Goal: Task Accomplishment & Management: Manage account settings

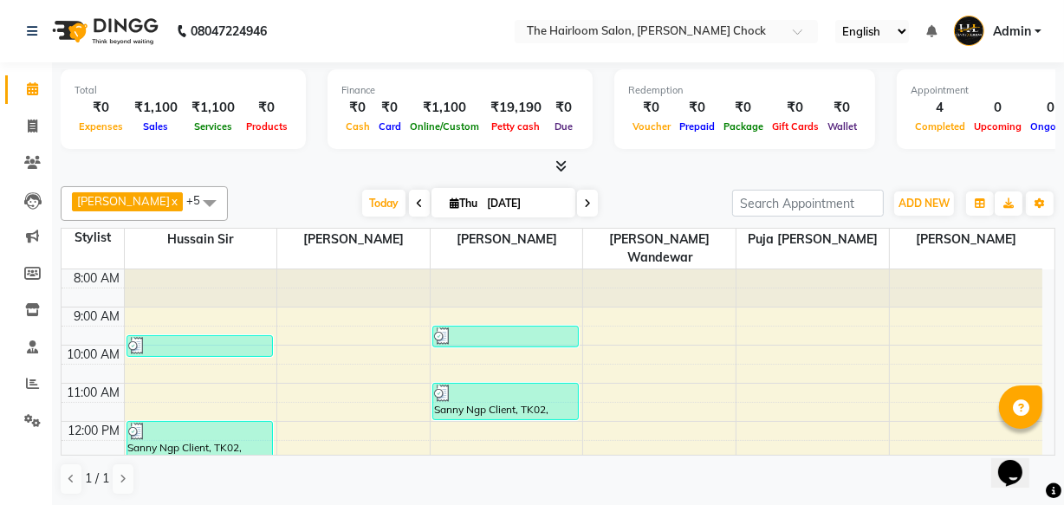
scroll to position [78, 0]
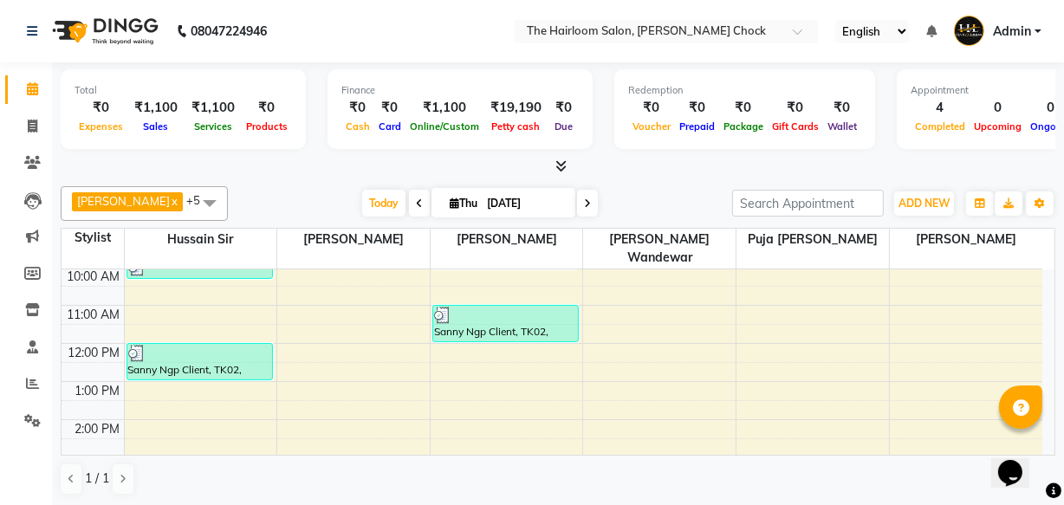
click at [464, 361] on div "8:00 AM 9:00 AM 10:00 AM 11:00 AM 12:00 PM 1:00 PM 2:00 PM 3:00 PM 4:00 PM 5:00…" at bounding box center [552, 495] width 981 height 609
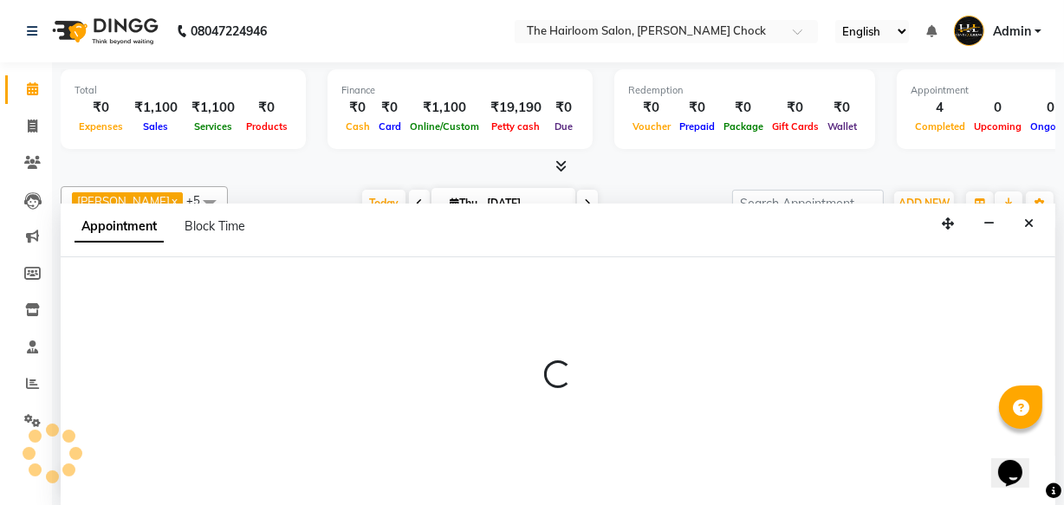
scroll to position [0, 0]
select select "41757"
select select "tentative"
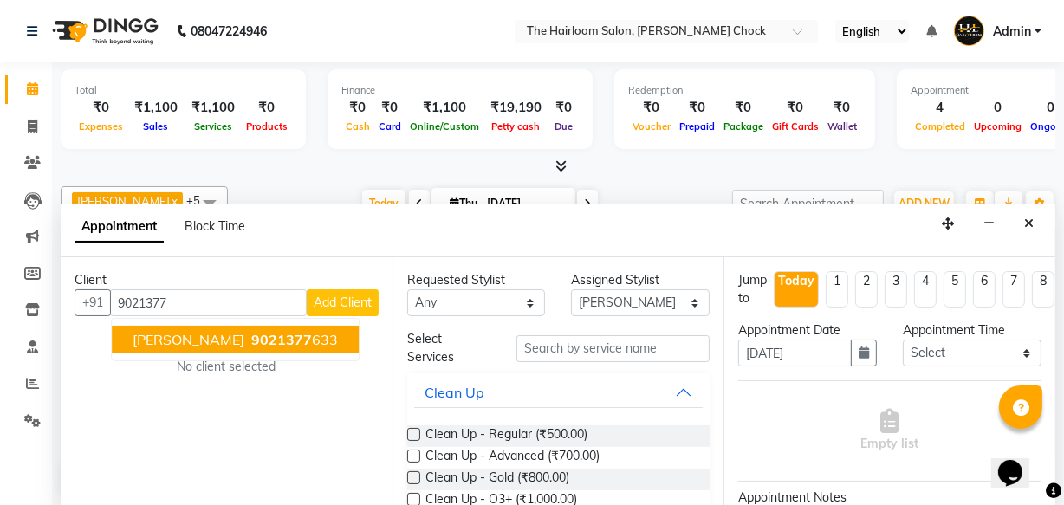
click at [213, 346] on span "[PERSON_NAME]" at bounding box center [189, 339] width 112 height 17
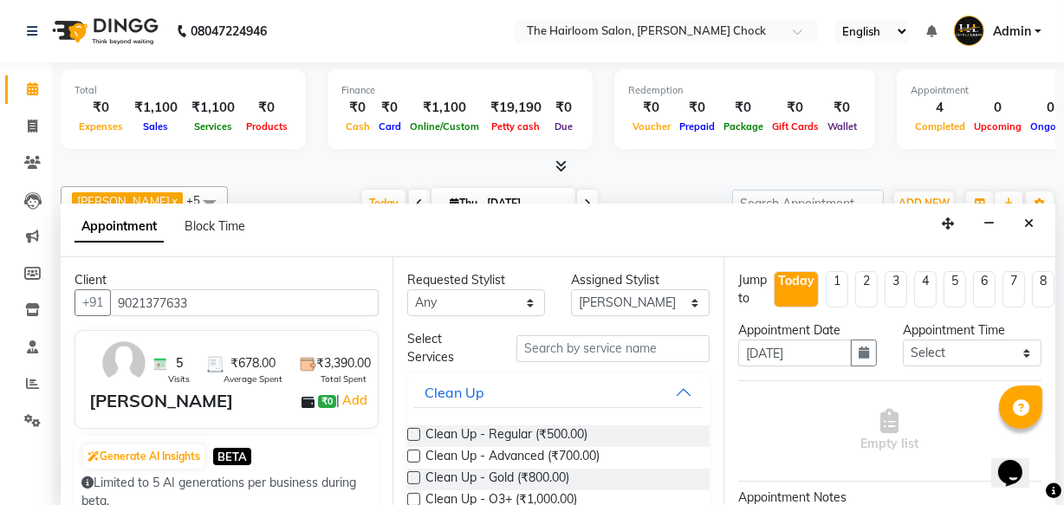
type input "9021377633"
click at [564, 350] on input "text" at bounding box center [612, 348] width 193 height 27
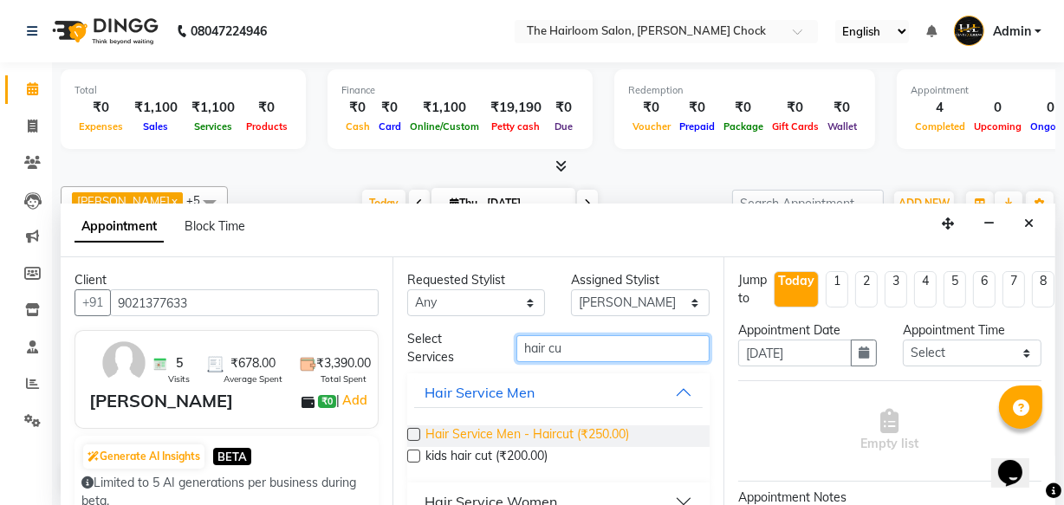
type input "hair cu"
click at [548, 429] on span "Hair Service Men - Haircut (₹250.00)" at bounding box center [527, 436] width 204 height 22
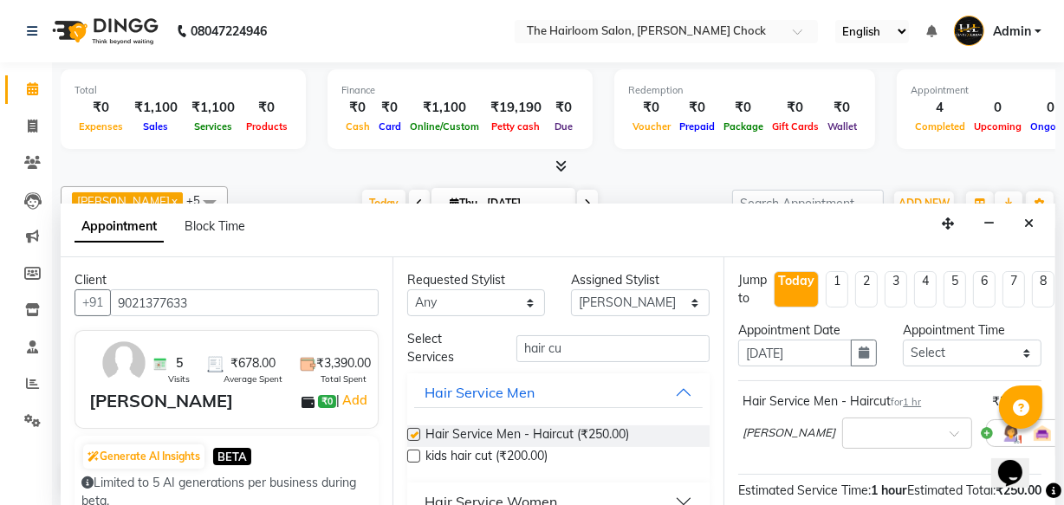
checkbox input "false"
click at [600, 347] on input "hair cu" at bounding box center [612, 348] width 193 height 27
type input "h"
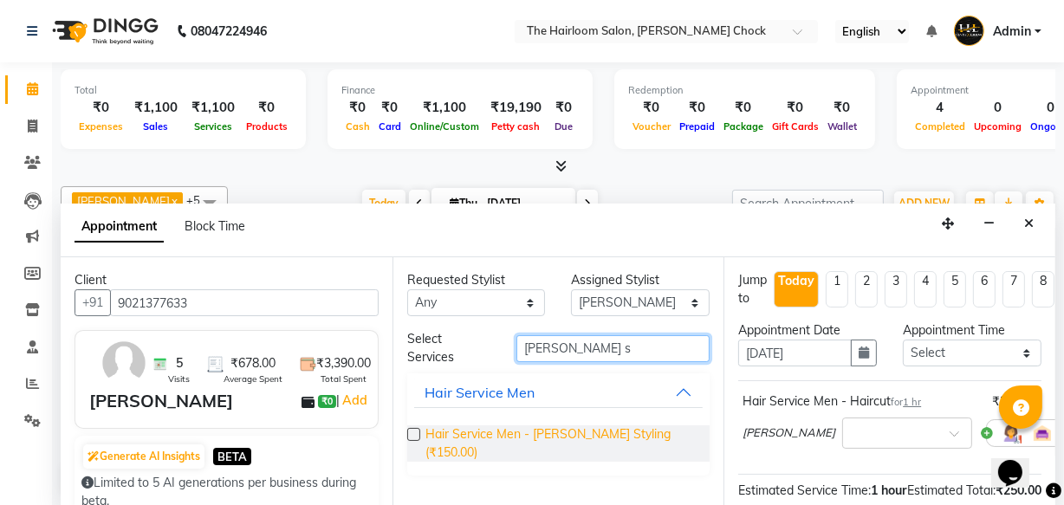
type input "[PERSON_NAME] s"
click at [583, 433] on span "Hair Service Men - [PERSON_NAME] Styling (₹150.00)" at bounding box center [560, 443] width 271 height 36
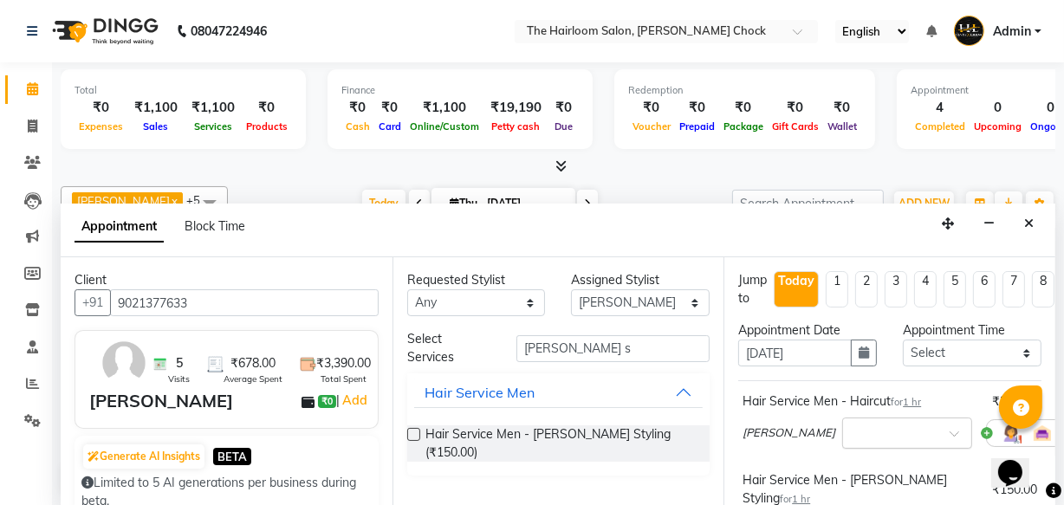
scroll to position [157, 0]
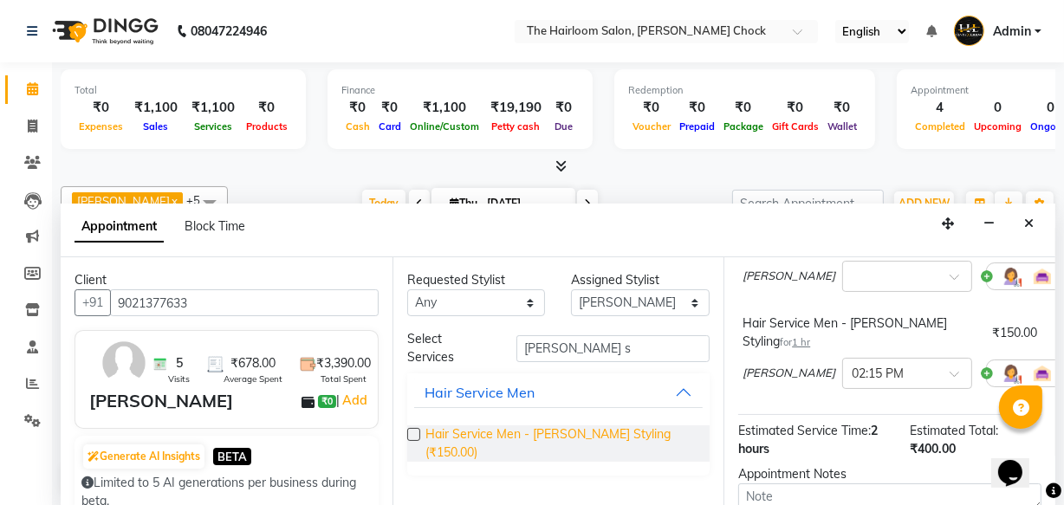
click at [562, 429] on span "Hair Service Men - [PERSON_NAME] Styling (₹150.00)" at bounding box center [560, 443] width 271 height 36
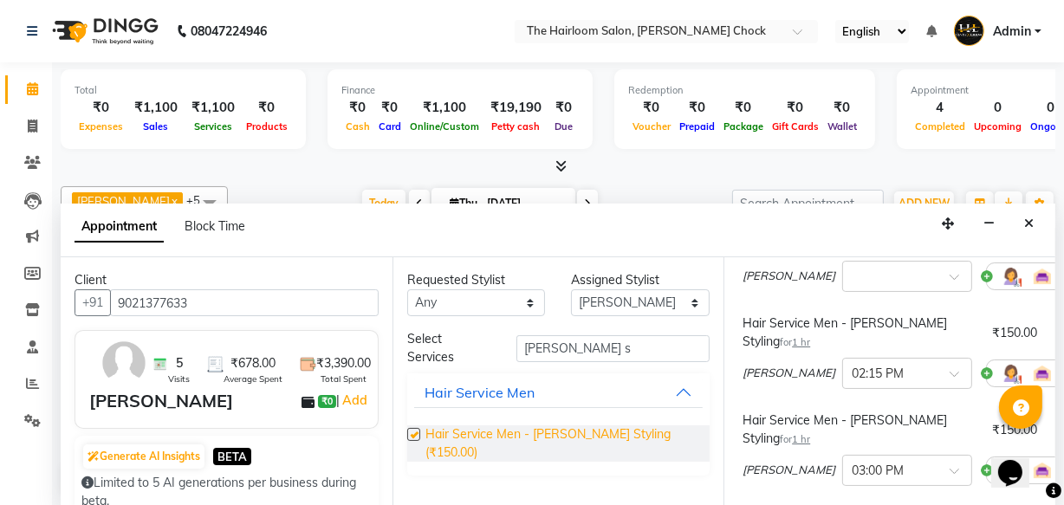
checkbox input "false"
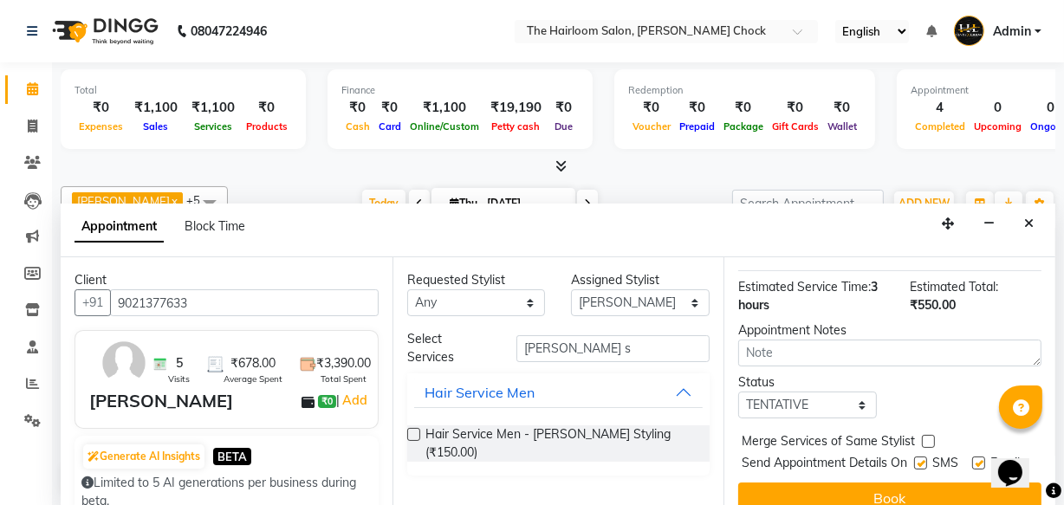
scroll to position [416, 0]
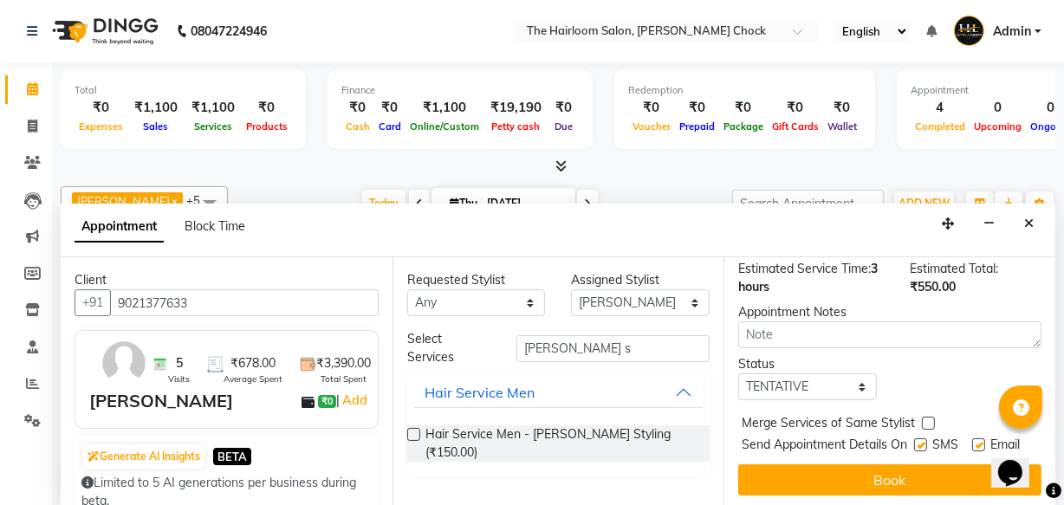
click at [918, 438] on label at bounding box center [920, 444] width 13 height 13
click at [918, 441] on input "checkbox" at bounding box center [919, 446] width 11 height 11
checkbox input "false"
click at [972, 438] on label at bounding box center [978, 444] width 13 height 13
click at [972, 441] on input "checkbox" at bounding box center [977, 446] width 11 height 11
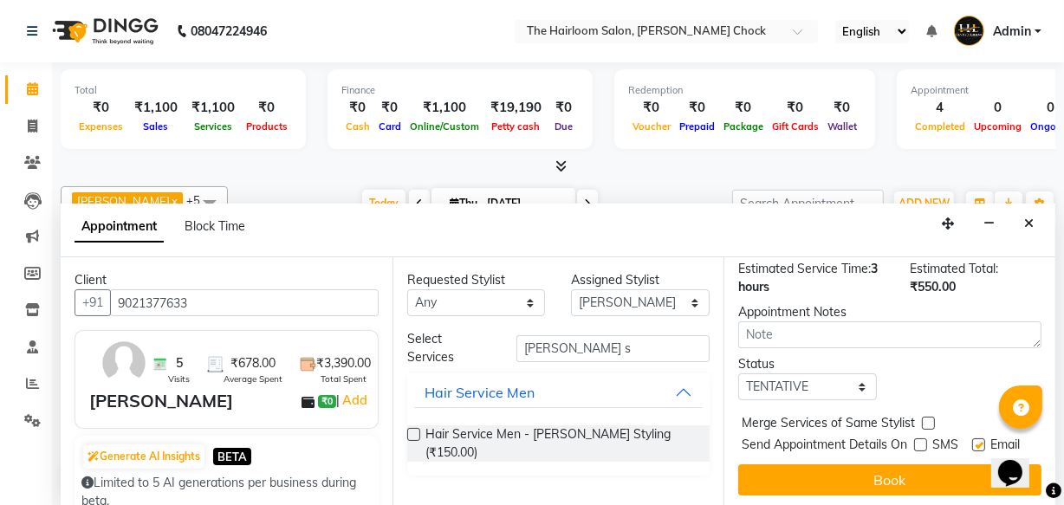
checkbox input "false"
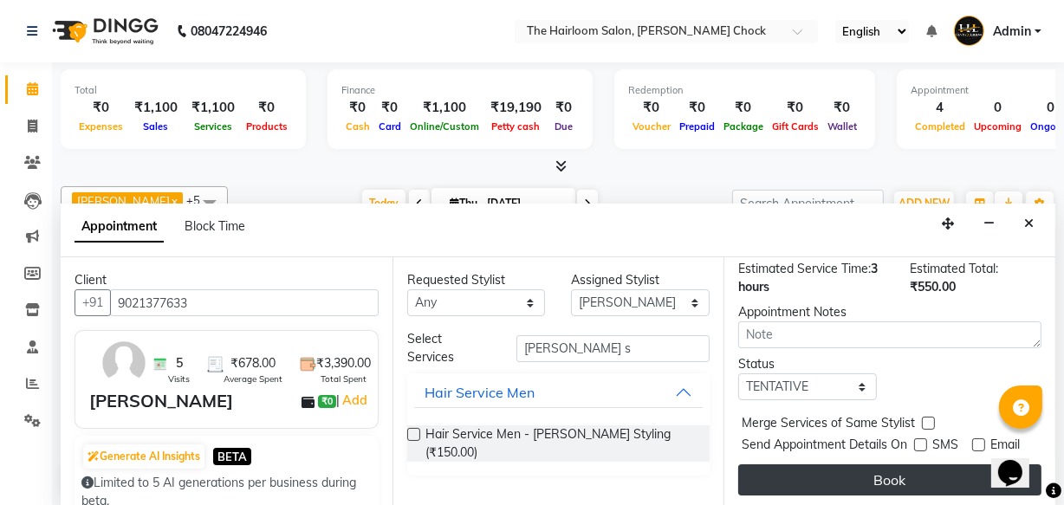
click at [892, 467] on button "Book" at bounding box center [889, 479] width 303 height 31
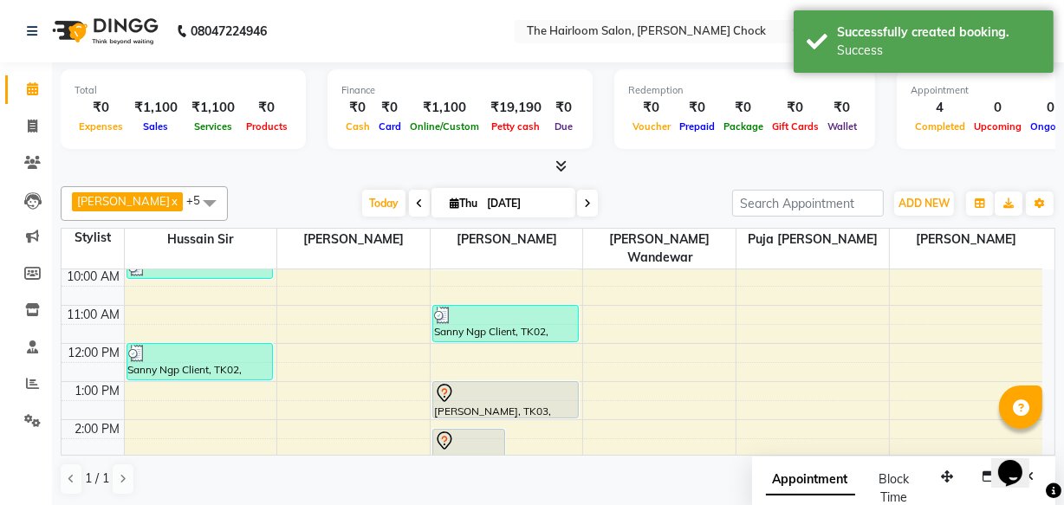
scroll to position [0, 0]
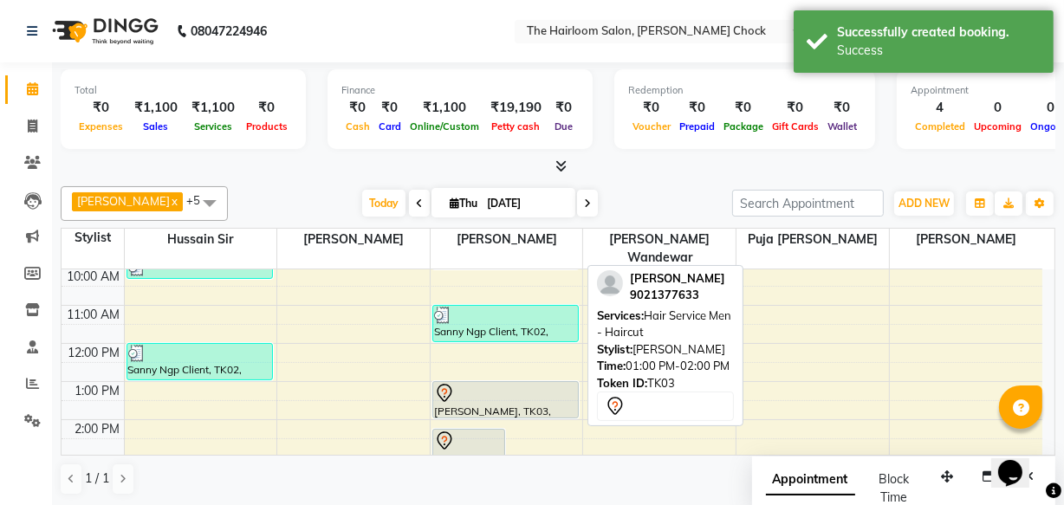
click at [492, 383] on div at bounding box center [505, 393] width 143 height 21
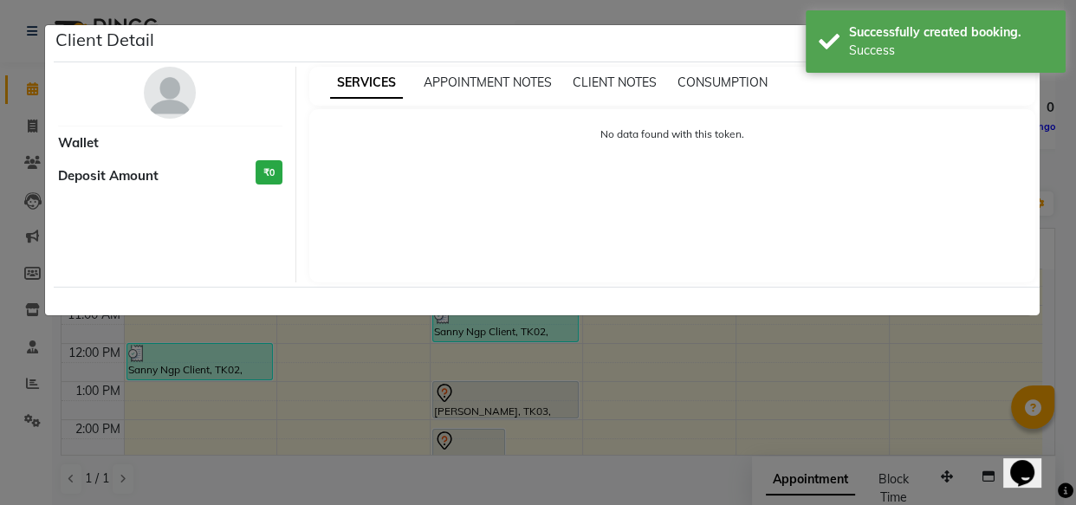
select select "7"
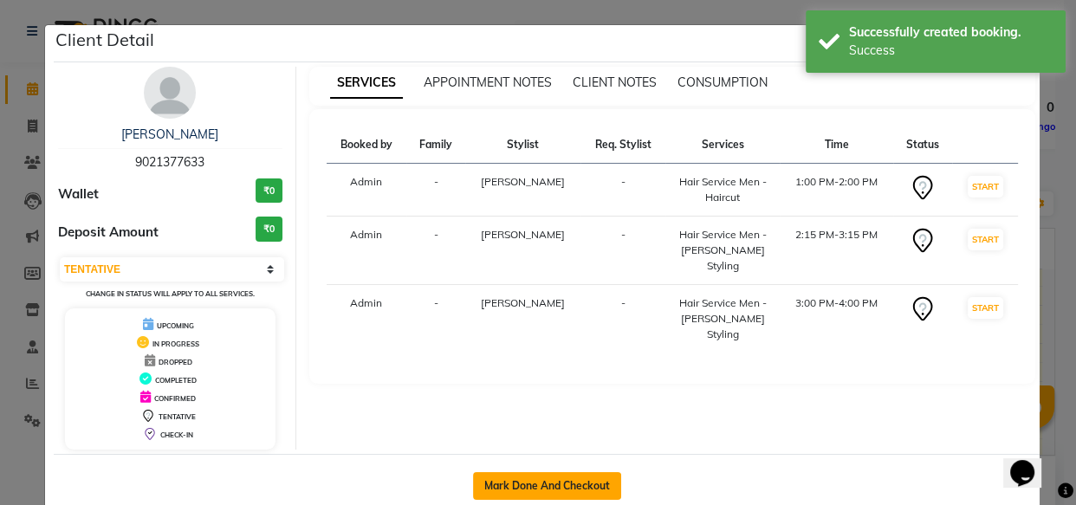
click at [565, 488] on button "Mark Done And Checkout" at bounding box center [547, 486] width 148 height 28
select select "service"
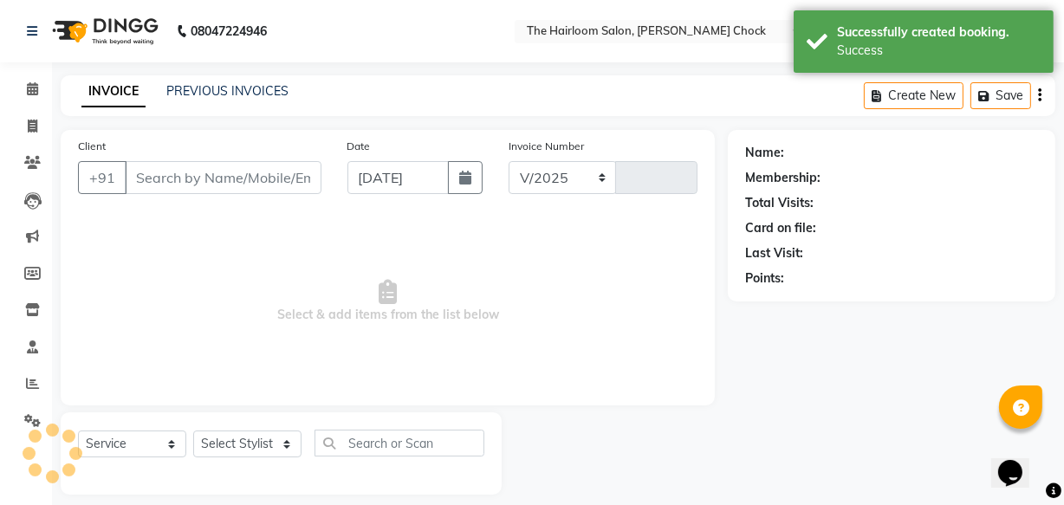
select select "5926"
type input "3474"
type input "9021377633"
select select "41757"
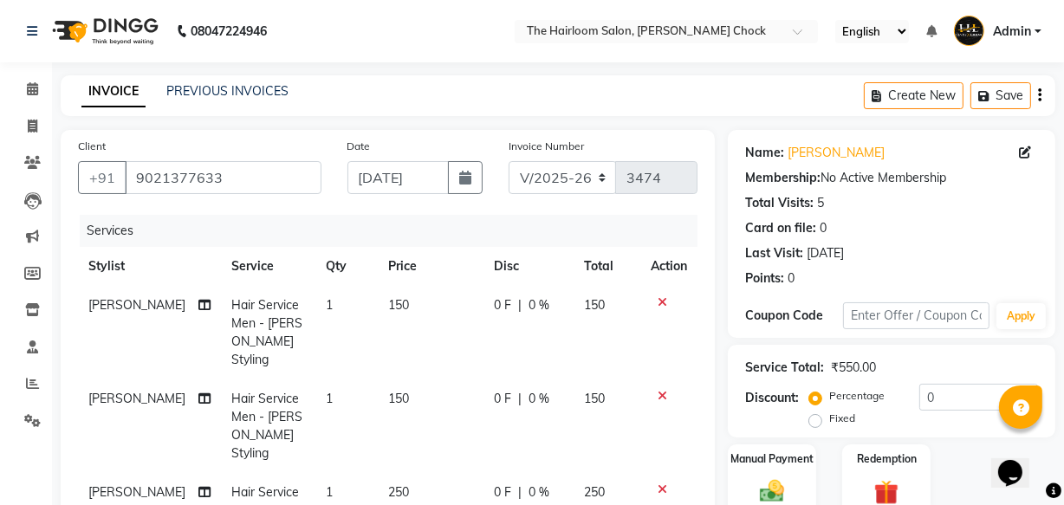
click at [660, 390] on icon at bounding box center [663, 396] width 10 height 12
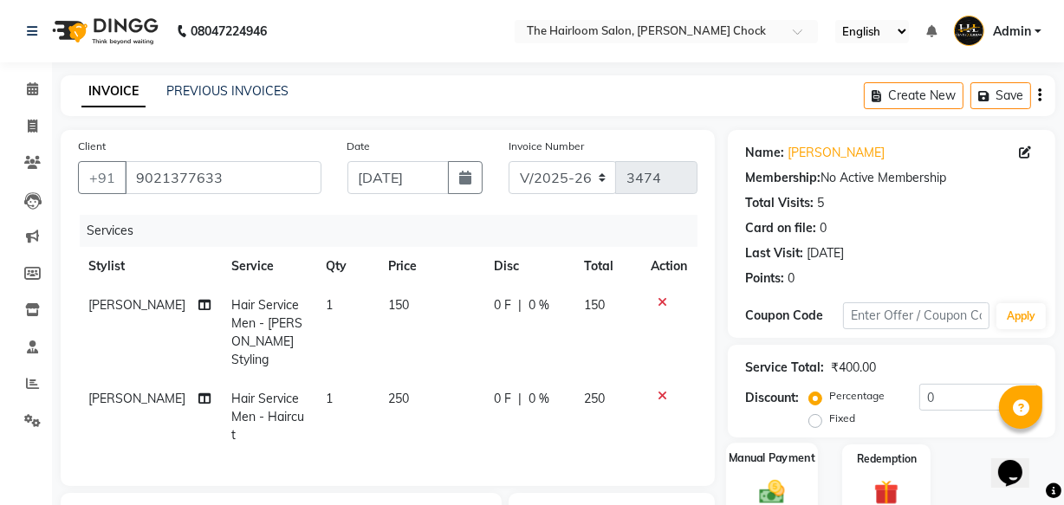
click at [777, 463] on label "Manual Payment" at bounding box center [772, 458] width 87 height 16
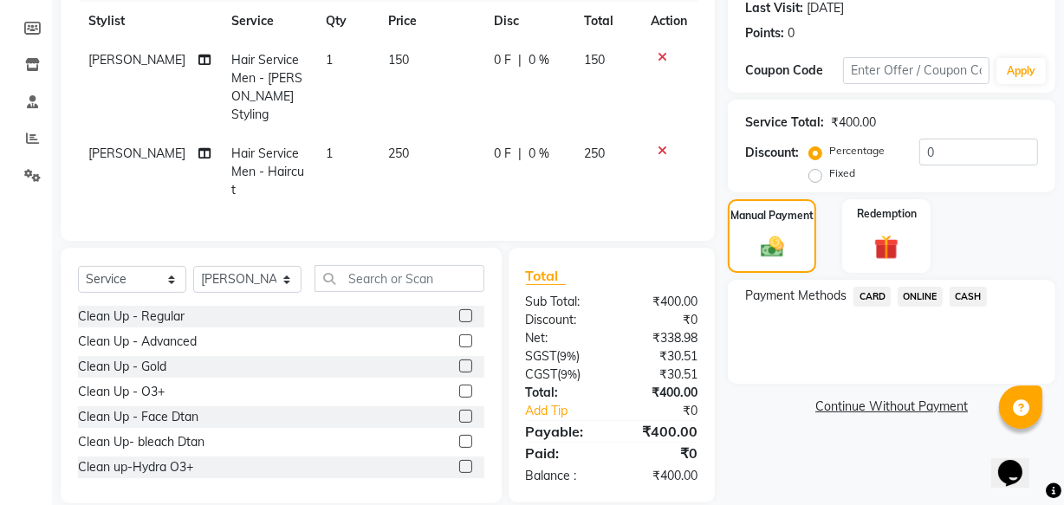
click at [930, 301] on span "ONLINE" at bounding box center [920, 297] width 45 height 20
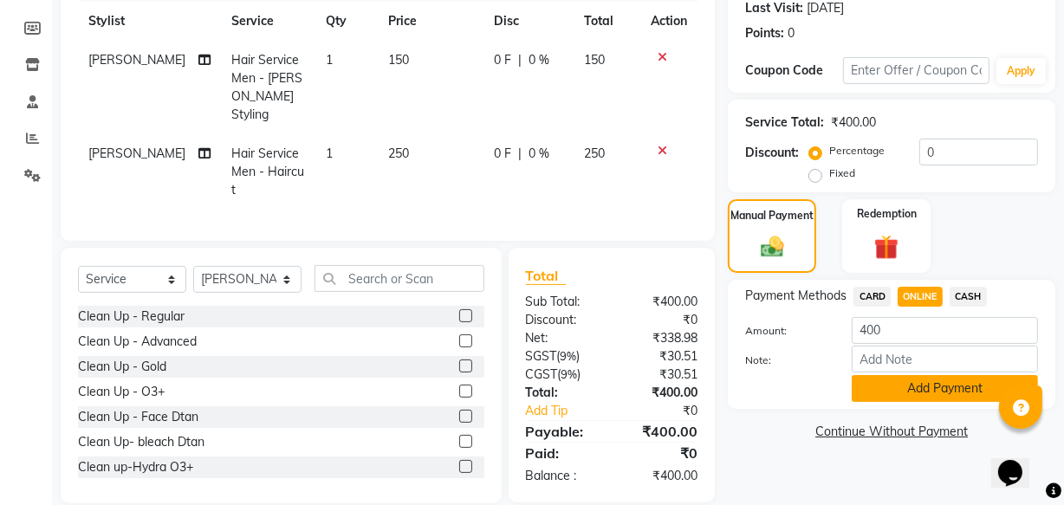
click at [918, 383] on button "Add Payment" at bounding box center [945, 388] width 186 height 27
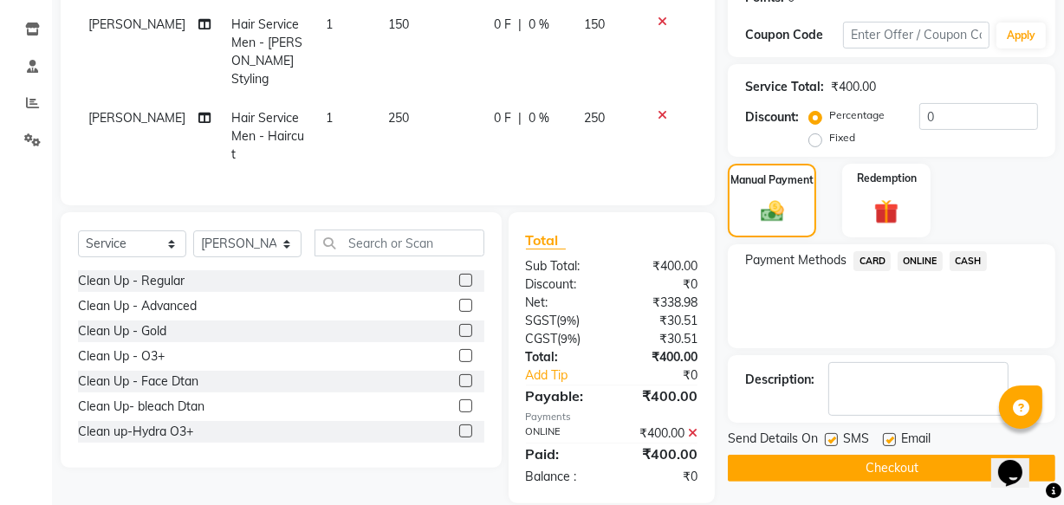
scroll to position [282, 0]
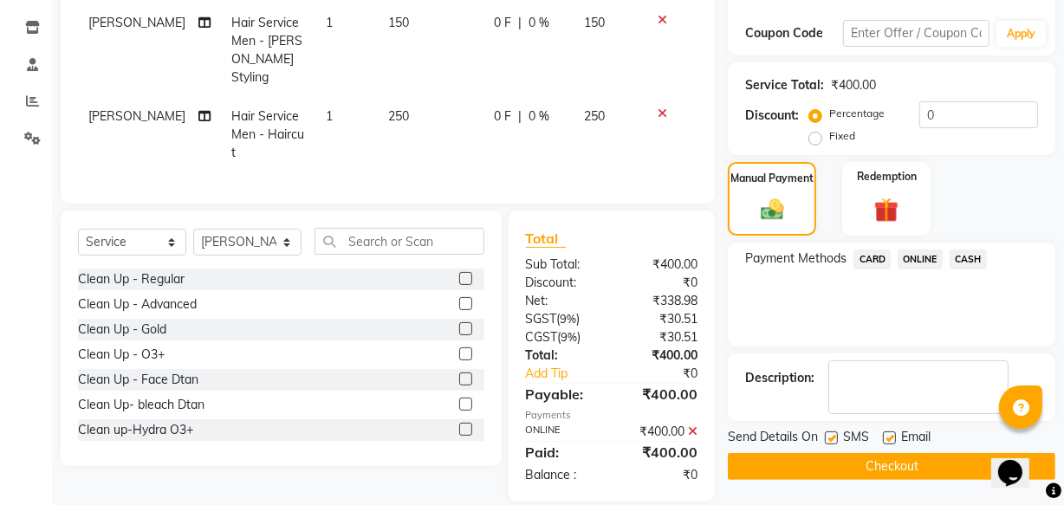
click at [888, 434] on label at bounding box center [889, 438] width 13 height 13
click at [888, 434] on input "checkbox" at bounding box center [888, 438] width 11 height 11
checkbox input "false"
click at [828, 434] on label at bounding box center [831, 438] width 13 height 13
click at [828, 434] on input "checkbox" at bounding box center [830, 438] width 11 height 11
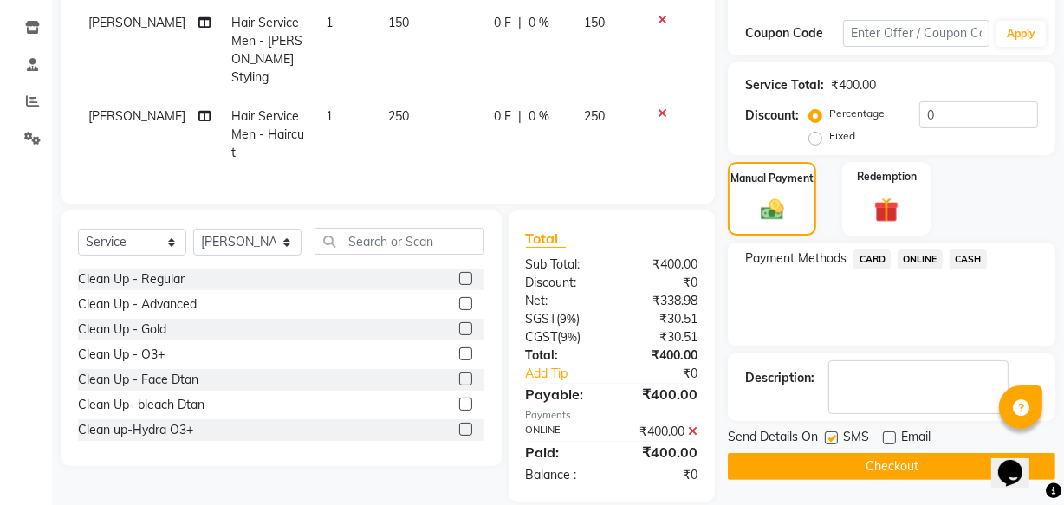
checkbox input "false"
click at [873, 464] on button "Checkout" at bounding box center [892, 466] width 328 height 27
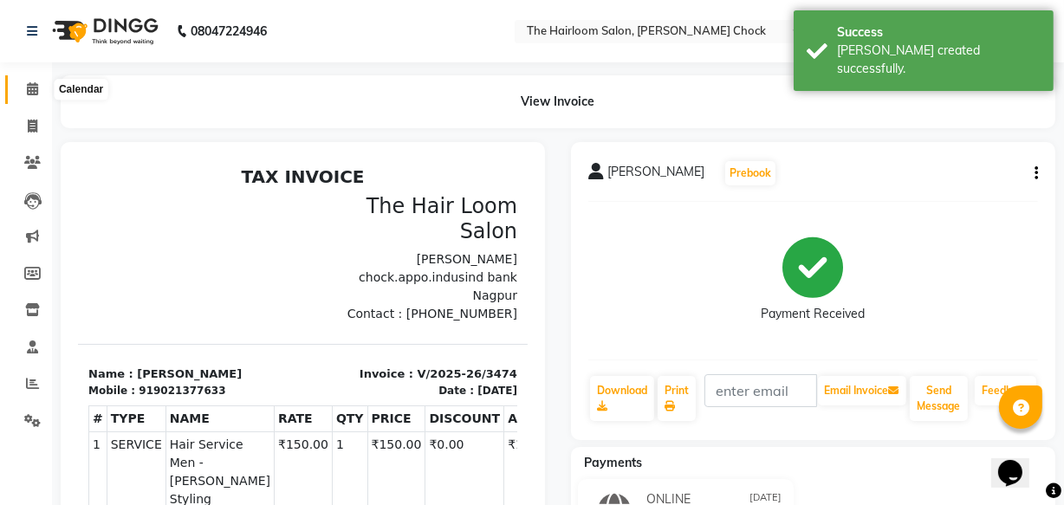
click at [25, 94] on span at bounding box center [32, 90] width 30 height 20
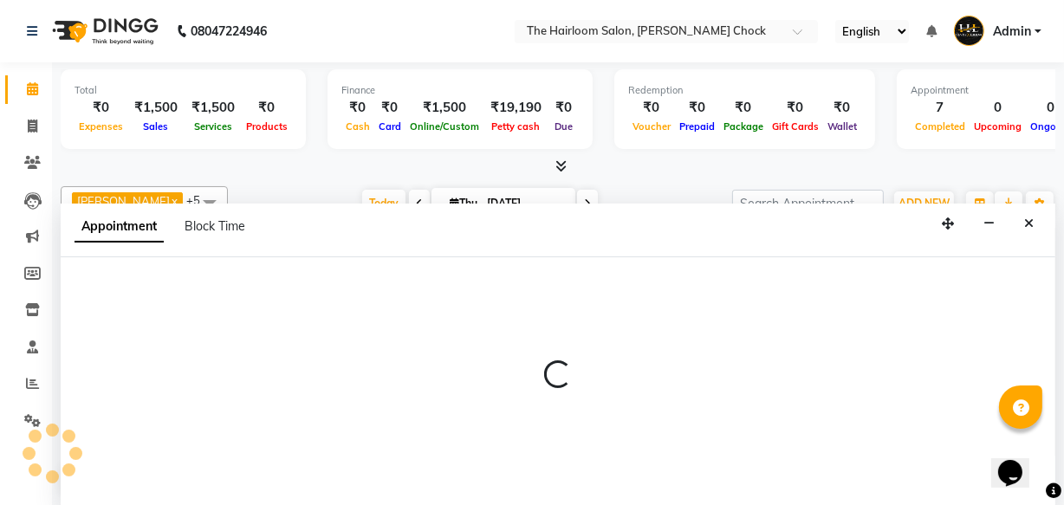
select select "88793"
select select "630"
select select "tentative"
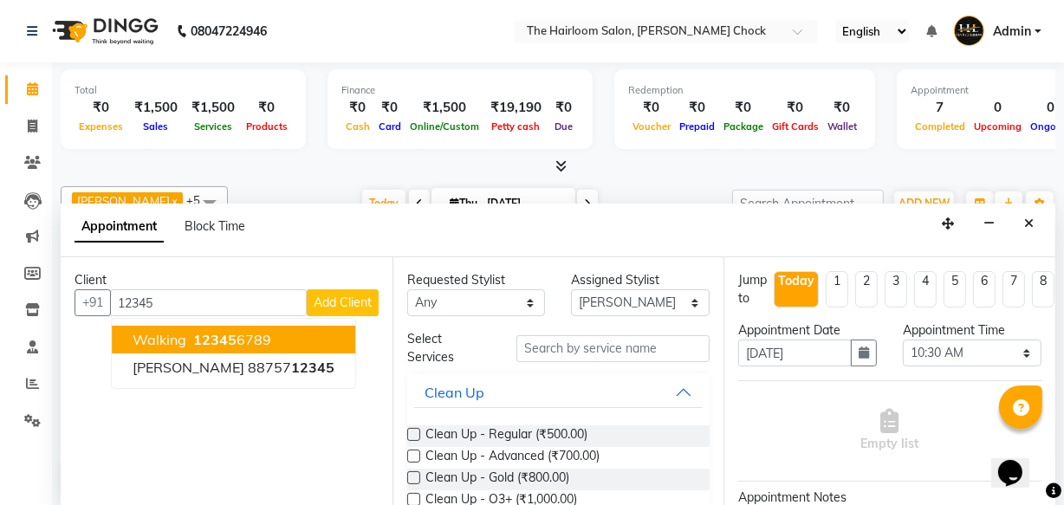
click at [215, 336] on span "12345" at bounding box center [214, 339] width 43 height 17
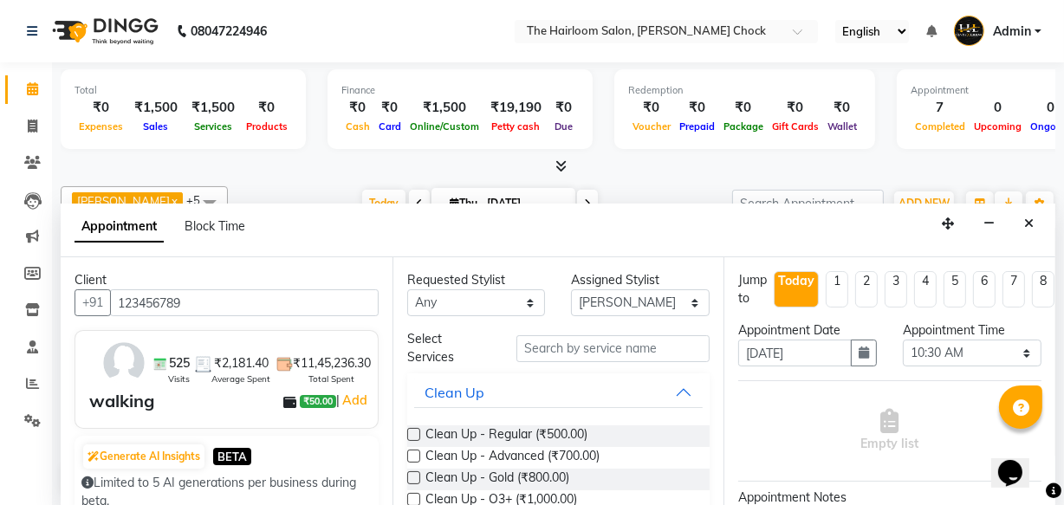
type input "123456789"
click at [548, 341] on input "text" at bounding box center [612, 348] width 193 height 27
click at [594, 343] on input "text" at bounding box center [612, 348] width 193 height 27
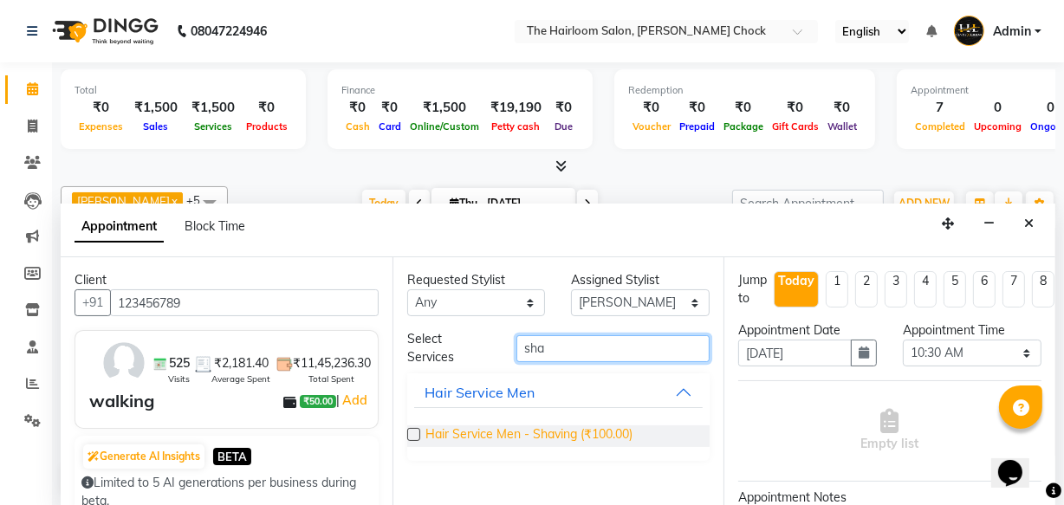
type input "sha"
click at [581, 437] on span "Hair Service Men - Shaving (₹100.00)" at bounding box center [528, 436] width 207 height 22
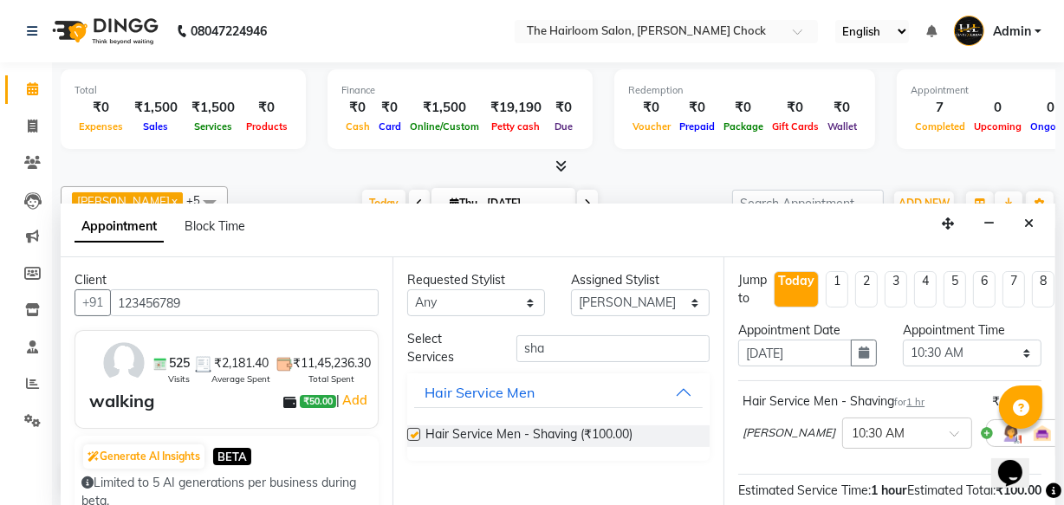
checkbox input "false"
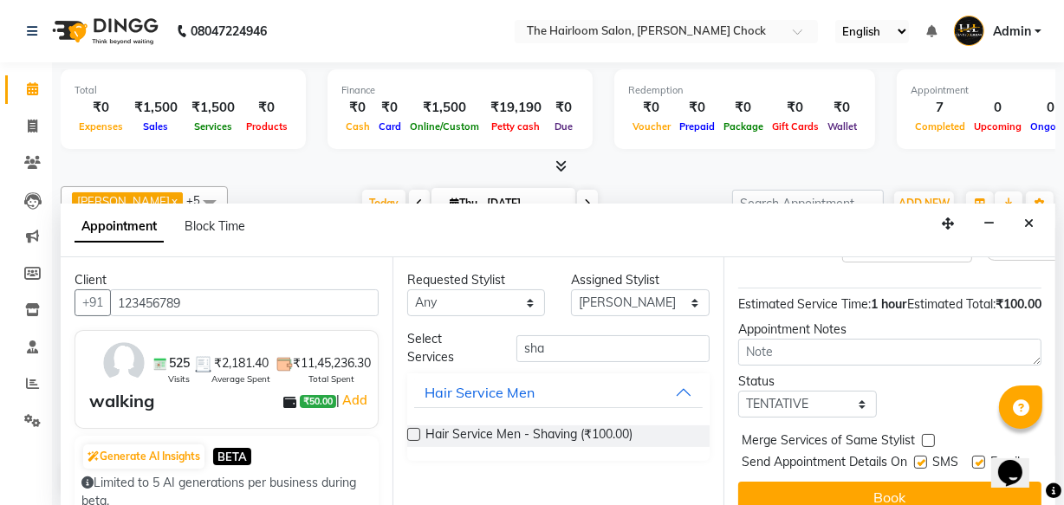
scroll to position [252, 0]
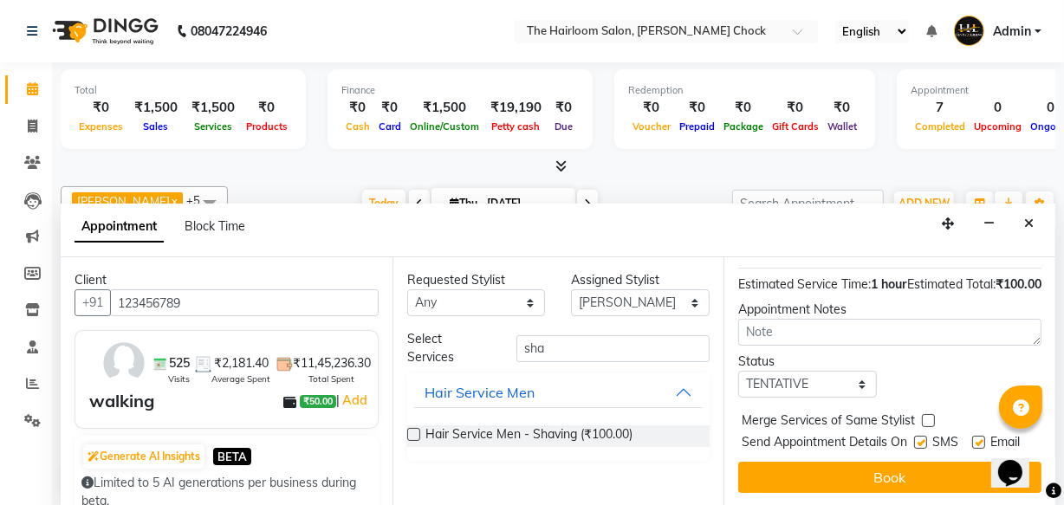
drag, startPoint x: 914, startPoint y: 412, endPoint x: 923, endPoint y: 413, distance: 8.7
click at [914, 436] on label at bounding box center [920, 442] width 13 height 13
click at [914, 438] on input "checkbox" at bounding box center [919, 443] width 11 height 11
checkbox input "false"
click at [975, 436] on label at bounding box center [978, 442] width 13 height 13
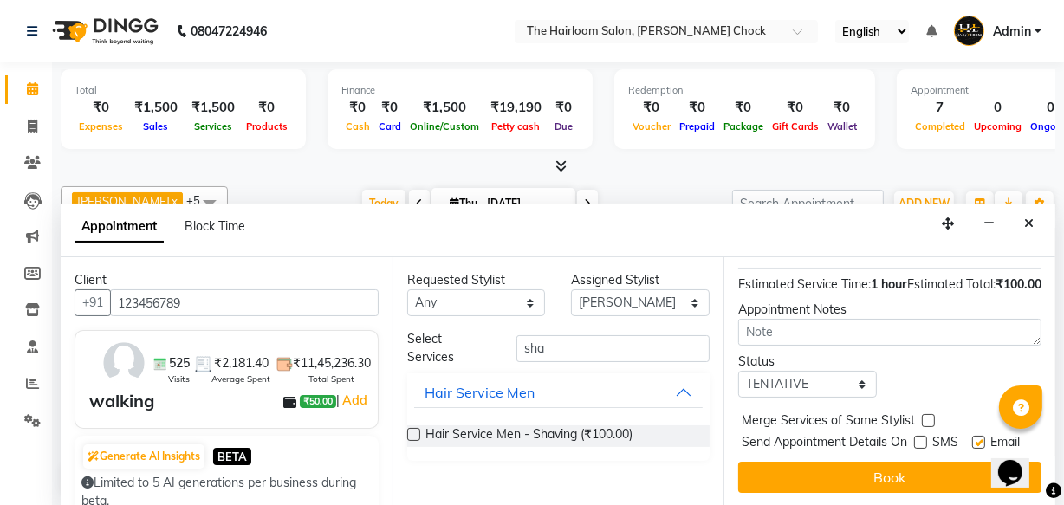
click at [975, 438] on input "checkbox" at bounding box center [977, 443] width 11 height 11
checkbox input "false"
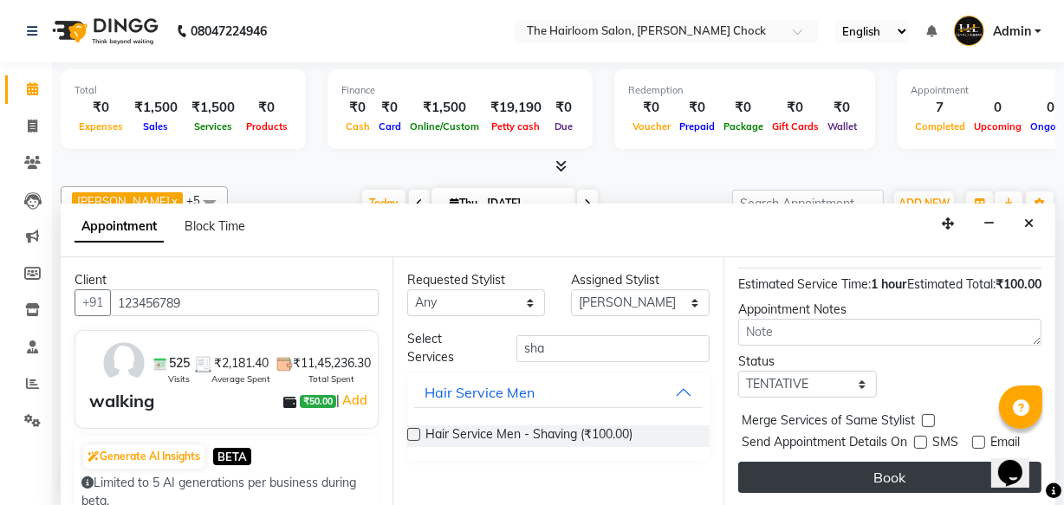
click at [894, 462] on button "Book" at bounding box center [889, 477] width 303 height 31
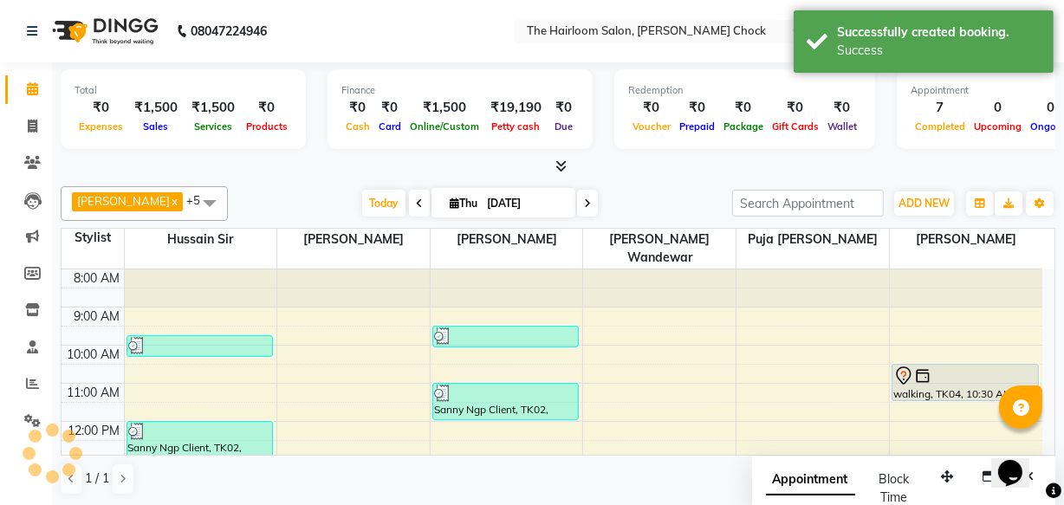
scroll to position [0, 0]
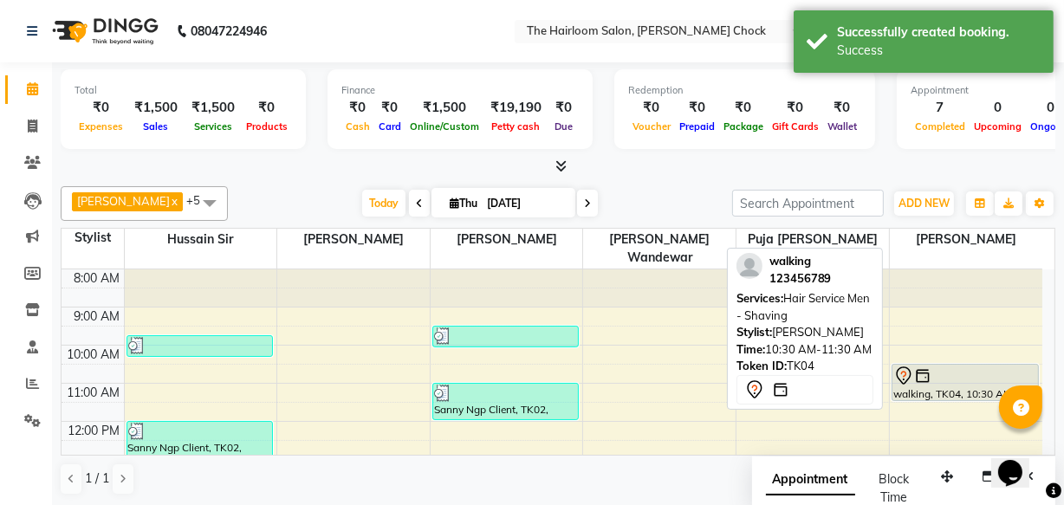
click at [959, 366] on div at bounding box center [965, 376] width 144 height 21
select select "7"
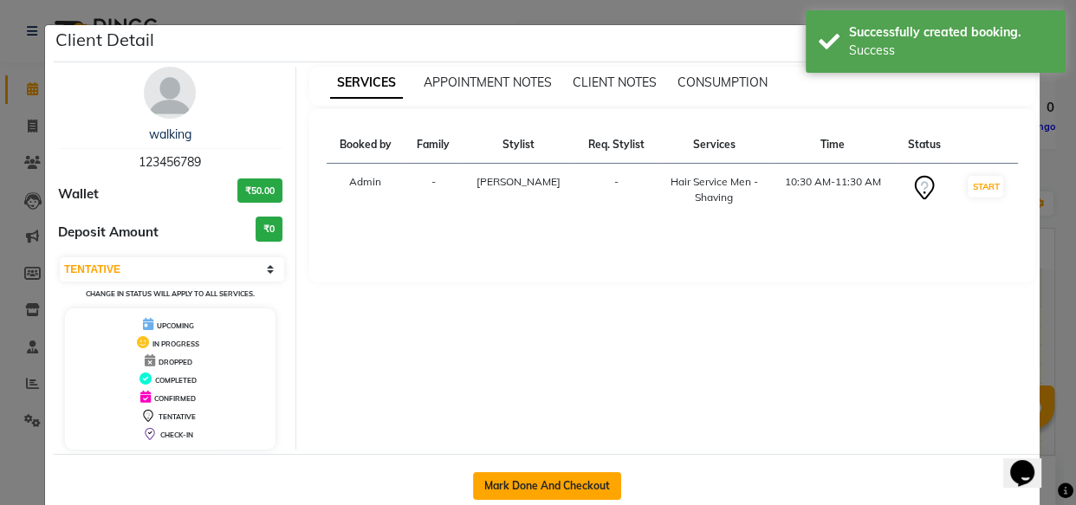
click at [544, 477] on button "Mark Done And Checkout" at bounding box center [547, 486] width 148 height 28
select select "service"
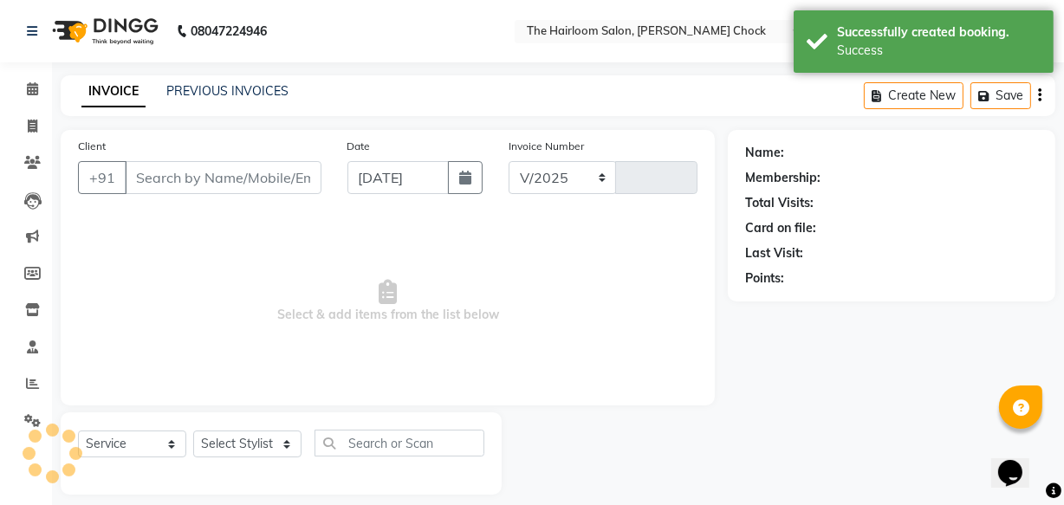
select select "5926"
type input "3475"
type input "123456789"
select select "88793"
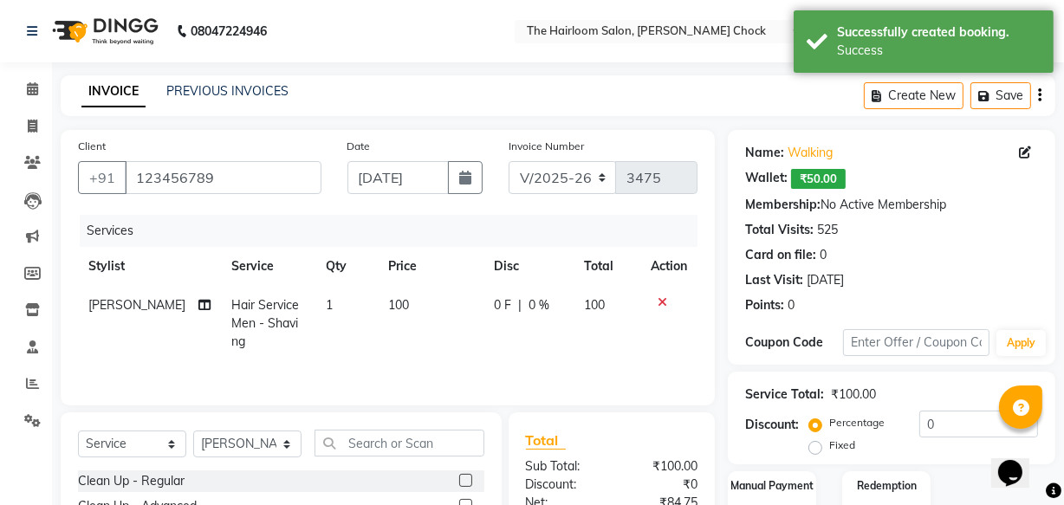
scroll to position [157, 0]
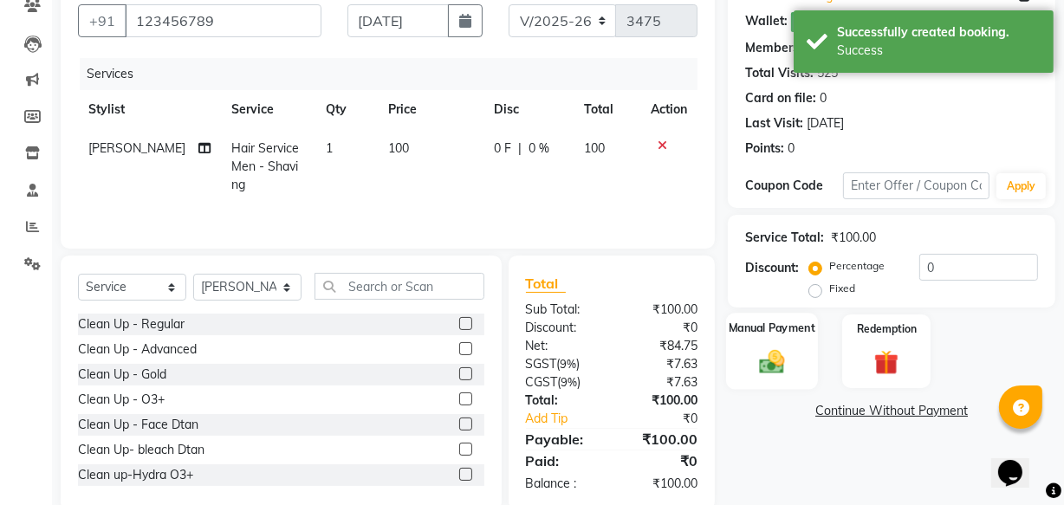
click at [766, 348] on img at bounding box center [772, 361] width 42 height 29
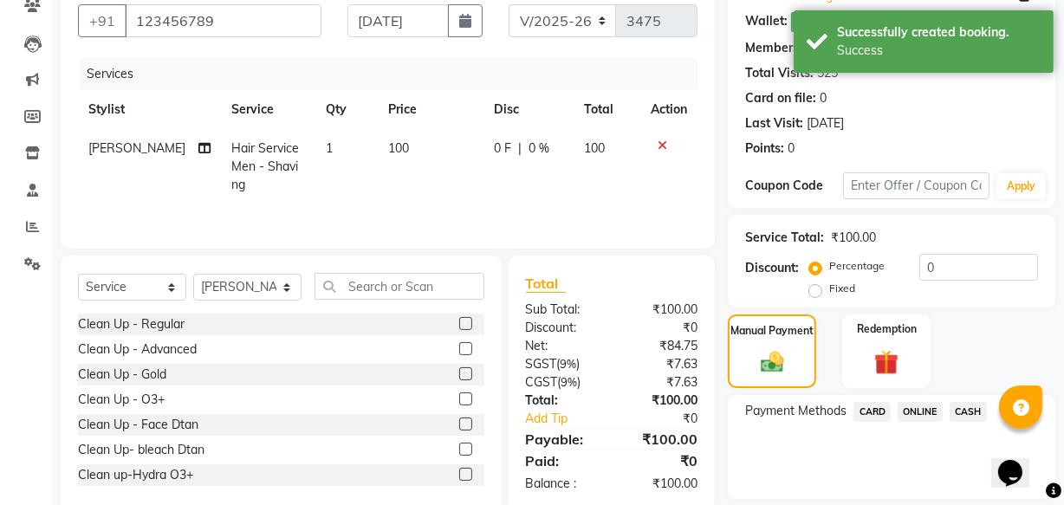
scroll to position [211, 0]
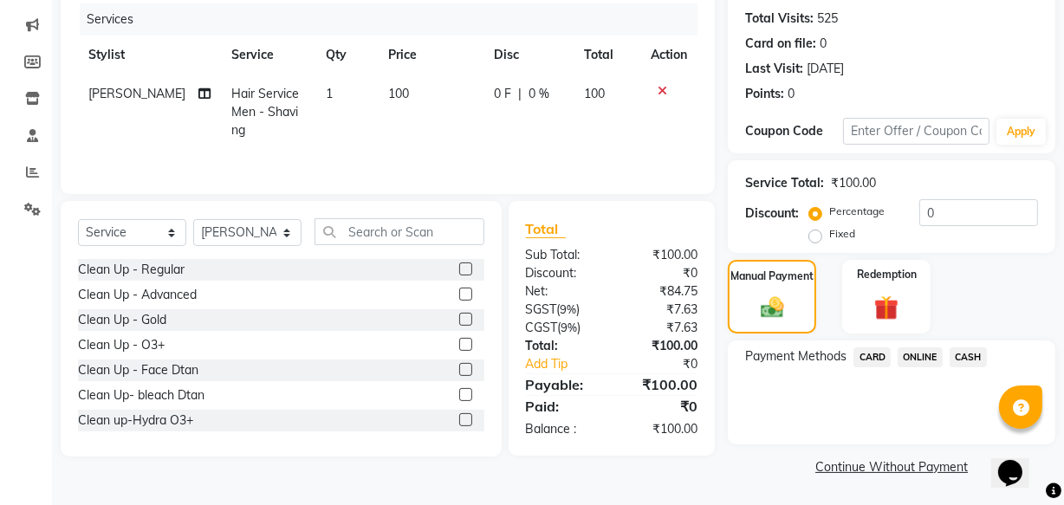
click at [897, 352] on div "ONLINE" at bounding box center [917, 358] width 52 height 23
click at [918, 355] on span "ONLINE" at bounding box center [920, 357] width 45 height 20
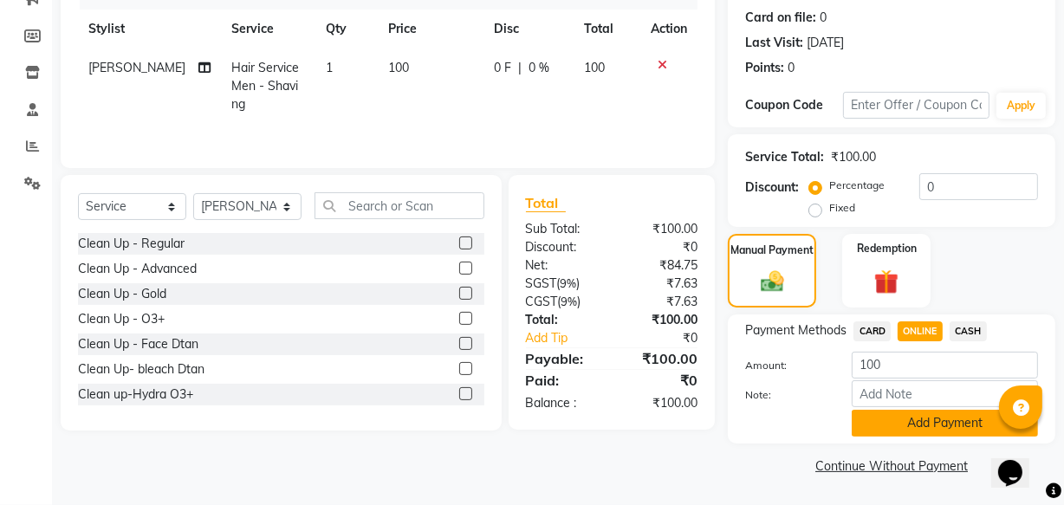
click at [931, 420] on button "Add Payment" at bounding box center [945, 423] width 186 height 27
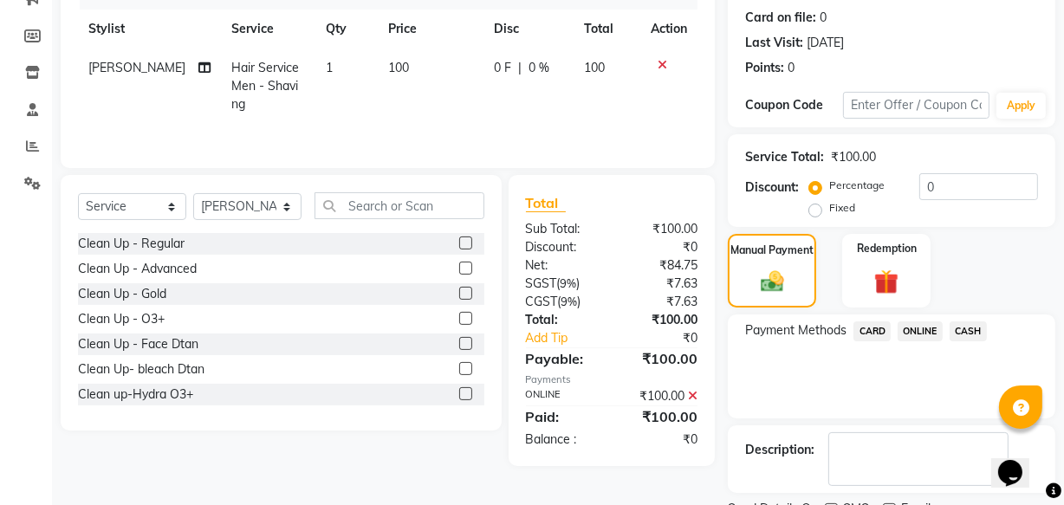
scroll to position [309, 0]
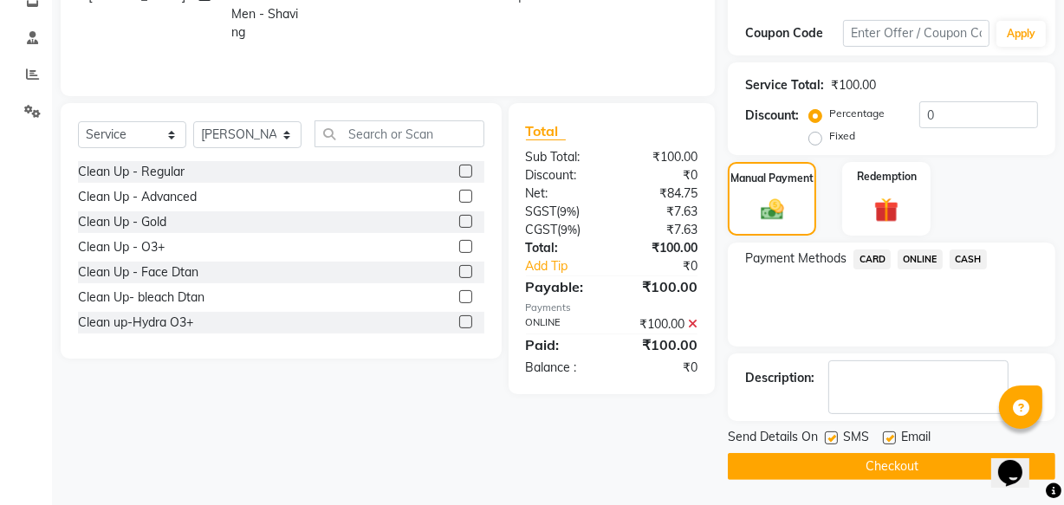
click at [884, 432] on label at bounding box center [889, 438] width 13 height 13
click at [884, 433] on input "checkbox" at bounding box center [888, 438] width 11 height 11
checkbox input "false"
click at [833, 434] on label at bounding box center [831, 438] width 13 height 13
click at [833, 434] on input "checkbox" at bounding box center [830, 438] width 11 height 11
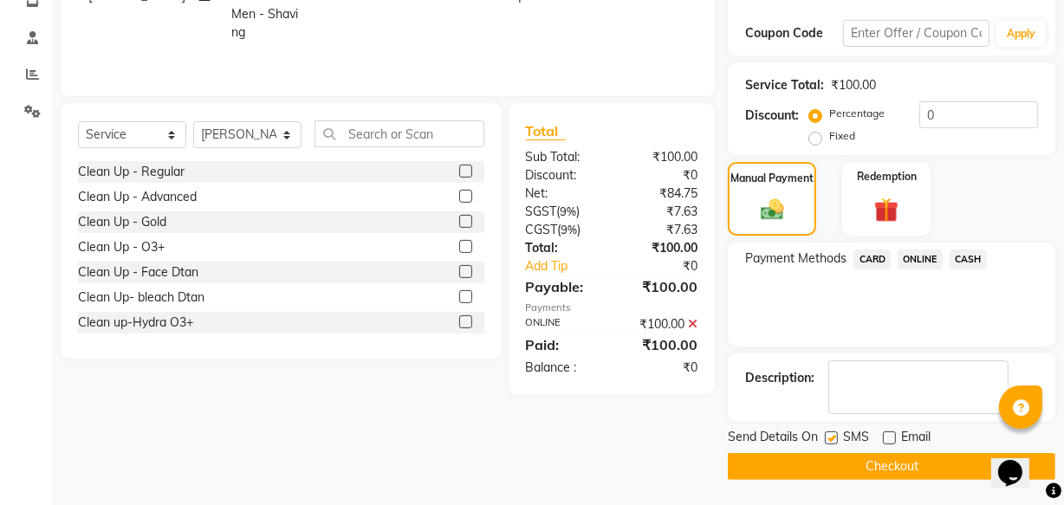
checkbox input "false"
click at [865, 463] on button "Checkout" at bounding box center [892, 466] width 328 height 27
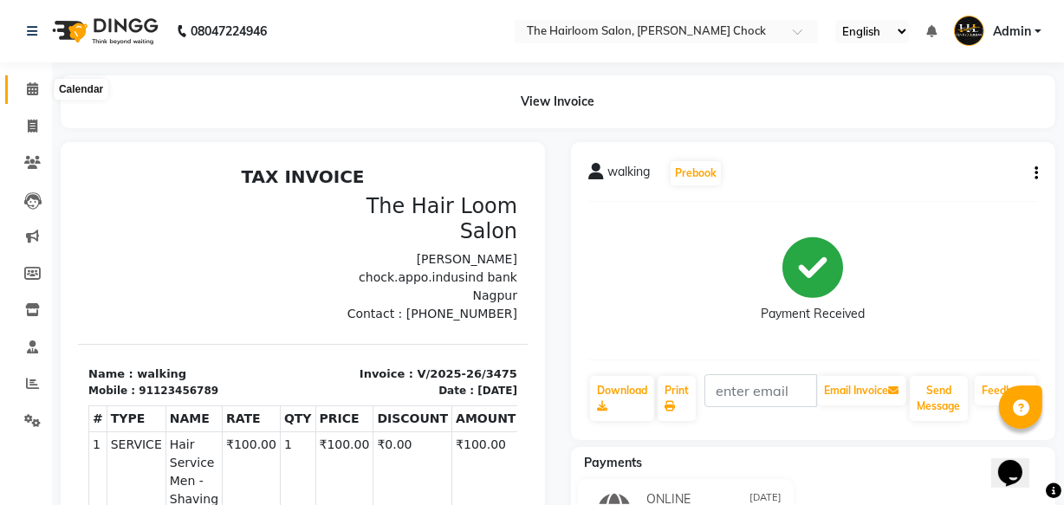
click at [34, 88] on icon at bounding box center [32, 88] width 11 height 13
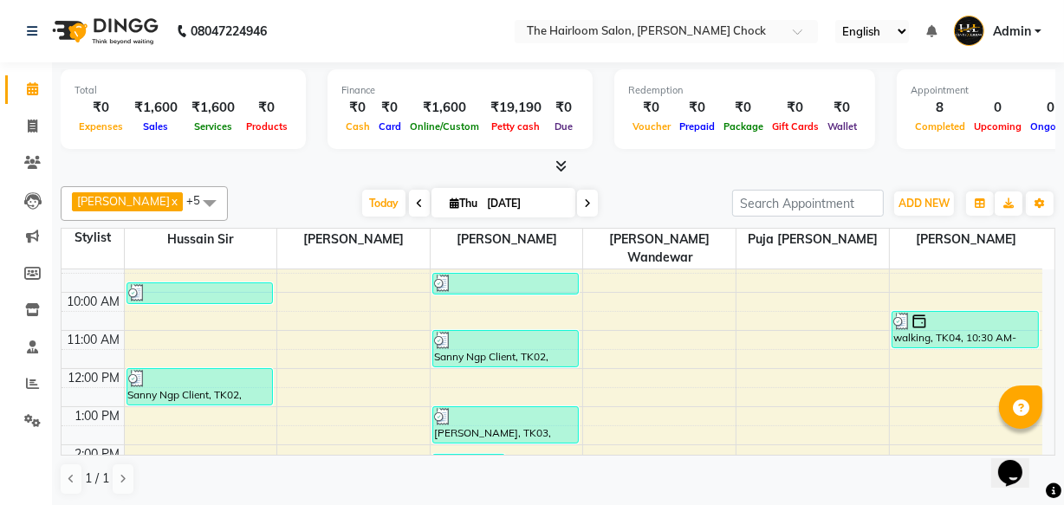
scroll to position [78, 0]
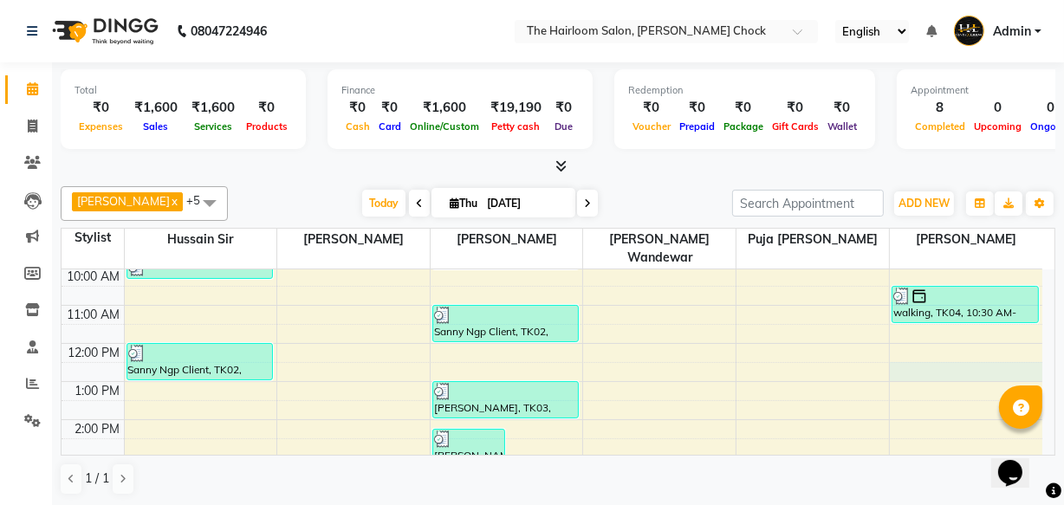
click at [919, 350] on div "8:00 AM 9:00 AM 10:00 AM 11:00 AM 12:00 PM 1:00 PM 2:00 PM 3:00 PM 4:00 PM 5:00…" at bounding box center [552, 495] width 981 height 609
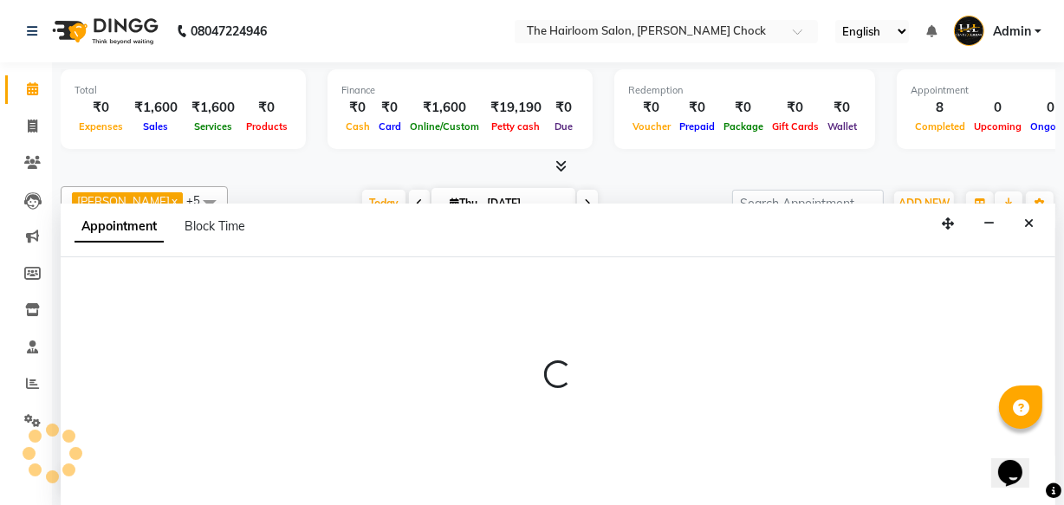
scroll to position [0, 0]
select select "88793"
select select "tentative"
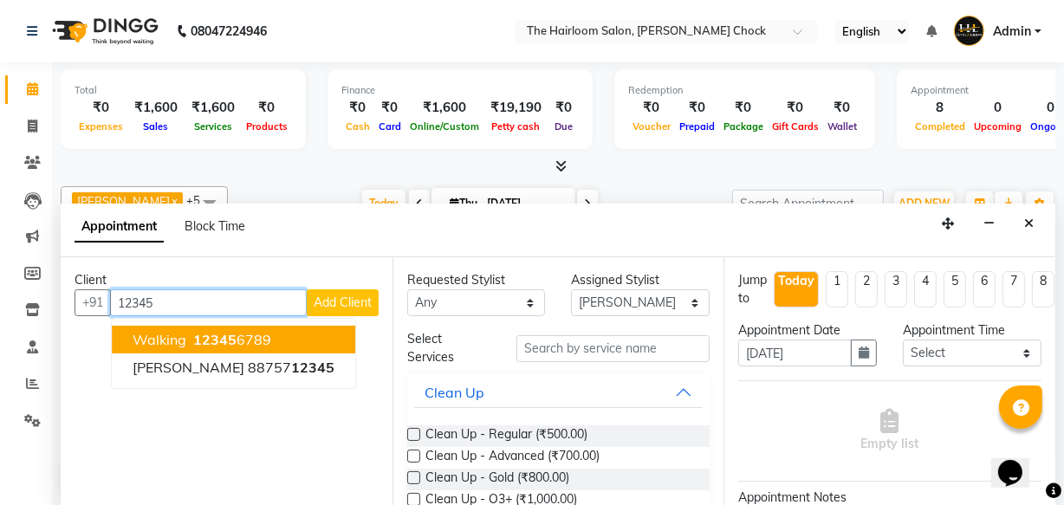
click at [226, 331] on span "12345" at bounding box center [214, 339] width 43 height 17
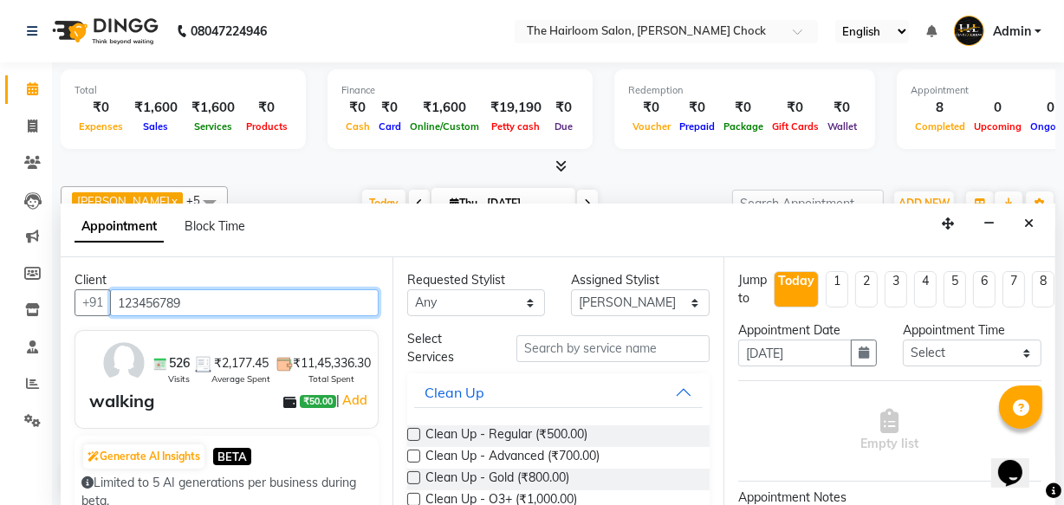
type input "123456789"
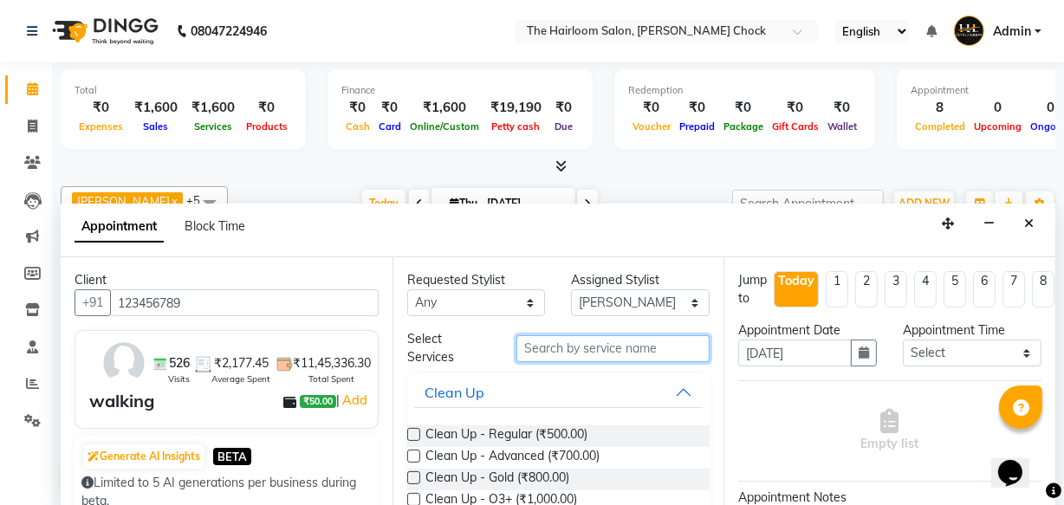
click at [555, 346] on input "text" at bounding box center [612, 348] width 193 height 27
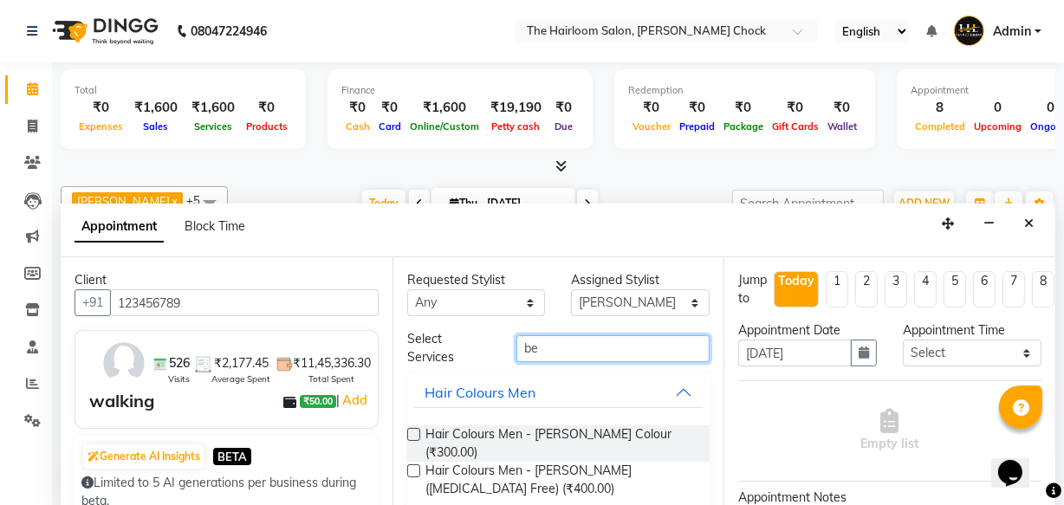
type input "b"
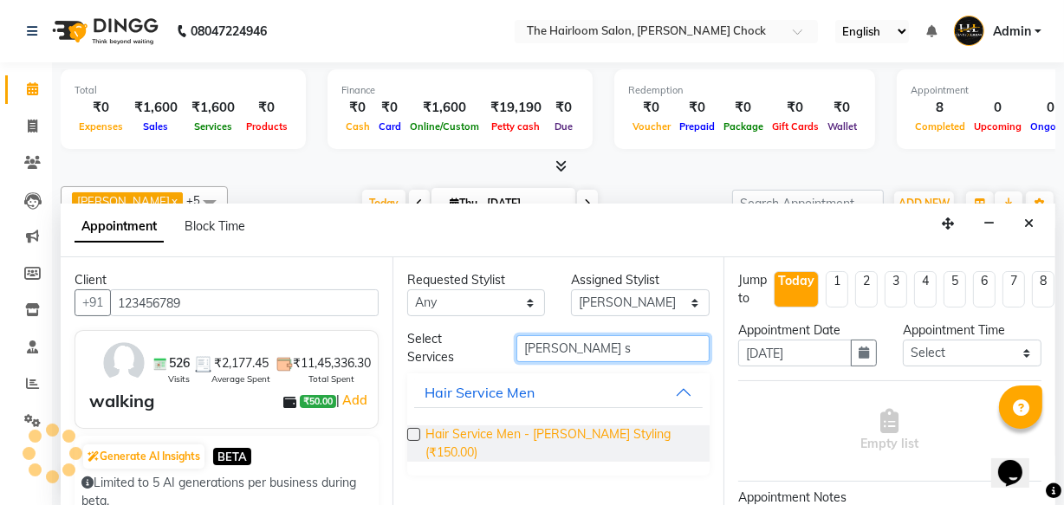
type input "[PERSON_NAME] s"
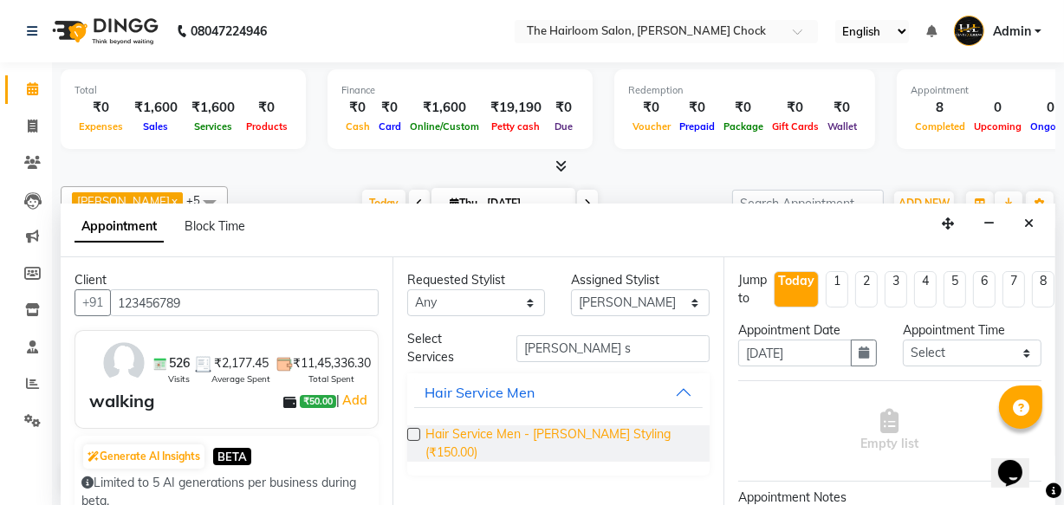
click at [545, 441] on span "Hair Service Men - [PERSON_NAME] Styling (₹150.00)" at bounding box center [560, 443] width 271 height 36
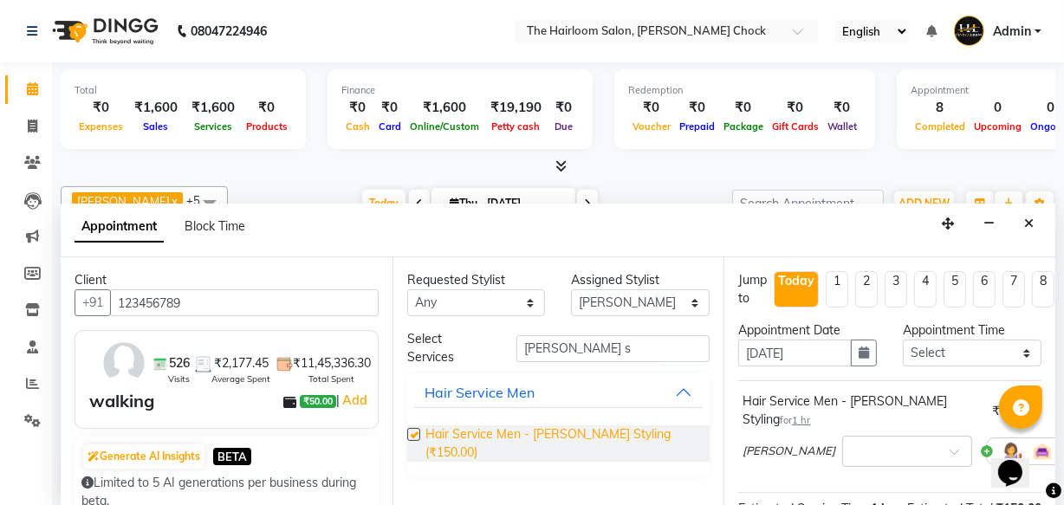
checkbox input "false"
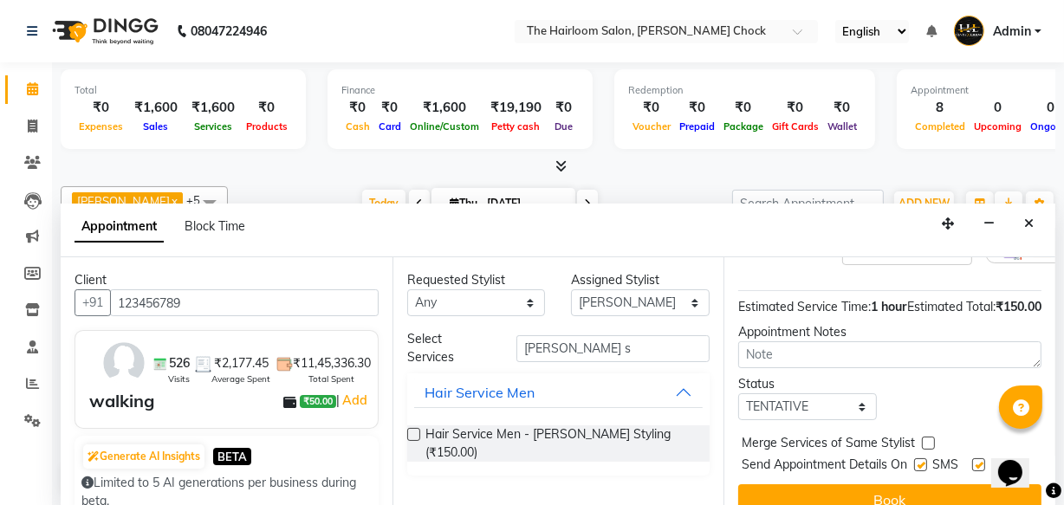
scroll to position [236, 0]
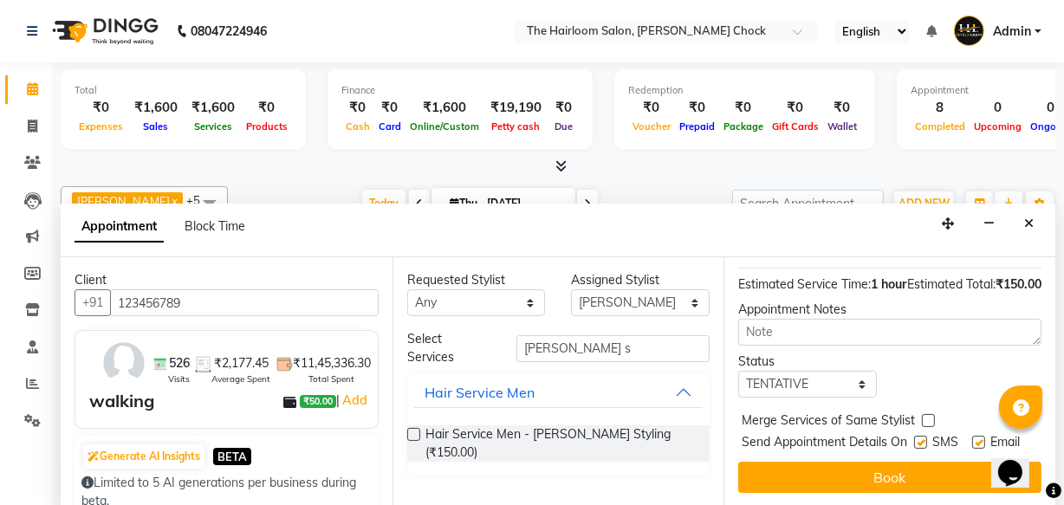
click at [917, 436] on label at bounding box center [920, 442] width 13 height 13
click at [917, 438] on input "checkbox" at bounding box center [919, 443] width 11 height 11
checkbox input "false"
click at [976, 436] on label at bounding box center [978, 442] width 13 height 13
click at [976, 438] on input "checkbox" at bounding box center [977, 443] width 11 height 11
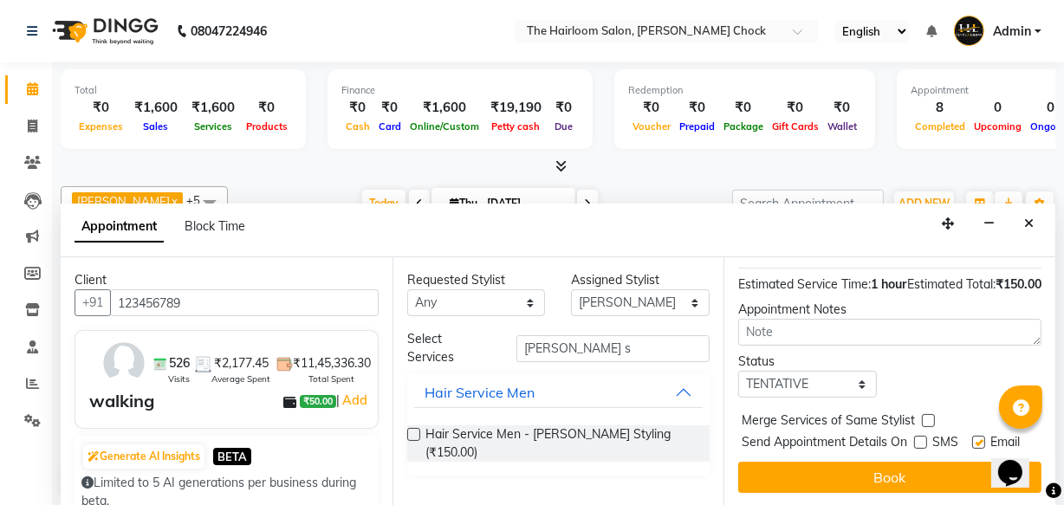
checkbox input "false"
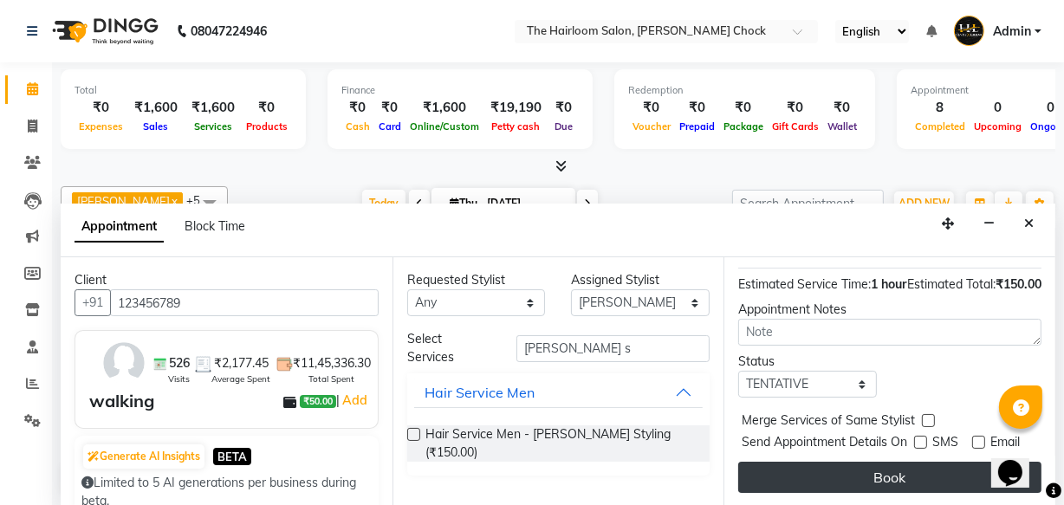
click at [888, 471] on button "Book" at bounding box center [889, 477] width 303 height 31
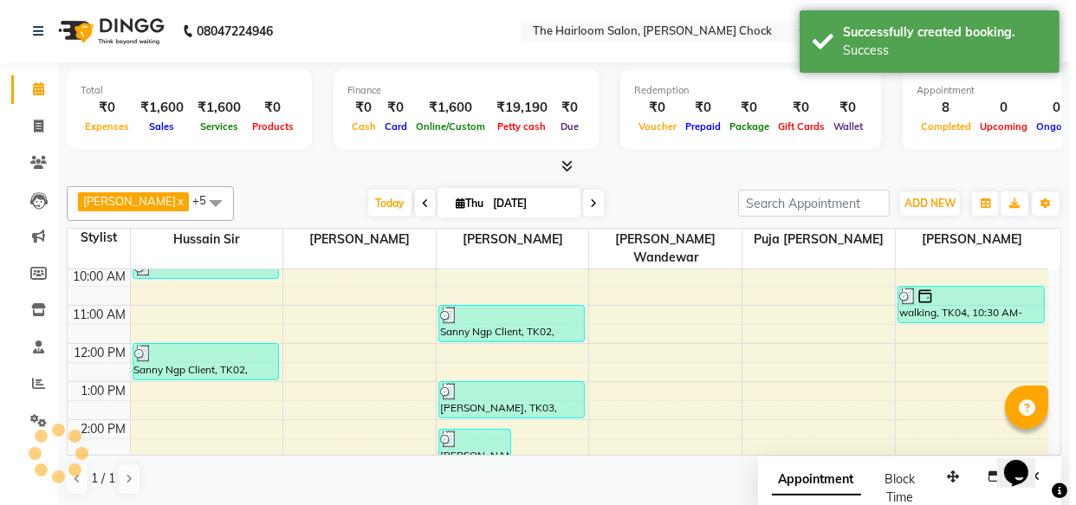
scroll to position [0, 0]
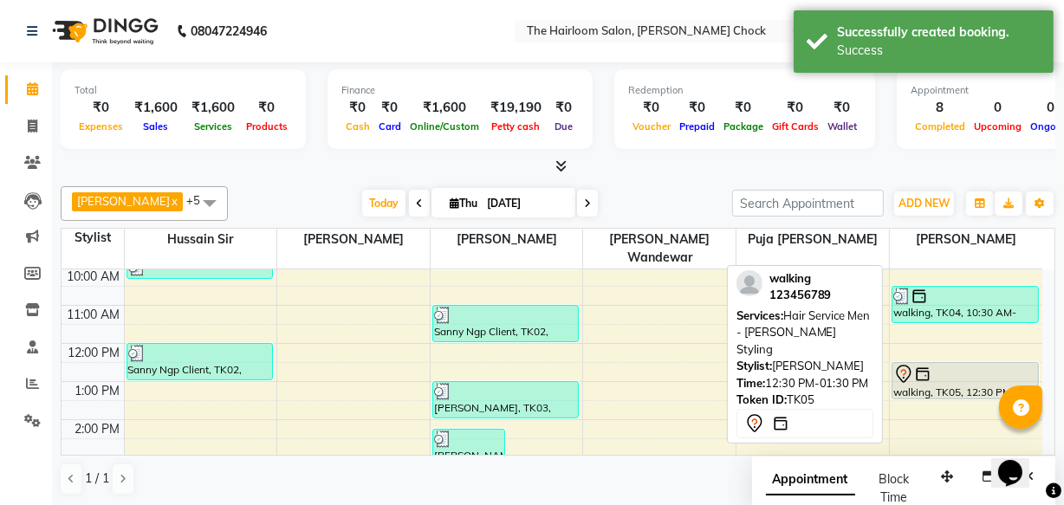
click at [974, 364] on div at bounding box center [965, 374] width 144 height 21
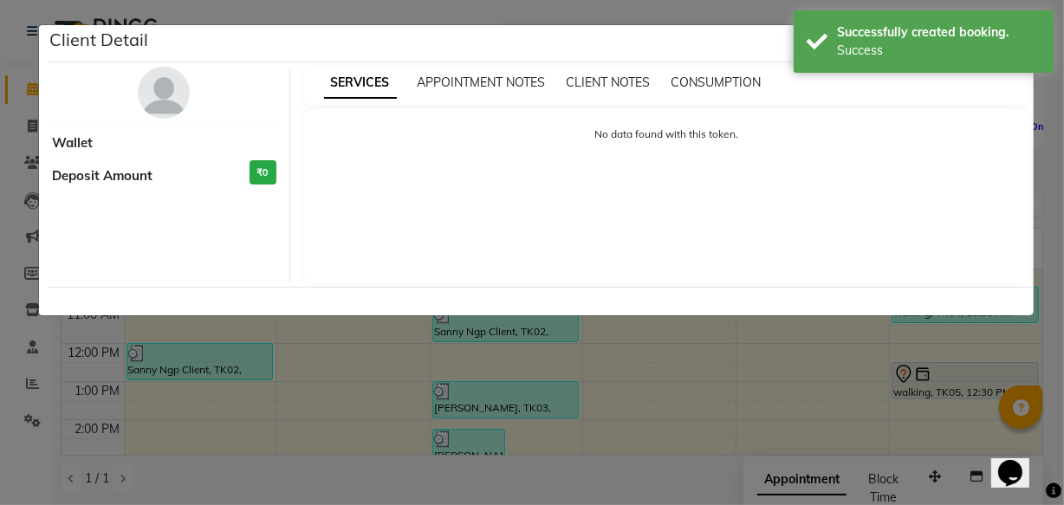
select select "7"
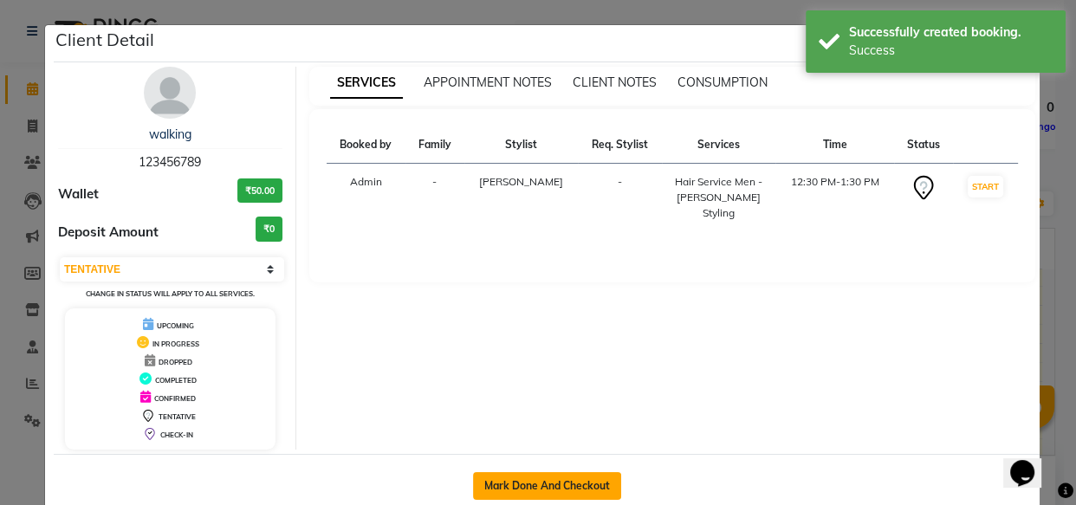
click at [548, 486] on button "Mark Done And Checkout" at bounding box center [547, 486] width 148 height 28
select select "service"
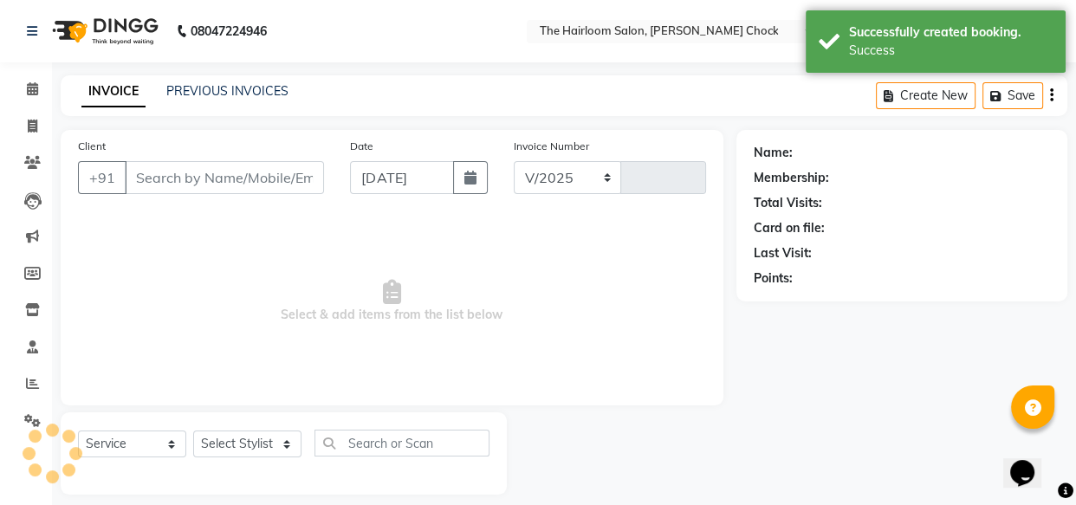
select select "5926"
type input "3476"
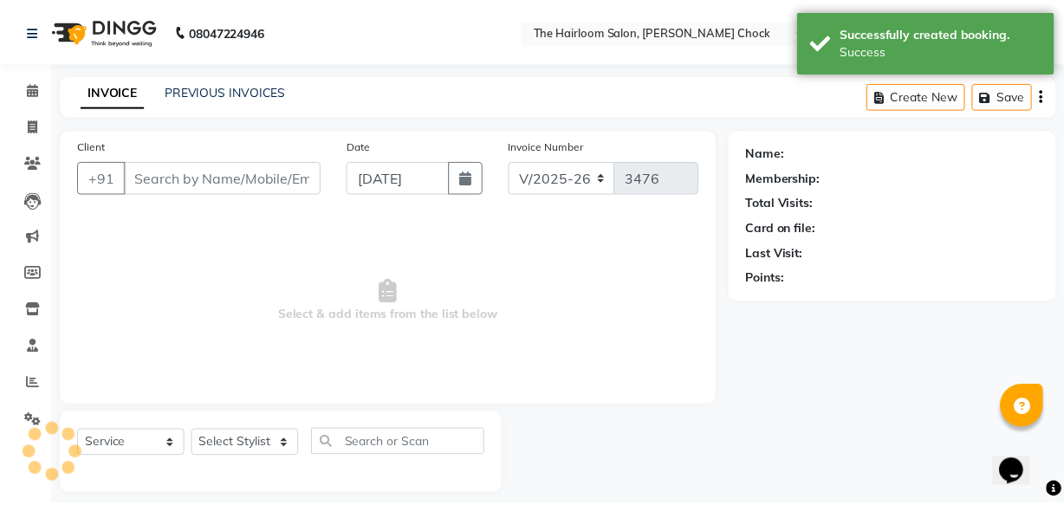
scroll to position [16, 0]
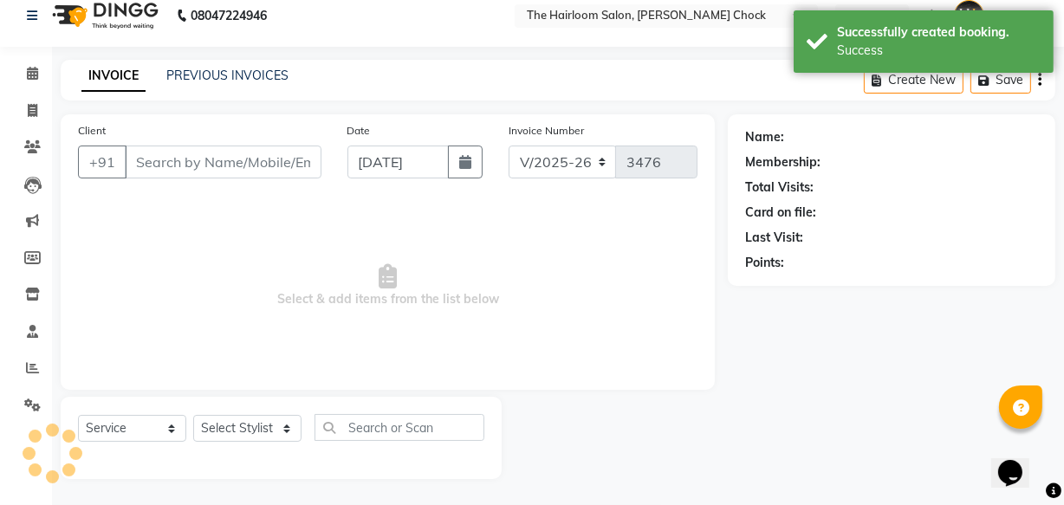
type input "123456789"
select select "88793"
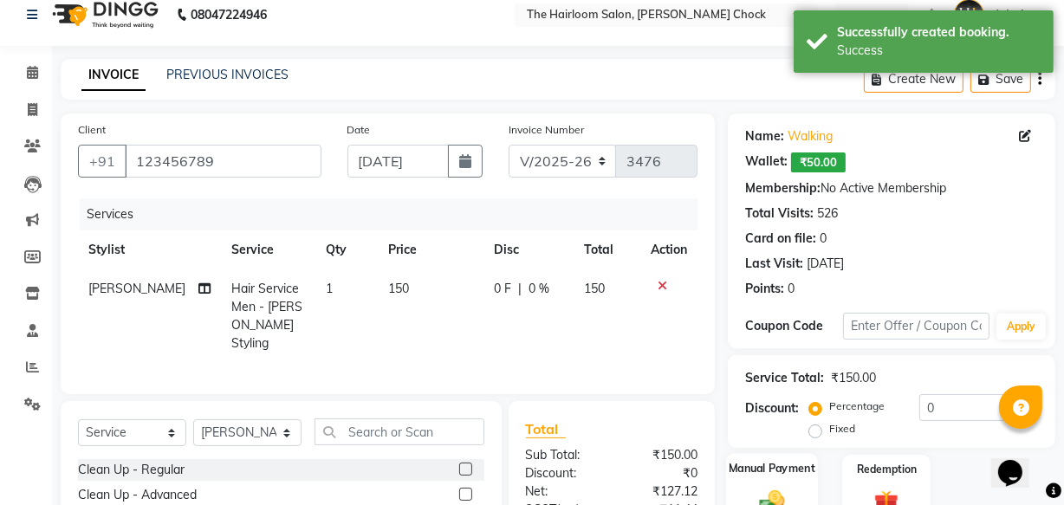
click at [762, 465] on label "Manual Payment" at bounding box center [772, 468] width 87 height 16
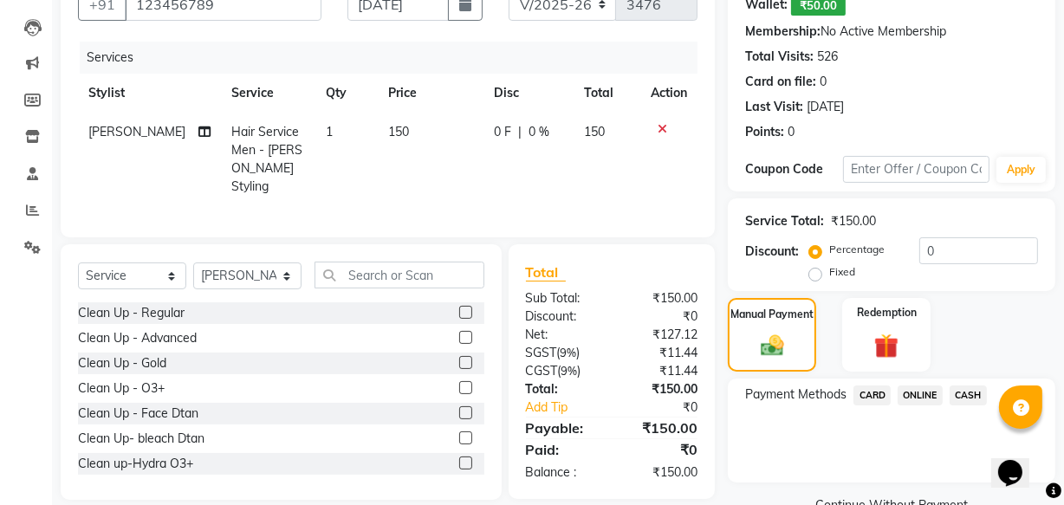
drag, startPoint x: 971, startPoint y: 394, endPoint x: 963, endPoint y: 398, distance: 9.3
click at [970, 394] on span "CASH" at bounding box center [968, 396] width 37 height 20
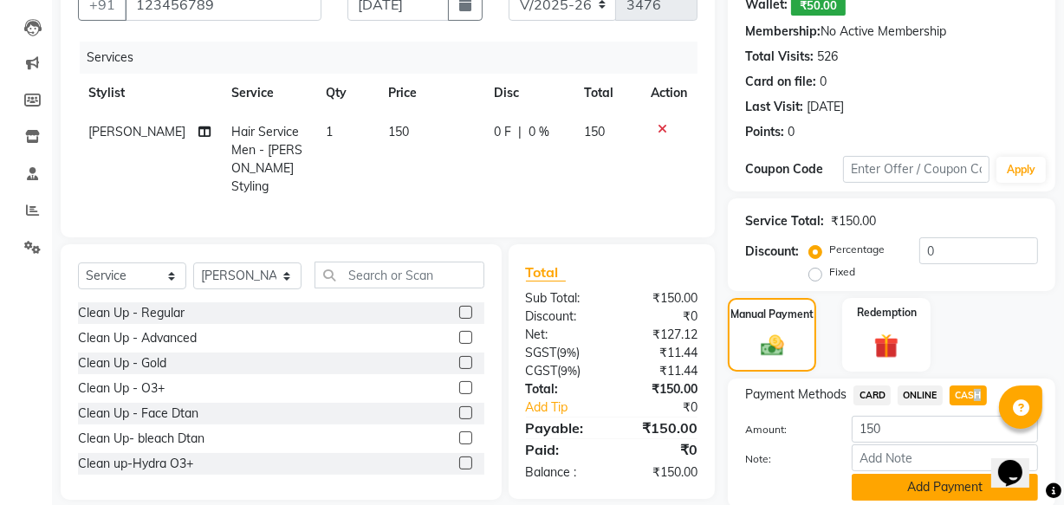
scroll to position [237, 0]
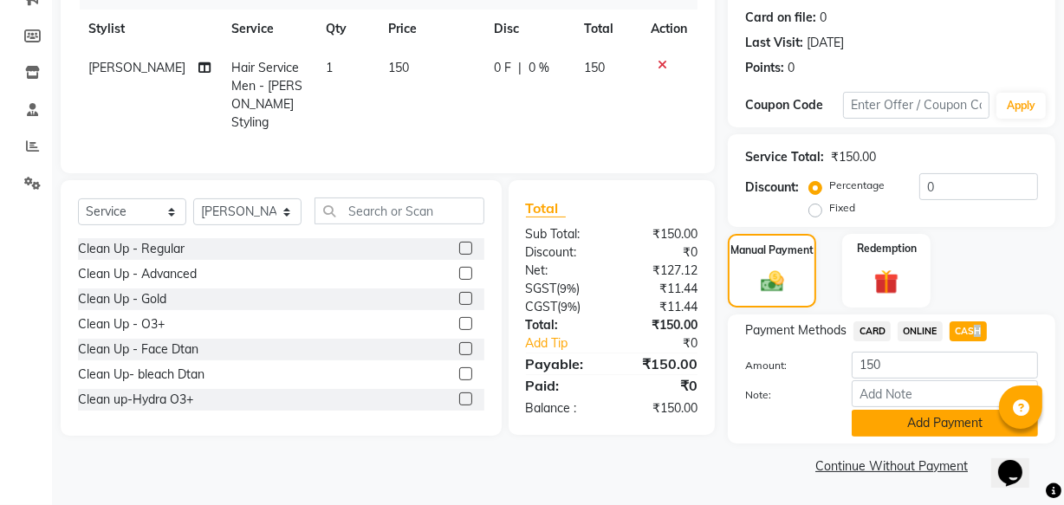
click at [936, 424] on button "Add Payment" at bounding box center [945, 423] width 186 height 27
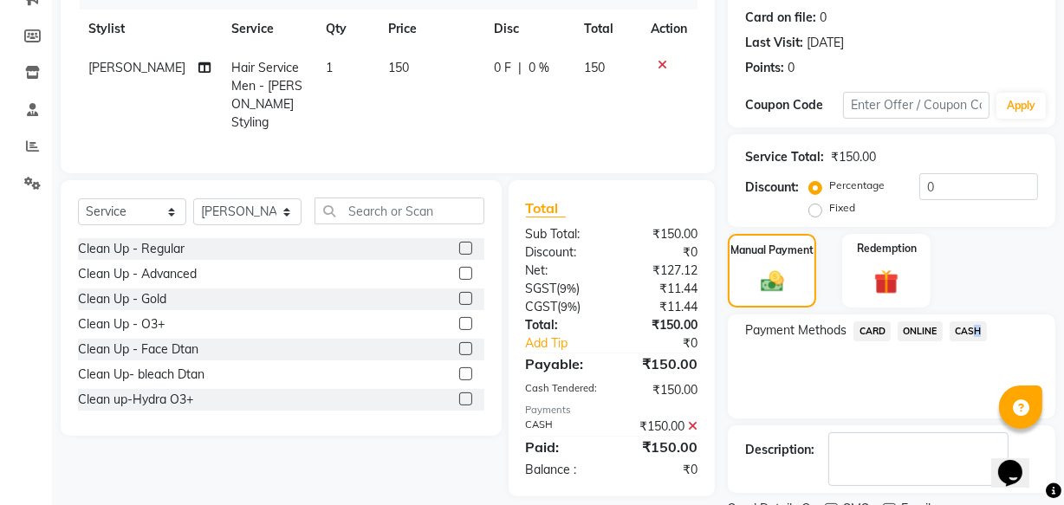
scroll to position [309, 0]
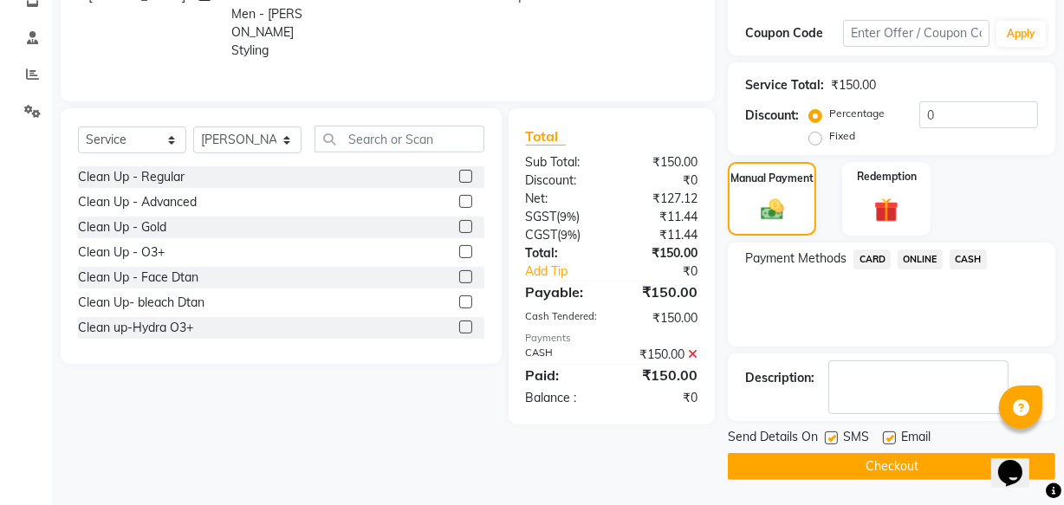
click at [888, 436] on label at bounding box center [889, 438] width 13 height 13
click at [888, 436] on input "checkbox" at bounding box center [888, 438] width 11 height 11
checkbox input "false"
click at [834, 434] on label at bounding box center [831, 438] width 13 height 13
click at [834, 434] on input "checkbox" at bounding box center [830, 438] width 11 height 11
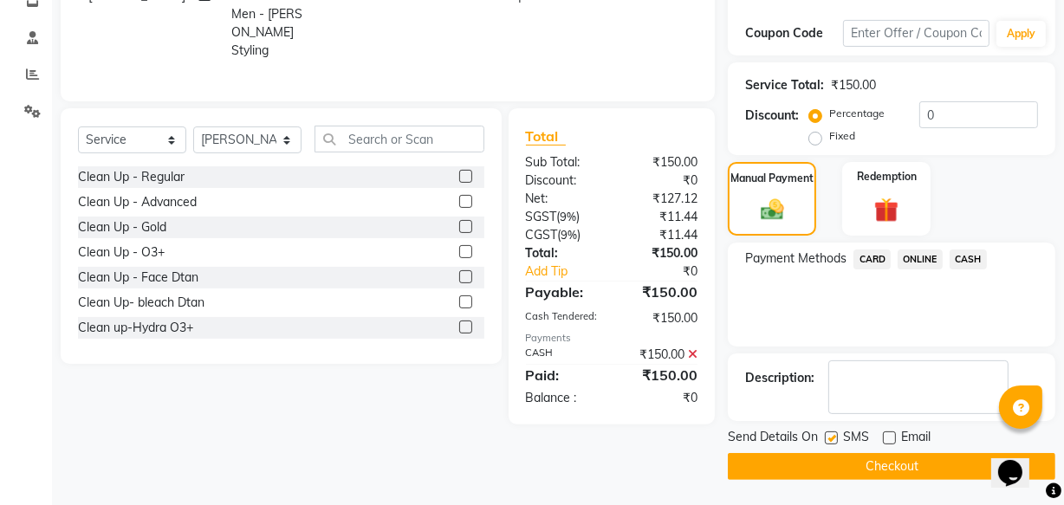
checkbox input "false"
click at [832, 455] on button "Checkout" at bounding box center [892, 466] width 328 height 27
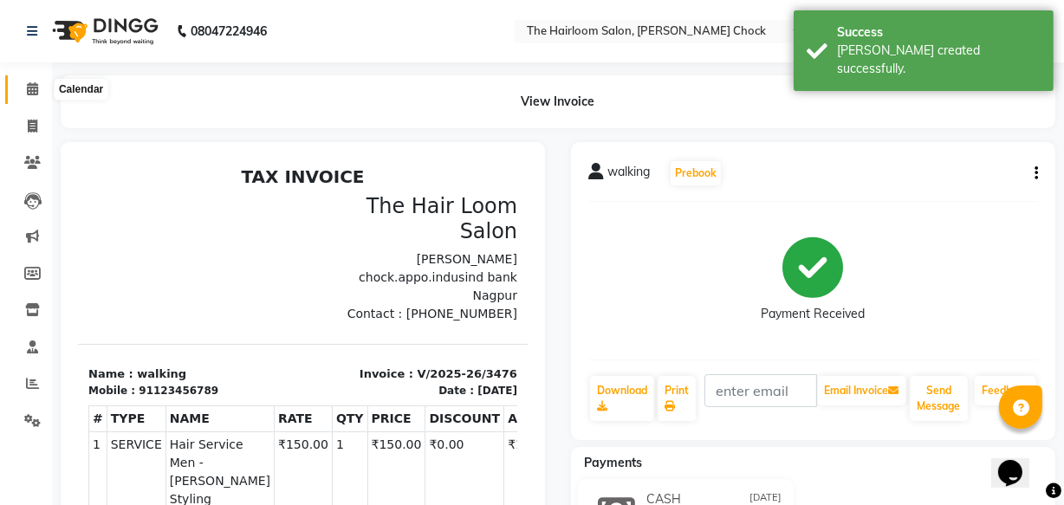
click at [29, 88] on icon at bounding box center [32, 88] width 11 height 13
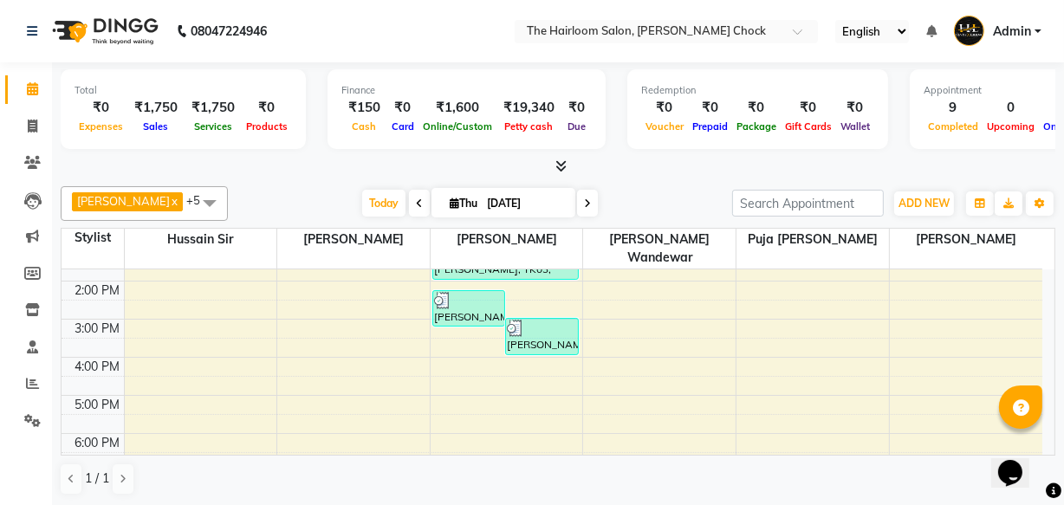
scroll to position [236, 0]
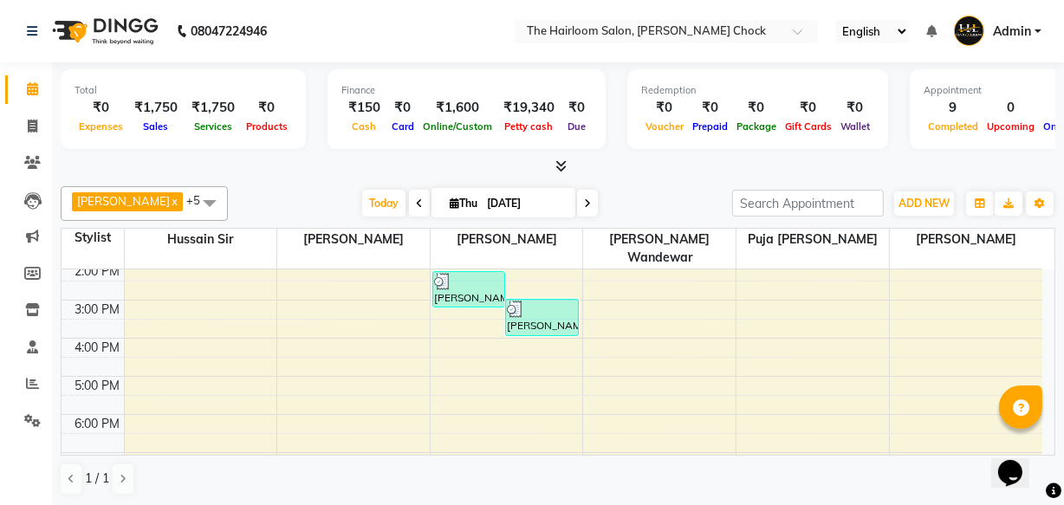
click at [456, 321] on div "8:00 AM 9:00 AM 10:00 AM 11:00 AM 12:00 PM 1:00 PM 2:00 PM 3:00 PM 4:00 PM 5:00…" at bounding box center [552, 338] width 981 height 609
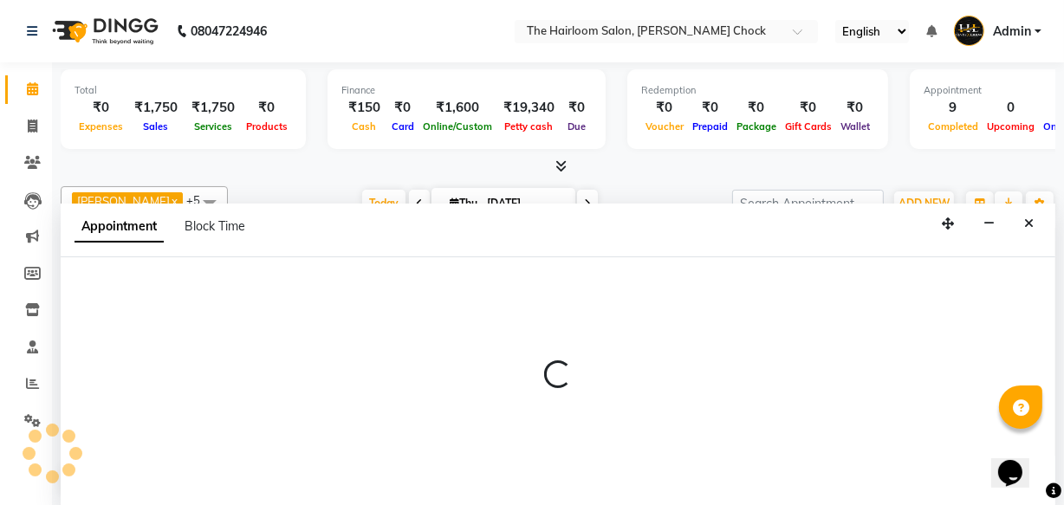
scroll to position [0, 0]
select select "41757"
select select "tentative"
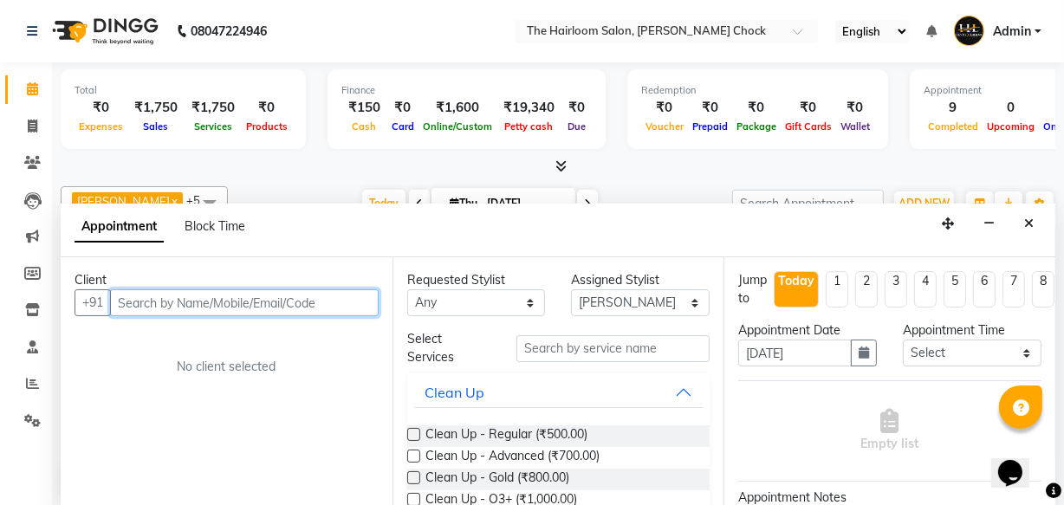
click at [205, 303] on input "text" at bounding box center [244, 302] width 269 height 27
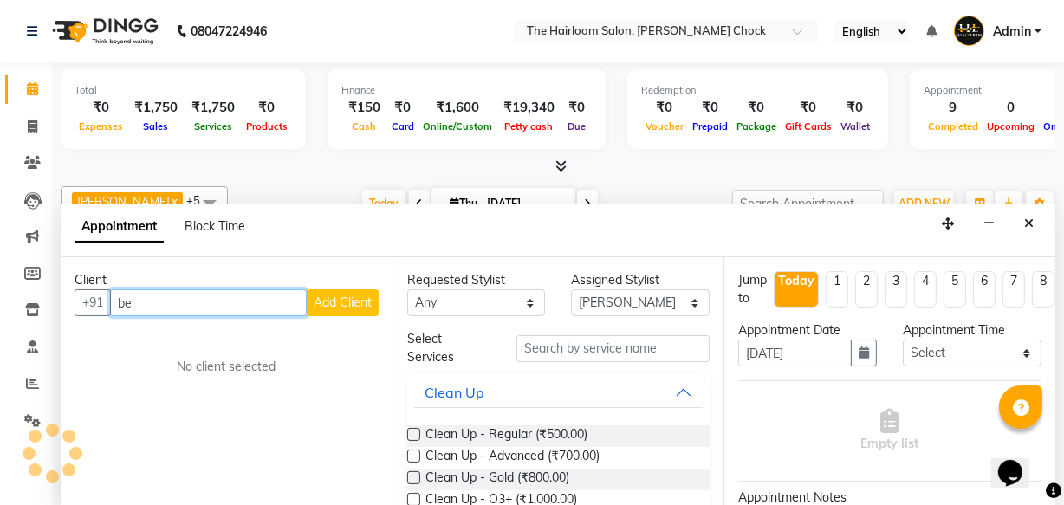
type input "b"
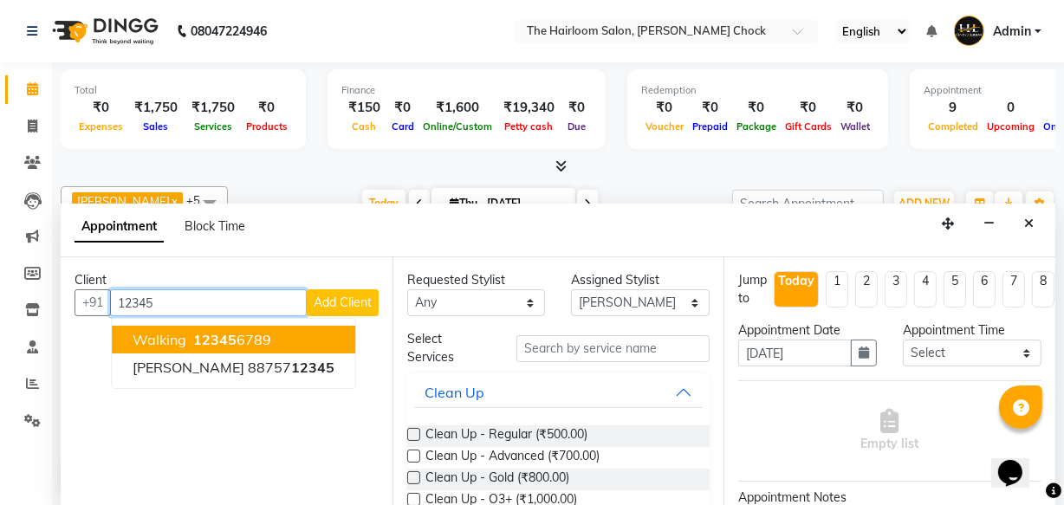
click at [282, 341] on button "walking 12345 6789" at bounding box center [233, 340] width 243 height 28
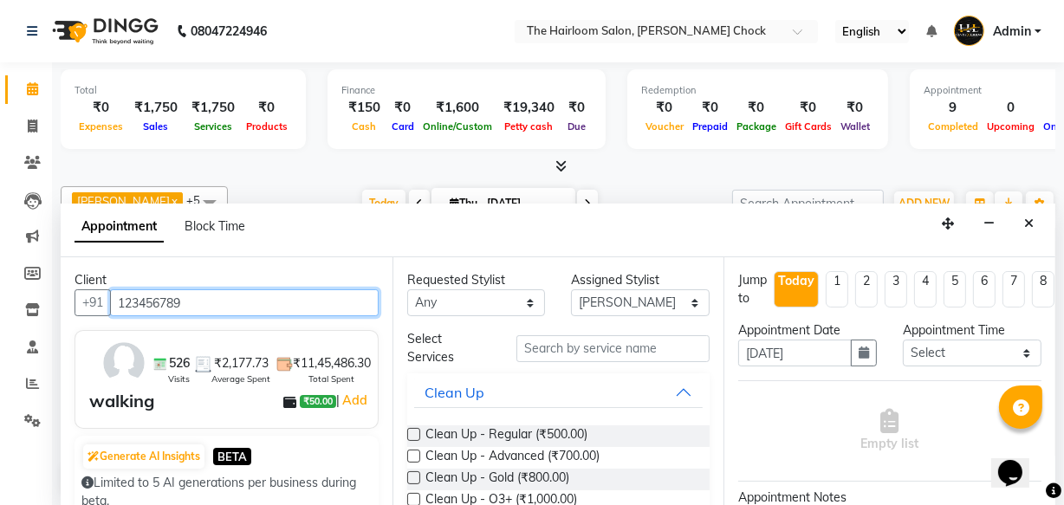
type input "123456789"
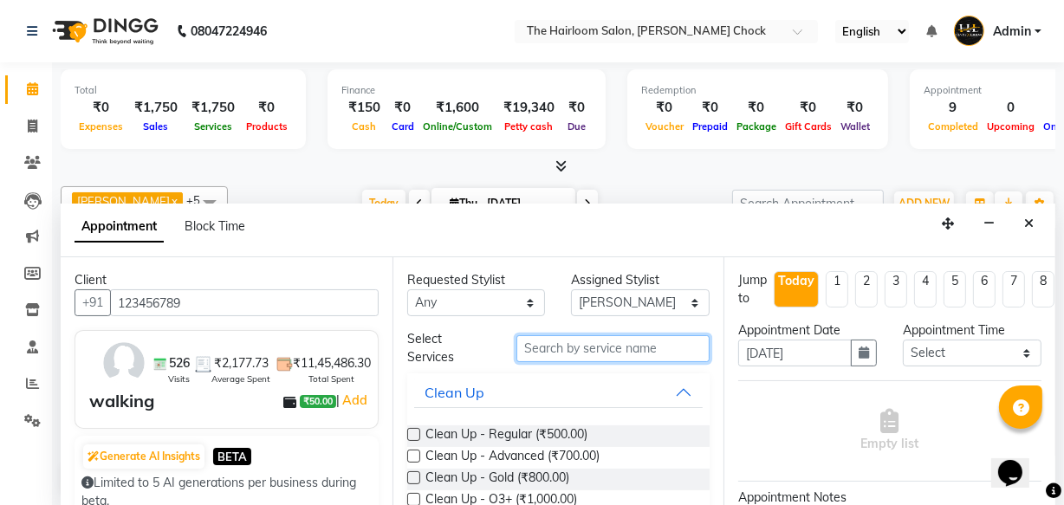
click at [561, 345] on input "text" at bounding box center [612, 348] width 193 height 27
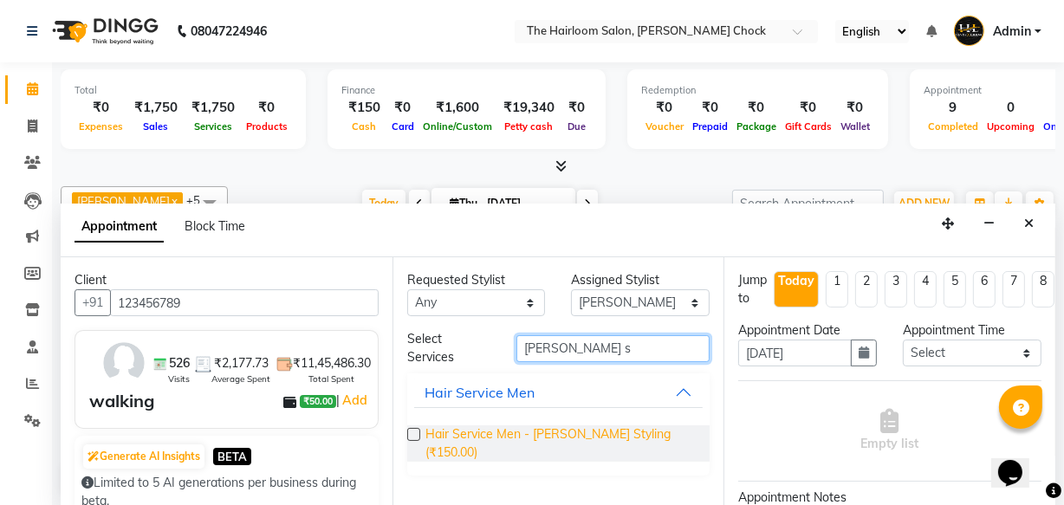
type input "[PERSON_NAME] s"
click at [570, 429] on span "Hair Service Men - [PERSON_NAME] Styling (₹150.00)" at bounding box center [560, 443] width 271 height 36
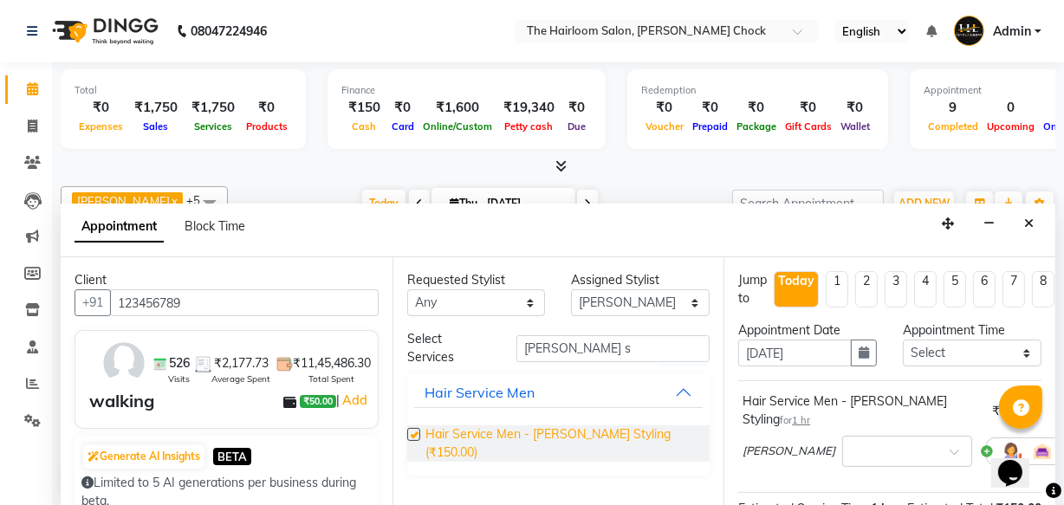
checkbox input "false"
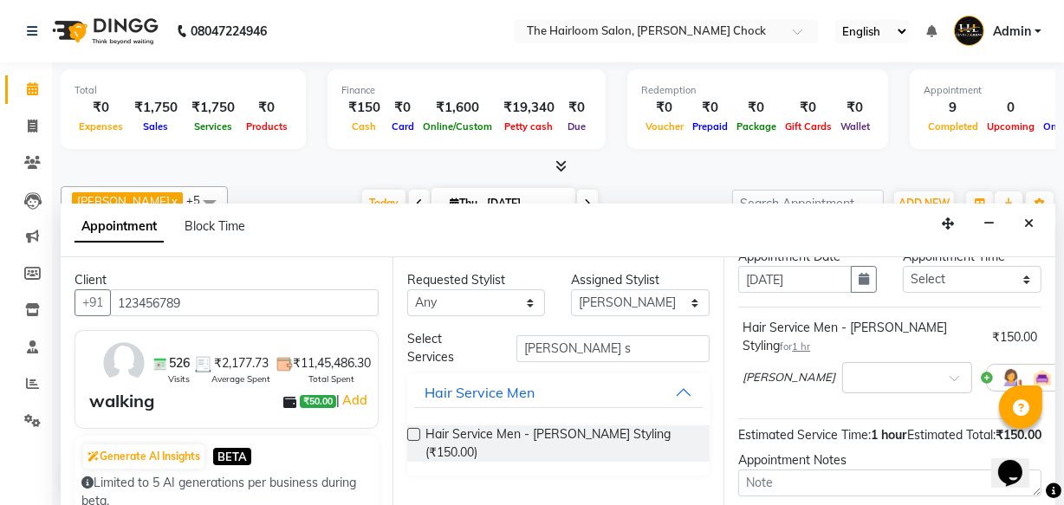
scroll to position [236, 0]
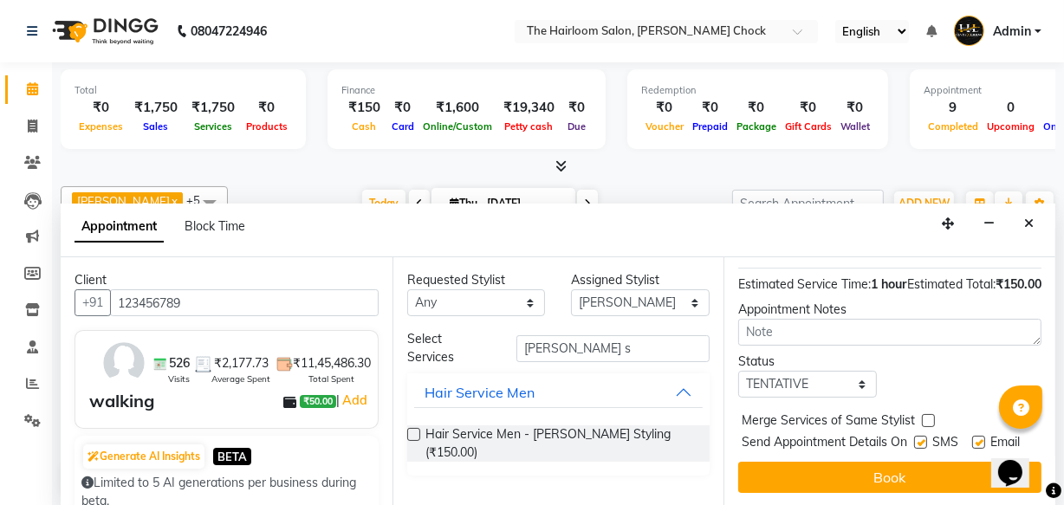
click at [914, 436] on label at bounding box center [920, 442] width 13 height 13
click at [914, 438] on input "checkbox" at bounding box center [919, 443] width 11 height 11
checkbox input "false"
click at [972, 436] on label at bounding box center [978, 442] width 13 height 13
click at [972, 438] on input "checkbox" at bounding box center [977, 443] width 11 height 11
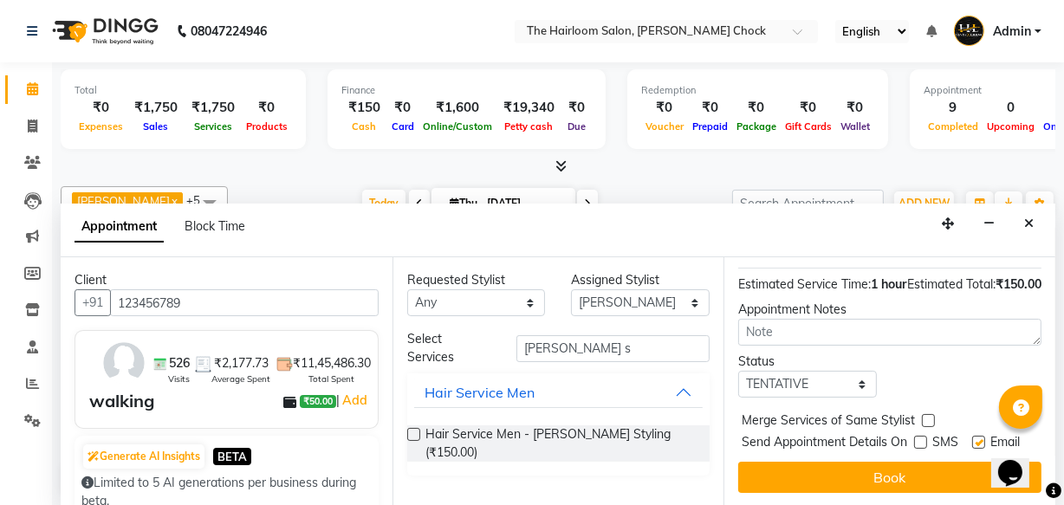
checkbox input "false"
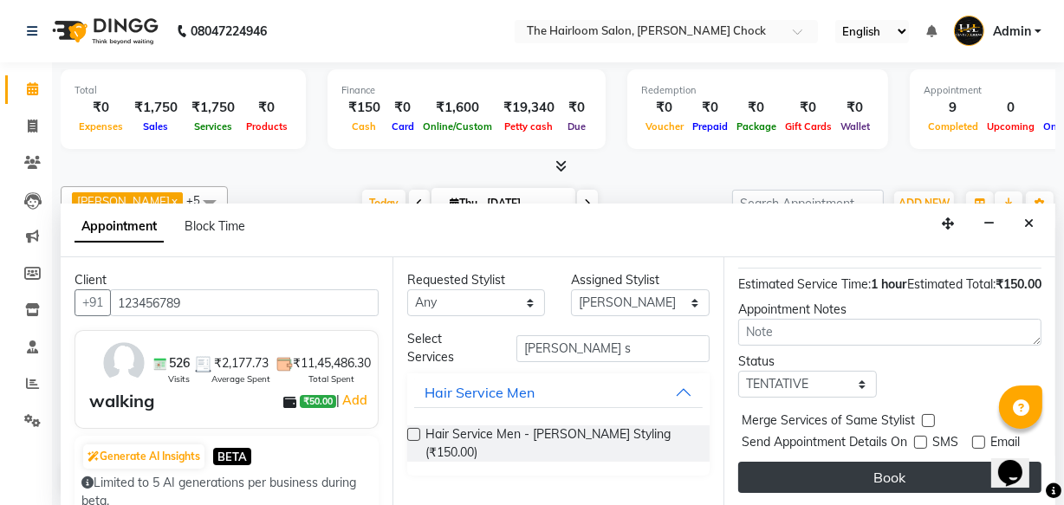
click at [899, 473] on button "Book" at bounding box center [889, 477] width 303 height 31
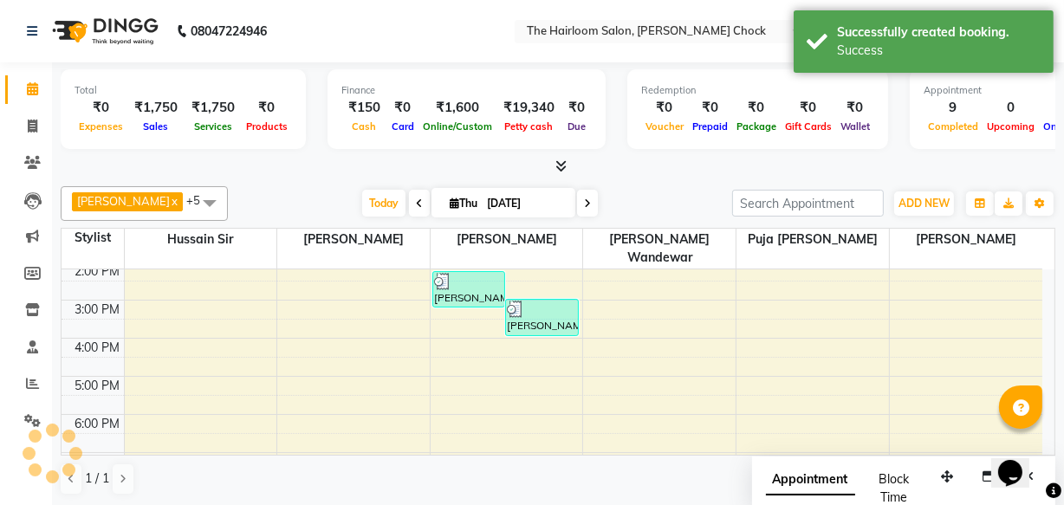
scroll to position [0, 0]
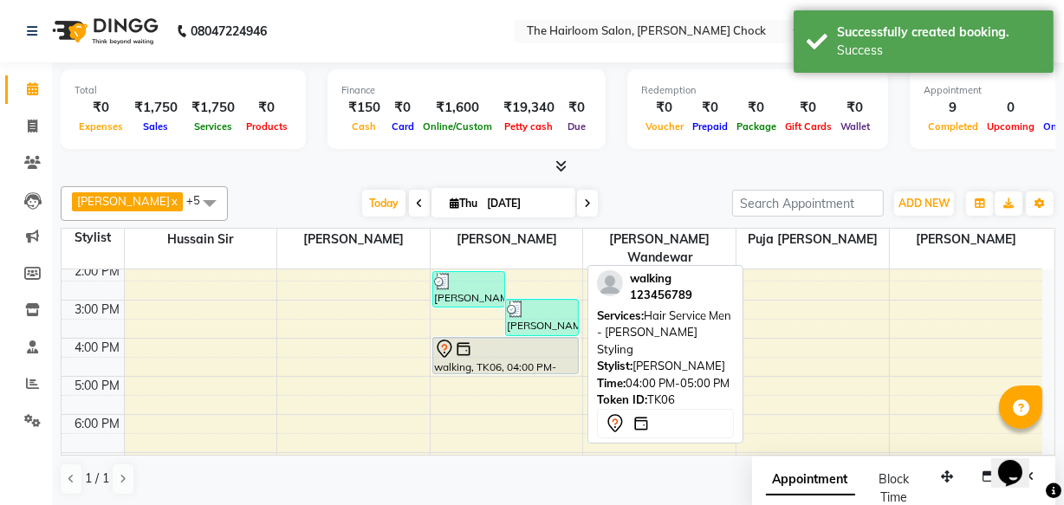
click at [519, 346] on div "walking, TK06, 04:00 PM-05:00 PM, Hair Service Men - [PERSON_NAME] Styling" at bounding box center [505, 356] width 145 height 36
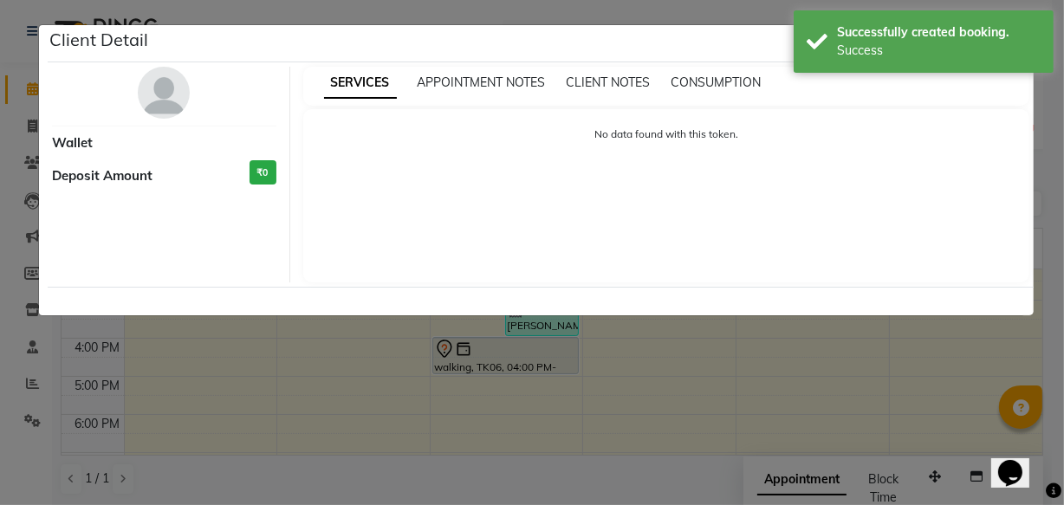
select select "7"
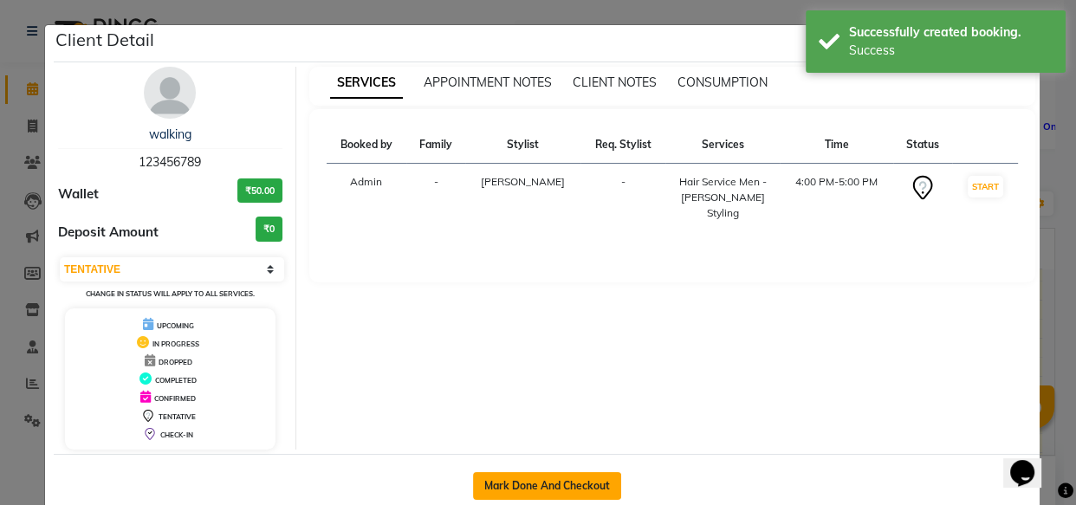
click at [529, 476] on button "Mark Done And Checkout" at bounding box center [547, 486] width 148 height 28
select select "service"
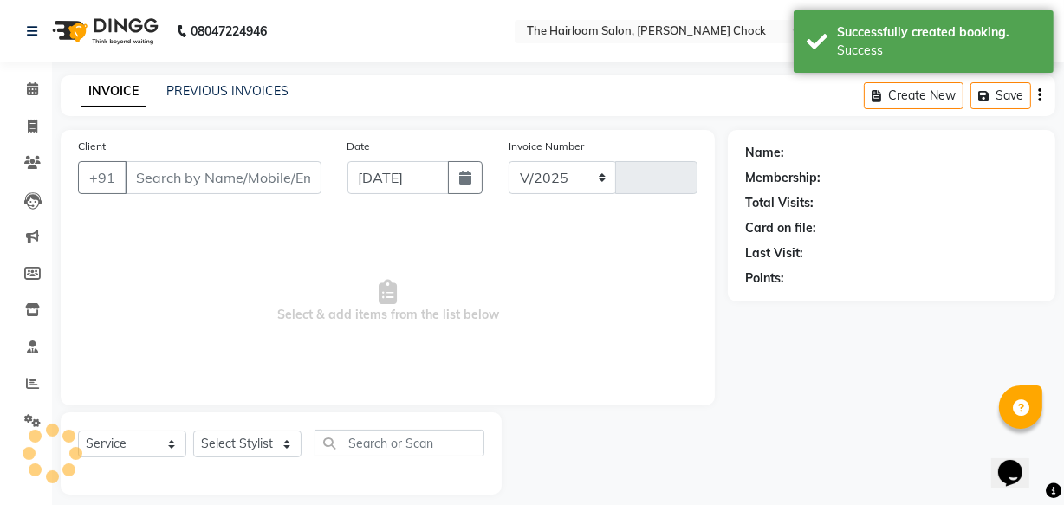
select select "5926"
type input "3477"
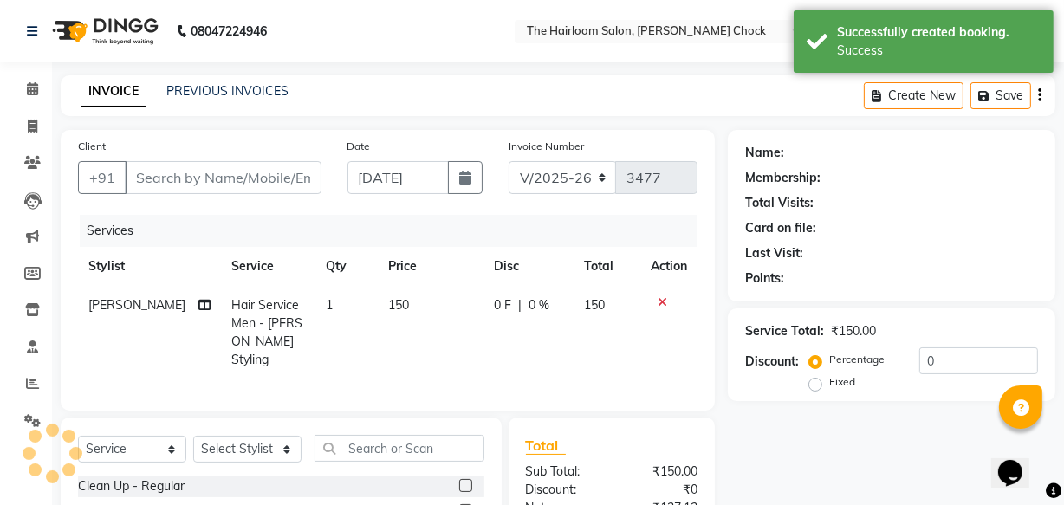
type input "123456789"
select select "41757"
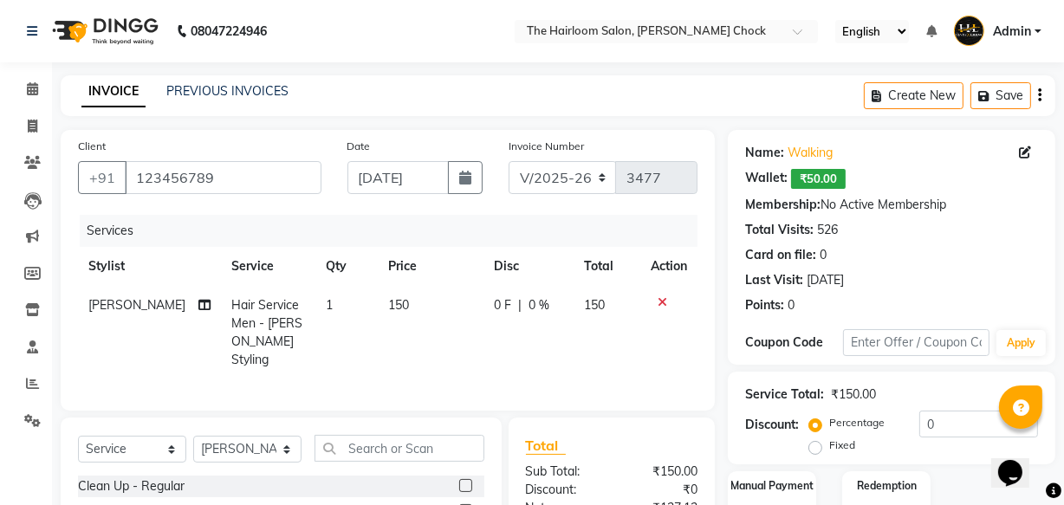
scroll to position [157, 0]
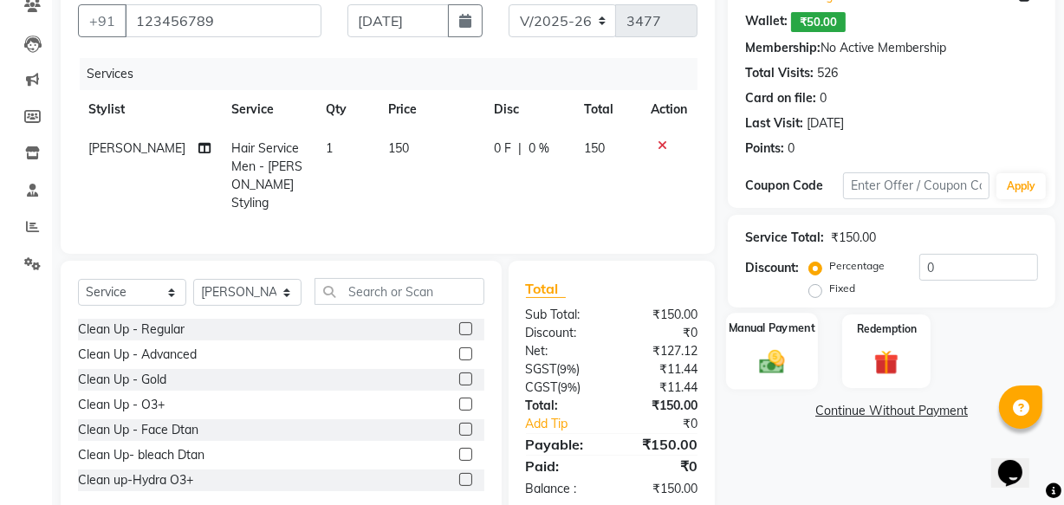
click at [767, 361] on img at bounding box center [772, 361] width 42 height 29
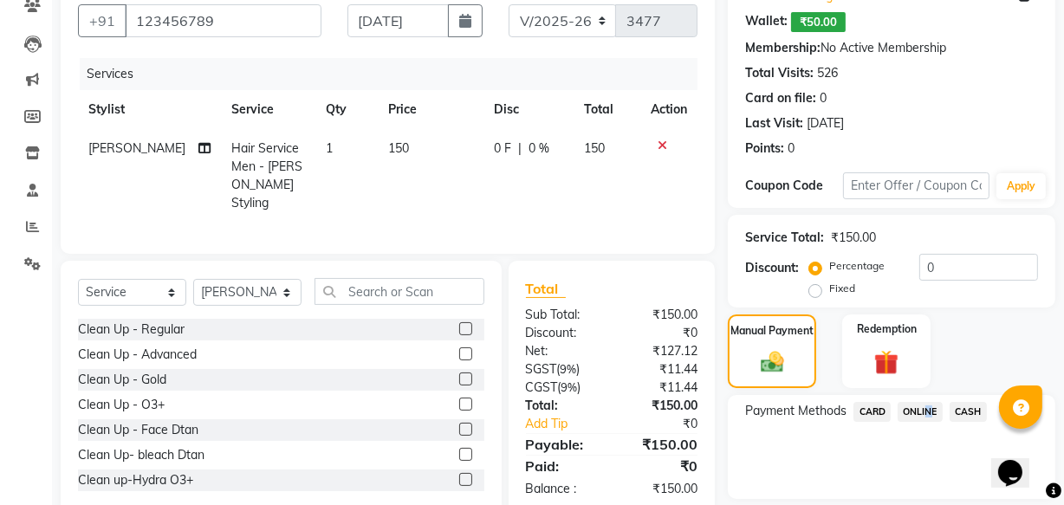
click at [925, 408] on span "ONLINE" at bounding box center [920, 412] width 45 height 20
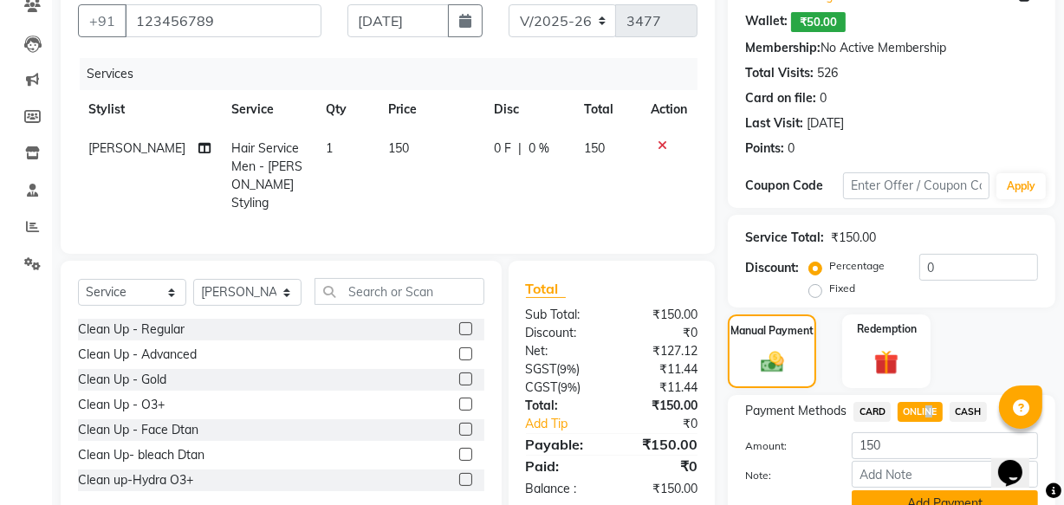
scroll to position [237, 0]
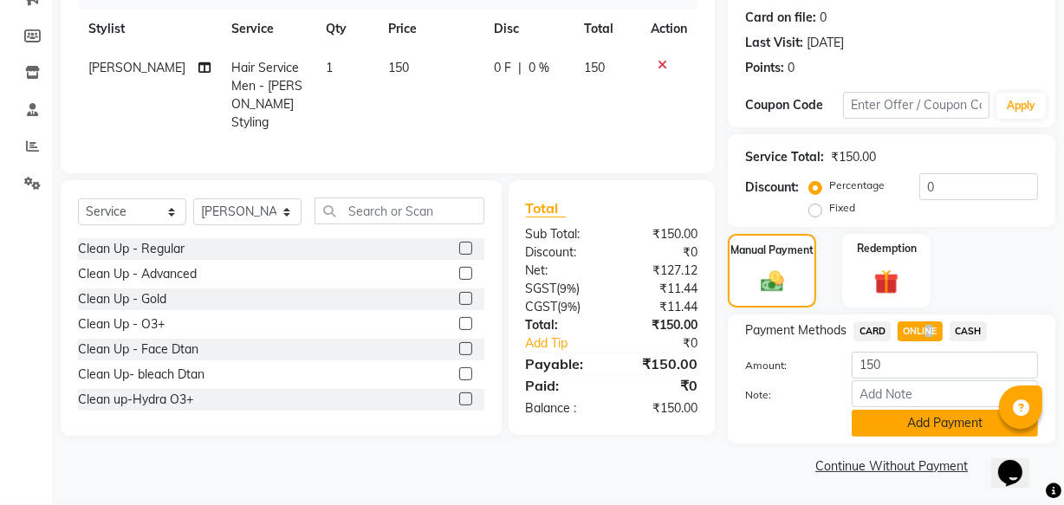
click at [918, 412] on button "Add Payment" at bounding box center [945, 423] width 186 height 27
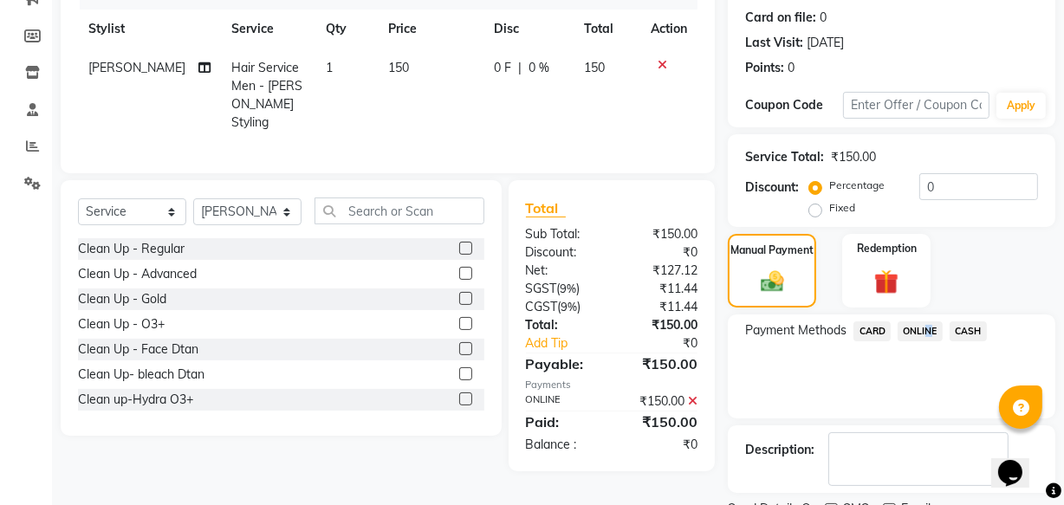
scroll to position [309, 0]
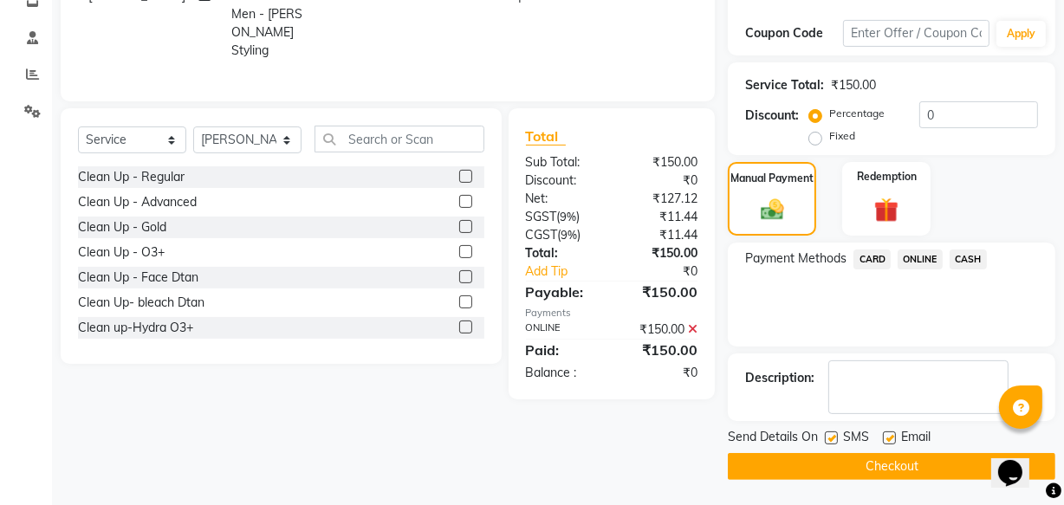
click at [887, 438] on label at bounding box center [889, 438] width 13 height 13
click at [887, 438] on input "checkbox" at bounding box center [888, 438] width 11 height 11
checkbox input "false"
click at [828, 437] on label at bounding box center [831, 438] width 13 height 13
click at [828, 437] on input "checkbox" at bounding box center [830, 438] width 11 height 11
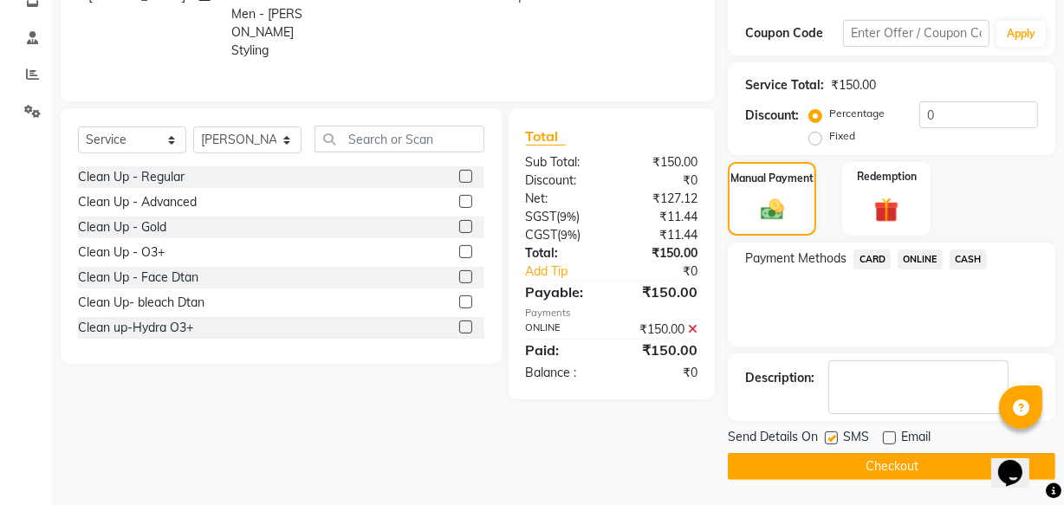
checkbox input "false"
click at [843, 462] on button "Checkout" at bounding box center [892, 466] width 328 height 27
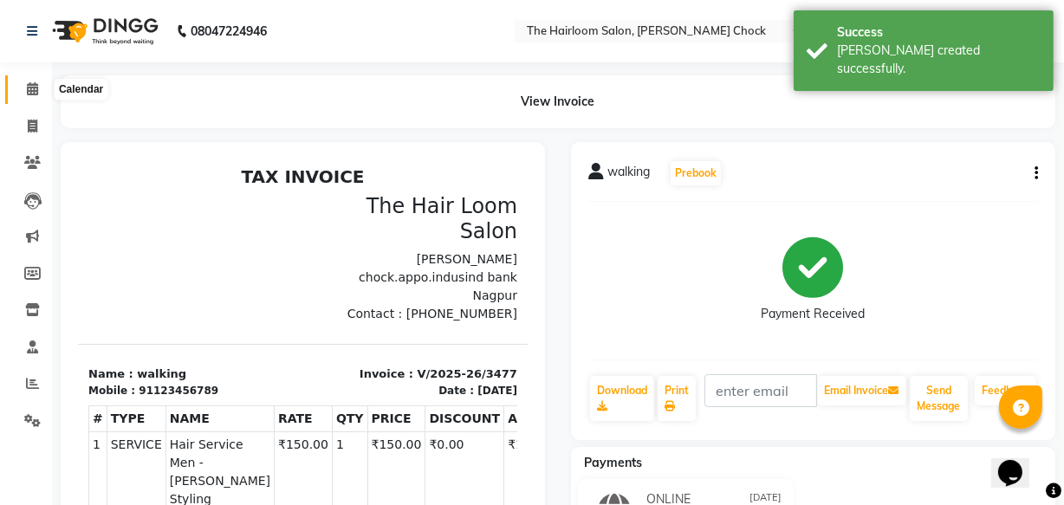
click at [28, 88] on icon at bounding box center [32, 88] width 11 height 13
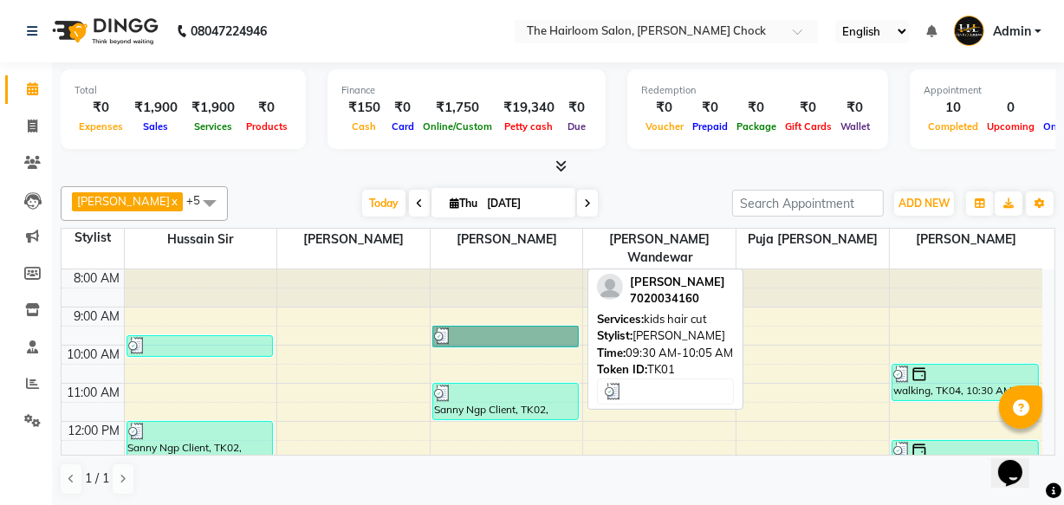
click at [514, 326] on link "[PERSON_NAME], TK01, 09:30 AM-10:05 AM, kids hair cut" at bounding box center [505, 337] width 146 height 22
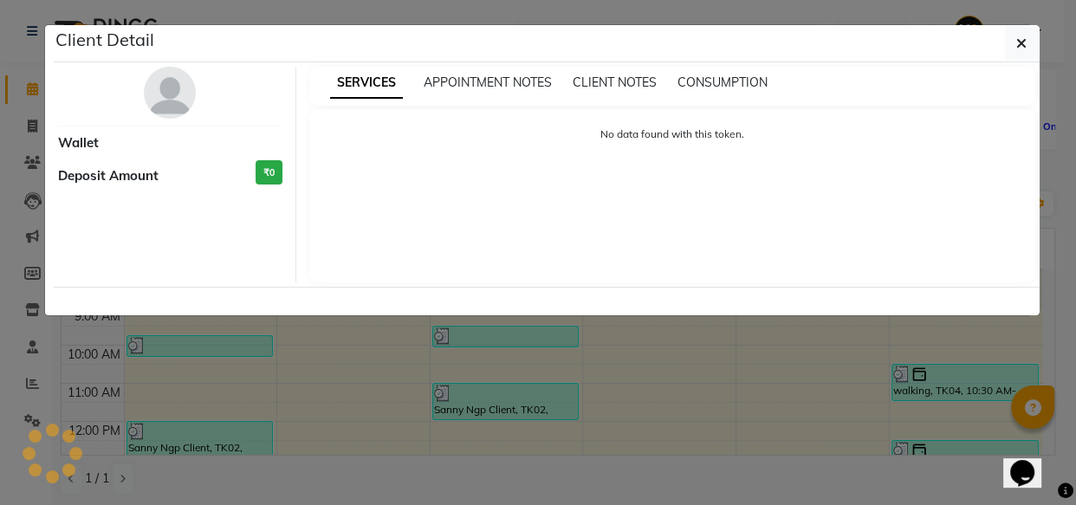
select select "3"
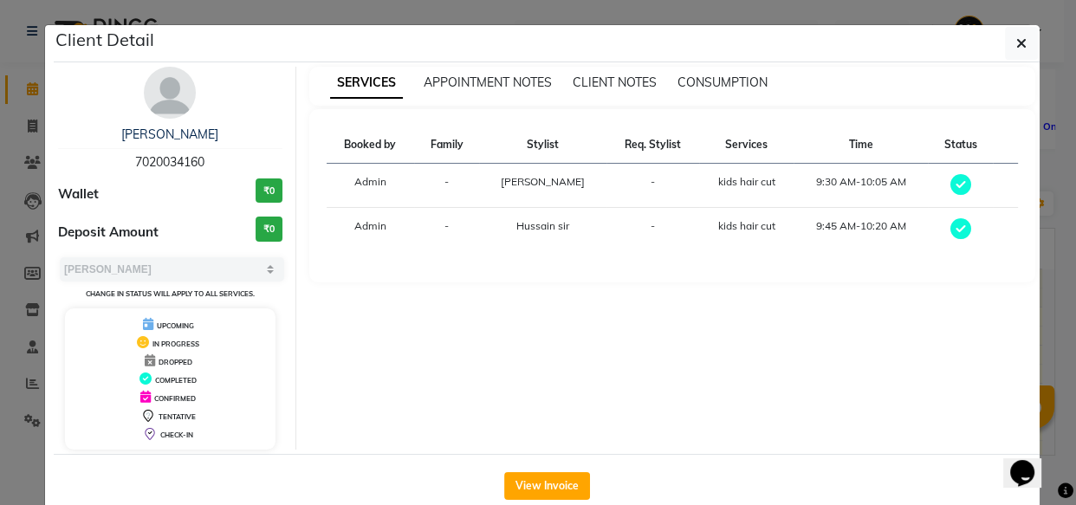
drag, startPoint x: 516, startPoint y: 318, endPoint x: 264, endPoint y: 317, distance: 251.3
click at [249, 317] on div "UPCOMING" at bounding box center [170, 324] width 197 height 18
click at [1016, 49] on icon "button" at bounding box center [1021, 43] width 10 height 14
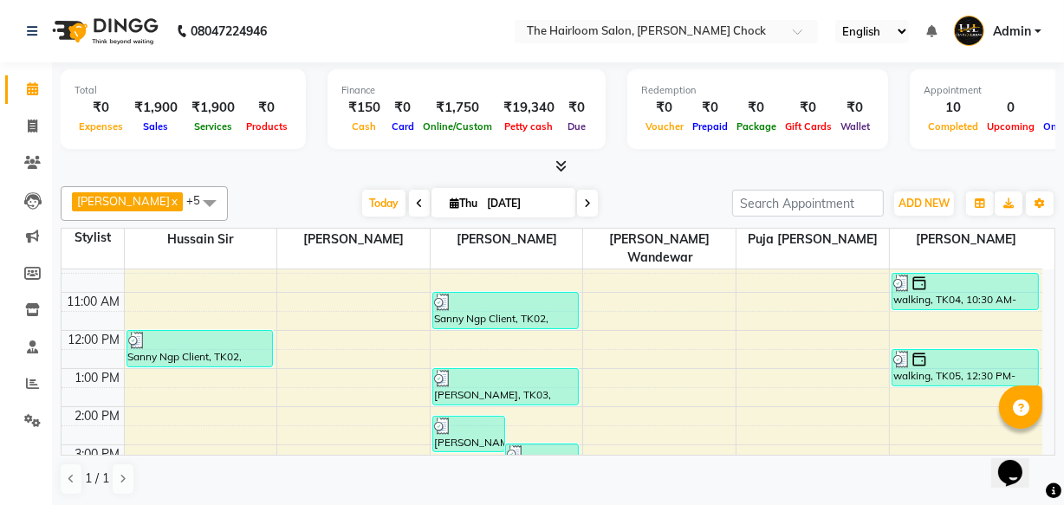
scroll to position [78, 0]
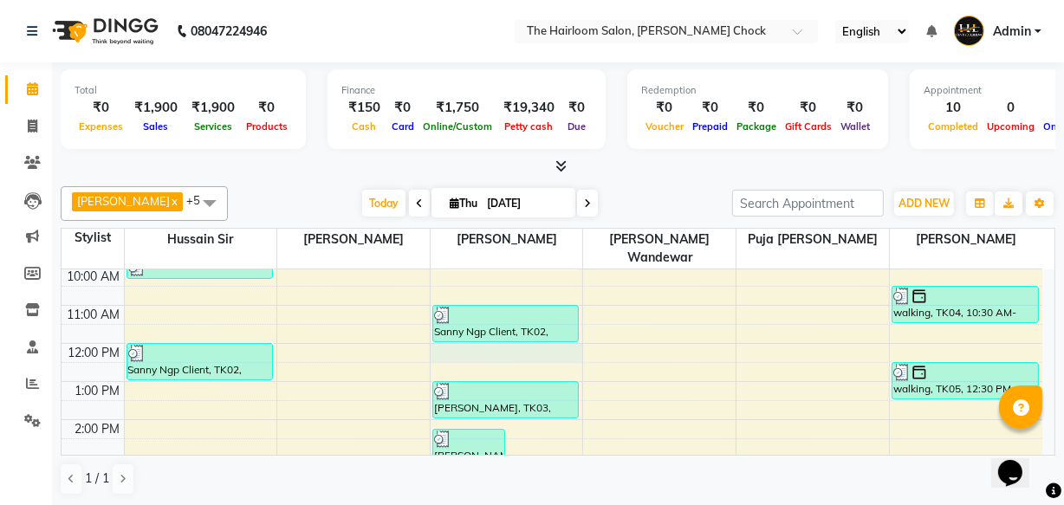
click at [472, 324] on div "8:00 AM 9:00 AM 10:00 AM 11:00 AM 12:00 PM 1:00 PM 2:00 PM 3:00 PM 4:00 PM 5:00…" at bounding box center [552, 495] width 981 height 609
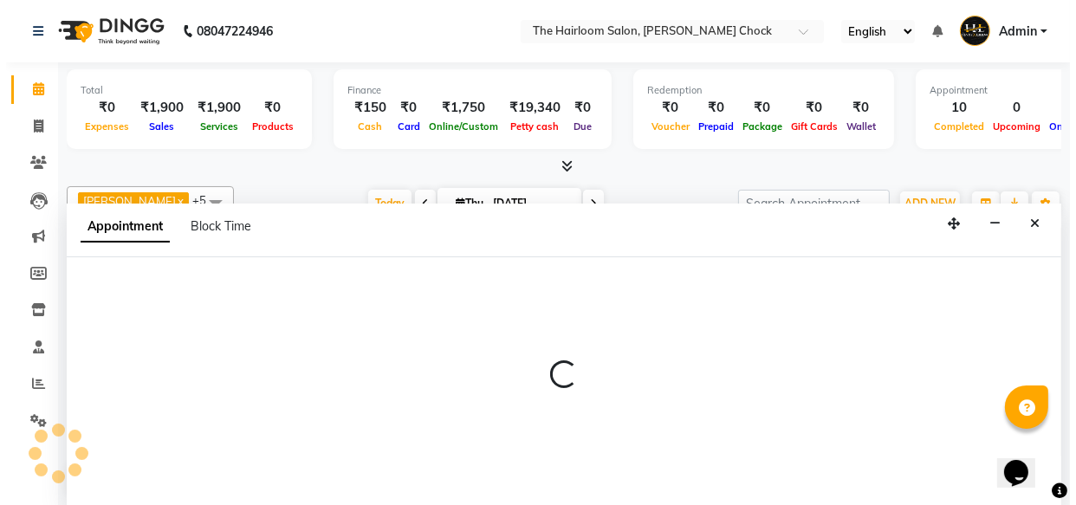
scroll to position [0, 0]
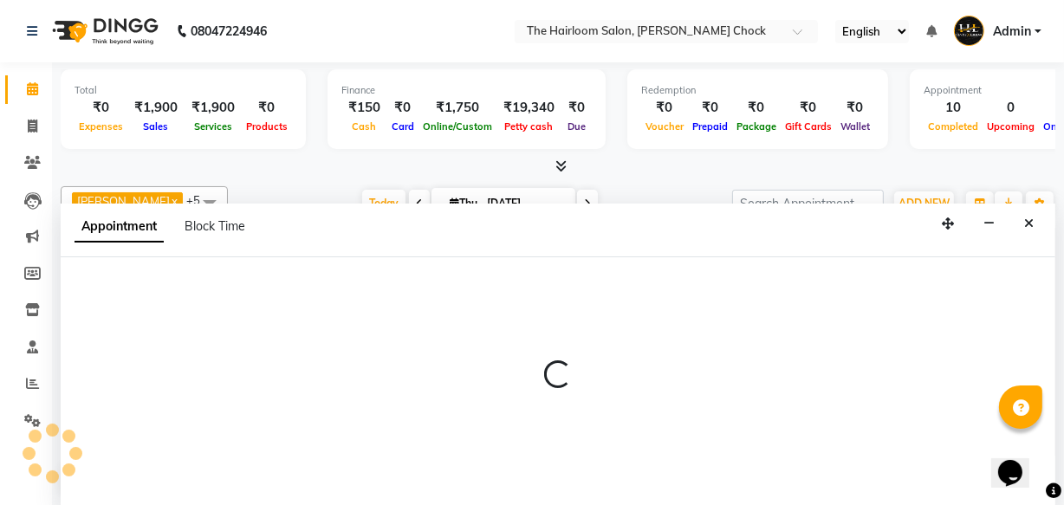
select select "41757"
select select "tentative"
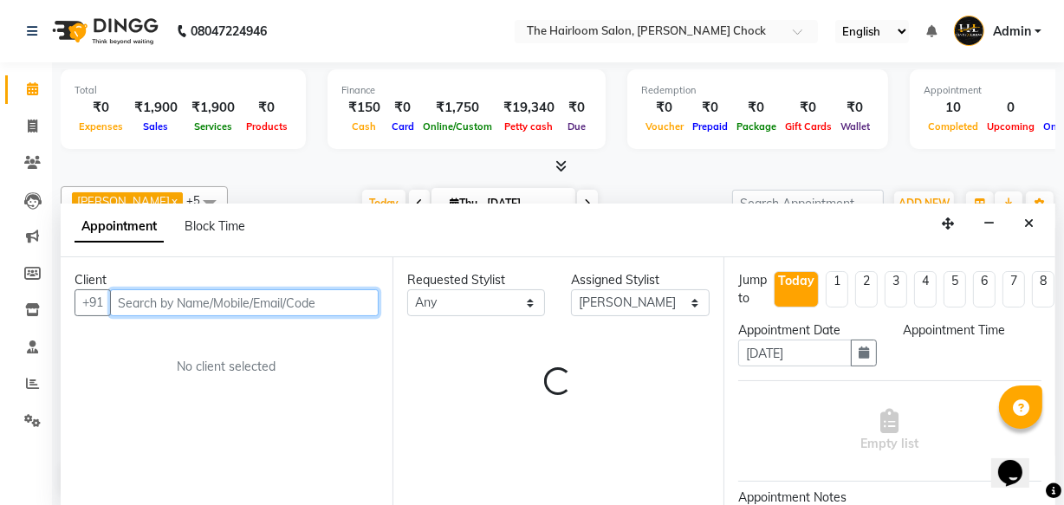
select select "720"
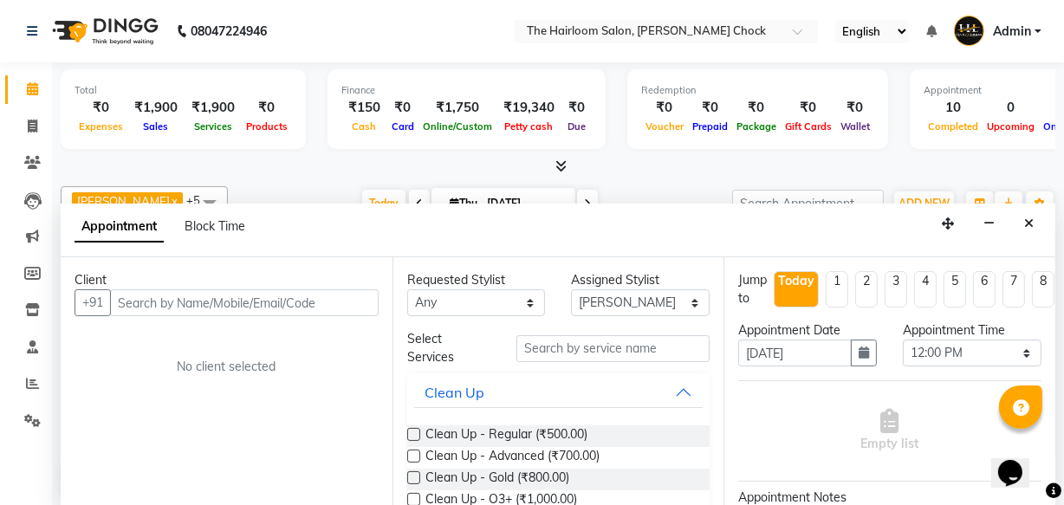
click at [461, 324] on div "Requested Stylist Any [PERSON_NAME] [PERSON_NAME] [PERSON_NAME] sir puja [PERSO…" at bounding box center [559, 382] width 332 height 250
click at [463, 324] on div "Requested Stylist Any [PERSON_NAME] [PERSON_NAME] [PERSON_NAME] sir puja [PERSO…" at bounding box center [559, 382] width 332 height 250
click at [1025, 217] on icon "Close" at bounding box center [1029, 223] width 10 height 12
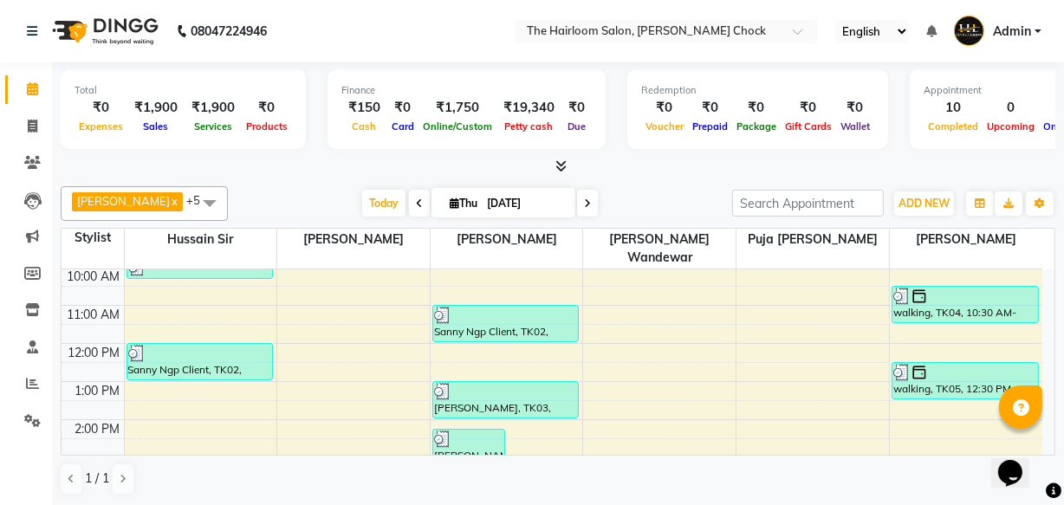
click at [168, 393] on div "8:00 AM 9:00 AM 10:00 AM 11:00 AM 12:00 PM 1:00 PM 2:00 PM 3:00 PM 4:00 PM 5:00…" at bounding box center [552, 495] width 981 height 609
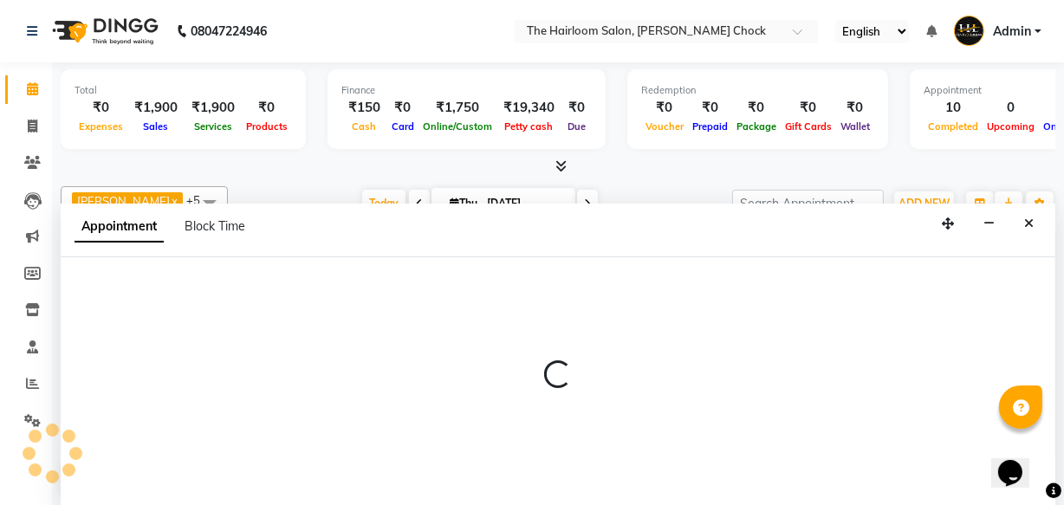
select select "41755"
select select "tentative"
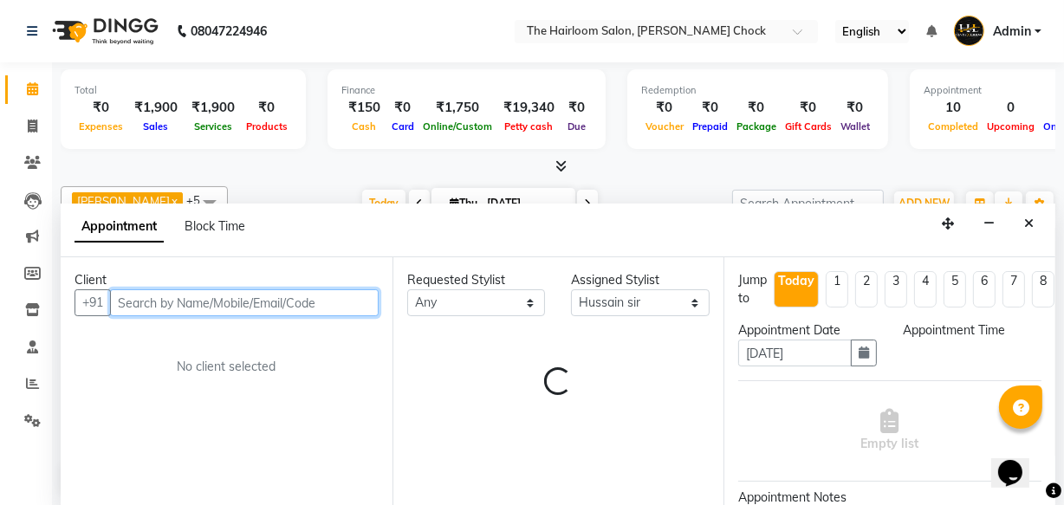
select select "810"
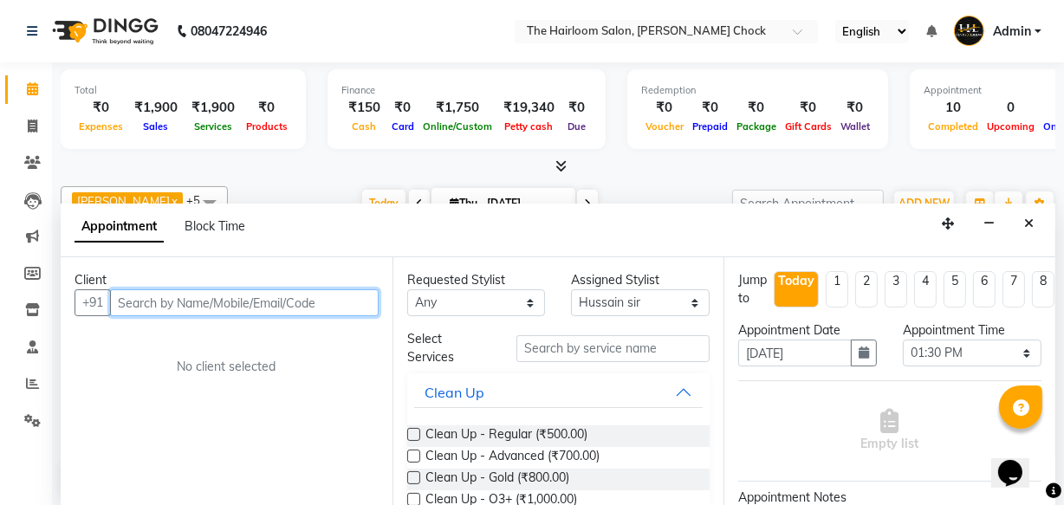
click at [234, 312] on input "text" at bounding box center [244, 302] width 269 height 27
click at [241, 309] on input "text" at bounding box center [244, 302] width 269 height 27
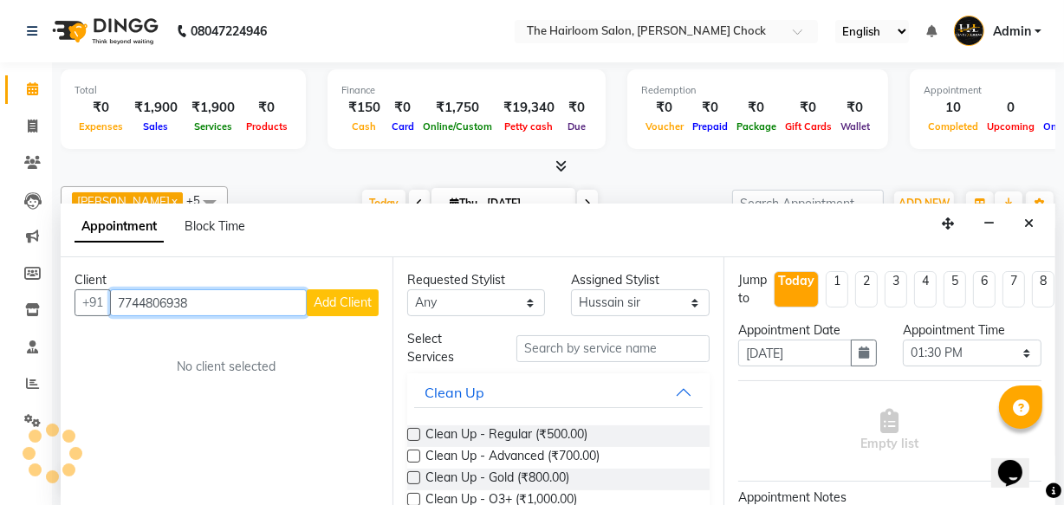
type input "7744806938"
click at [329, 310] on button "Add Client" at bounding box center [343, 302] width 72 height 27
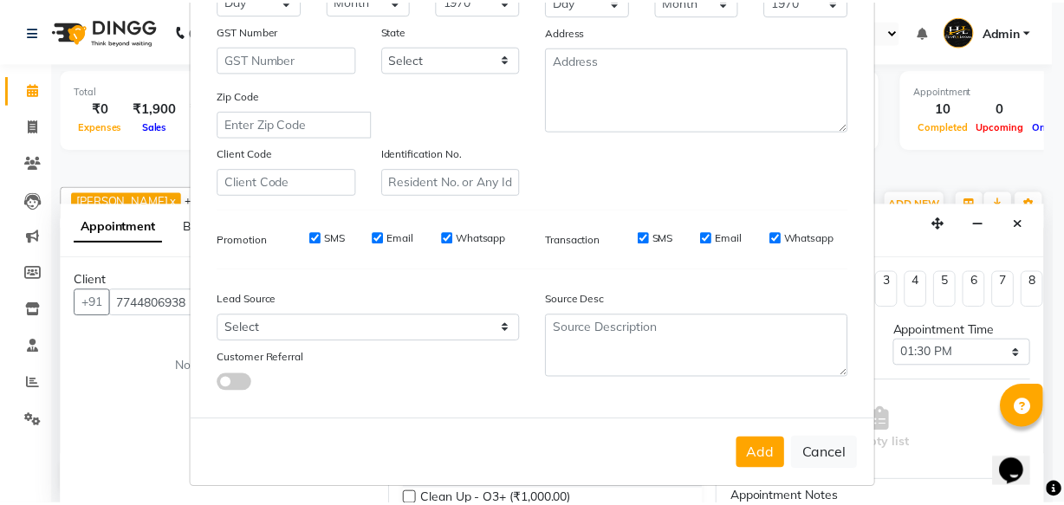
scroll to position [300, 0]
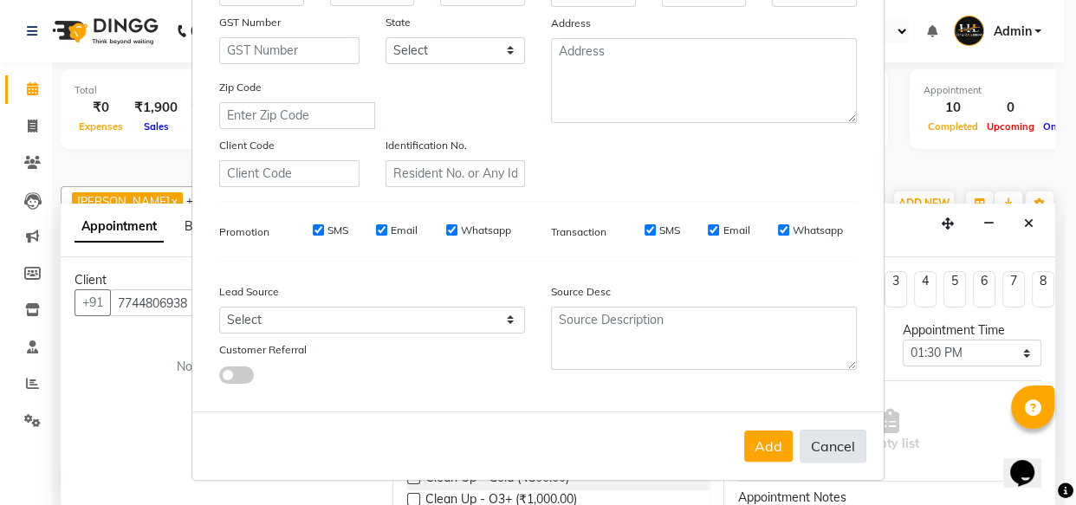
click at [804, 437] on button "Cancel" at bounding box center [833, 446] width 67 height 33
select select
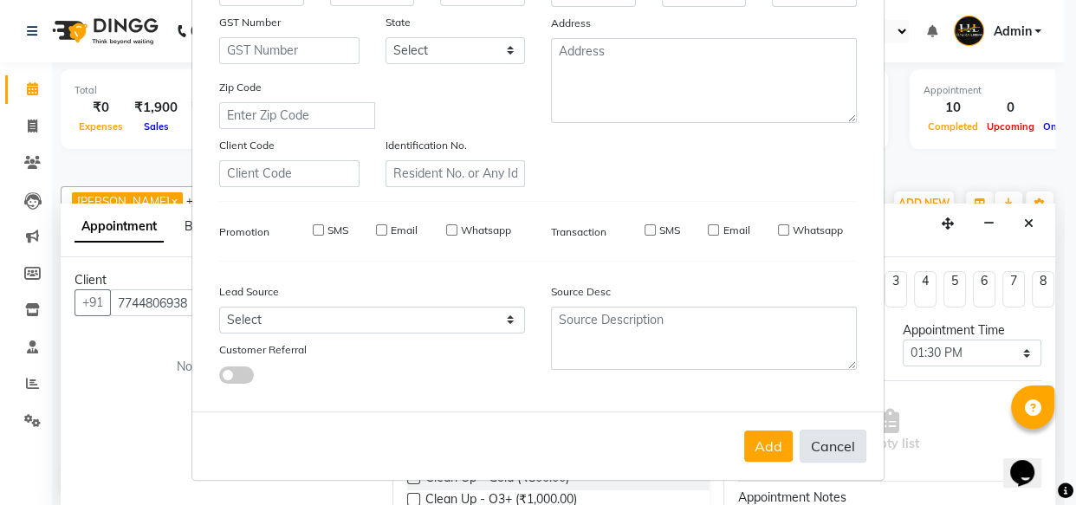
select select
checkbox input "false"
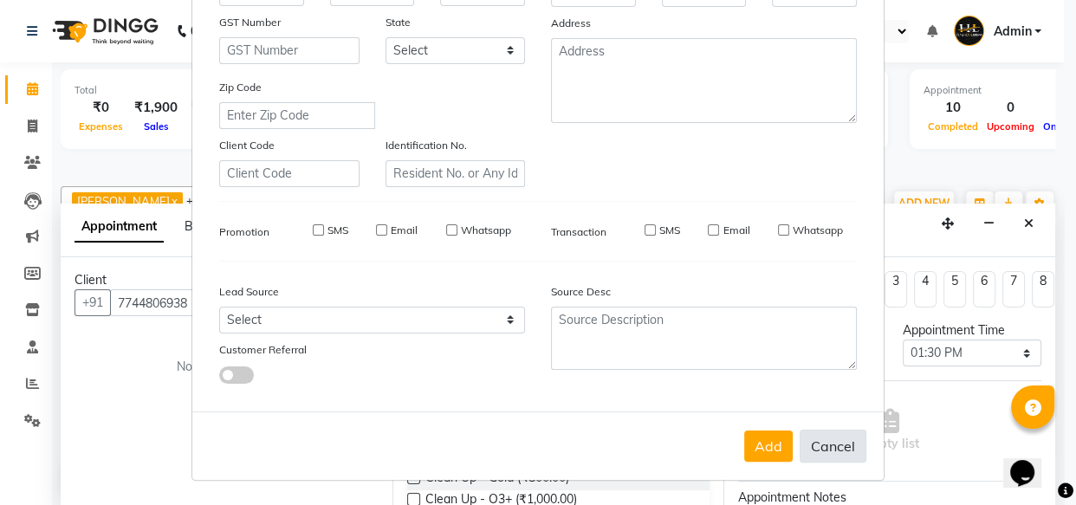
checkbox input "false"
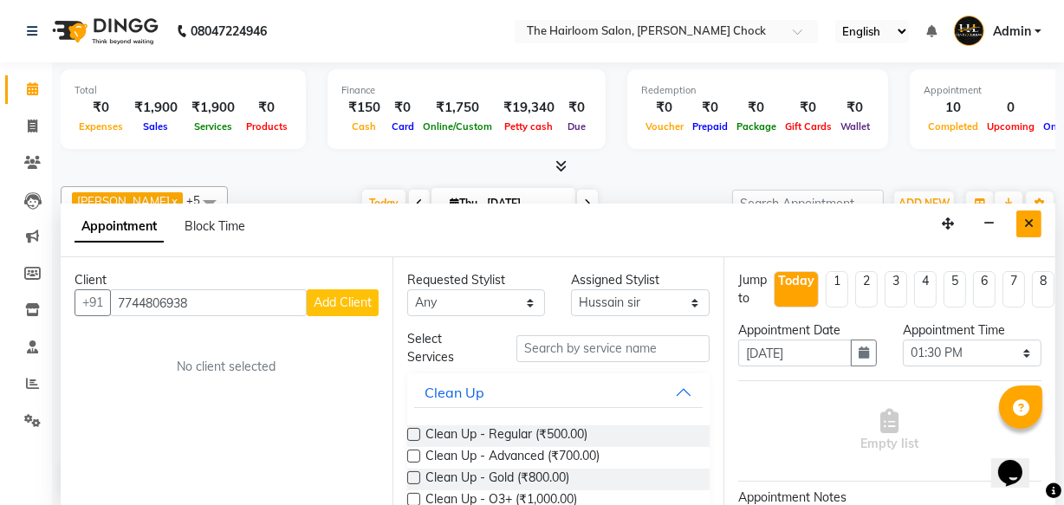
click at [1026, 222] on icon "Close" at bounding box center [1029, 223] width 10 height 12
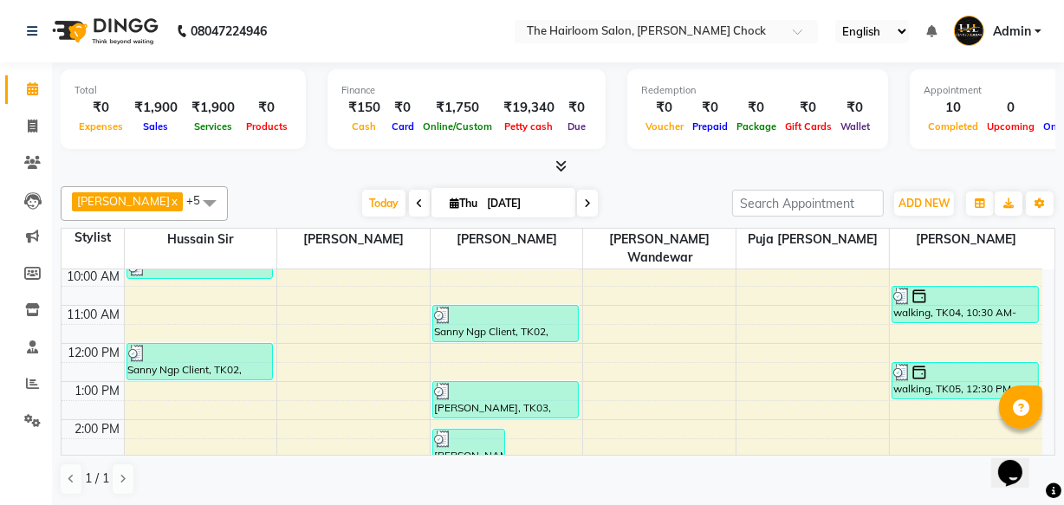
click at [339, 277] on div "8:00 AM 9:00 AM 10:00 AM 11:00 AM 12:00 PM 1:00 PM 2:00 PM 3:00 PM 4:00 PM 5:00…" at bounding box center [552, 495] width 981 height 609
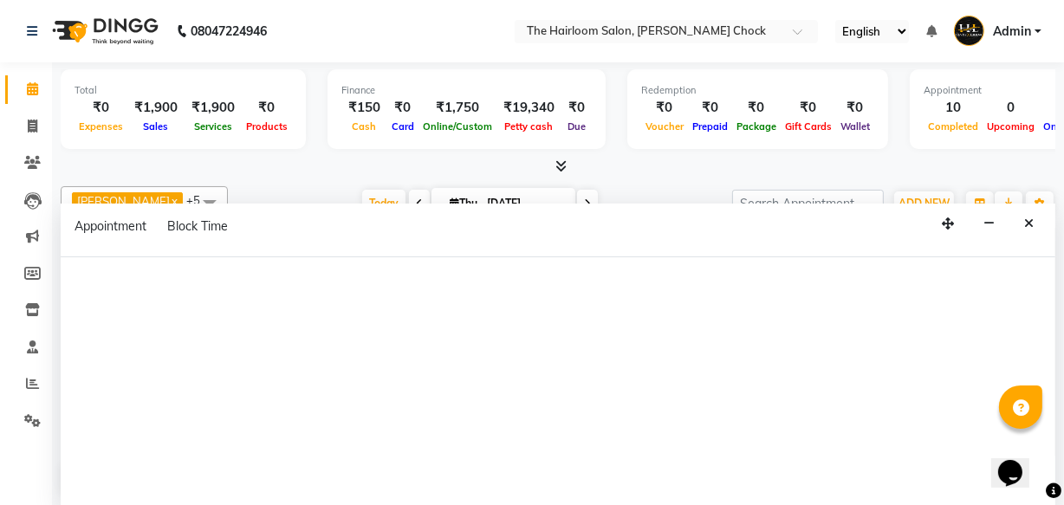
select select "41756"
select select "tentative"
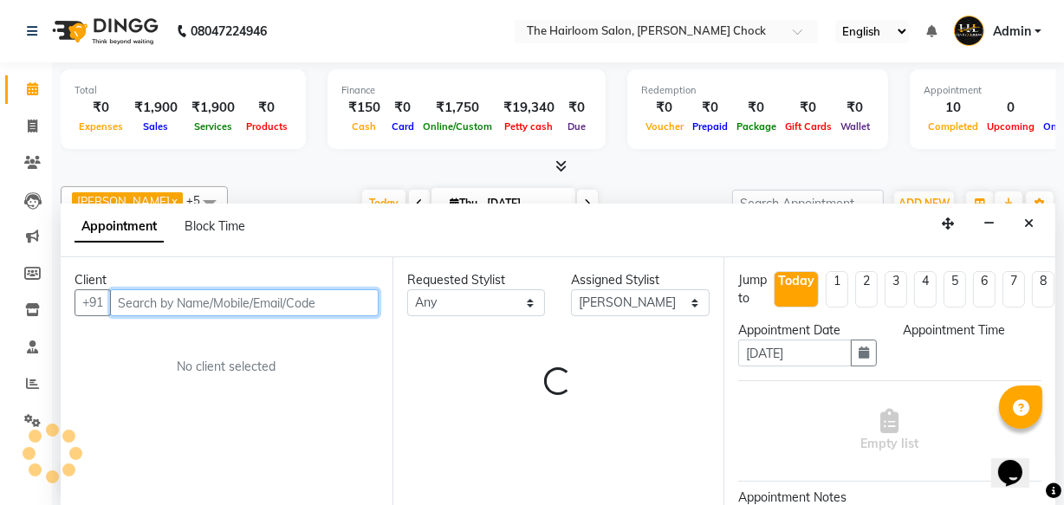
click at [240, 300] on input "text" at bounding box center [244, 302] width 269 height 27
select select "630"
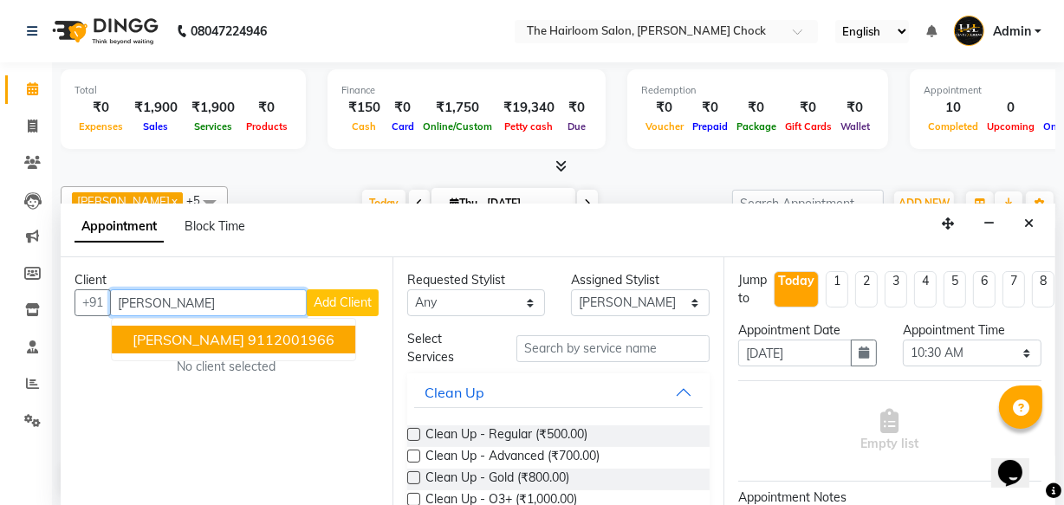
click at [252, 339] on ngb-highlight "9112001966" at bounding box center [291, 339] width 87 height 17
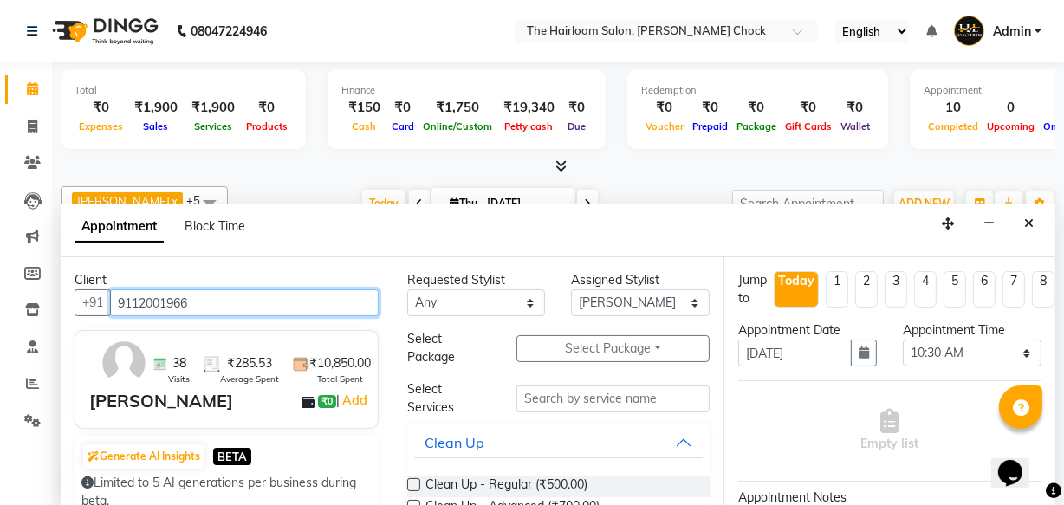
type input "9112001966"
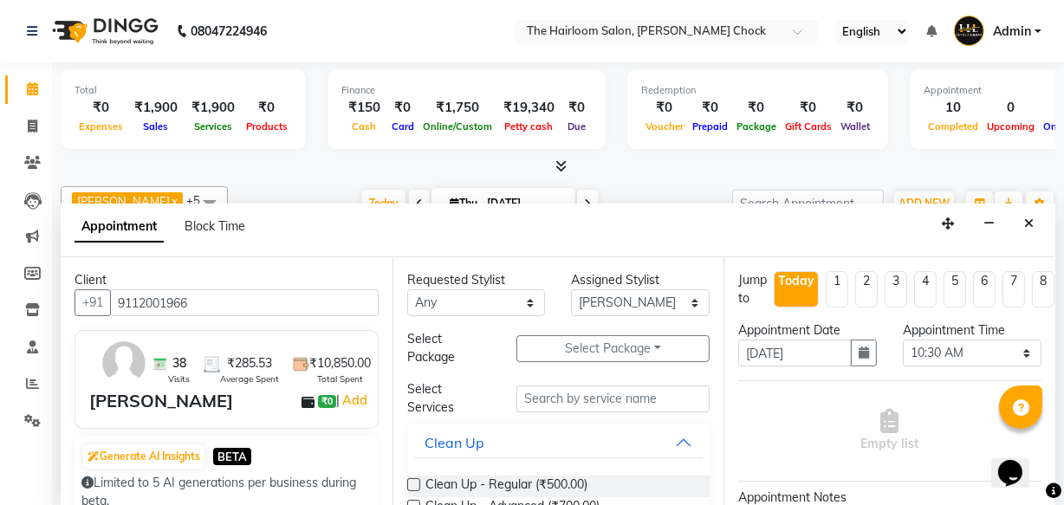
click at [552, 354] on button "Select Package Toggle Dropdown" at bounding box center [612, 348] width 193 height 27
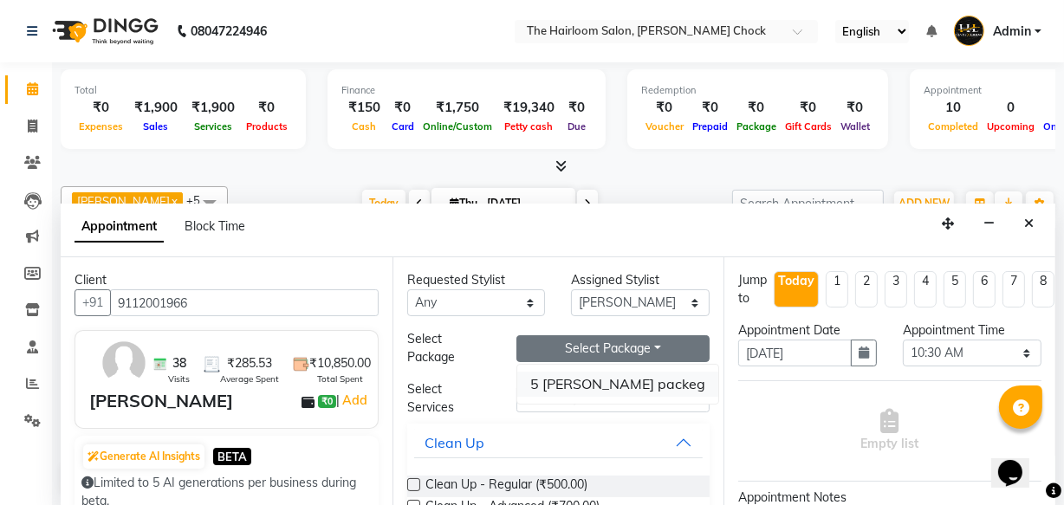
click at [557, 393] on li "5 [PERSON_NAME] packeg" at bounding box center [617, 384] width 201 height 25
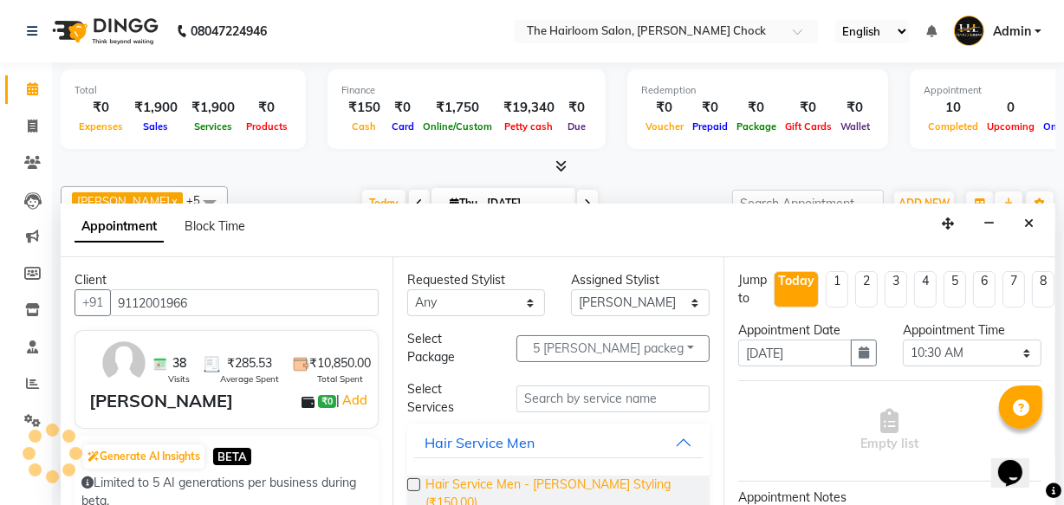
click at [548, 476] on span "Hair Service Men - [PERSON_NAME] Styling (₹150.00)" at bounding box center [560, 494] width 271 height 36
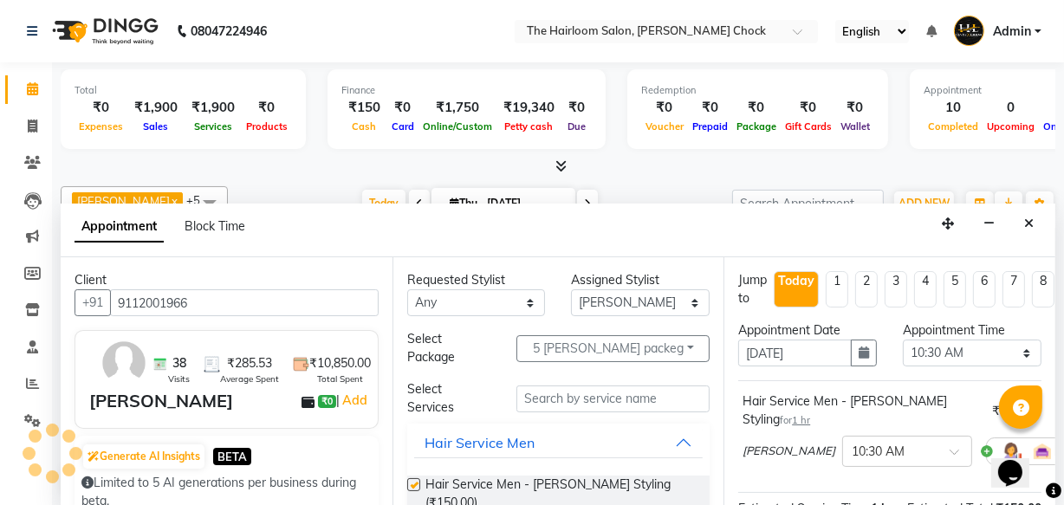
checkbox input "false"
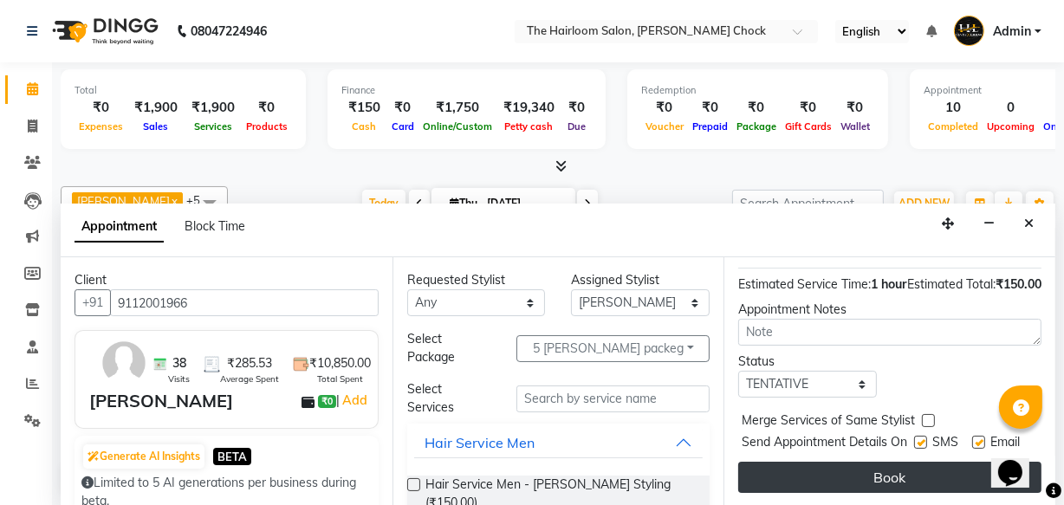
click at [874, 462] on button "Book" at bounding box center [889, 477] width 303 height 31
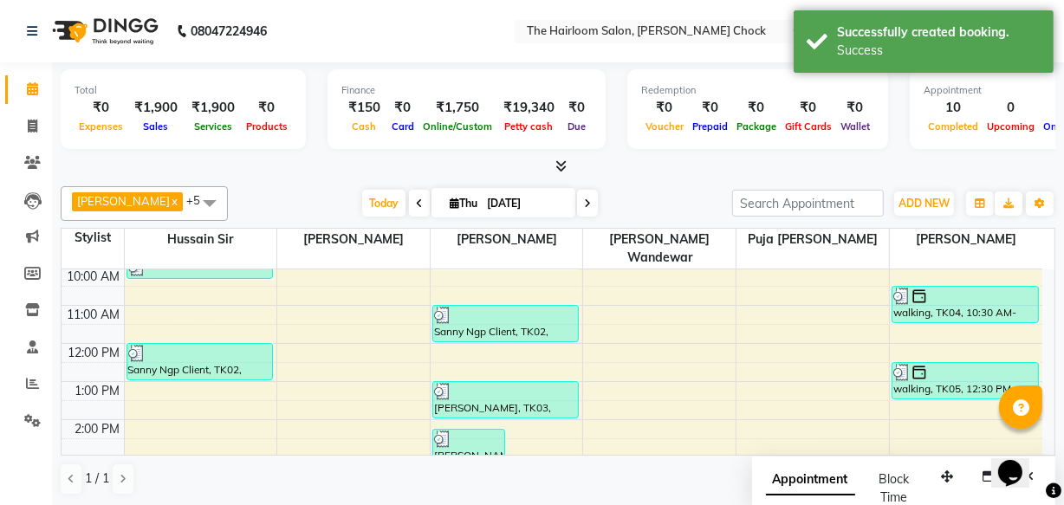
scroll to position [0, 0]
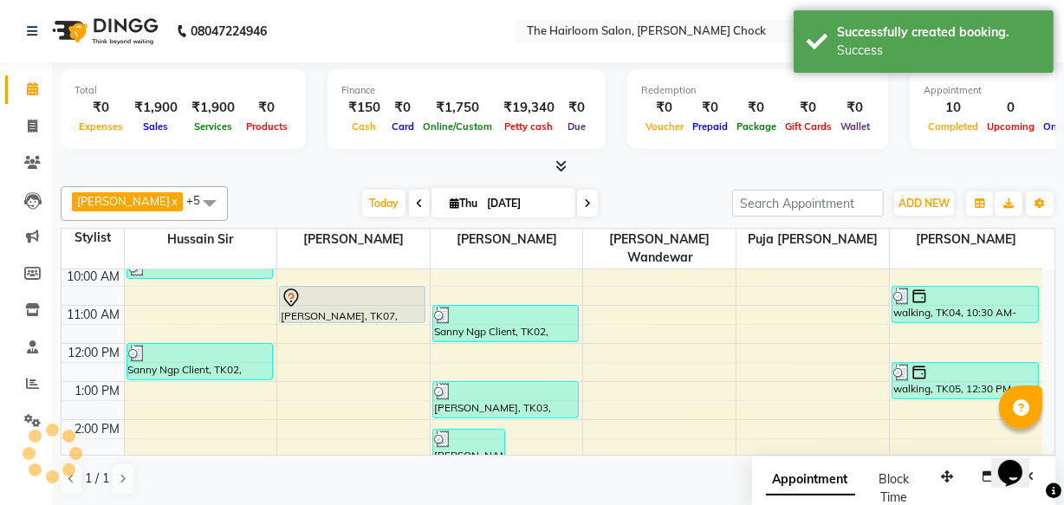
click at [353, 290] on div "[PERSON_NAME], TK07, 10:30 AM-11:30 AM, Hair Service Men - [PERSON_NAME] Styling" at bounding box center [352, 305] width 145 height 36
select select "3"
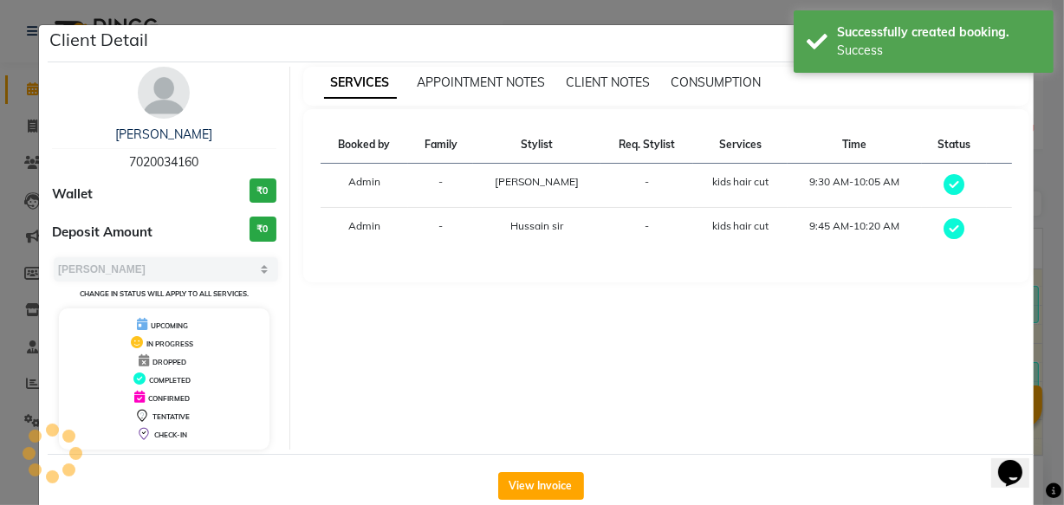
click at [353, 292] on div "SERVICES APPOINTMENT NOTES CLIENT NOTES CONSUMPTION Booked by Family Stylist Re…" at bounding box center [666, 258] width 753 height 383
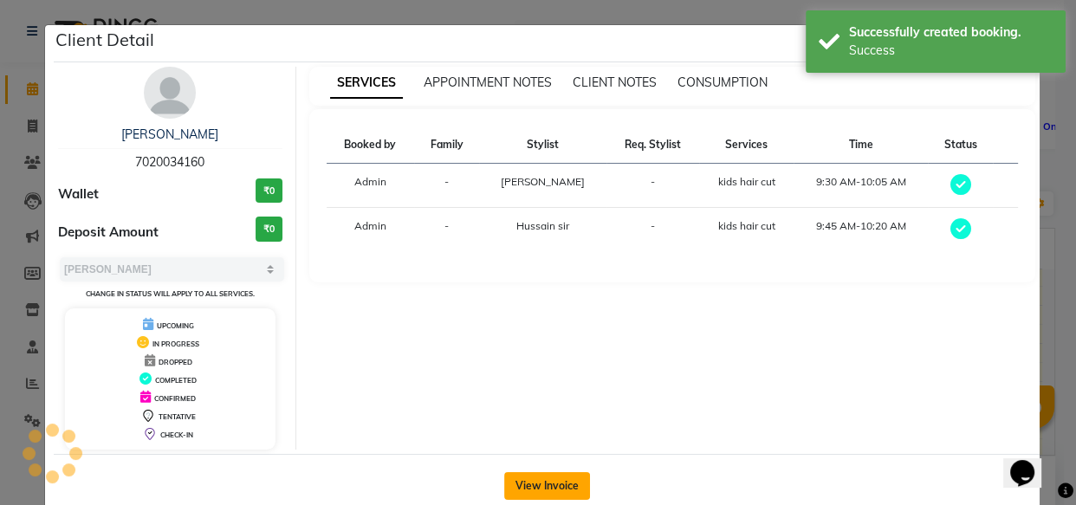
click at [550, 483] on button "View Invoice" at bounding box center [547, 486] width 86 height 28
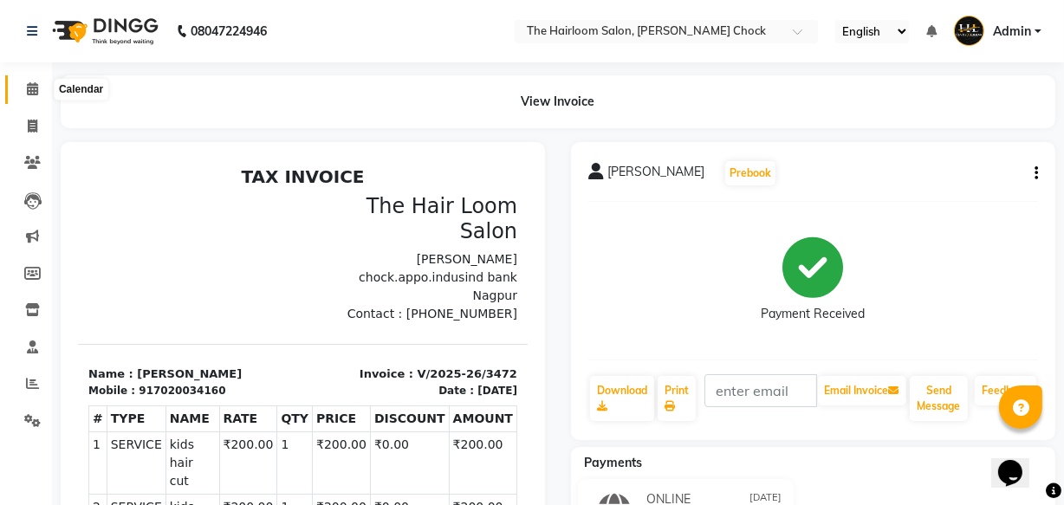
click at [31, 80] on span at bounding box center [32, 90] width 30 height 20
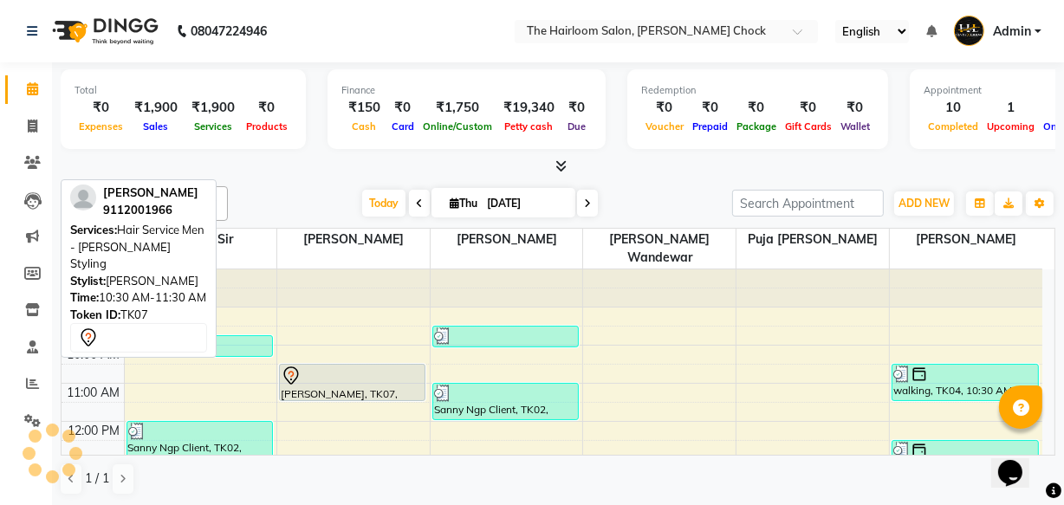
click at [370, 366] on div at bounding box center [352, 376] width 143 height 21
select select "7"
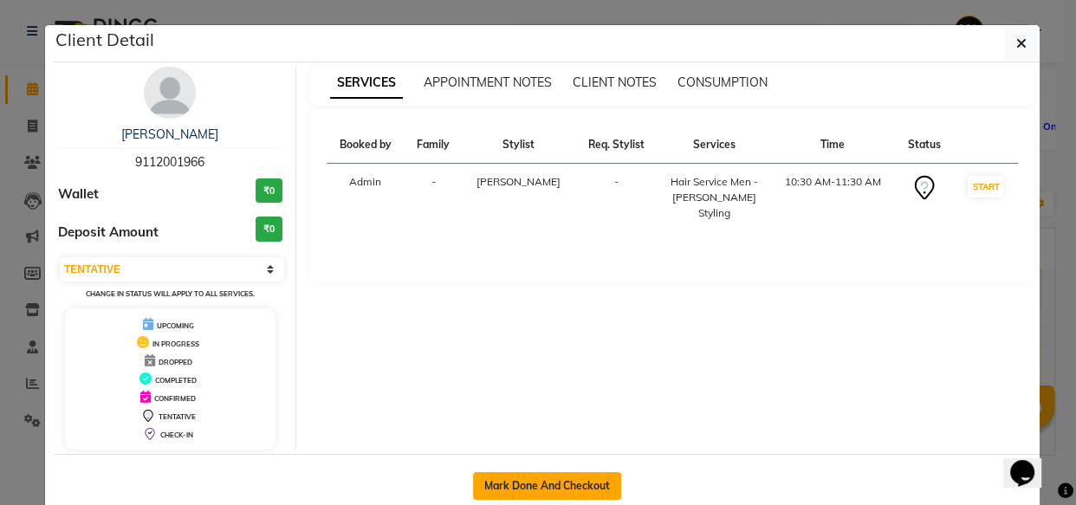
click at [552, 481] on button "Mark Done And Checkout" at bounding box center [547, 486] width 148 height 28
select select "service"
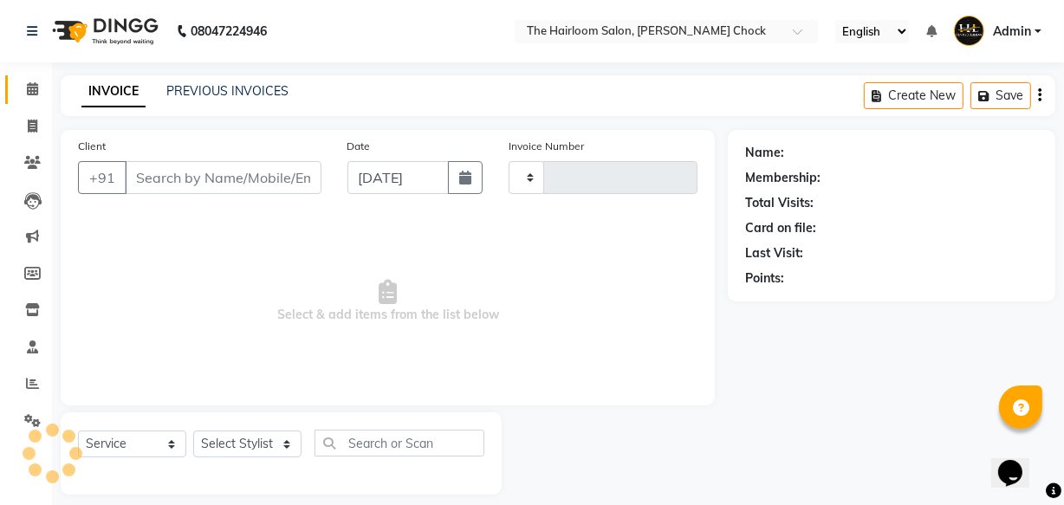
type input "3478"
select select "5926"
type input "9112001966"
select select "41756"
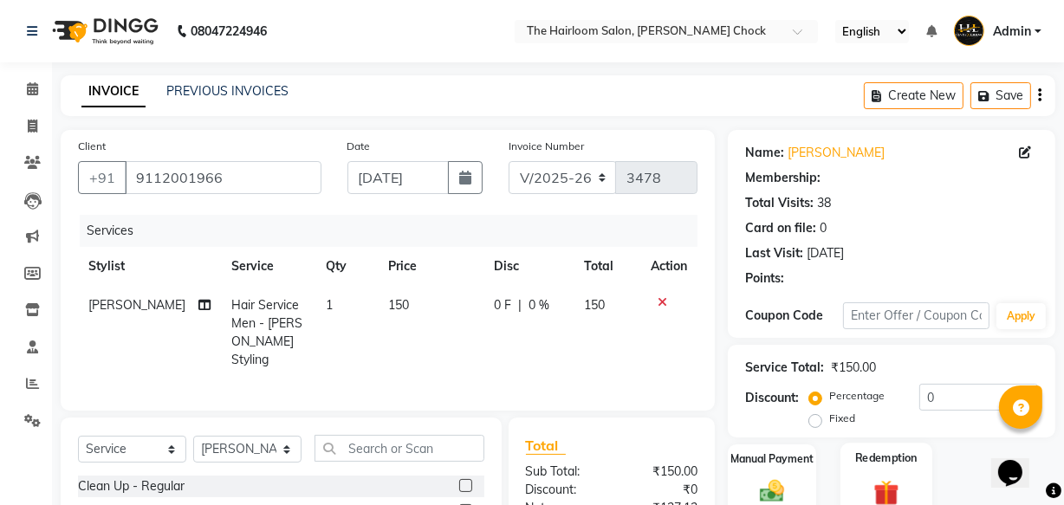
click at [892, 485] on img at bounding box center [887, 493] width 42 height 32
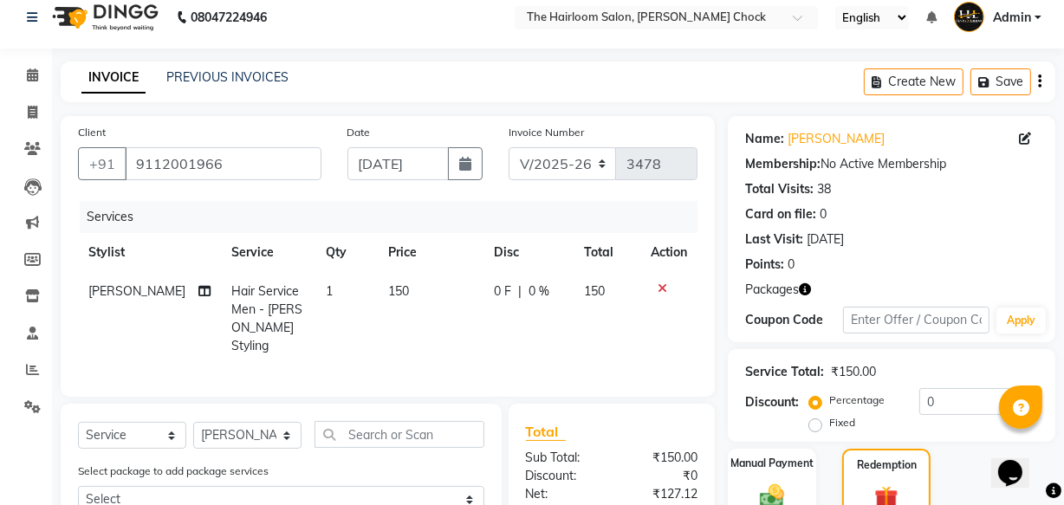
scroll to position [190, 0]
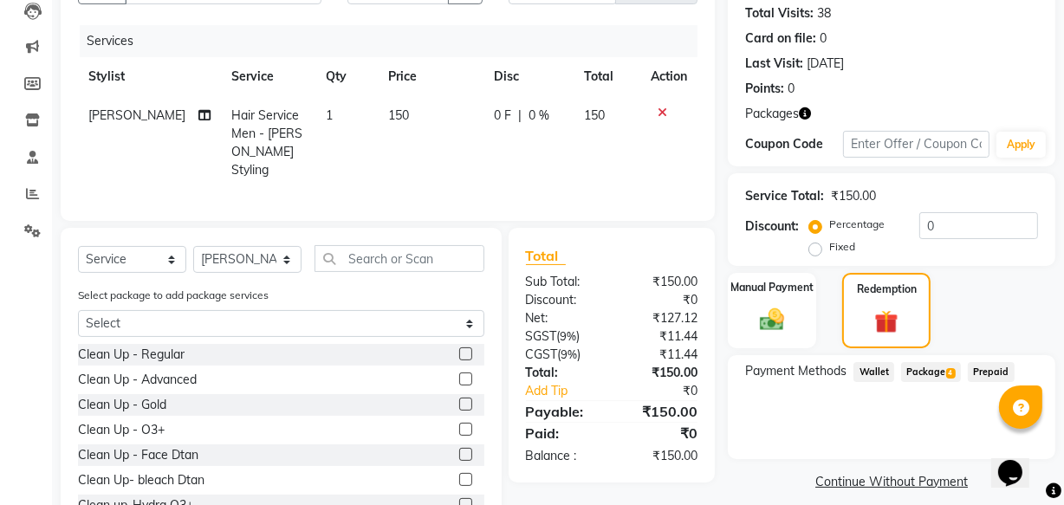
click at [933, 367] on span "Package 4" at bounding box center [931, 372] width 60 height 20
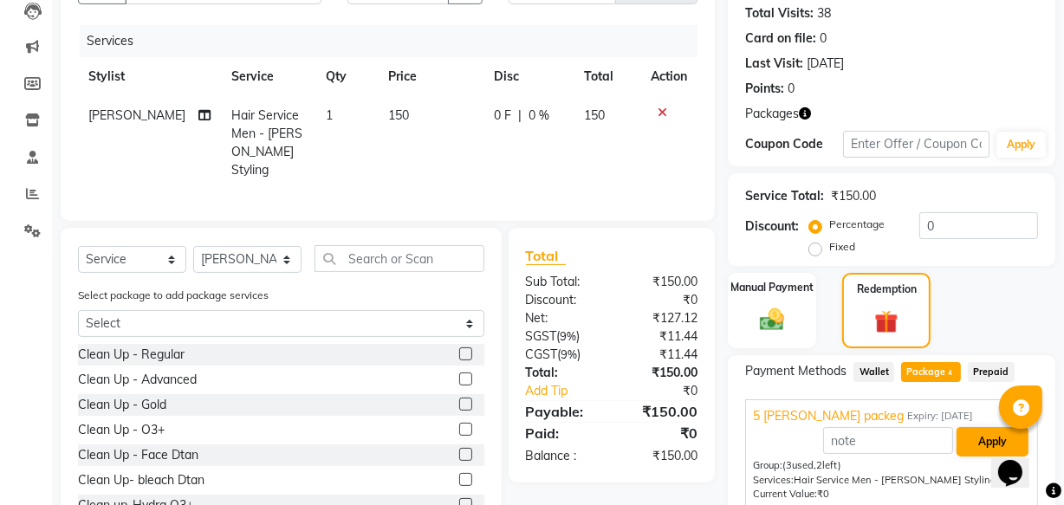
scroll to position [344, 0]
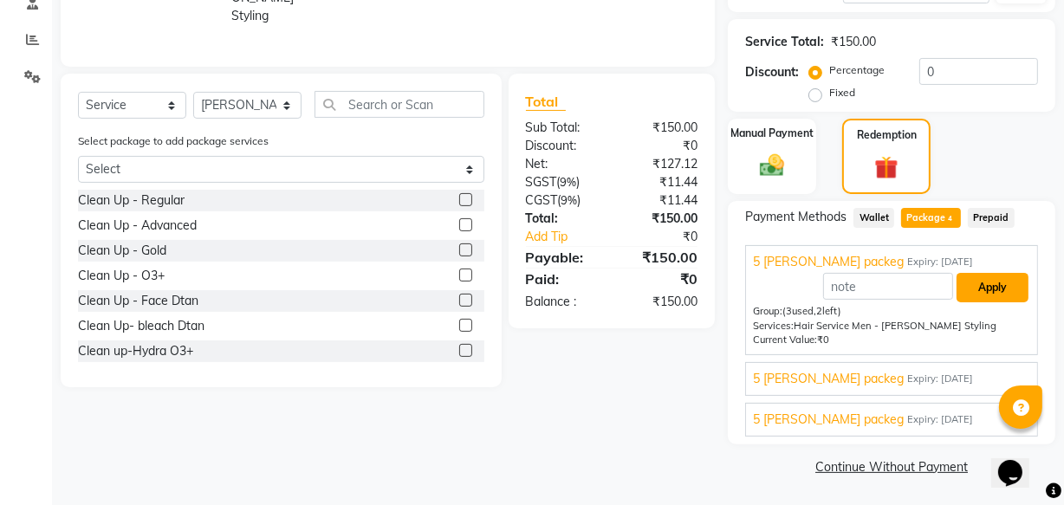
click at [993, 283] on button "Apply" at bounding box center [993, 287] width 72 height 29
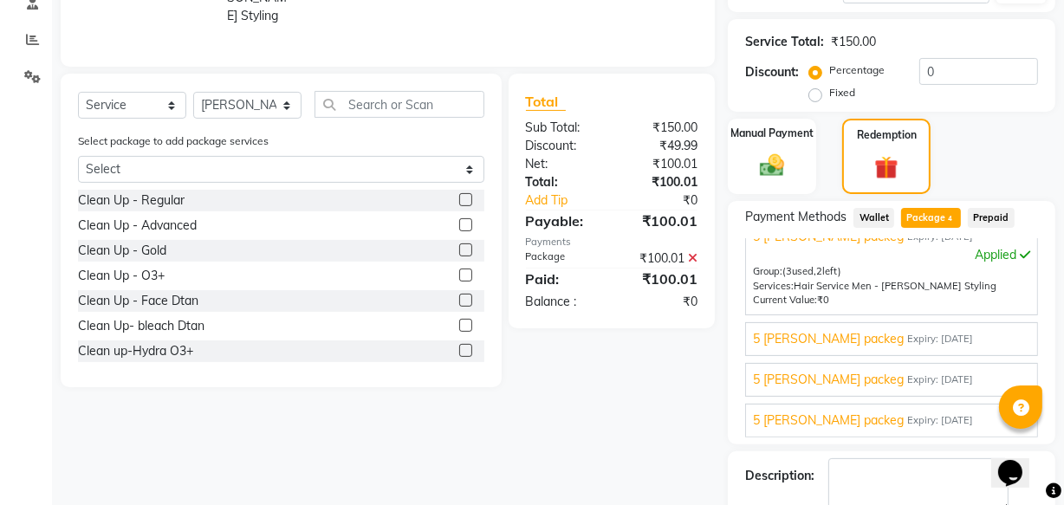
scroll to position [442, 0]
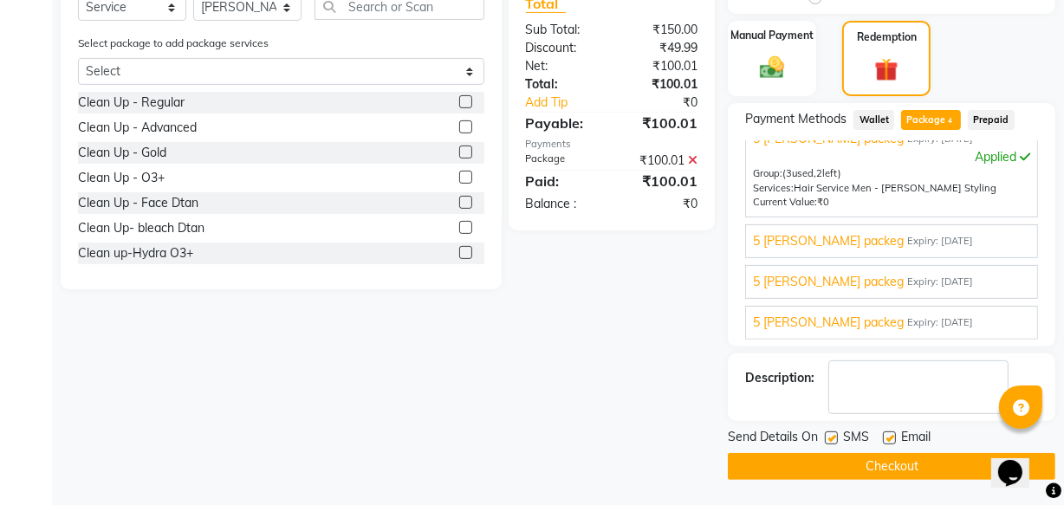
click at [791, 473] on button "Checkout" at bounding box center [892, 466] width 328 height 27
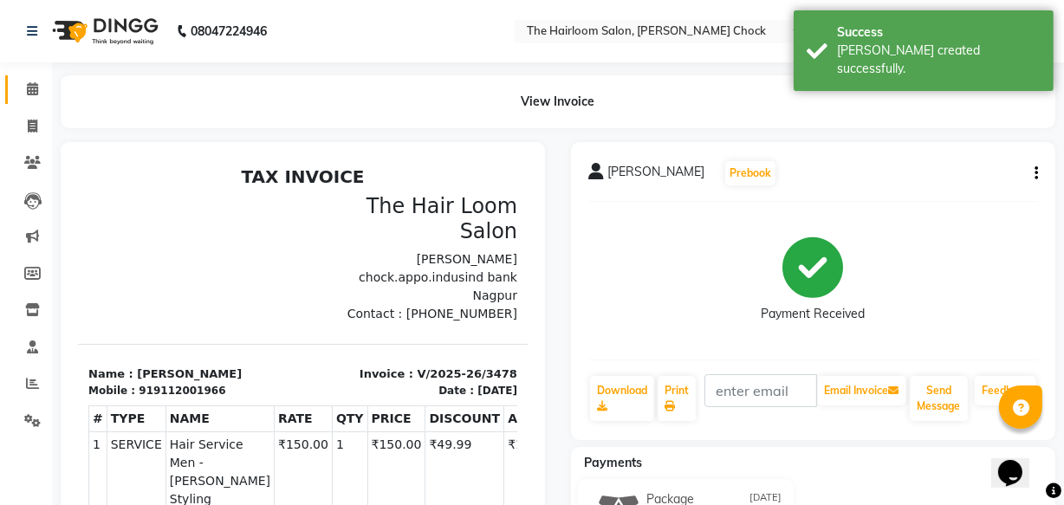
click at [31, 78] on link "Calendar" at bounding box center [26, 89] width 42 height 29
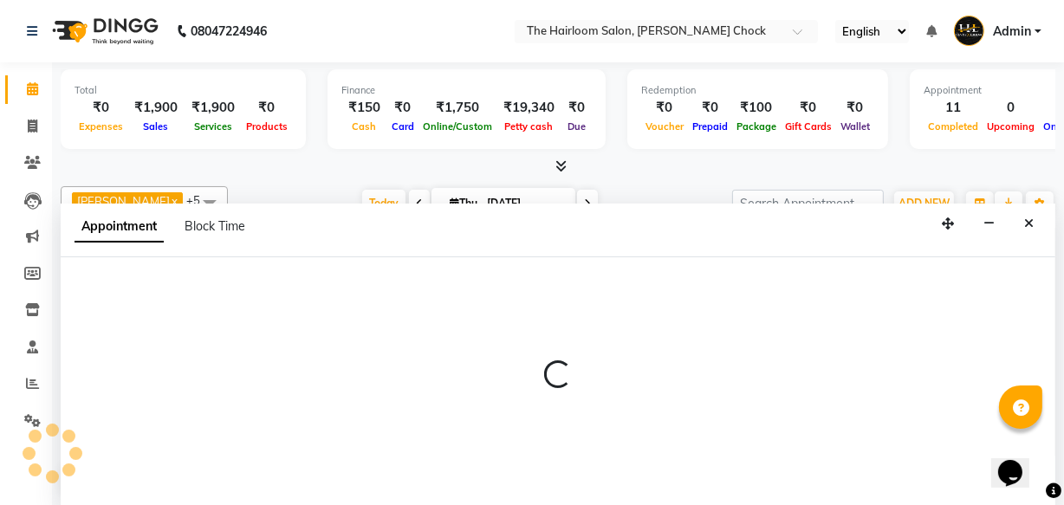
select select "41756"
select select "tentative"
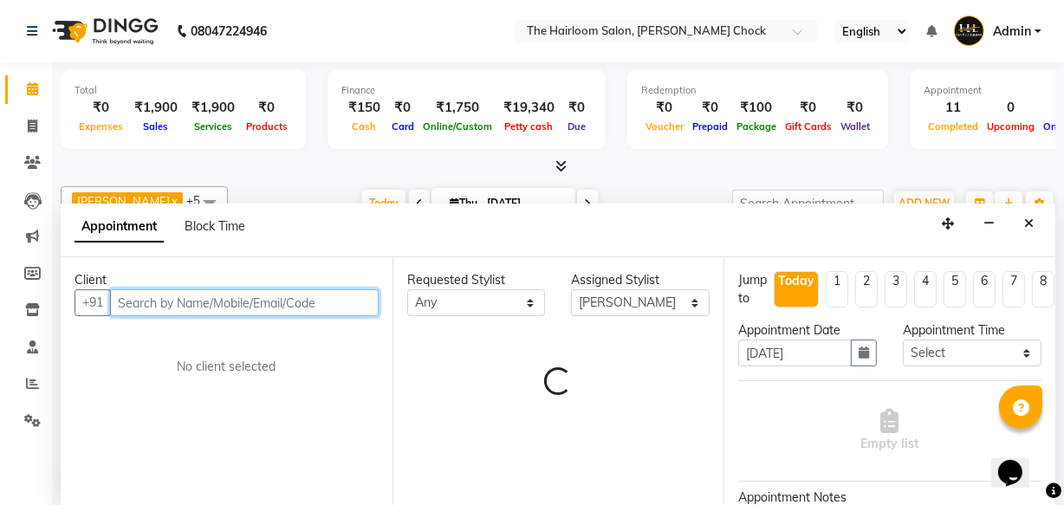
click at [186, 301] on input "text" at bounding box center [244, 302] width 269 height 27
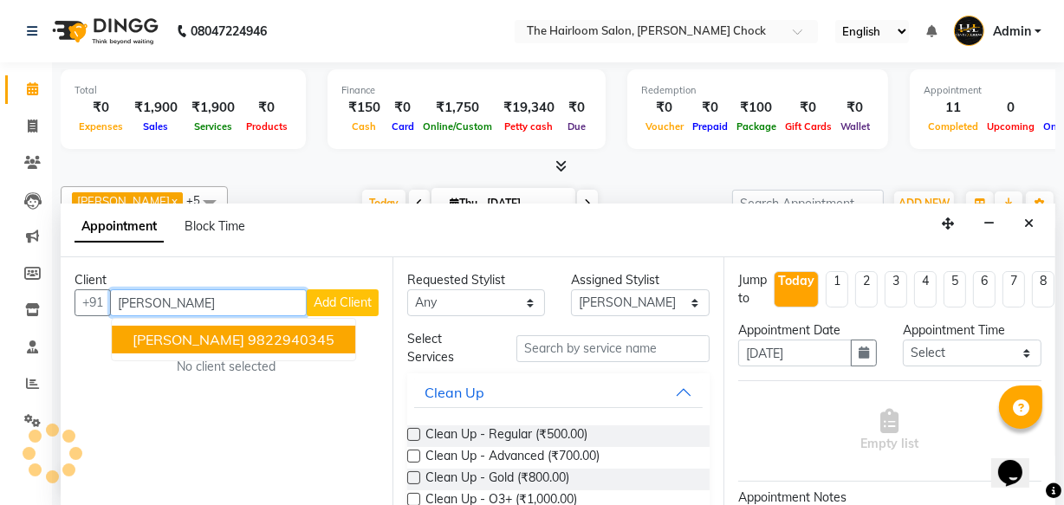
click at [188, 332] on span "[PERSON_NAME]" at bounding box center [189, 339] width 112 height 17
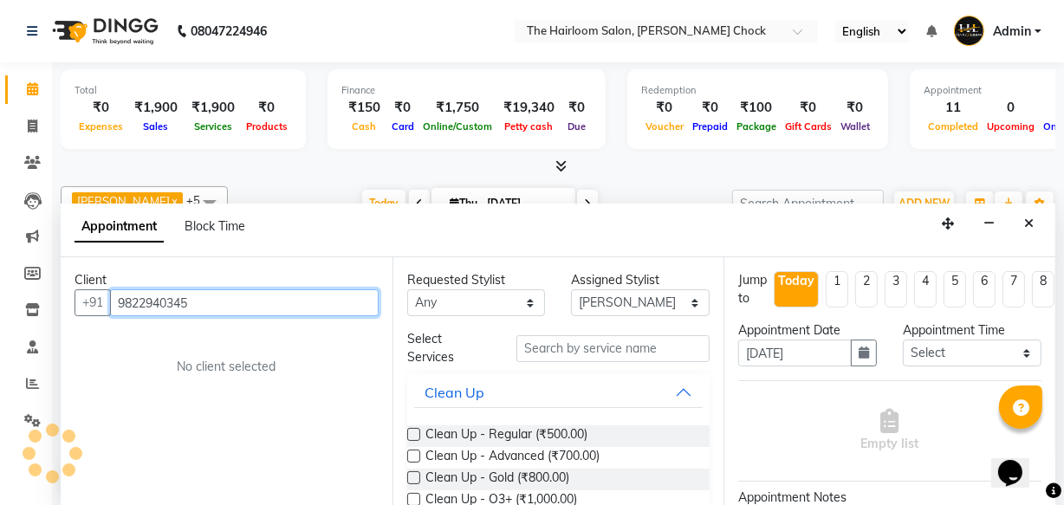
type input "9822940345"
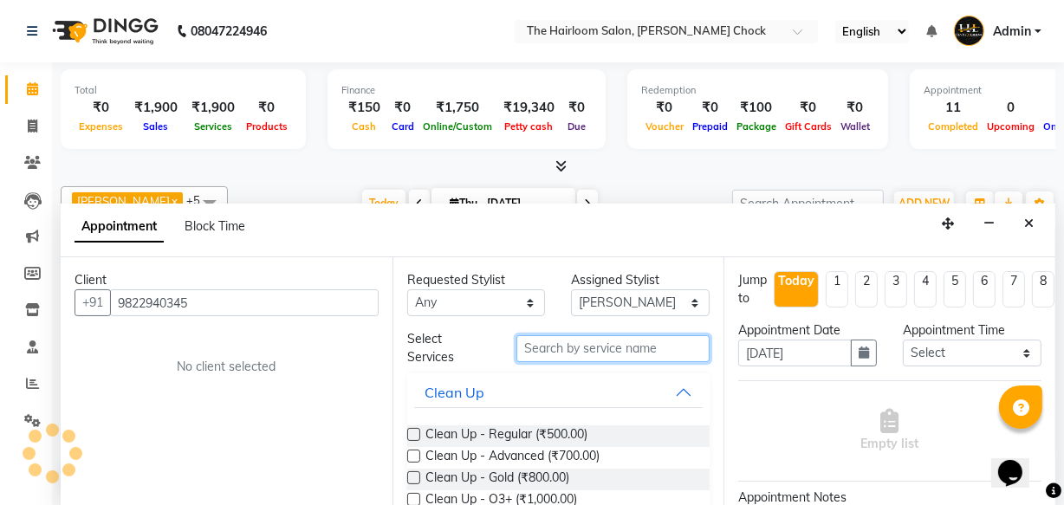
click at [570, 341] on input "text" at bounding box center [612, 348] width 193 height 27
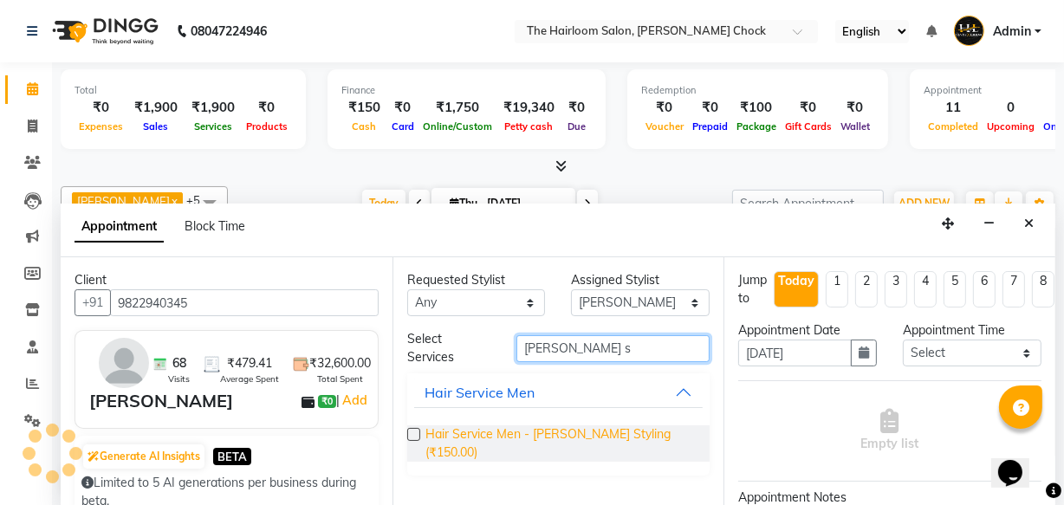
type input "[PERSON_NAME] s"
click at [563, 442] on span "Hair Service Men - [PERSON_NAME] Styling (₹150.00)" at bounding box center [560, 443] width 271 height 36
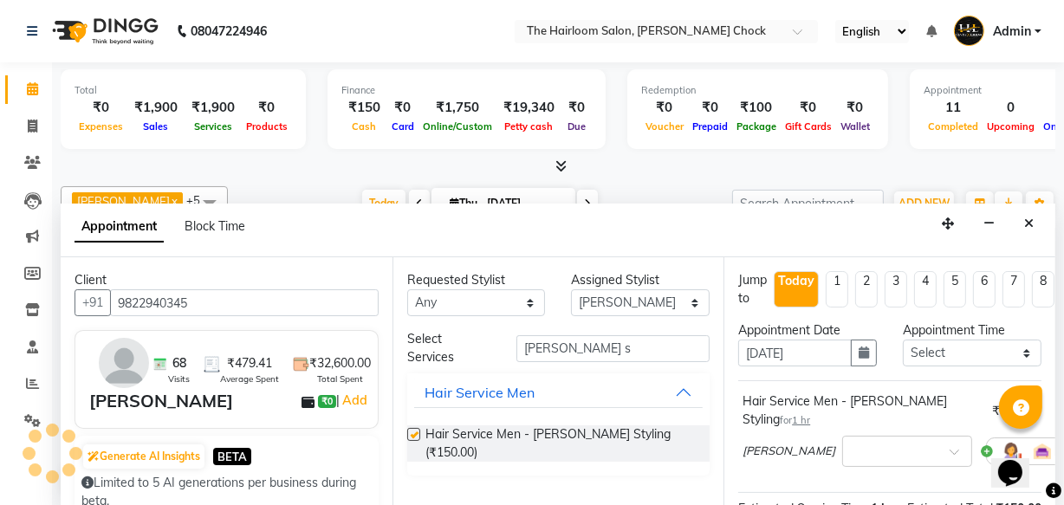
checkbox input "false"
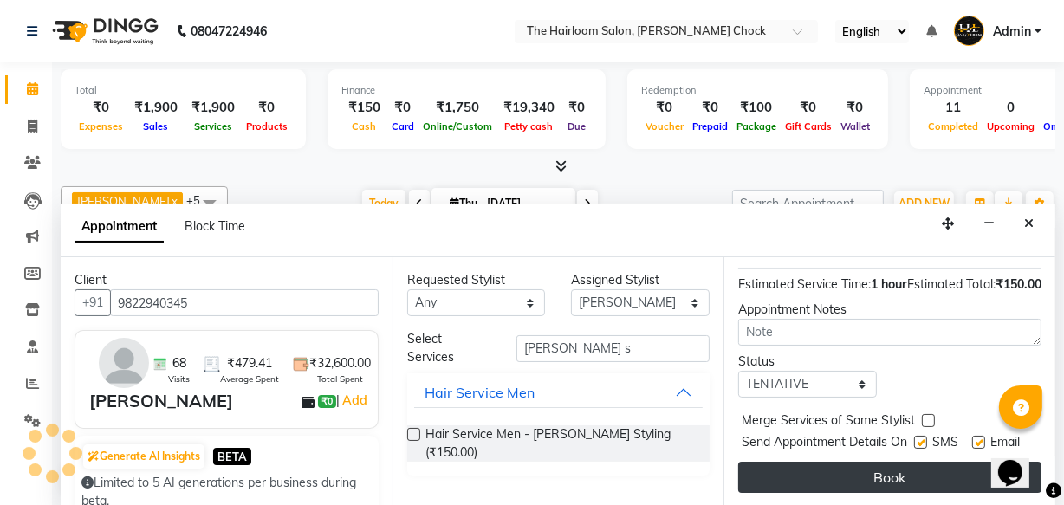
click at [854, 462] on button "Book" at bounding box center [889, 477] width 303 height 31
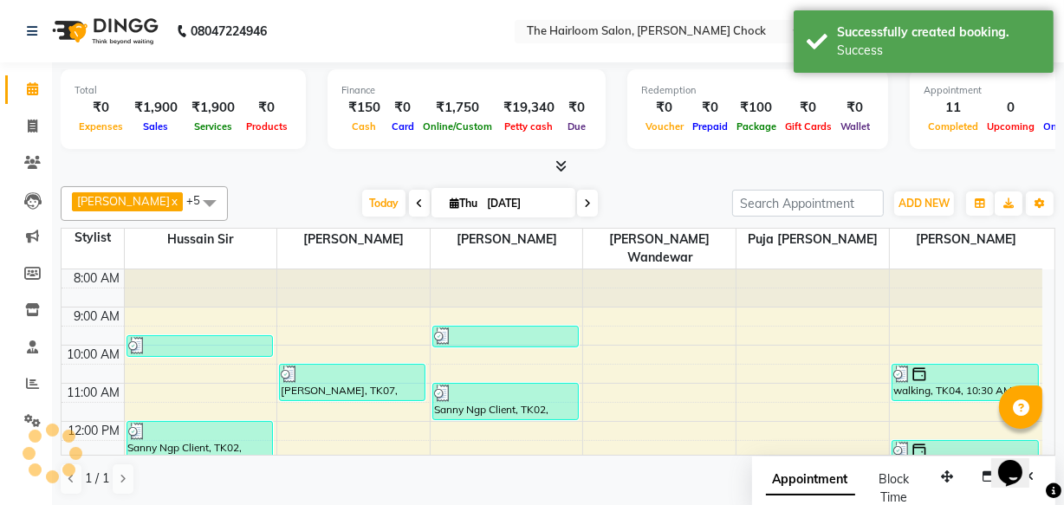
scroll to position [0, 0]
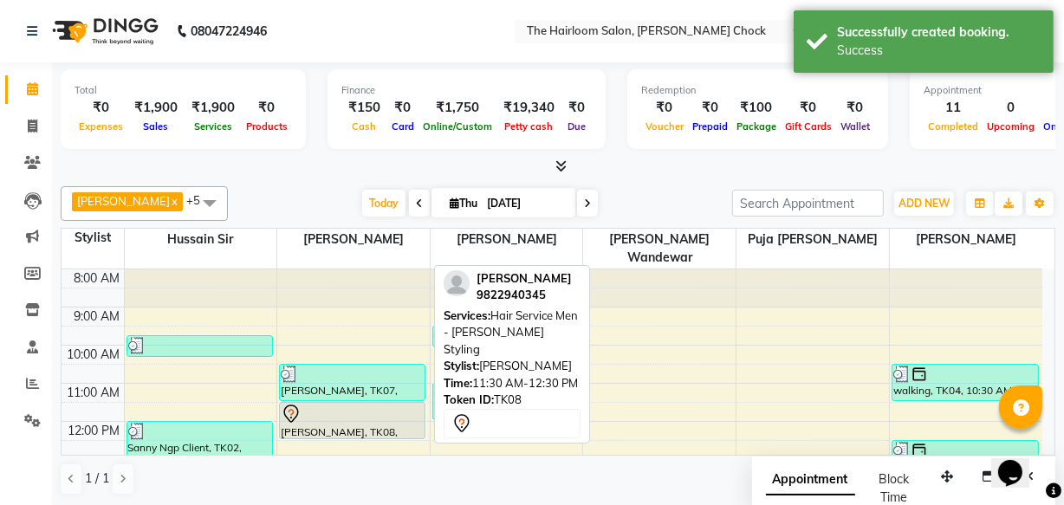
click at [360, 404] on div at bounding box center [352, 414] width 143 height 21
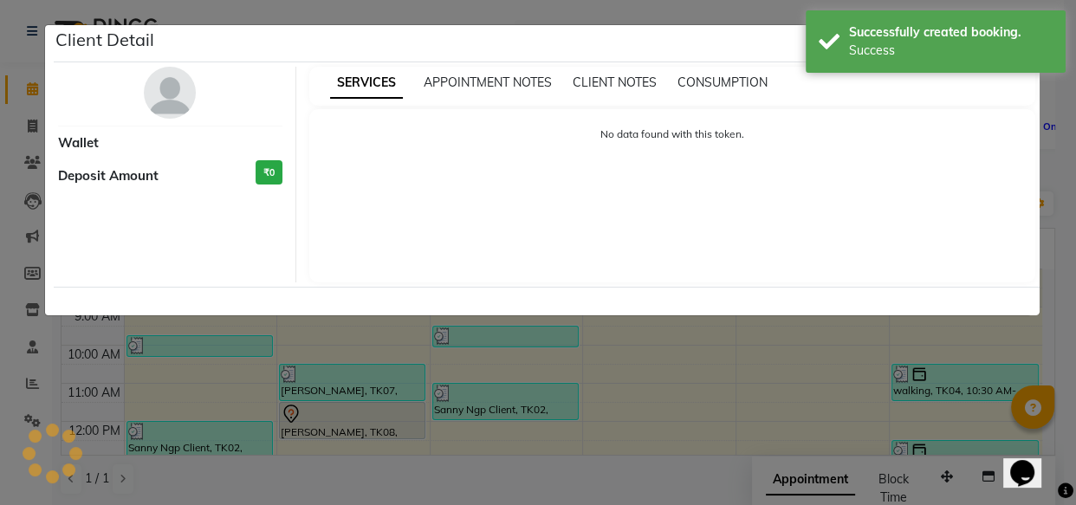
select select "7"
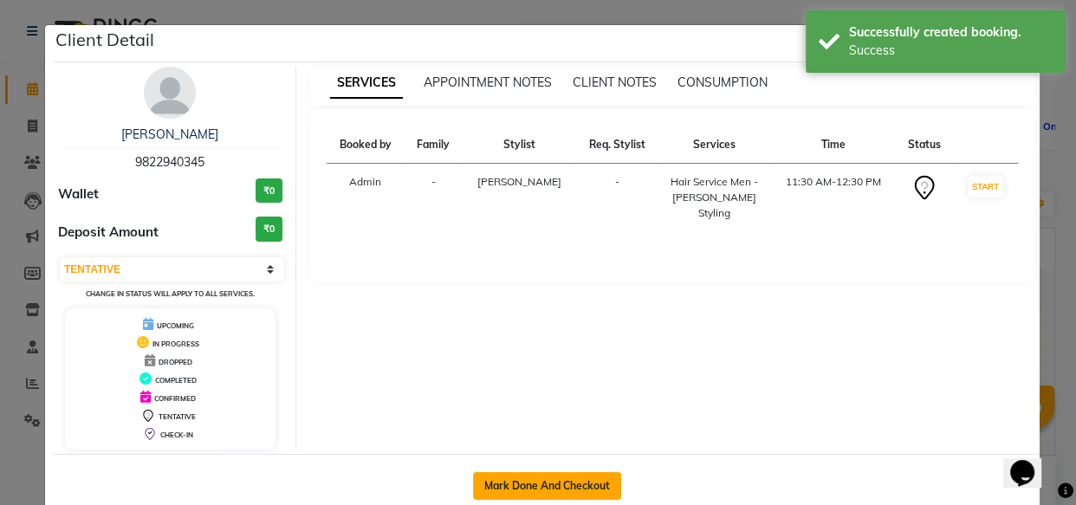
click at [564, 488] on button "Mark Done And Checkout" at bounding box center [547, 486] width 148 height 28
select select "service"
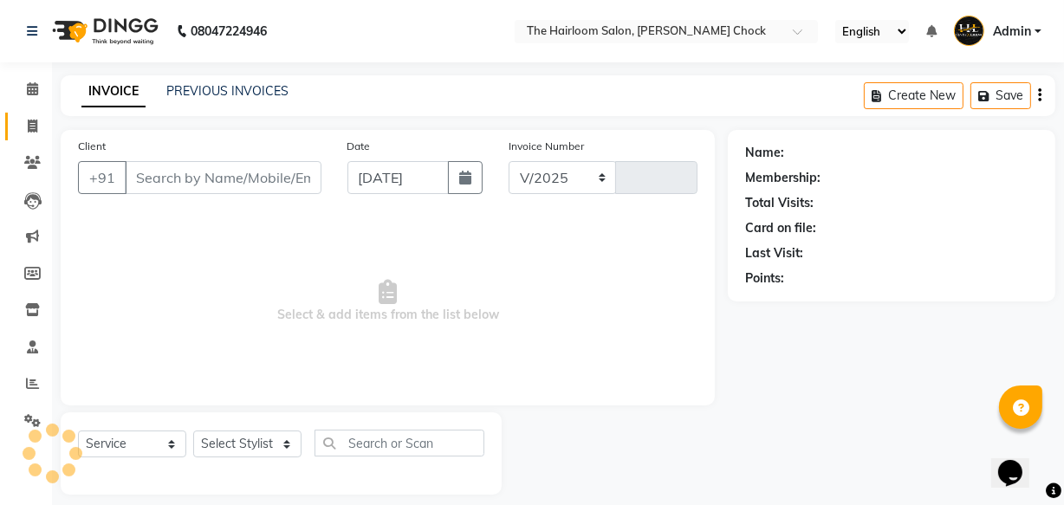
select select "5926"
type input "3479"
type input "9822940345"
select select "41756"
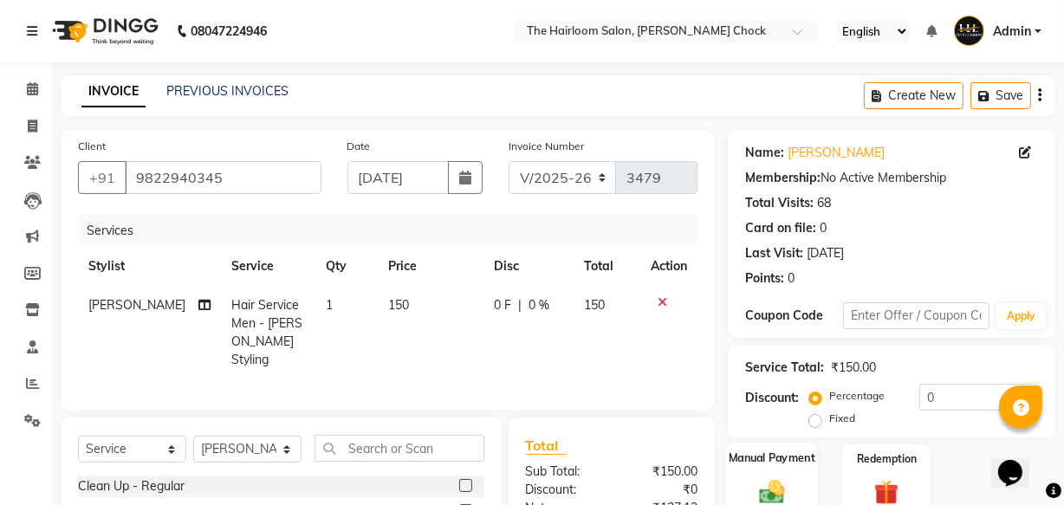
scroll to position [190, 0]
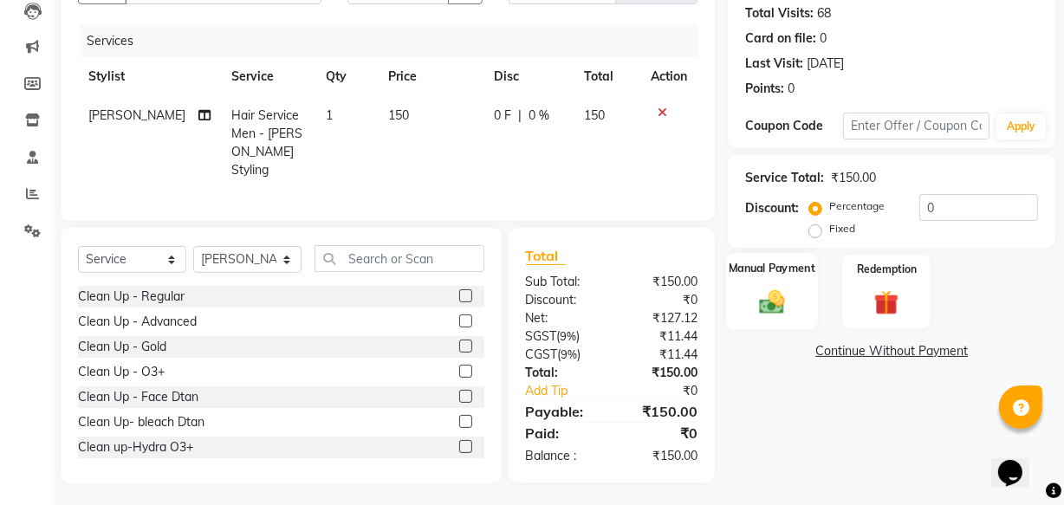
click at [759, 299] on img at bounding box center [772, 301] width 42 height 29
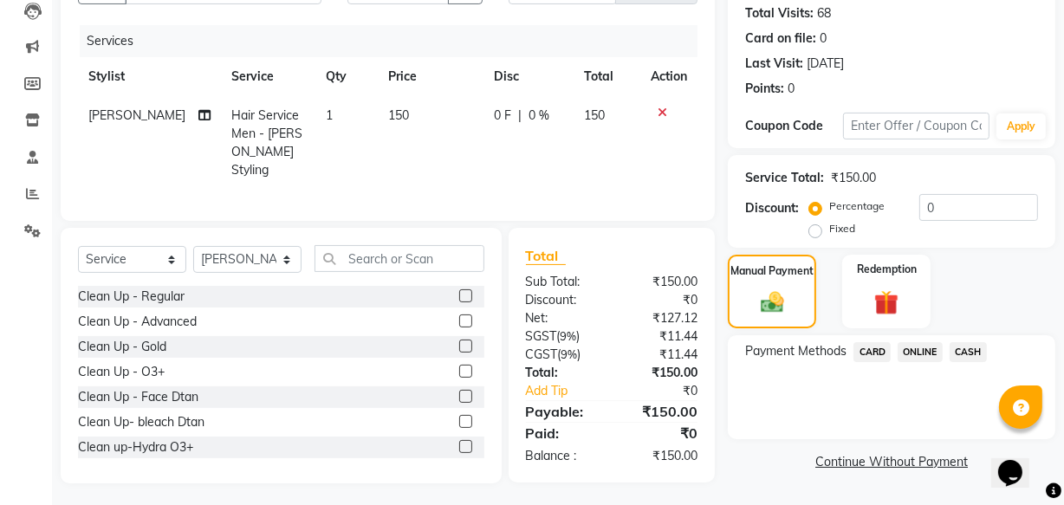
click at [920, 354] on span "ONLINE" at bounding box center [920, 352] width 45 height 20
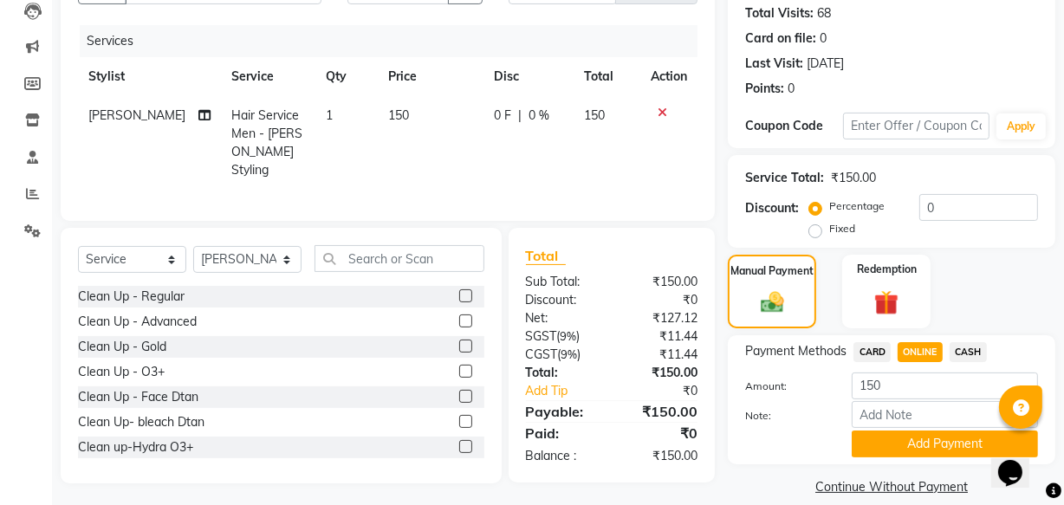
click at [962, 359] on span "CASH" at bounding box center [968, 352] width 37 height 20
click at [941, 448] on button "Add Payment" at bounding box center [945, 444] width 186 height 27
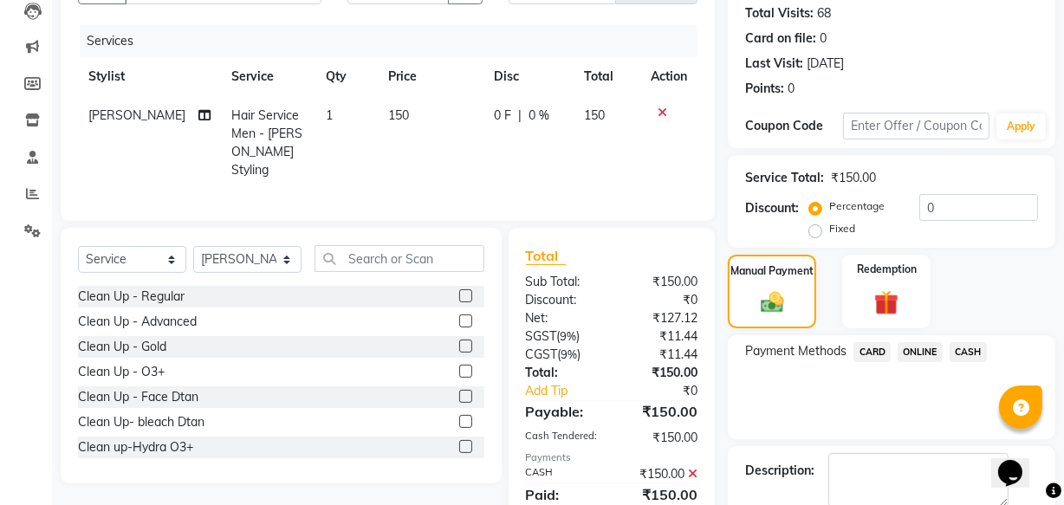
scroll to position [282, 0]
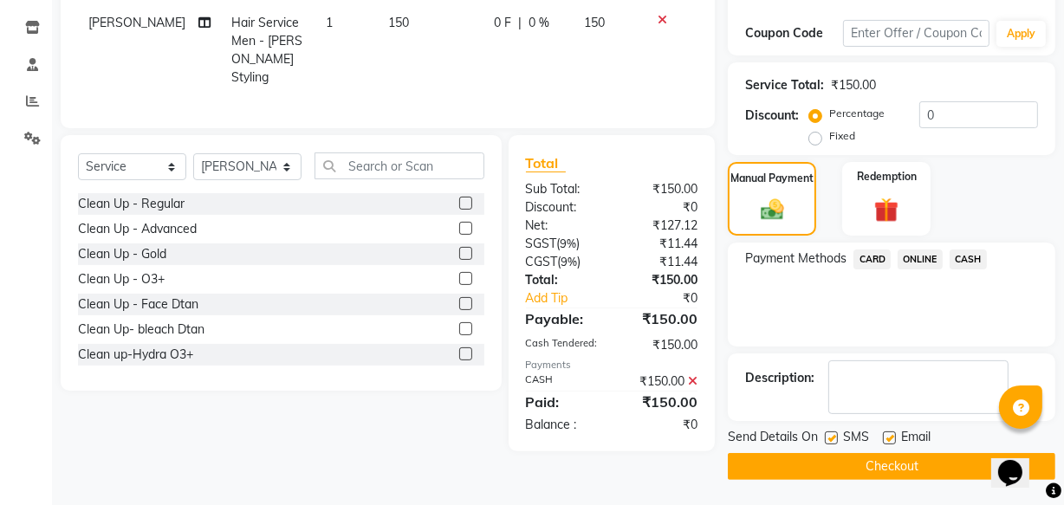
click at [873, 471] on button "Checkout" at bounding box center [892, 466] width 328 height 27
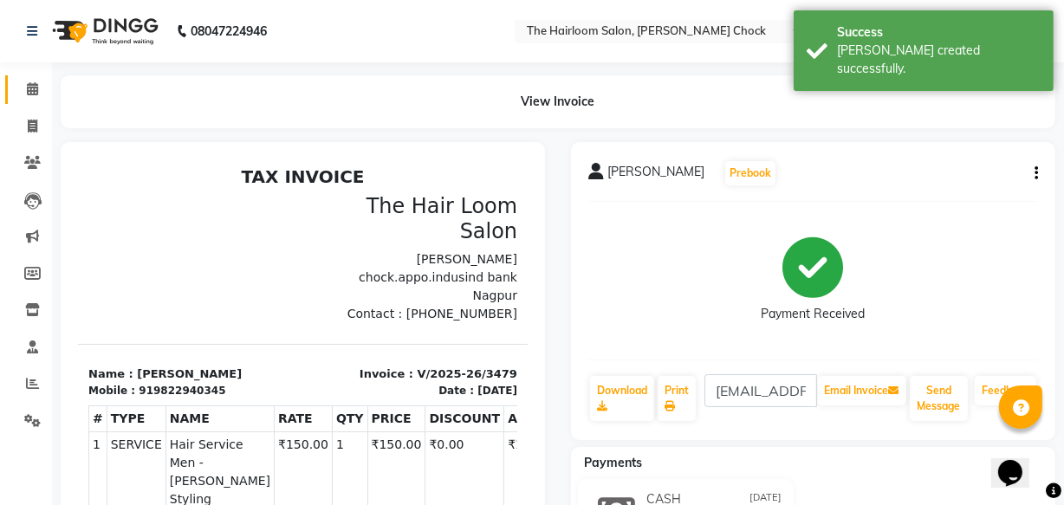
drag, startPoint x: 10, startPoint y: 82, endPoint x: 501, endPoint y: 0, distance: 497.3
click at [10, 81] on link "Calendar" at bounding box center [26, 89] width 42 height 29
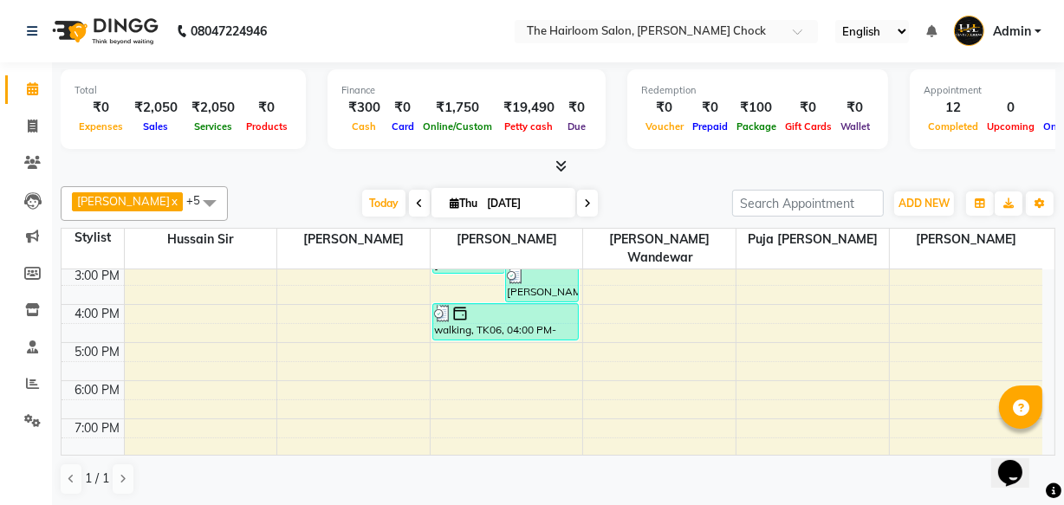
scroll to position [157, 0]
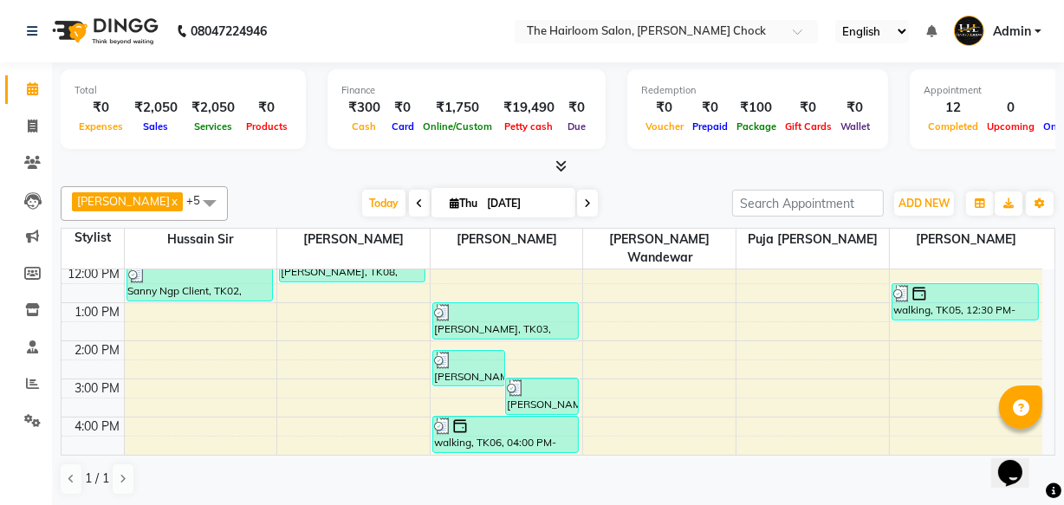
click at [171, 335] on div "8:00 AM 9:00 AM 10:00 AM 11:00 AM 12:00 PM 1:00 PM 2:00 PM 3:00 PM 4:00 PM 5:00…" at bounding box center [552, 417] width 981 height 609
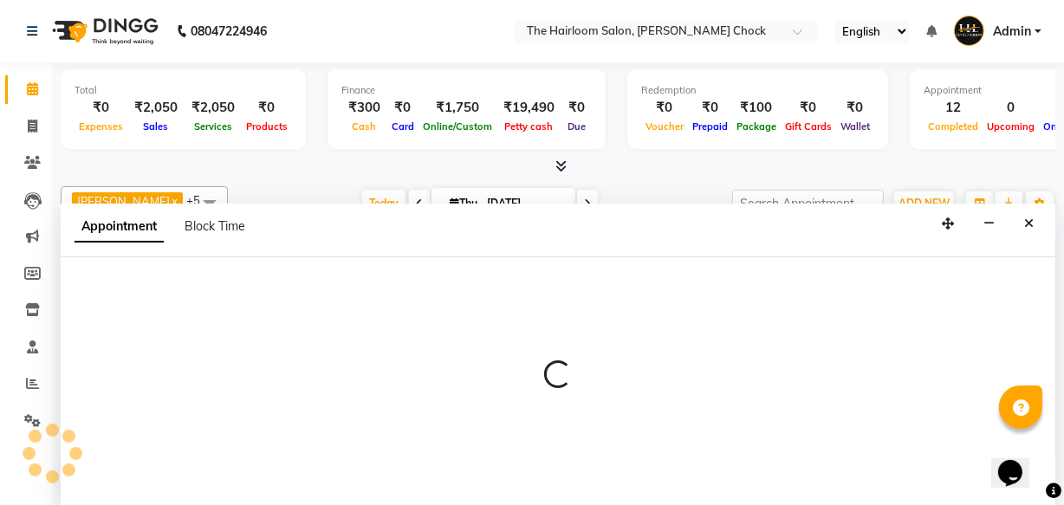
scroll to position [0, 0]
select select "41755"
select select "tentative"
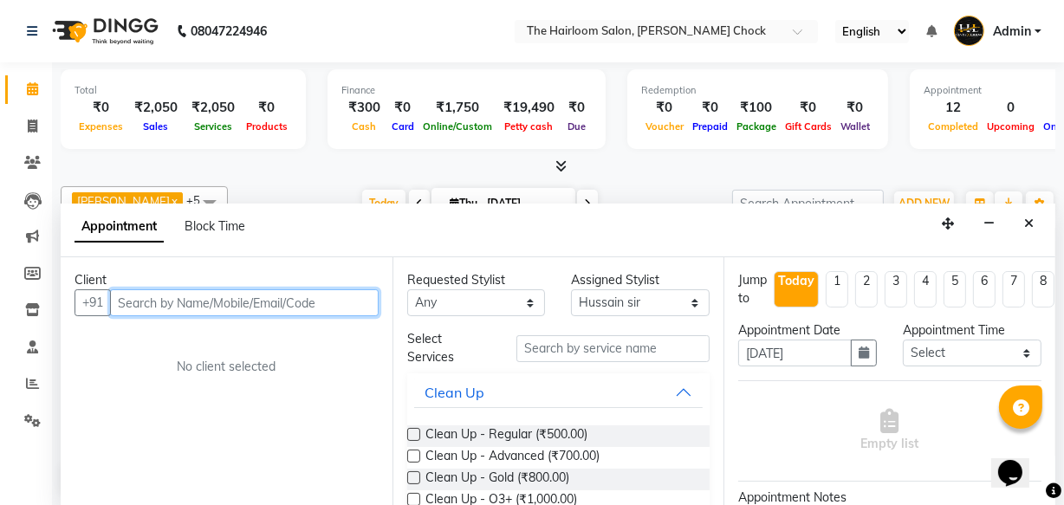
click at [190, 300] on input "text" at bounding box center [244, 302] width 269 height 27
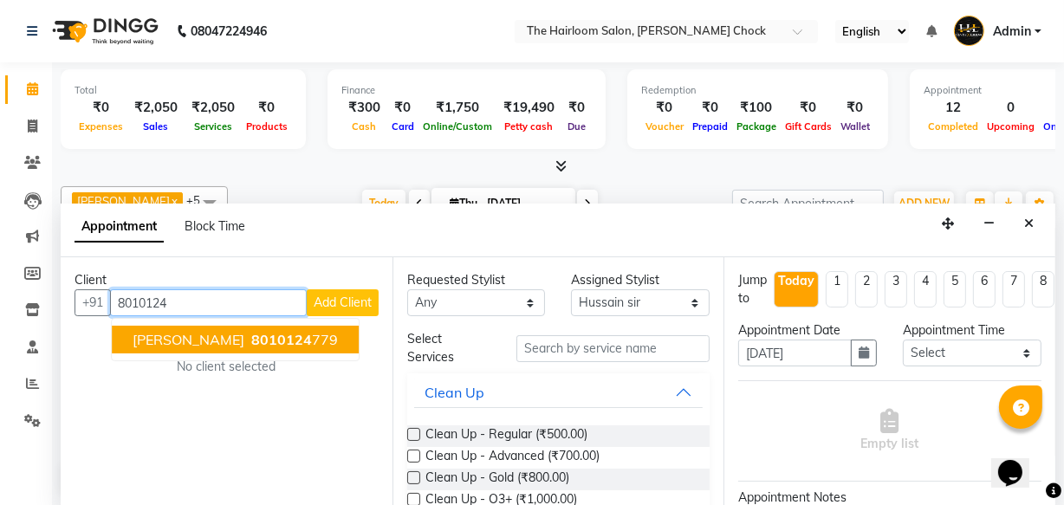
click at [251, 340] on span "8010124" at bounding box center [281, 339] width 61 height 17
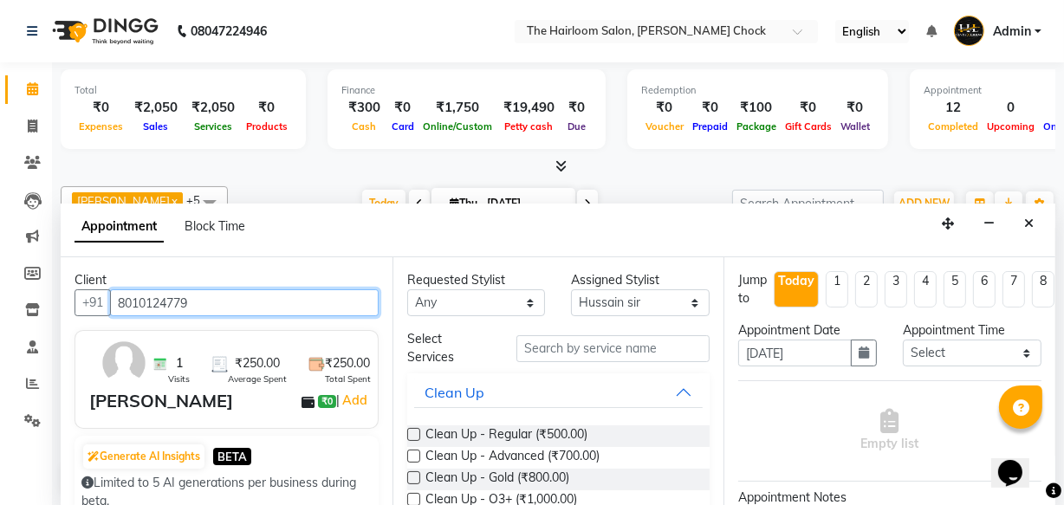
type input "8010124779"
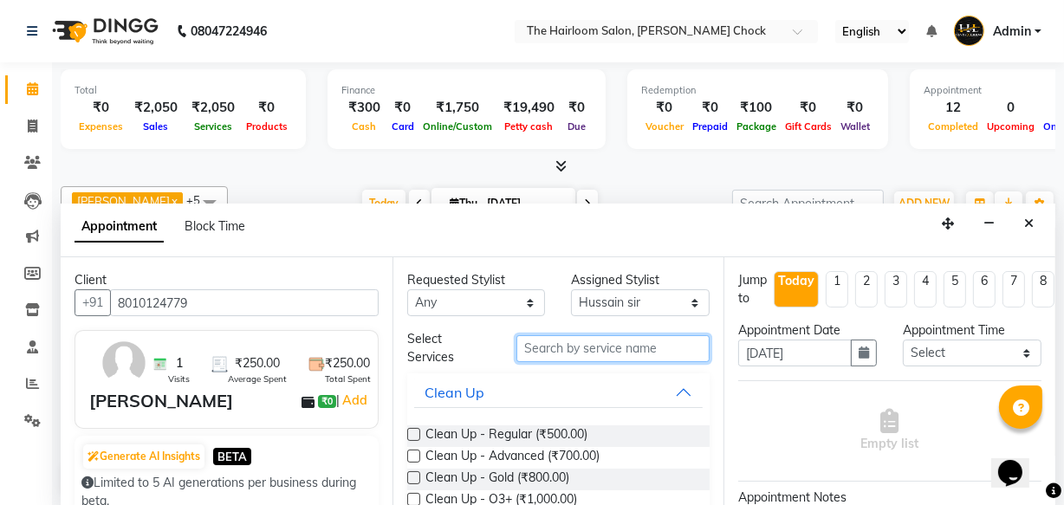
click at [577, 350] on input "text" at bounding box center [612, 348] width 193 height 27
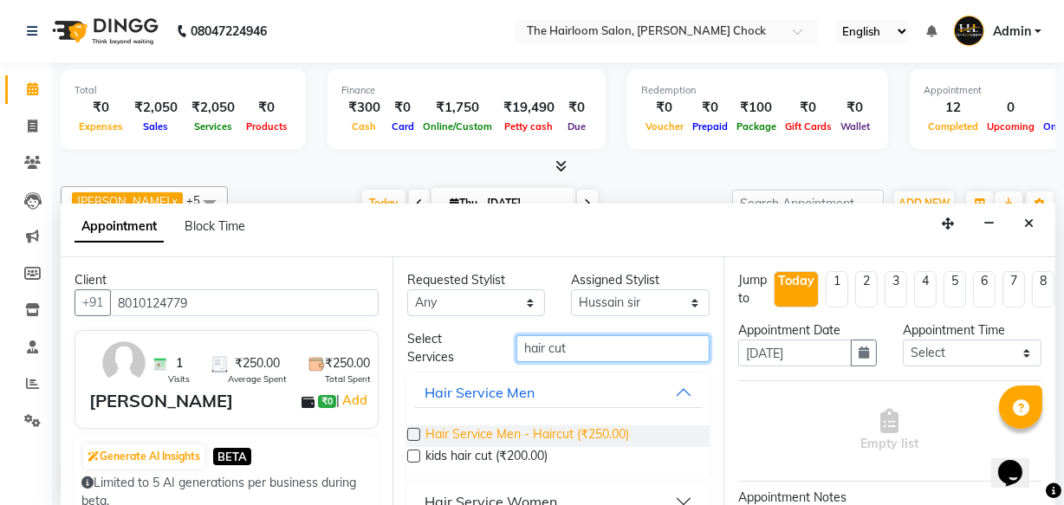
type input "hair cut"
click at [548, 433] on span "Hair Service Men - Haircut (₹250.00)" at bounding box center [527, 436] width 204 height 22
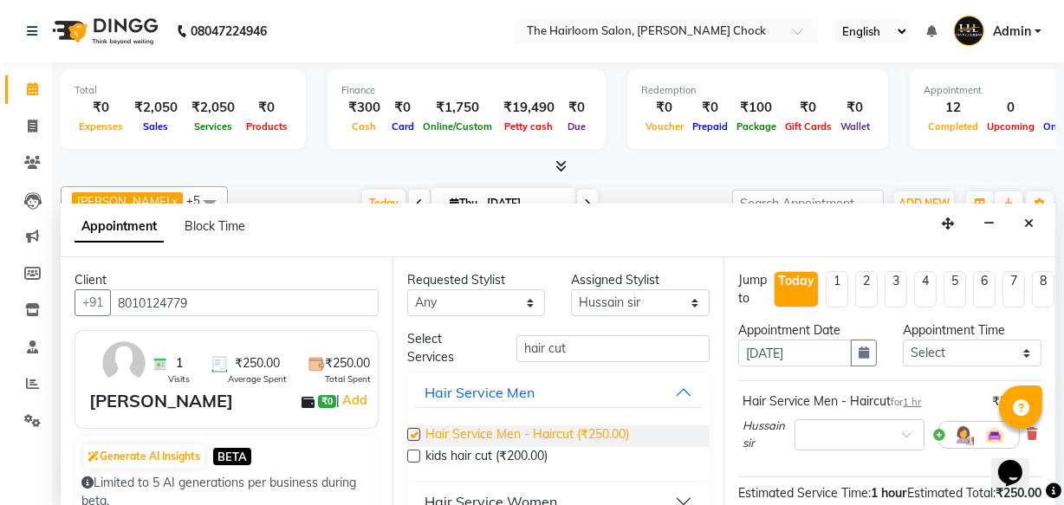
checkbox input "false"
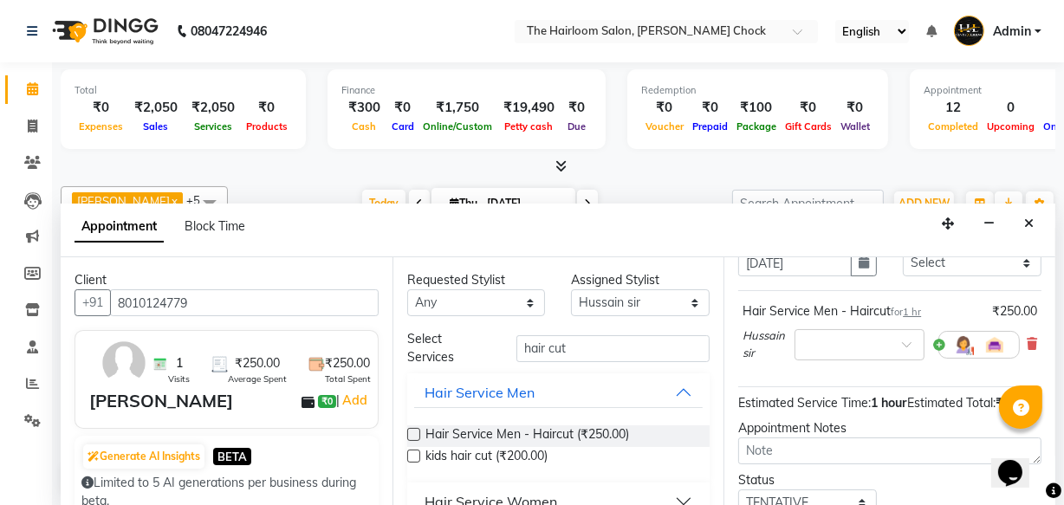
scroll to position [252, 0]
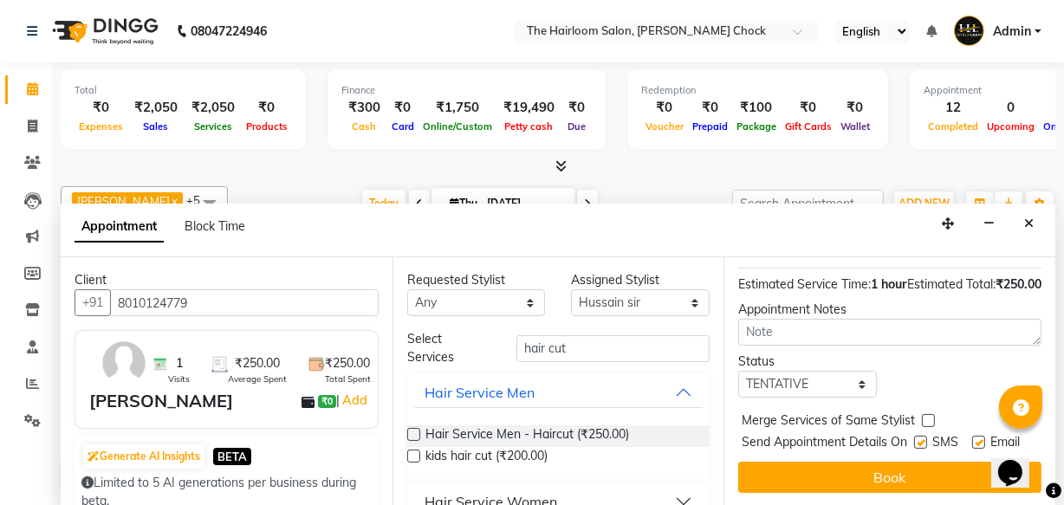
click at [976, 436] on label at bounding box center [978, 442] width 13 height 13
click at [976, 438] on input "checkbox" at bounding box center [977, 443] width 11 height 11
checkbox input "false"
drag, startPoint x: 918, startPoint y: 412, endPoint x: 903, endPoint y: 437, distance: 29.6
click at [914, 436] on label at bounding box center [920, 442] width 13 height 13
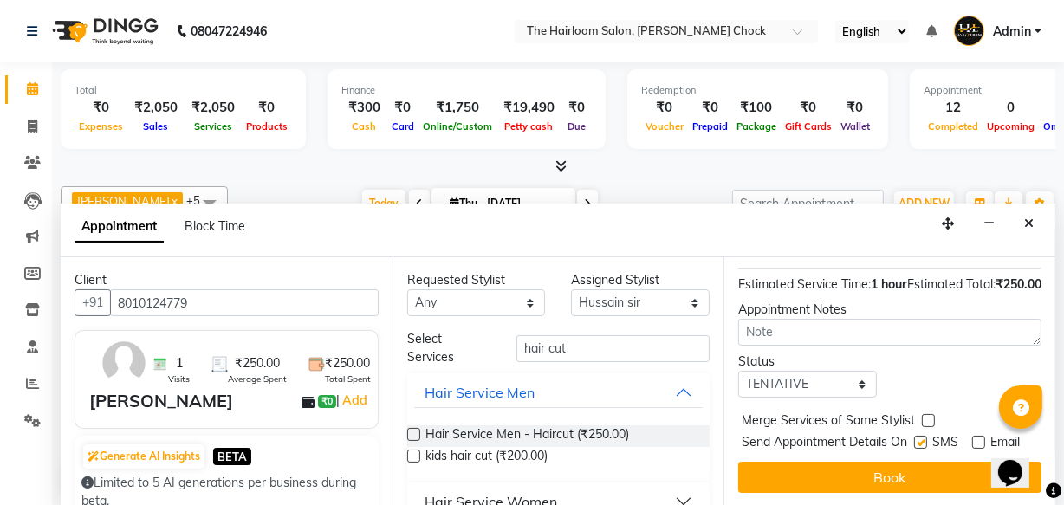
click at [914, 438] on input "checkbox" at bounding box center [919, 443] width 11 height 11
checkbox input "false"
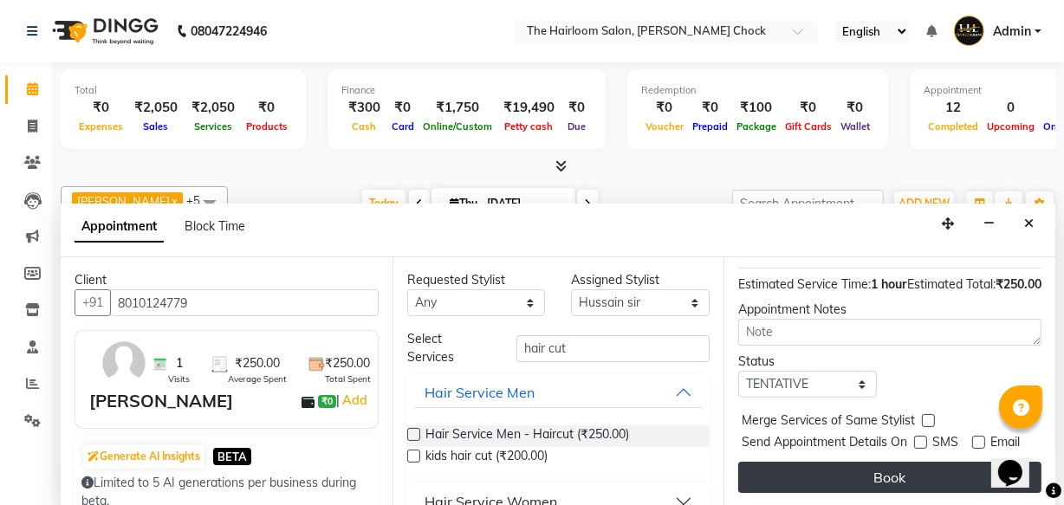
click at [892, 468] on button "Book" at bounding box center [889, 477] width 303 height 31
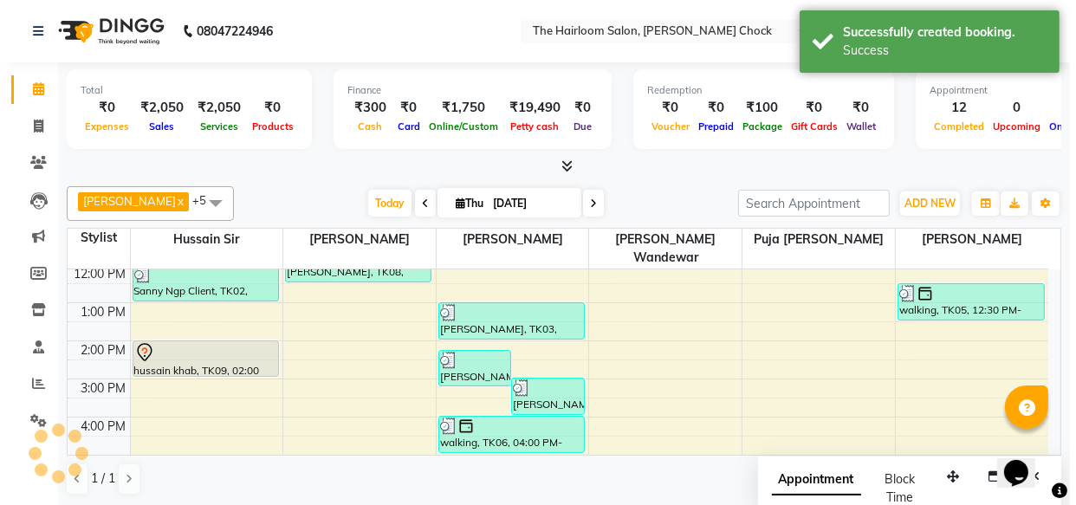
scroll to position [0, 0]
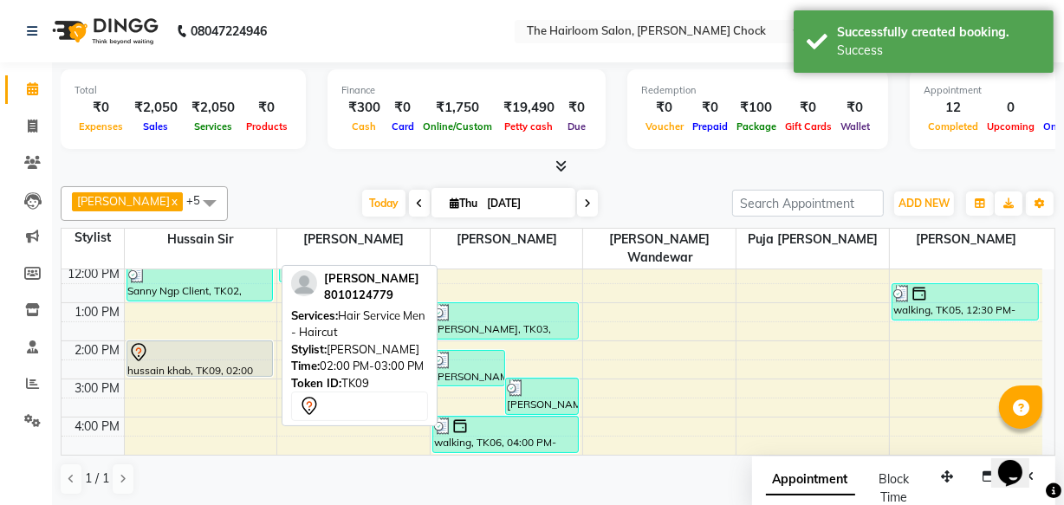
click at [250, 342] on div at bounding box center [199, 352] width 143 height 21
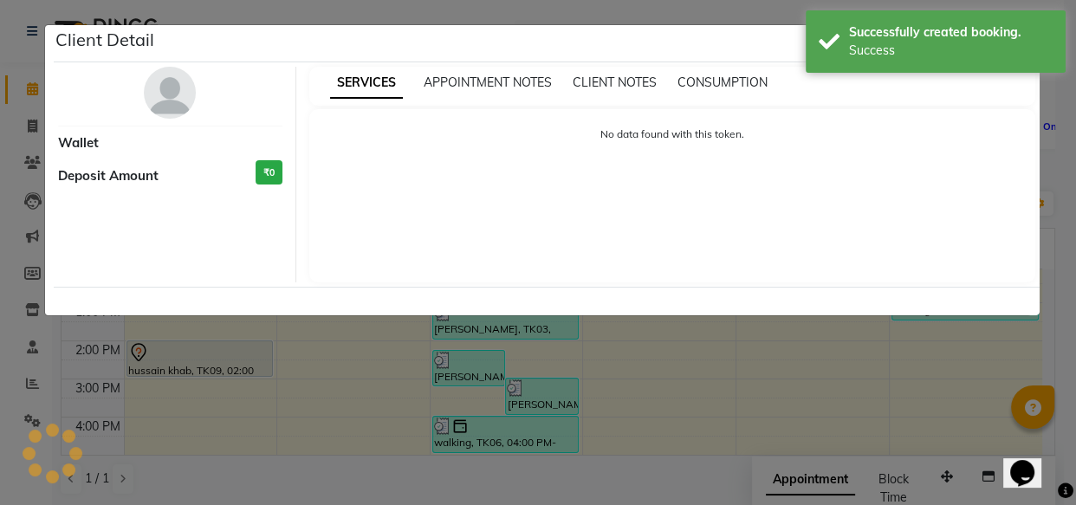
select select "7"
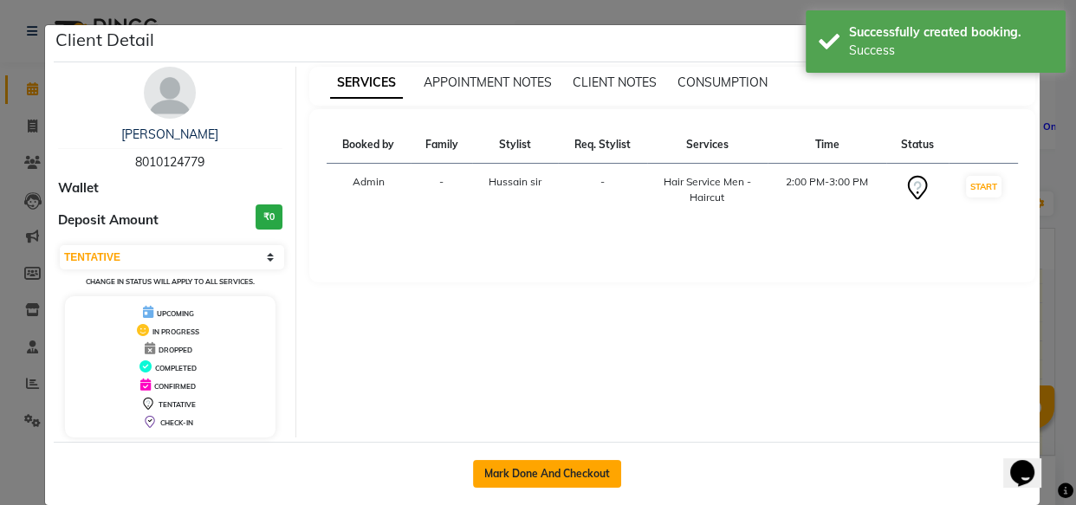
click at [557, 477] on button "Mark Done And Checkout" at bounding box center [547, 474] width 148 height 28
select select "service"
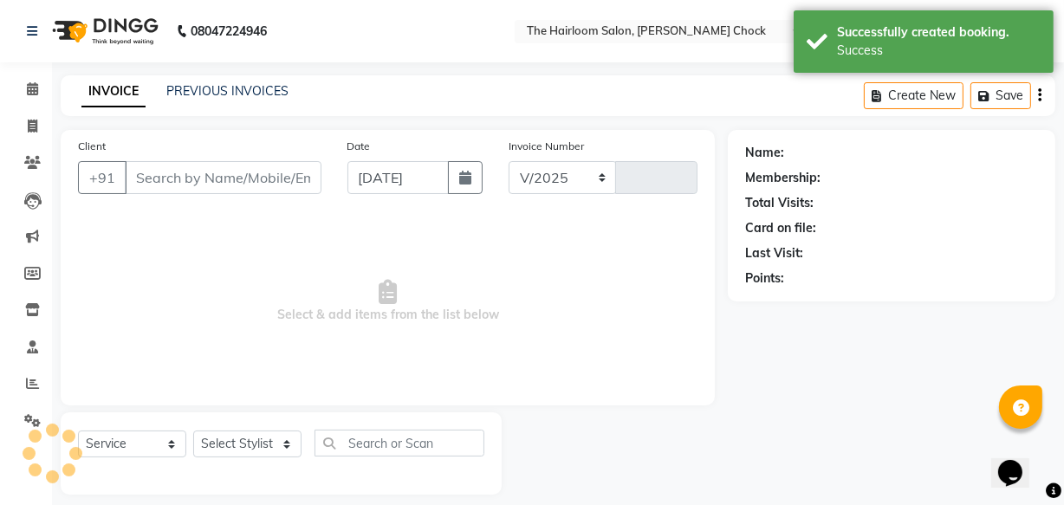
select select "5926"
type input "3480"
type input "8010124779"
select select "41755"
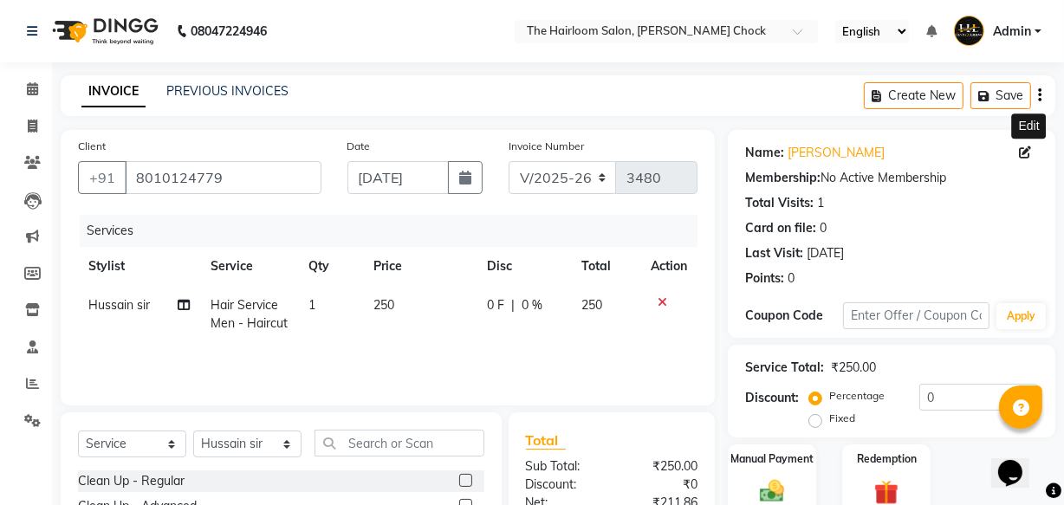
click at [1023, 156] on icon at bounding box center [1025, 152] width 12 height 12
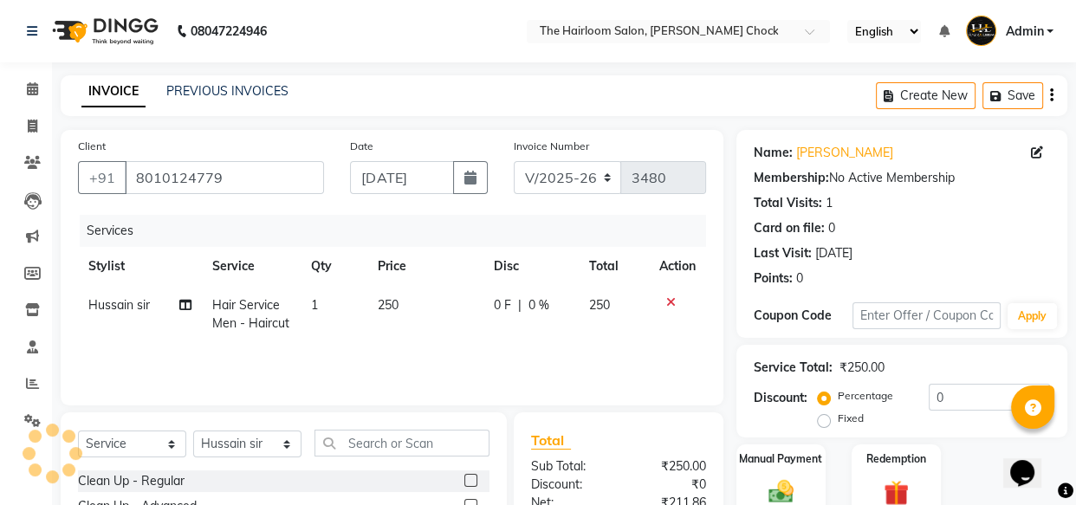
select select "[DEMOGRAPHIC_DATA]"
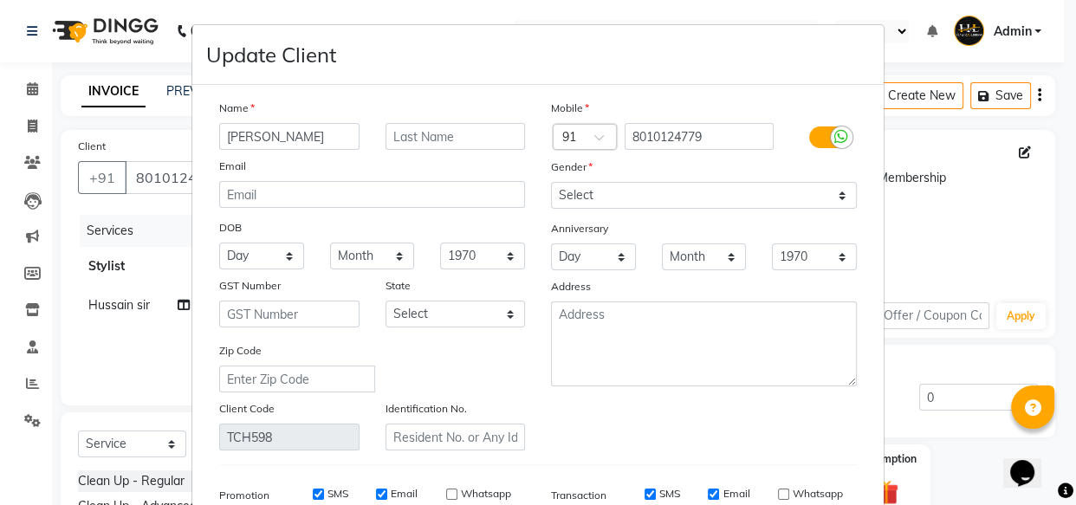
click at [307, 138] on input "[PERSON_NAME]" at bounding box center [289, 136] width 140 height 27
type input "hussain"
click at [452, 137] on input "text" at bounding box center [456, 136] width 140 height 27
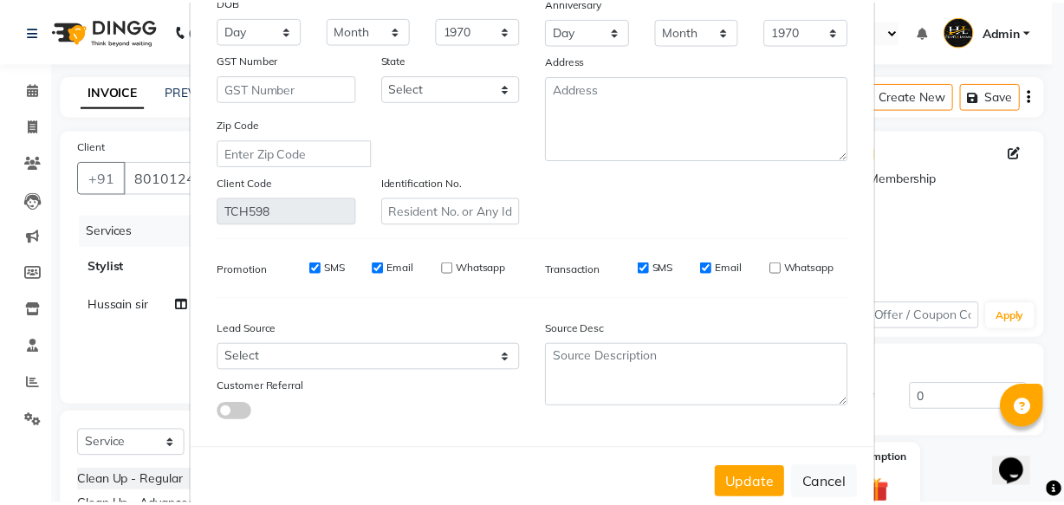
scroll to position [269, 0]
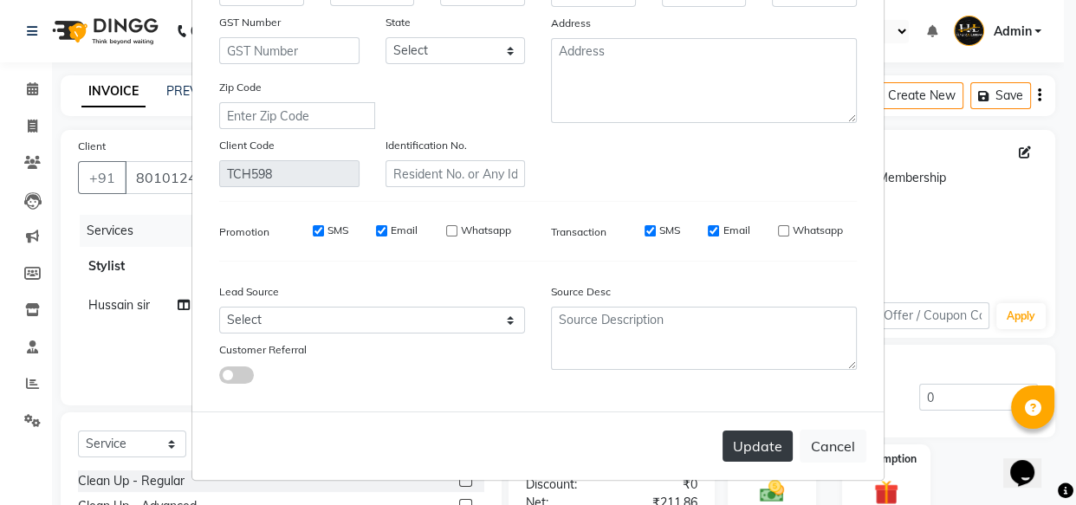
type input "khan"
click at [759, 445] on button "Update" at bounding box center [758, 446] width 70 height 31
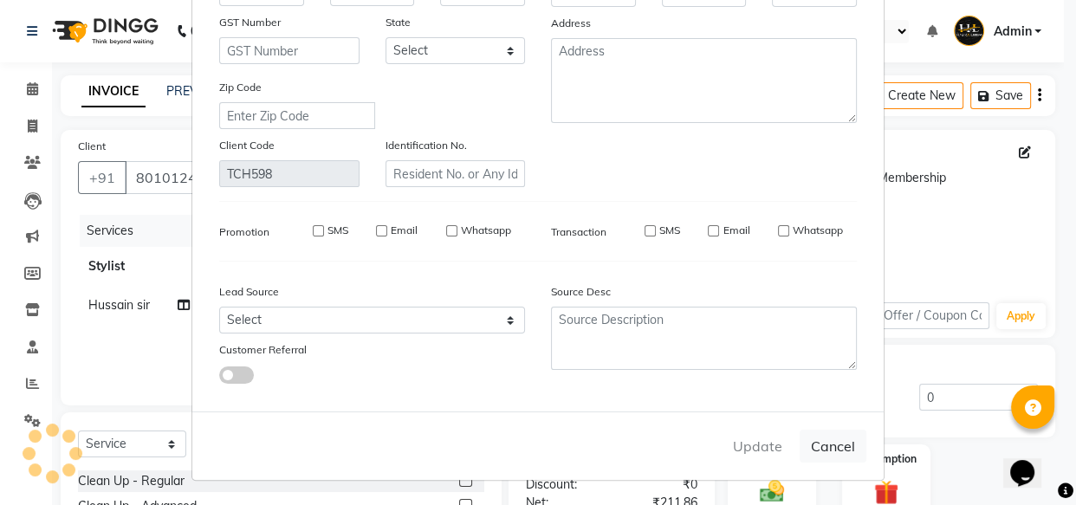
select select
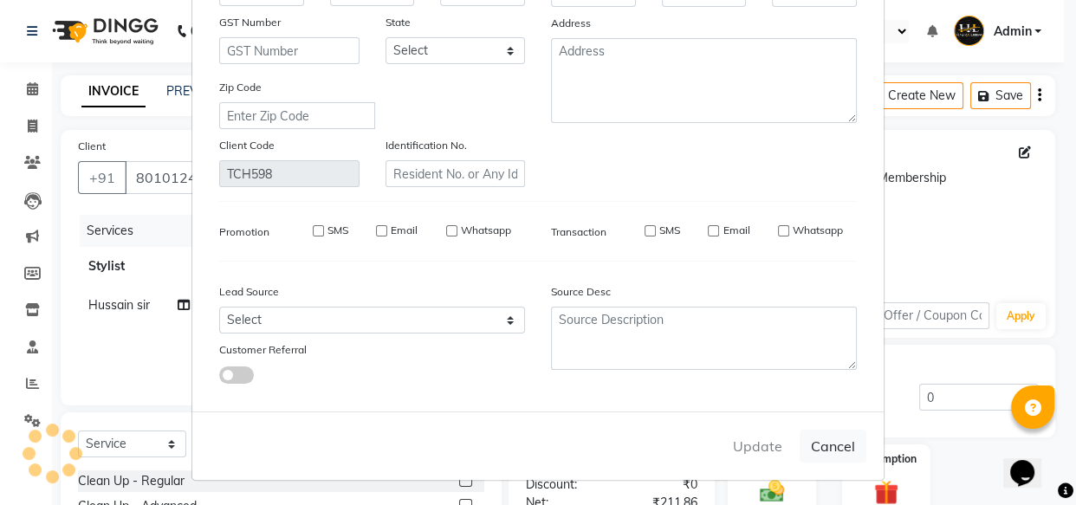
select select
checkbox input "false"
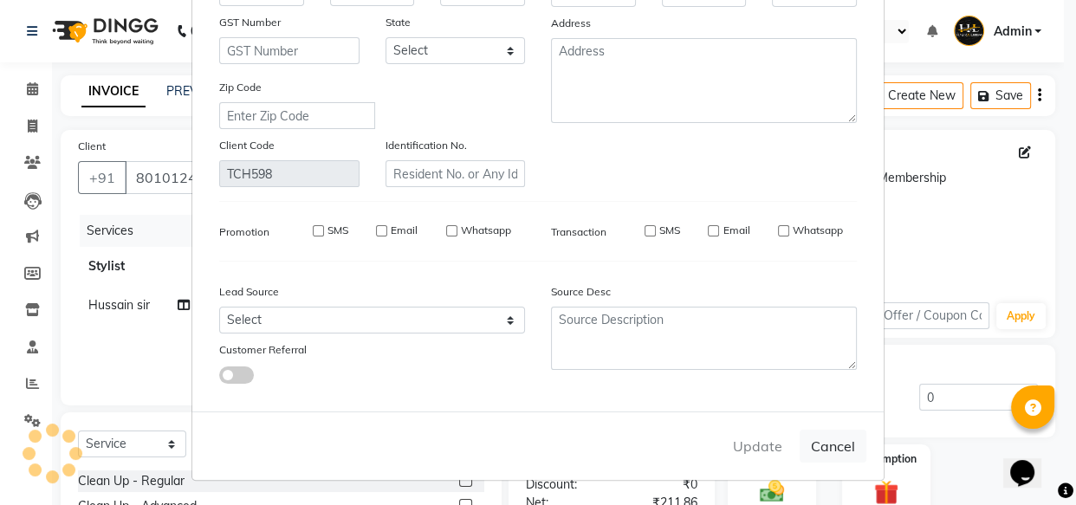
checkbox input "false"
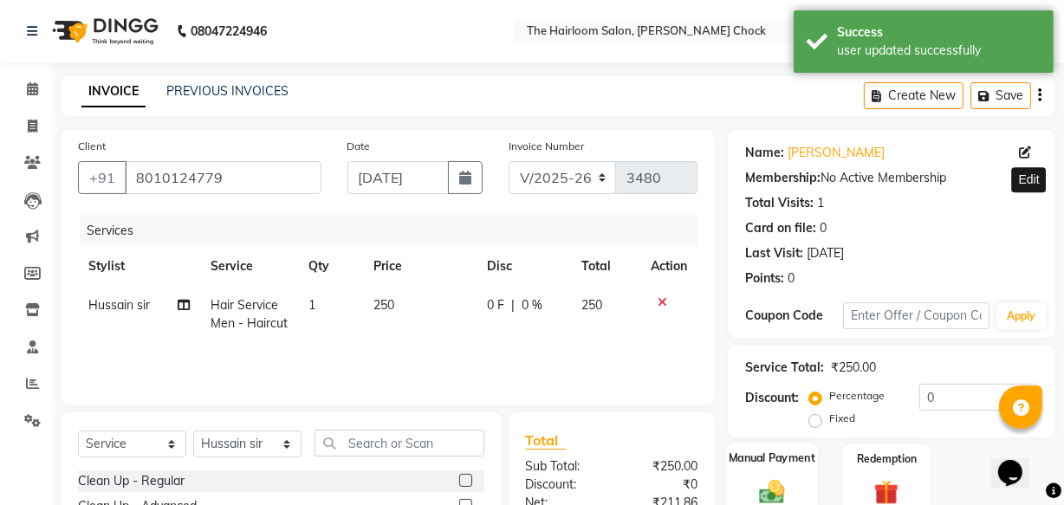
click at [779, 450] on label "Manual Payment" at bounding box center [772, 458] width 87 height 16
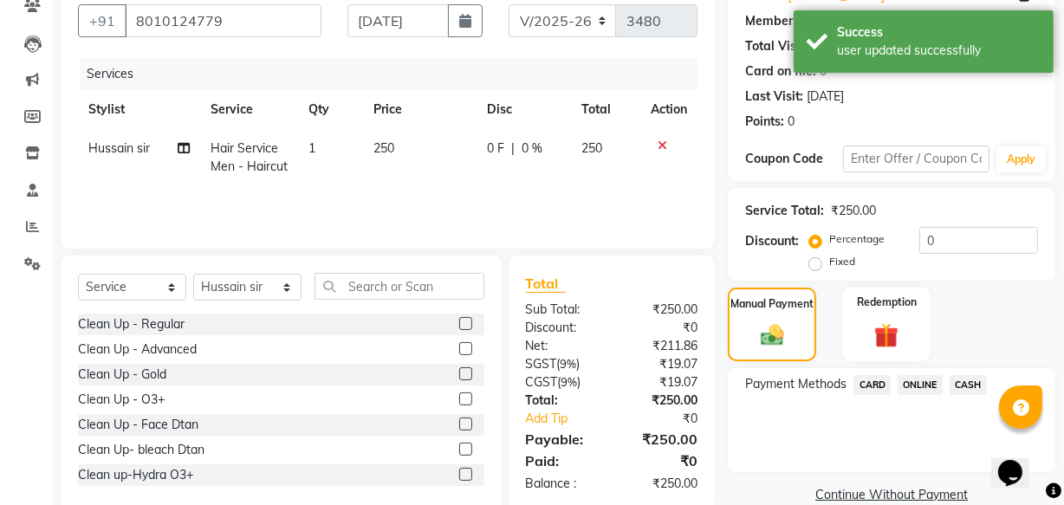
click at [914, 389] on span "ONLINE" at bounding box center [920, 385] width 45 height 20
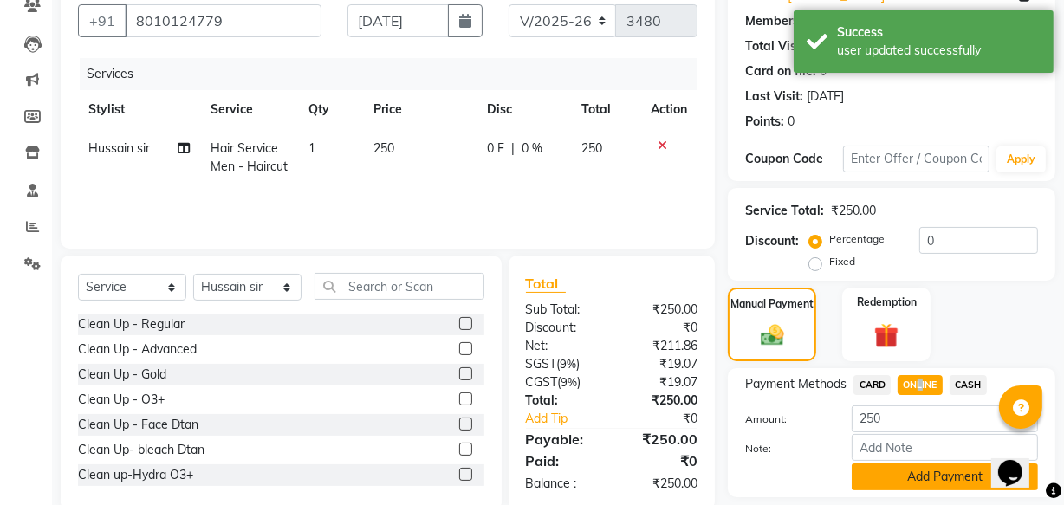
click at [917, 466] on button "Add Payment" at bounding box center [945, 477] width 186 height 27
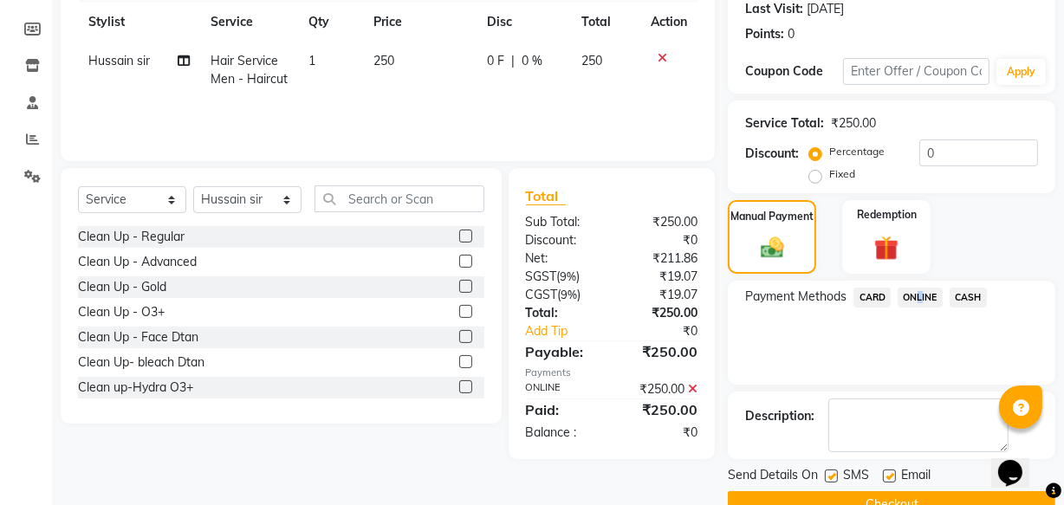
scroll to position [282, 0]
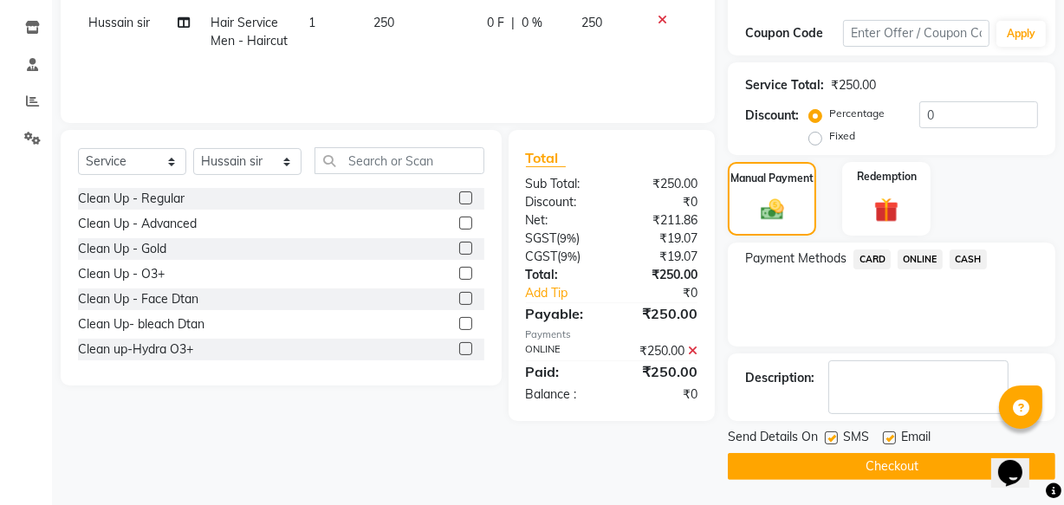
click at [885, 439] on label at bounding box center [889, 438] width 13 height 13
click at [885, 439] on input "checkbox" at bounding box center [888, 438] width 11 height 11
checkbox input "false"
click at [831, 433] on label at bounding box center [831, 438] width 13 height 13
click at [831, 433] on input "checkbox" at bounding box center [830, 438] width 11 height 11
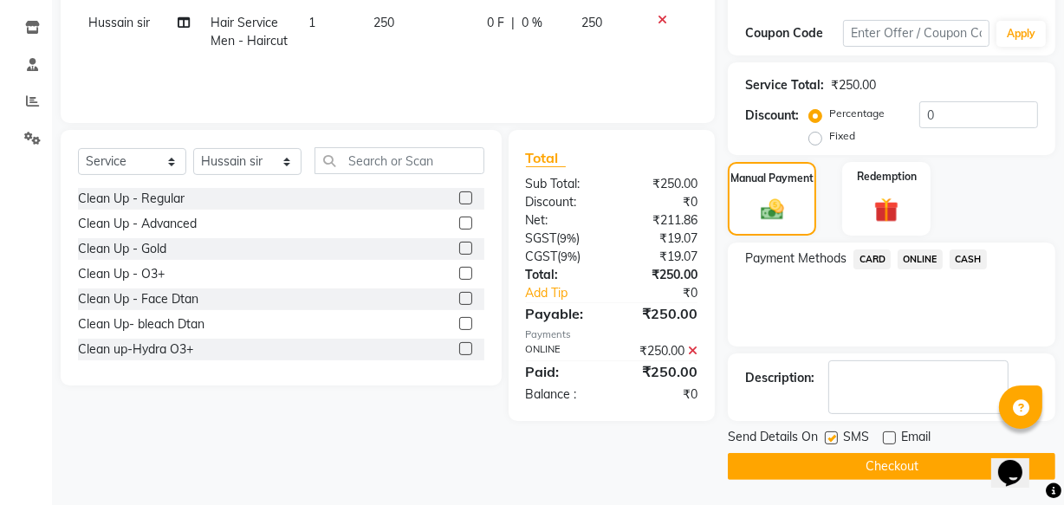
checkbox input "false"
click at [828, 459] on button "Checkout" at bounding box center [892, 466] width 328 height 27
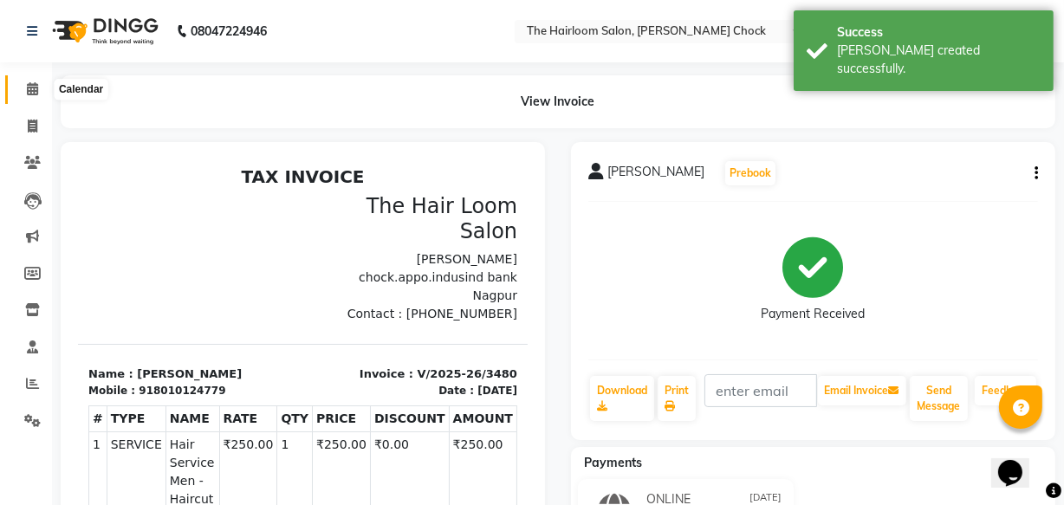
click at [29, 91] on icon at bounding box center [32, 88] width 11 height 13
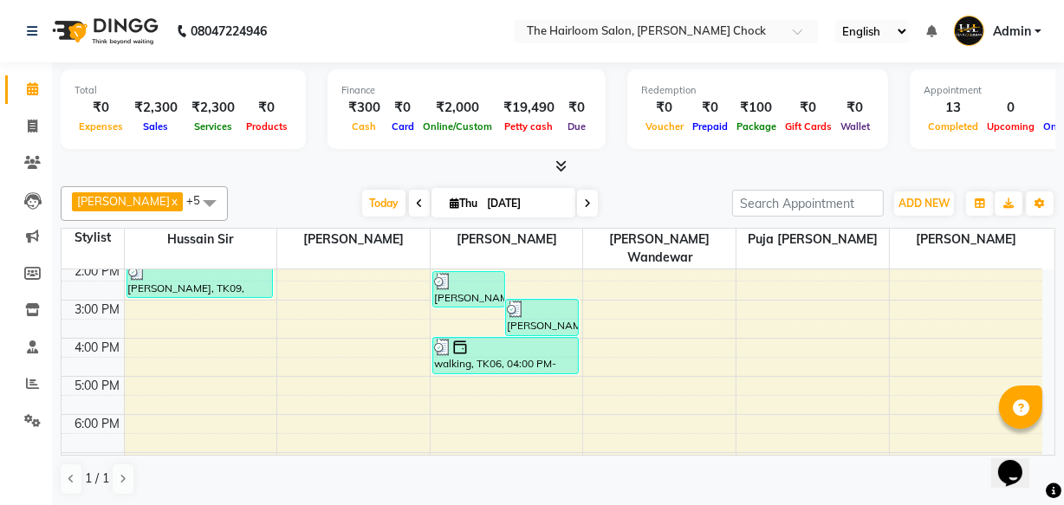
scroll to position [157, 0]
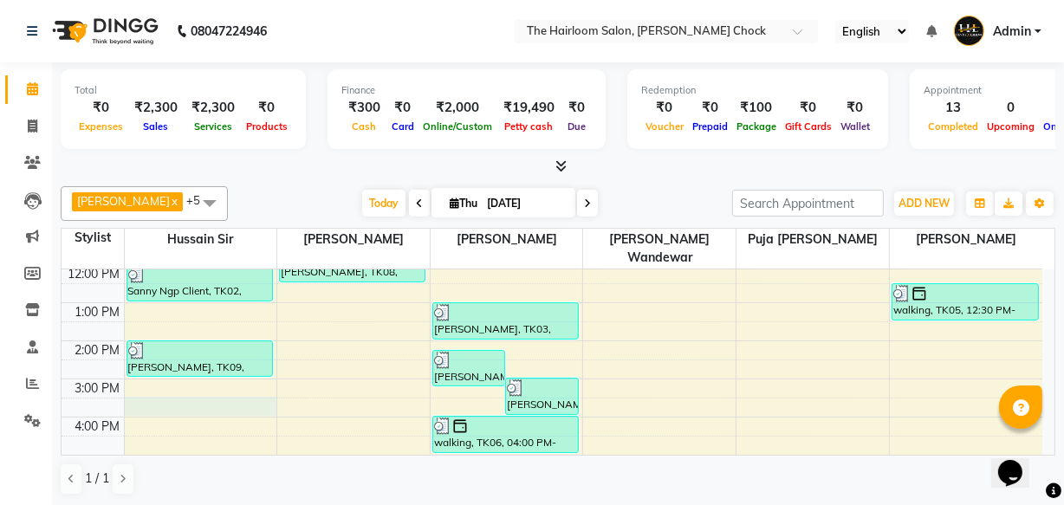
click at [156, 393] on div "8:00 AM 9:00 AM 10:00 AM 11:00 AM 12:00 PM 1:00 PM 2:00 PM 3:00 PM 4:00 PM 5:00…" at bounding box center [552, 417] width 981 height 609
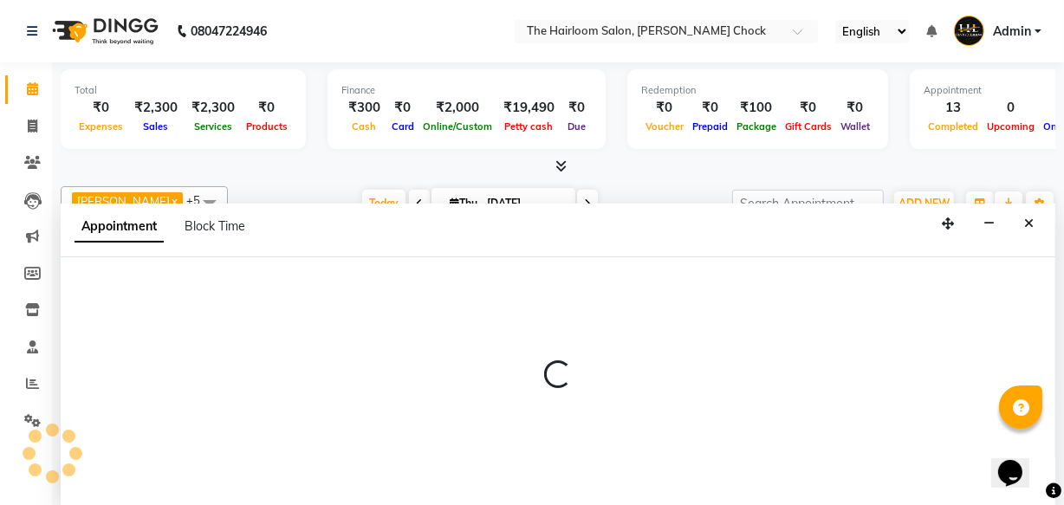
select select "41755"
select select "tentative"
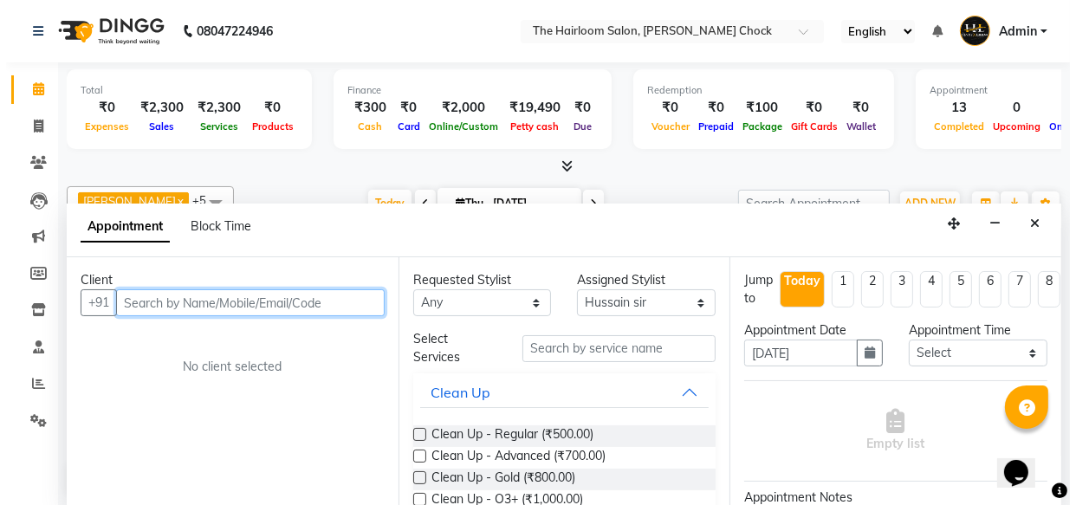
scroll to position [0, 0]
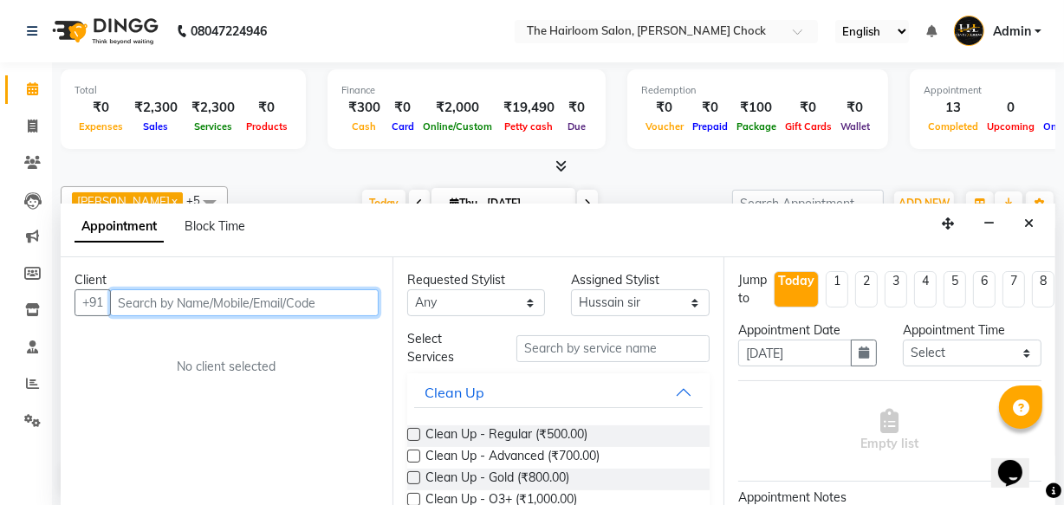
click at [197, 306] on input "text" at bounding box center [244, 302] width 269 height 27
type input "778806938"
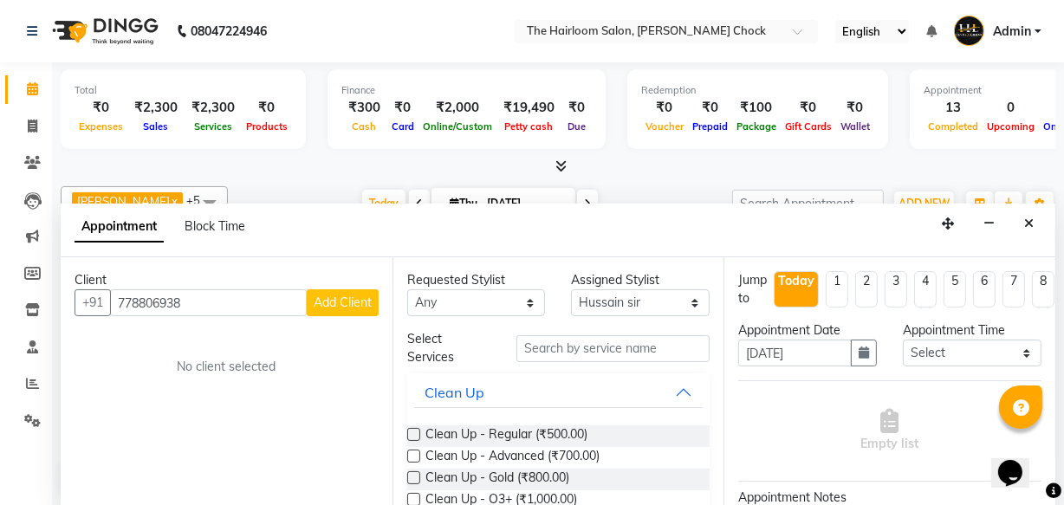
click at [341, 300] on span "Add Client" at bounding box center [343, 303] width 58 height 16
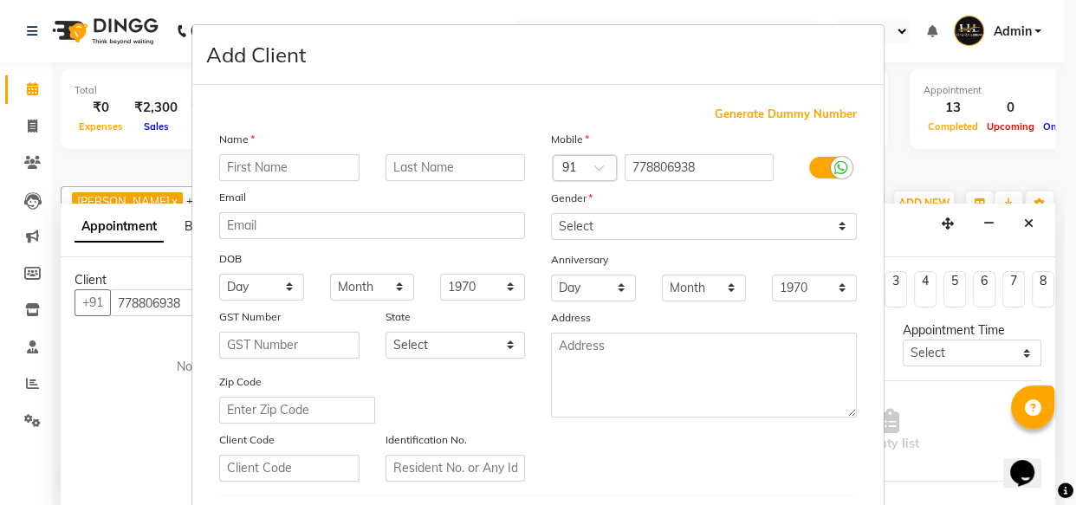
click at [265, 166] on input "text" at bounding box center [289, 167] width 140 height 27
type input "[PERSON_NAME]"
click at [445, 164] on input "text" at bounding box center [456, 167] width 140 height 27
type input "mam"
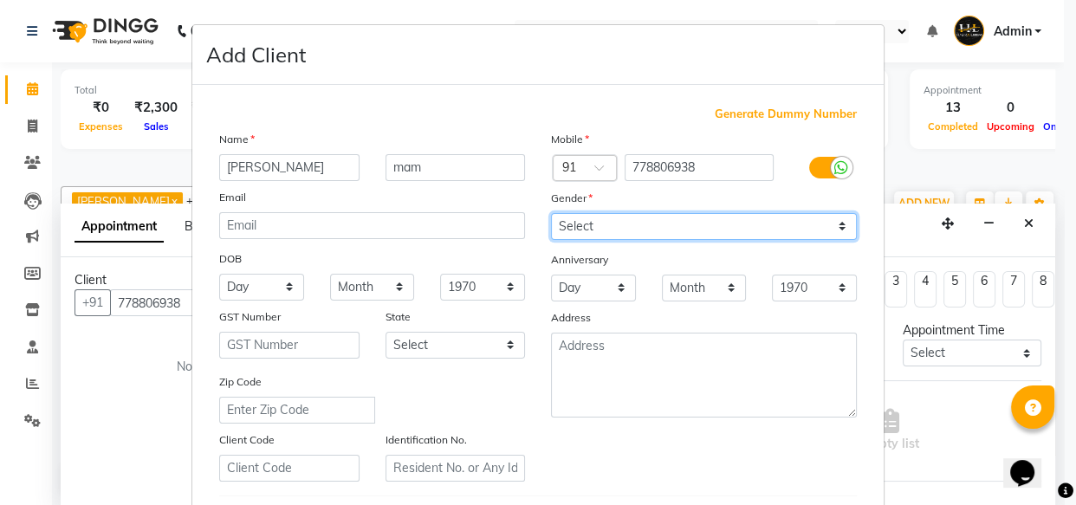
click at [607, 227] on select "Select [DEMOGRAPHIC_DATA] [DEMOGRAPHIC_DATA] Other Prefer Not To Say" at bounding box center [704, 226] width 306 height 27
select select "[DEMOGRAPHIC_DATA]"
click at [551, 213] on select "Select [DEMOGRAPHIC_DATA] [DEMOGRAPHIC_DATA] Other Prefer Not To Say" at bounding box center [704, 226] width 306 height 27
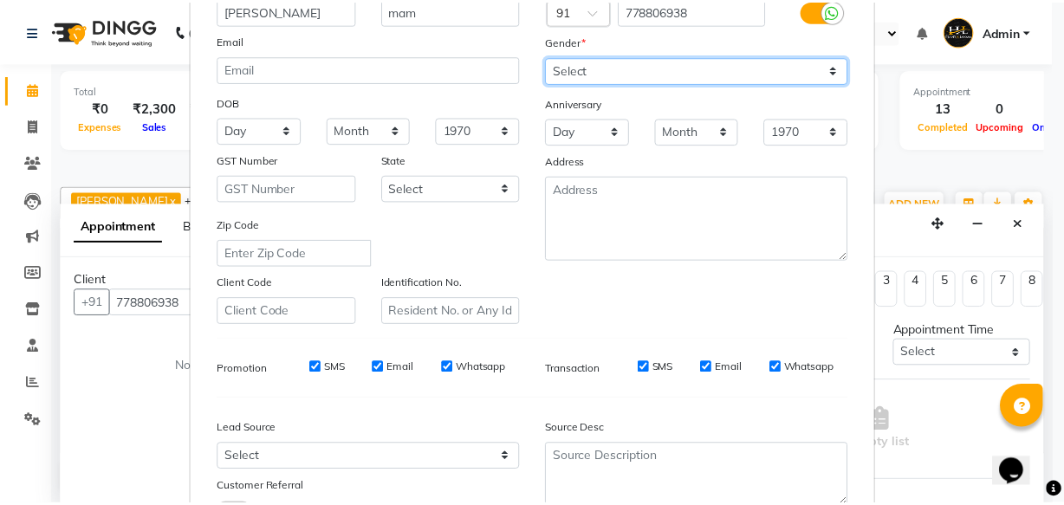
scroll to position [300, 0]
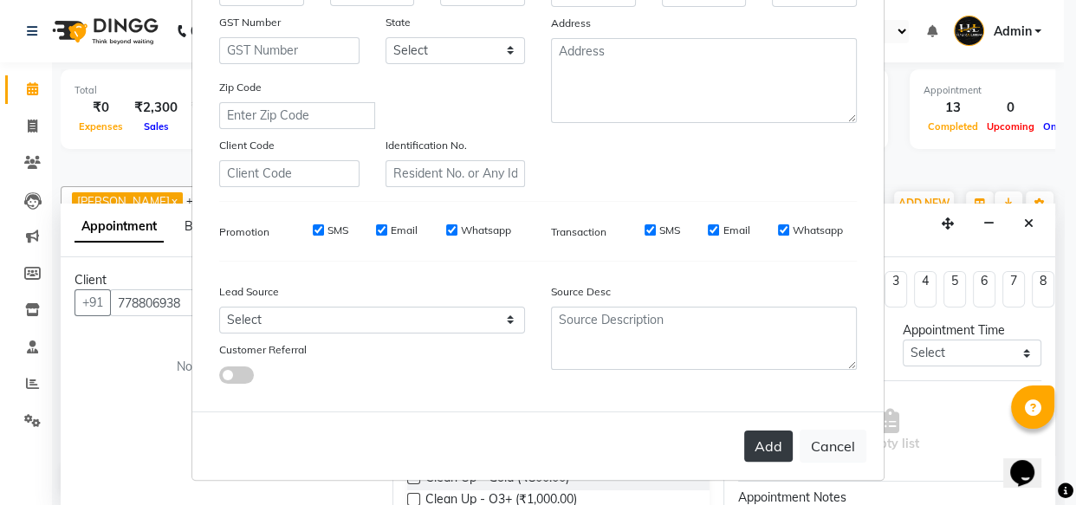
click at [762, 451] on button "Add" at bounding box center [768, 446] width 49 height 31
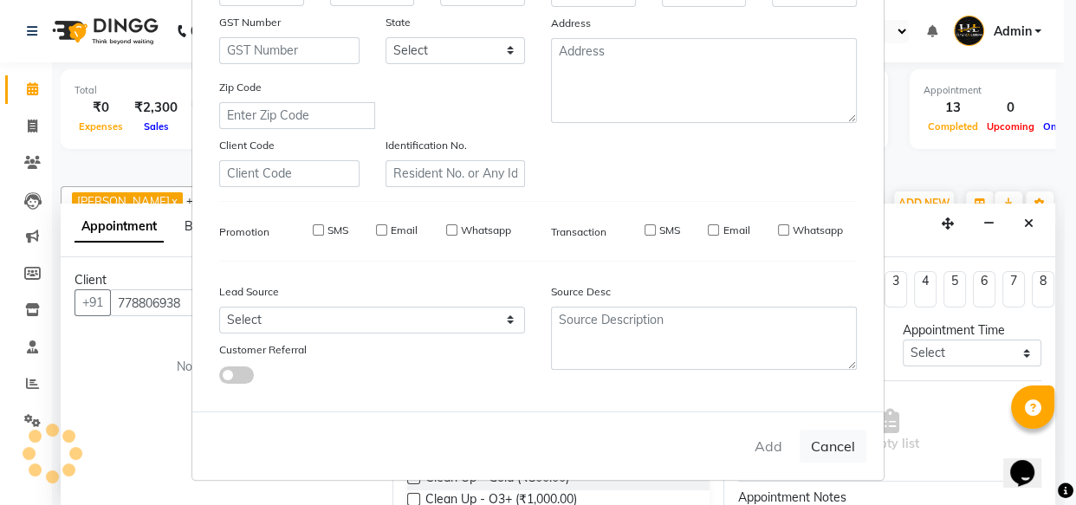
select select
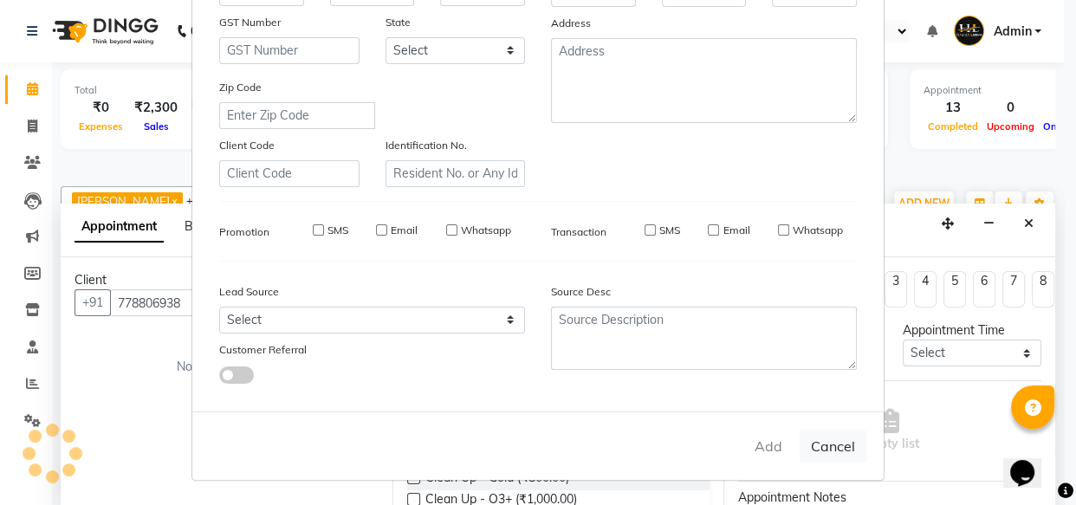
select select
checkbox input "false"
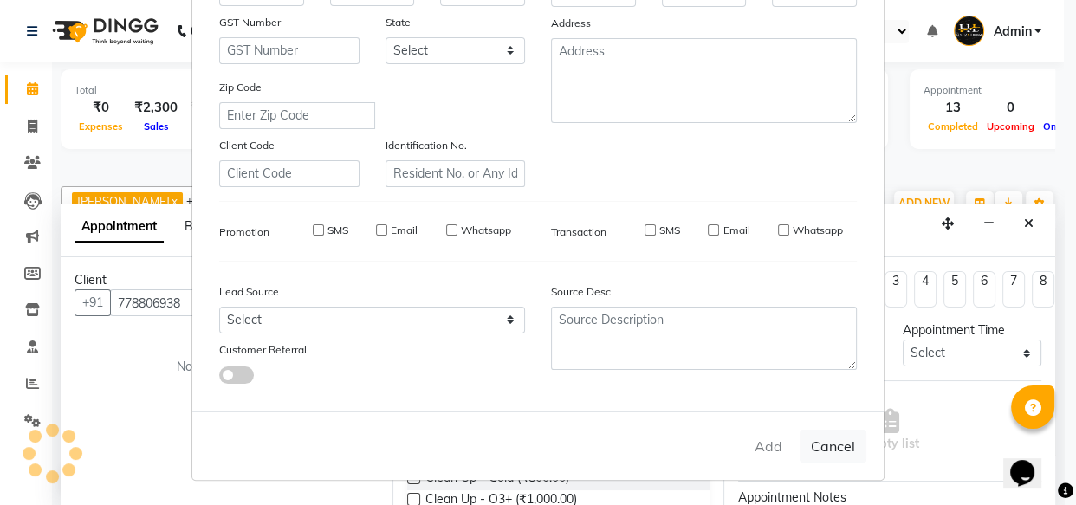
checkbox input "false"
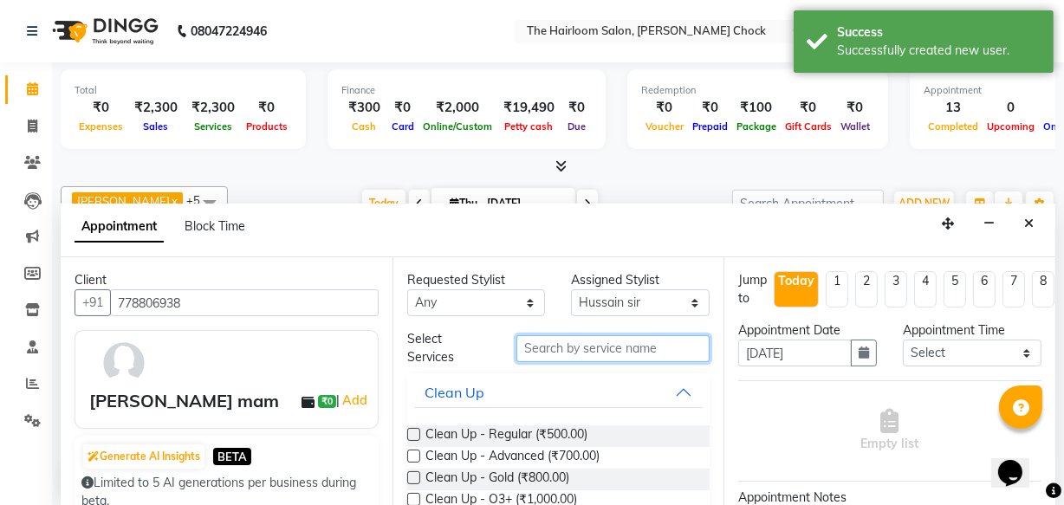
click at [587, 345] on input "text" at bounding box center [612, 348] width 193 height 27
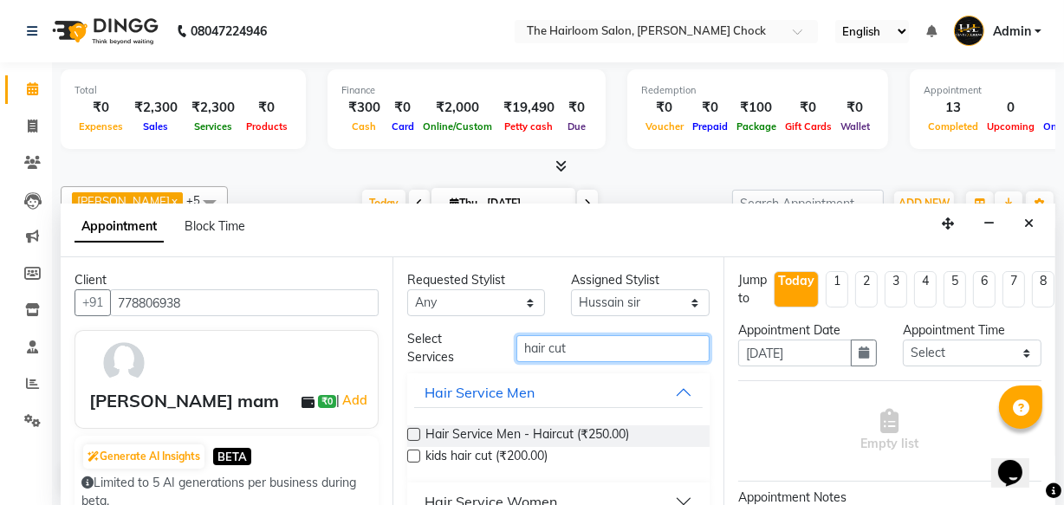
scroll to position [27, 0]
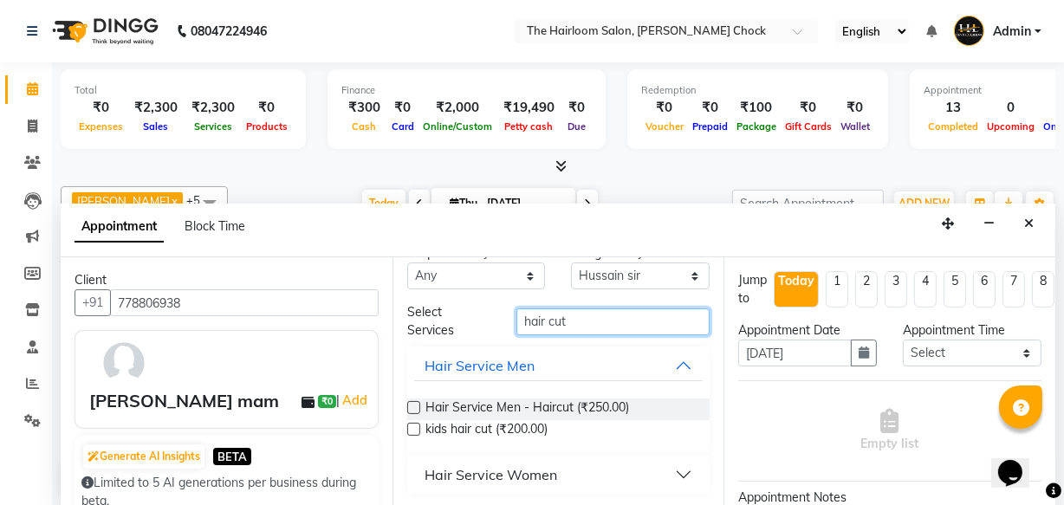
type input "hair cut"
click at [481, 468] on div "Hair Service Women" at bounding box center [491, 474] width 133 height 21
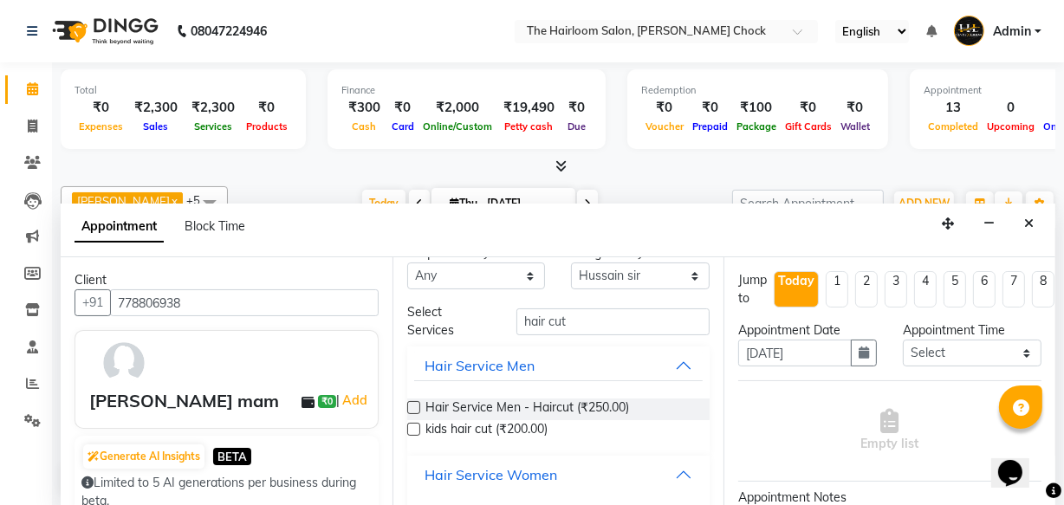
scroll to position [134, 0]
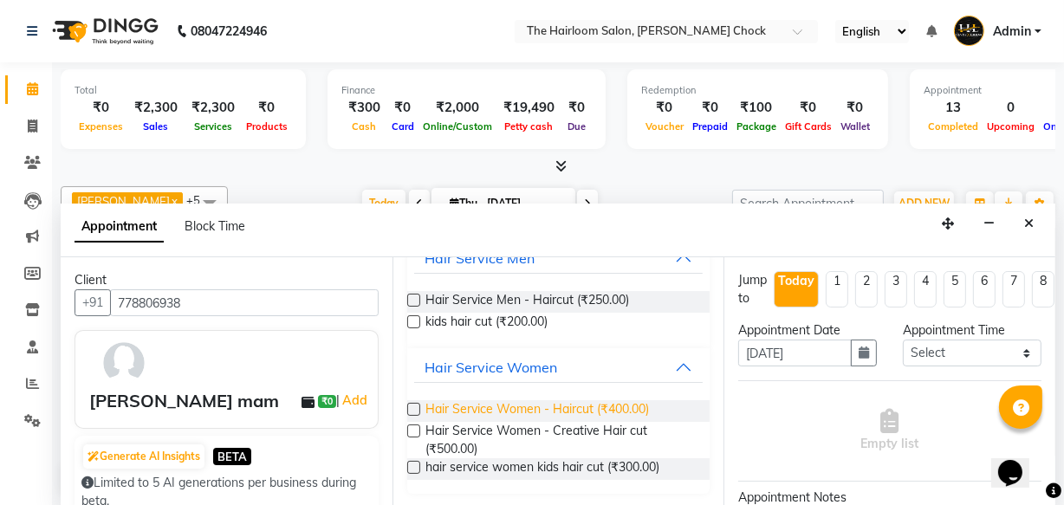
click at [502, 408] on span "Hair Service Women - Haircut (₹400.00)" at bounding box center [537, 411] width 224 height 22
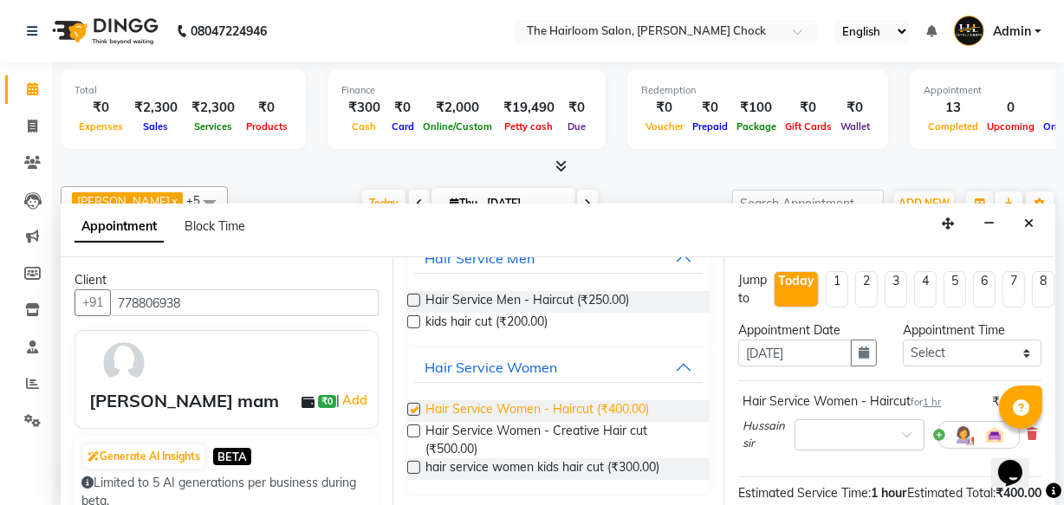
checkbox input "false"
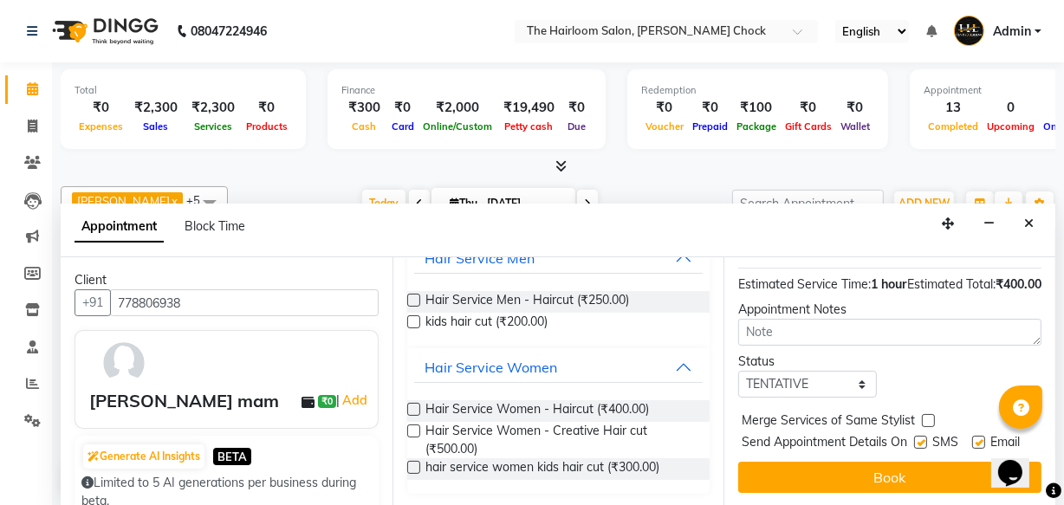
scroll to position [236, 0]
drag, startPoint x: 975, startPoint y: 430, endPoint x: 929, endPoint y: 438, distance: 46.6
click at [972, 436] on label at bounding box center [978, 442] width 13 height 13
click at [972, 438] on input "checkbox" at bounding box center [977, 443] width 11 height 11
checkbox input "false"
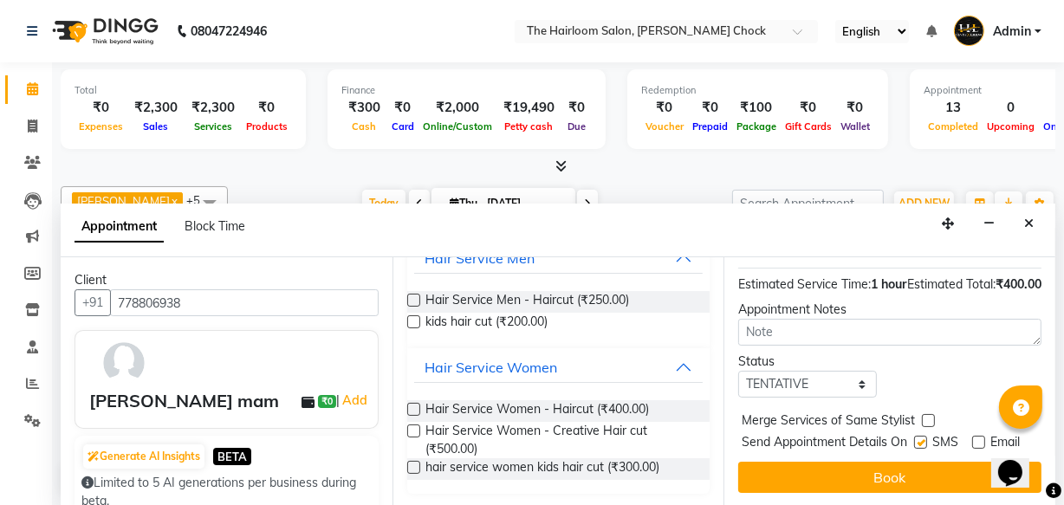
drag, startPoint x: 918, startPoint y: 431, endPoint x: 909, endPoint y: 455, distance: 25.8
click at [914, 436] on label at bounding box center [920, 442] width 13 height 13
click at [914, 438] on input "checkbox" at bounding box center [919, 443] width 11 height 11
checkbox input "false"
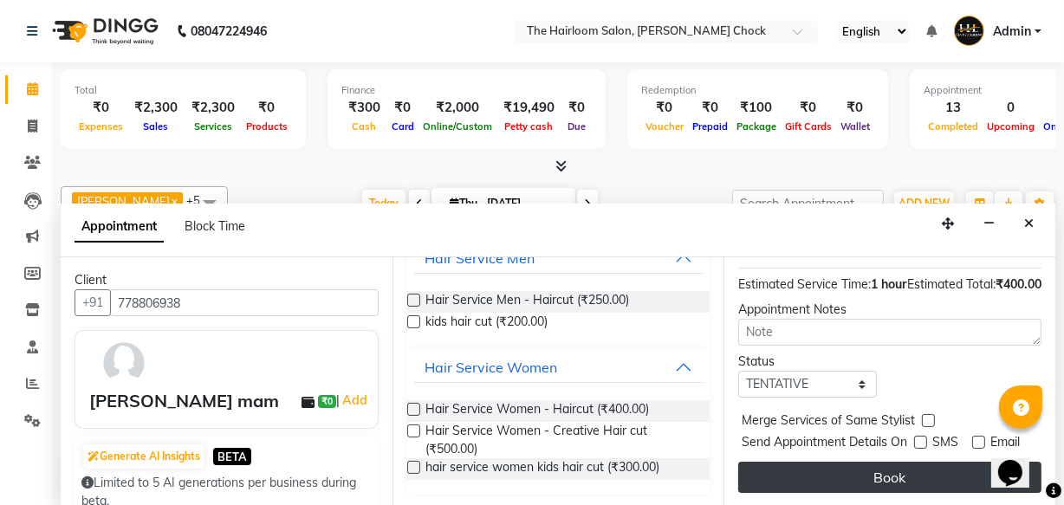
click at [900, 469] on button "Book" at bounding box center [889, 477] width 303 height 31
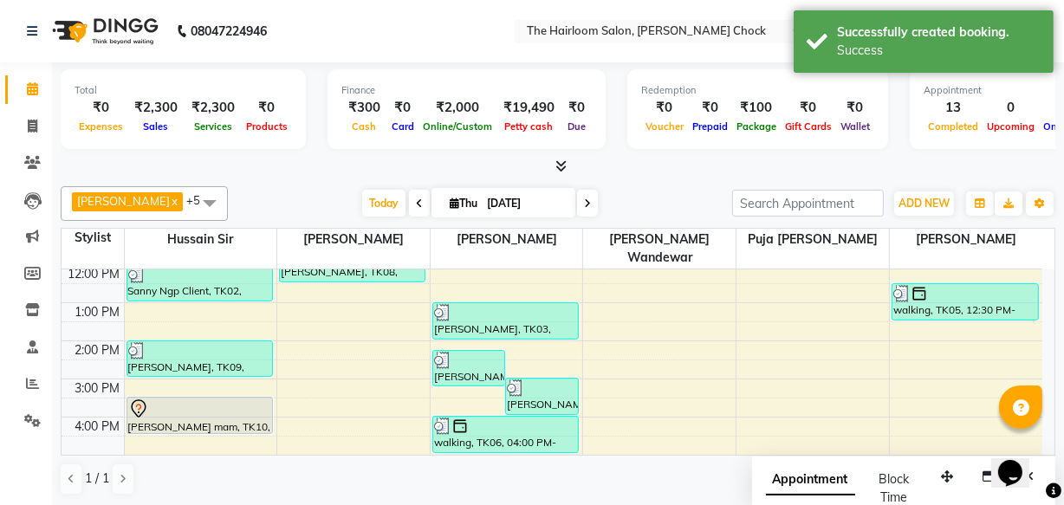
scroll to position [0, 0]
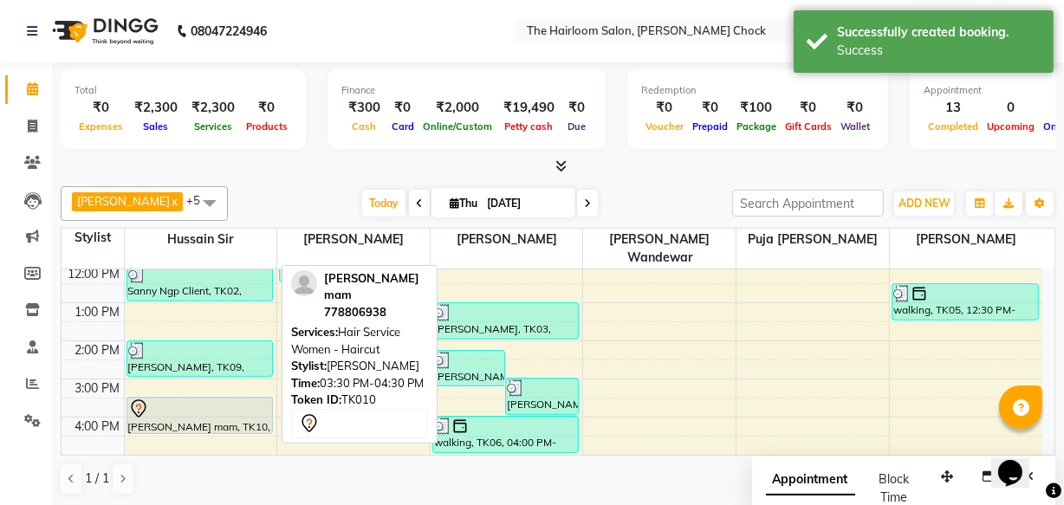
click at [248, 398] on div "[PERSON_NAME] mam, TK10, 03:30 PM-04:30 PM, Hair Service Women - Haircut" at bounding box center [199, 416] width 145 height 36
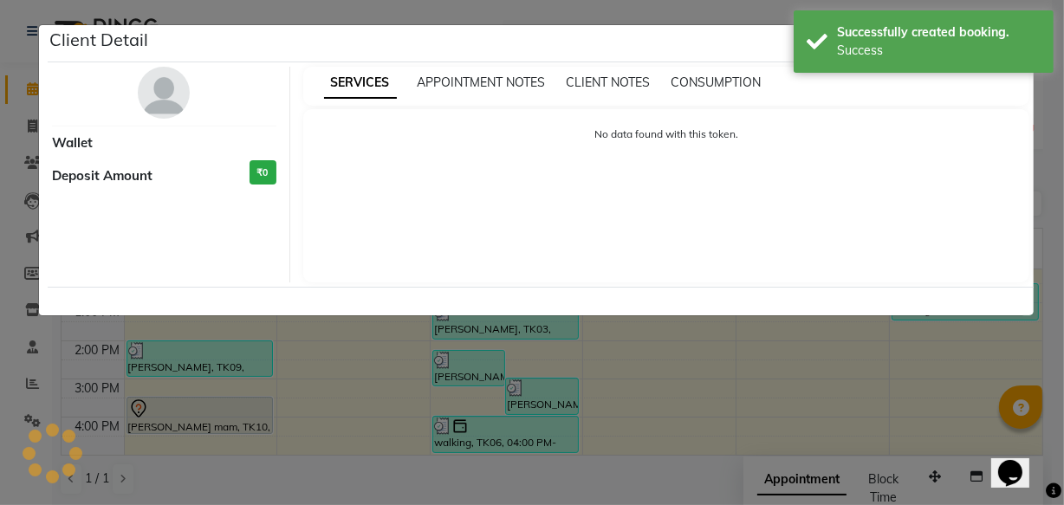
select select "7"
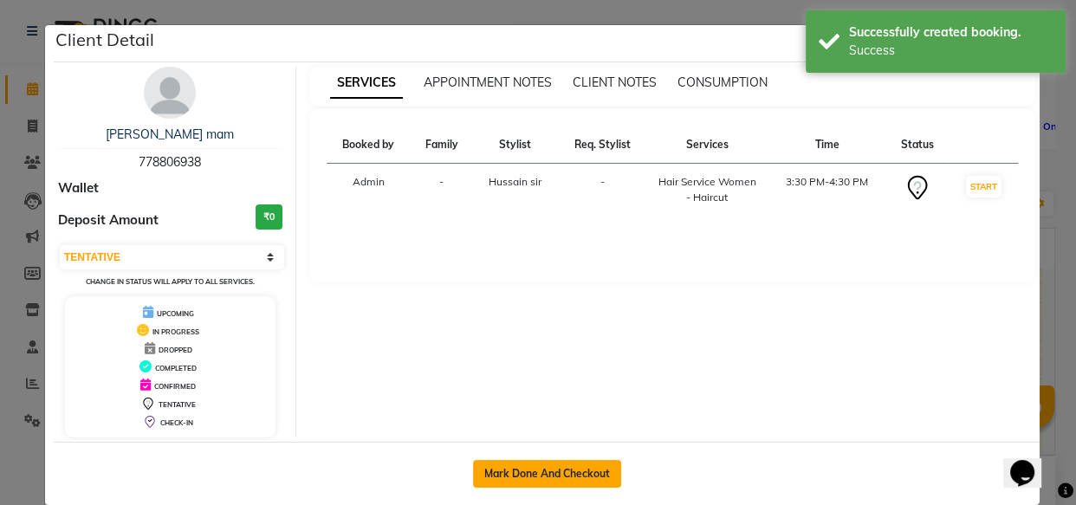
click at [598, 476] on button "Mark Done And Checkout" at bounding box center [547, 474] width 148 height 28
select select "service"
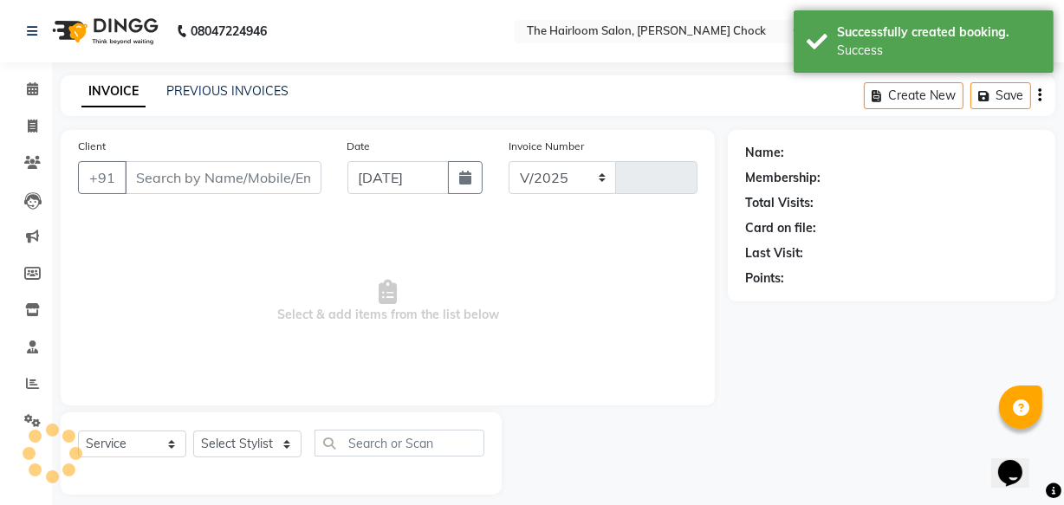
select select "5926"
type input "3481"
type input "778806938"
select select "41755"
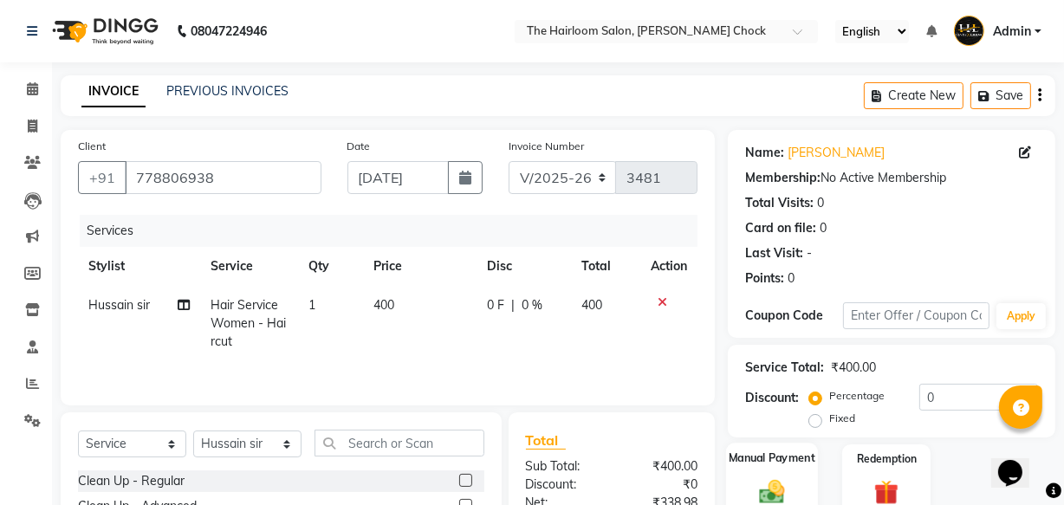
scroll to position [190, 0]
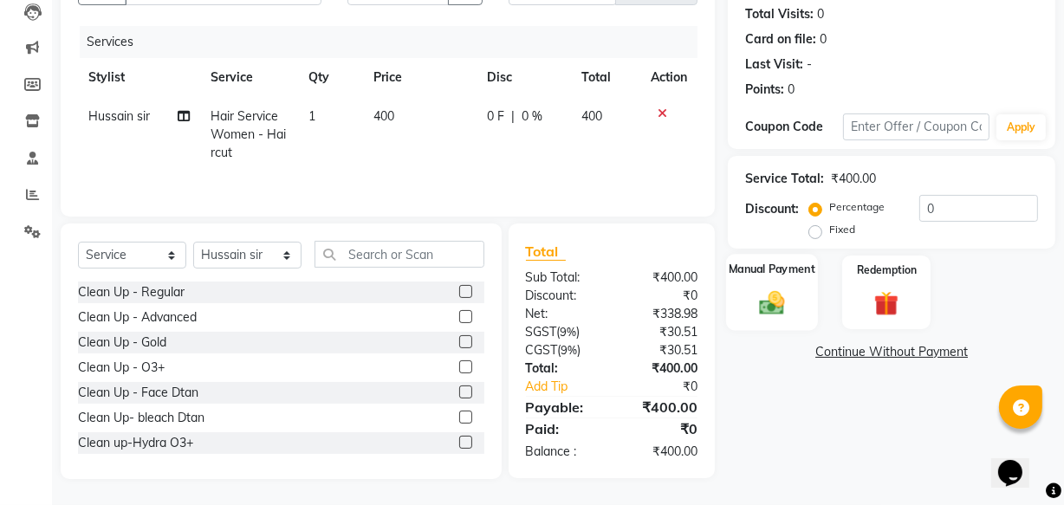
click at [785, 289] on img at bounding box center [772, 302] width 42 height 29
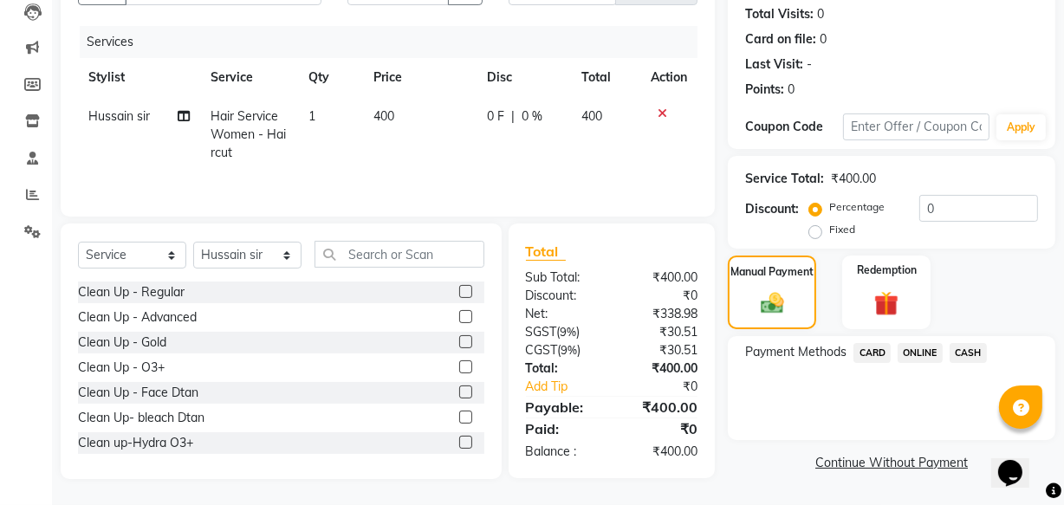
click at [910, 350] on span "ONLINE" at bounding box center [920, 353] width 45 height 20
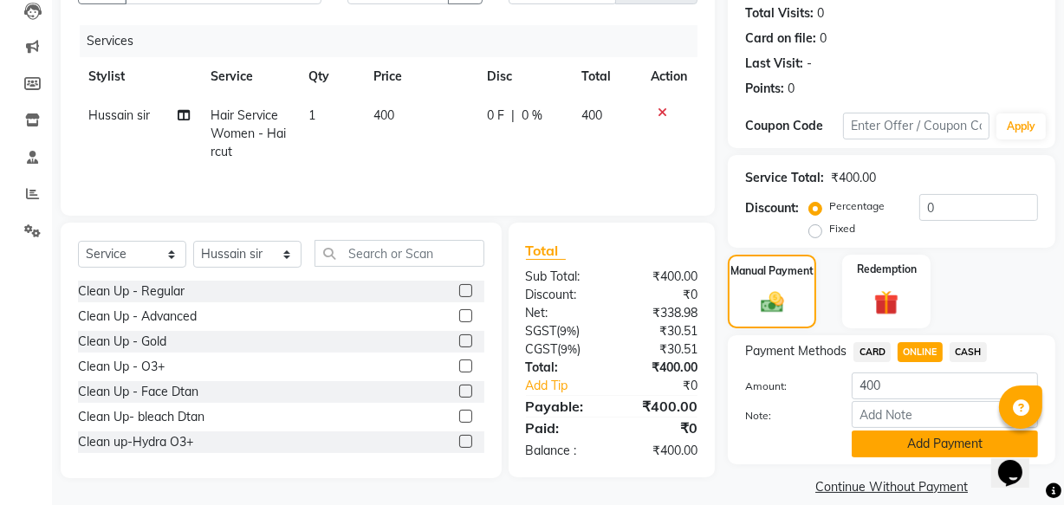
click at [912, 435] on button "Add Payment" at bounding box center [945, 444] width 186 height 27
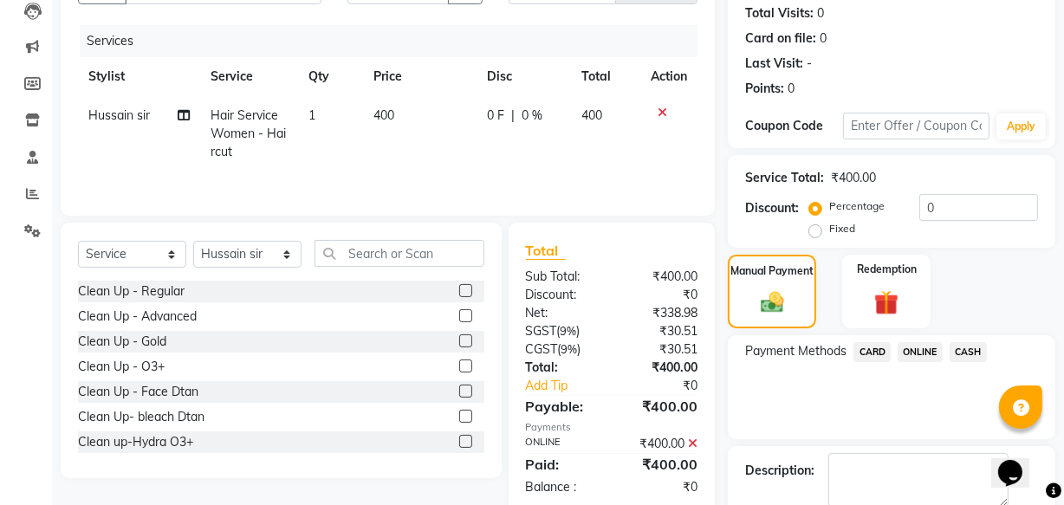
scroll to position [282, 0]
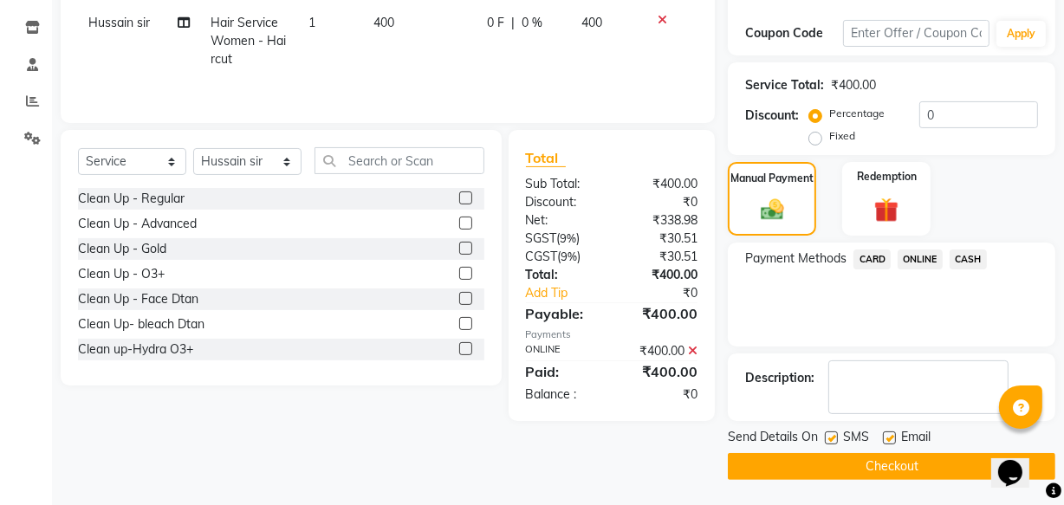
click at [887, 436] on label at bounding box center [889, 438] width 13 height 13
click at [887, 436] on input "checkbox" at bounding box center [888, 438] width 11 height 11
checkbox input "false"
click at [835, 438] on label at bounding box center [831, 438] width 13 height 13
click at [835, 438] on input "checkbox" at bounding box center [830, 438] width 11 height 11
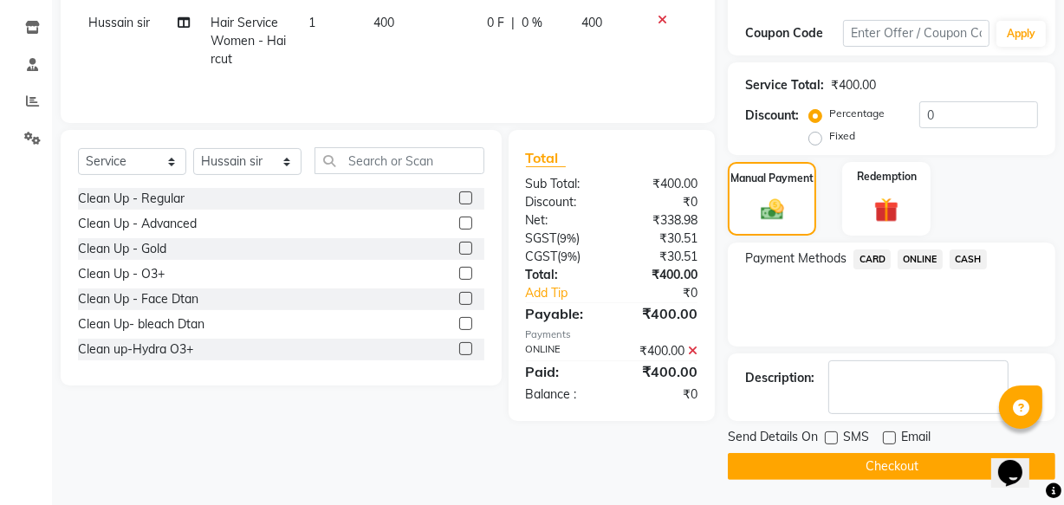
click at [832, 435] on label at bounding box center [831, 438] width 13 height 13
click at [832, 435] on input "checkbox" at bounding box center [830, 438] width 11 height 11
checkbox input "true"
click at [840, 463] on button "Checkout" at bounding box center [892, 466] width 328 height 27
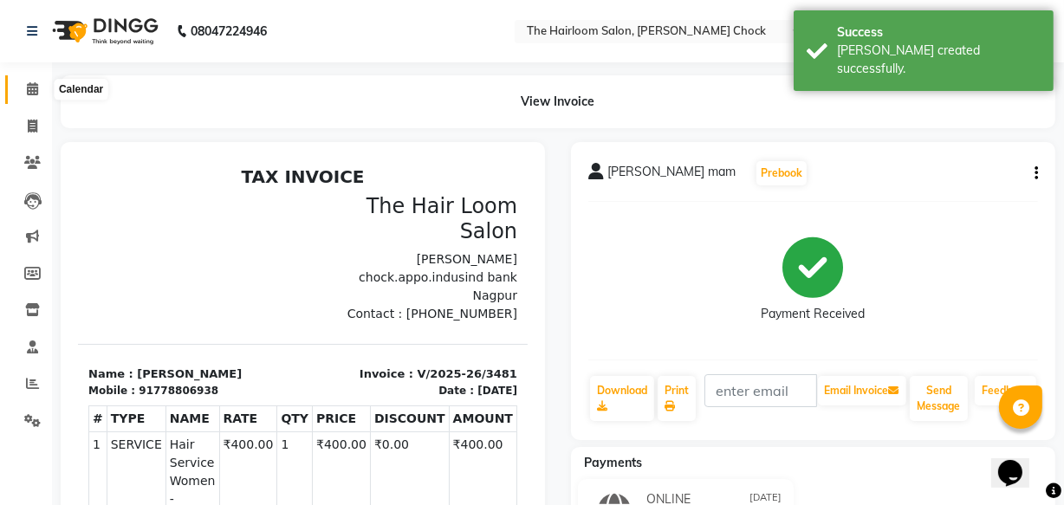
click at [30, 88] on icon at bounding box center [32, 88] width 11 height 13
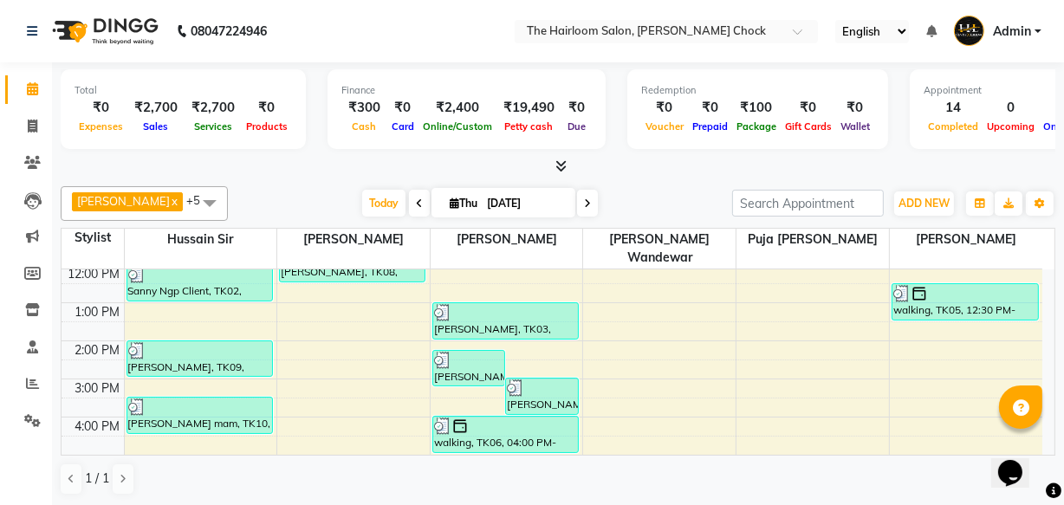
scroll to position [236, 0]
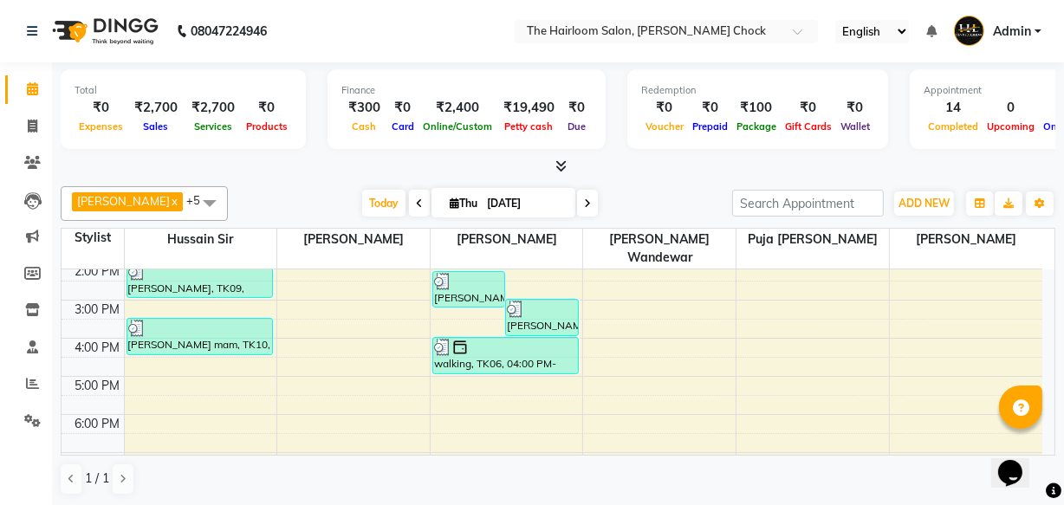
click at [183, 359] on div "8:00 AM 9:00 AM 10:00 AM 11:00 AM 12:00 PM 1:00 PM 2:00 PM 3:00 PM 4:00 PM 5:00…" at bounding box center [552, 338] width 981 height 609
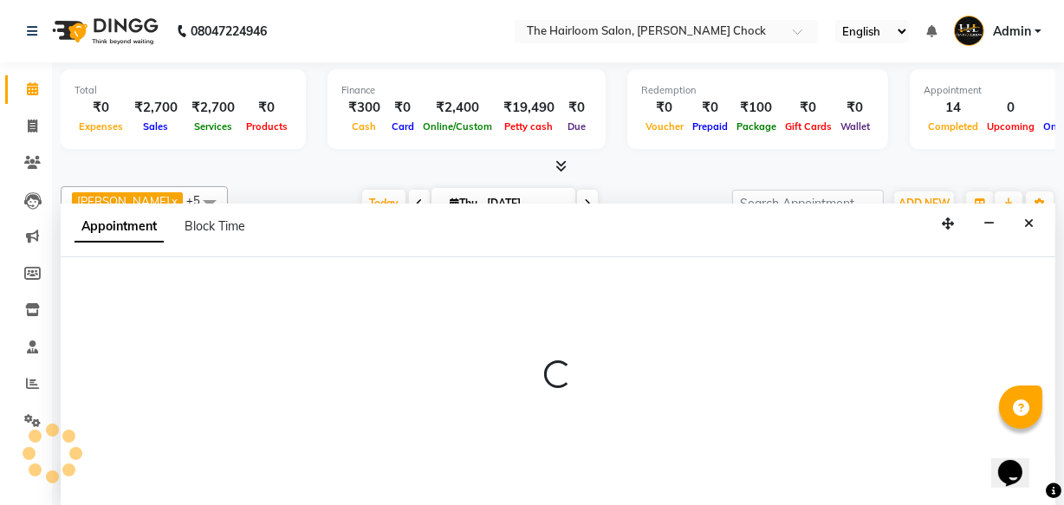
select select "41755"
select select "tentative"
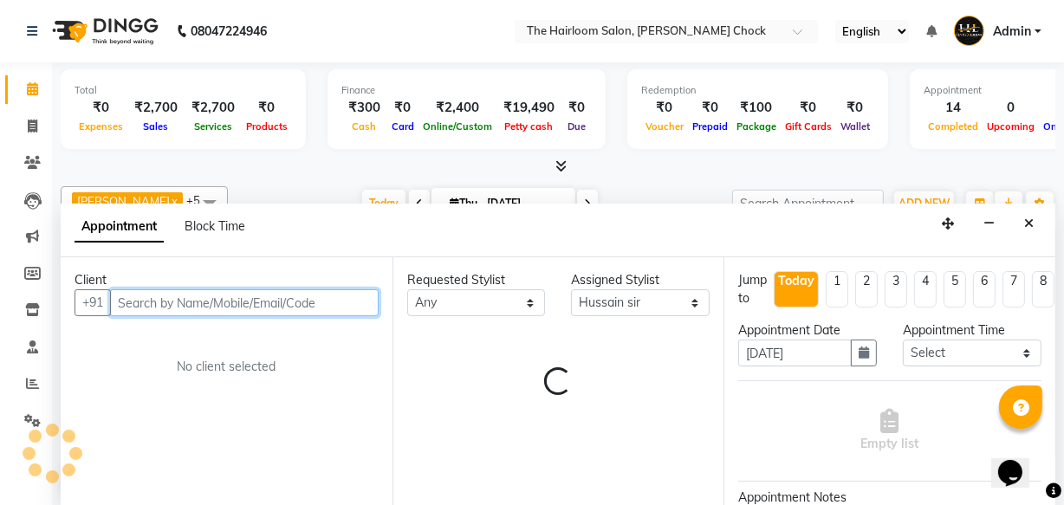
scroll to position [0, 0]
click at [225, 305] on input "text" at bounding box center [244, 302] width 269 height 27
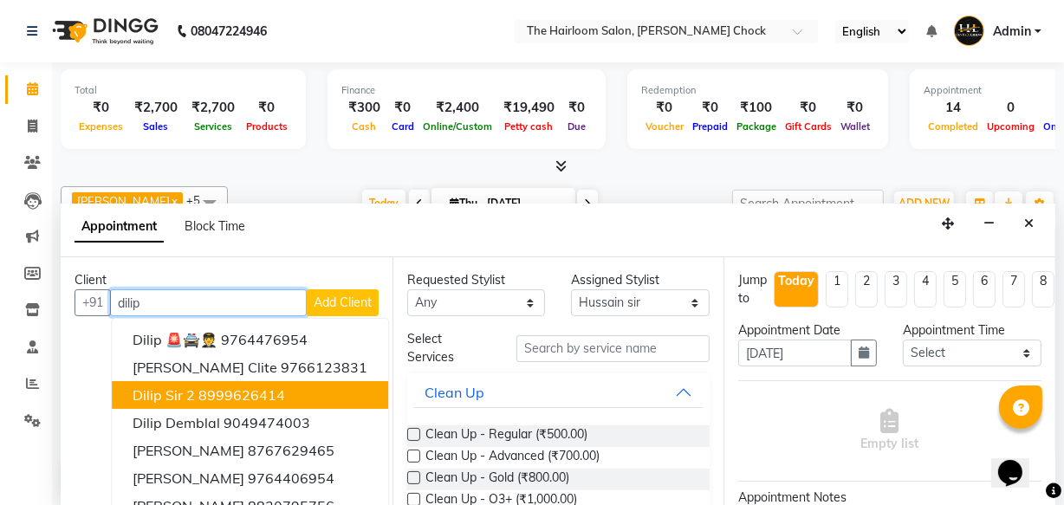
scroll to position [20, 0]
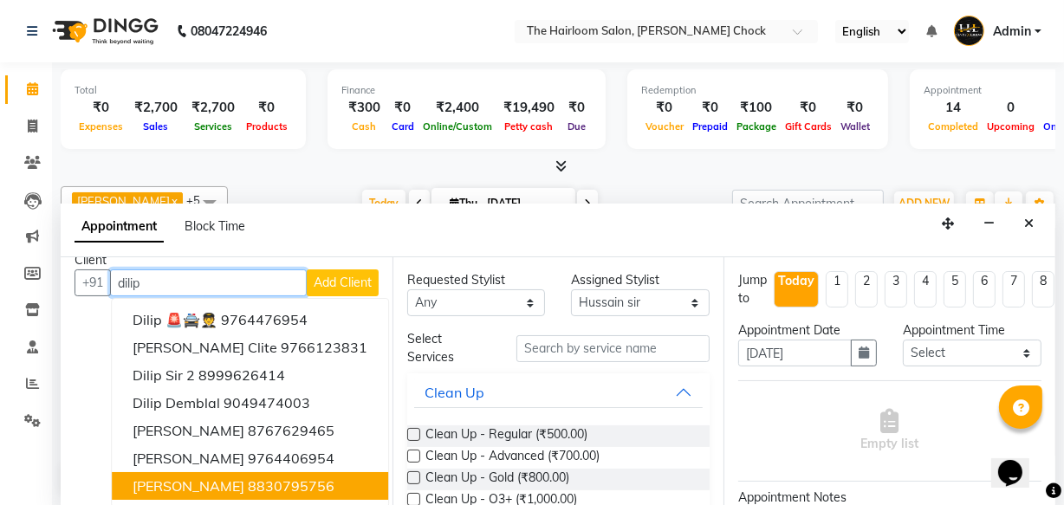
click at [217, 481] on button "[PERSON_NAME] 8830795756" at bounding box center [250, 486] width 276 height 28
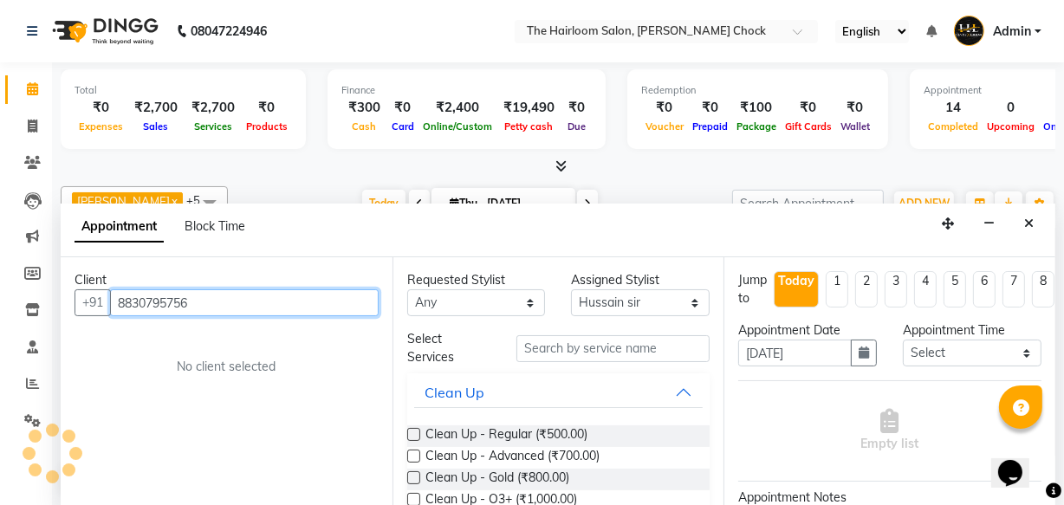
scroll to position [0, 0]
type input "8830795756"
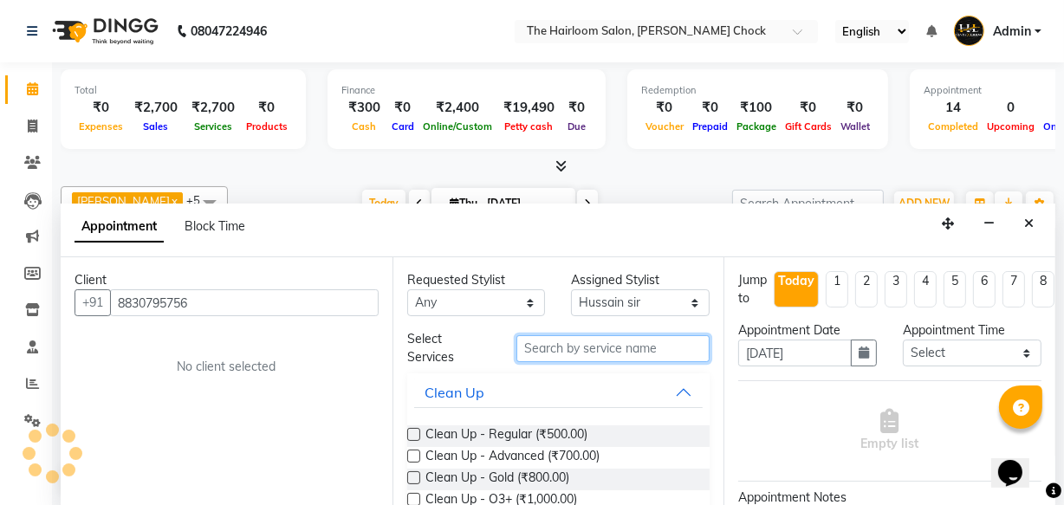
click at [585, 350] on input "text" at bounding box center [612, 348] width 193 height 27
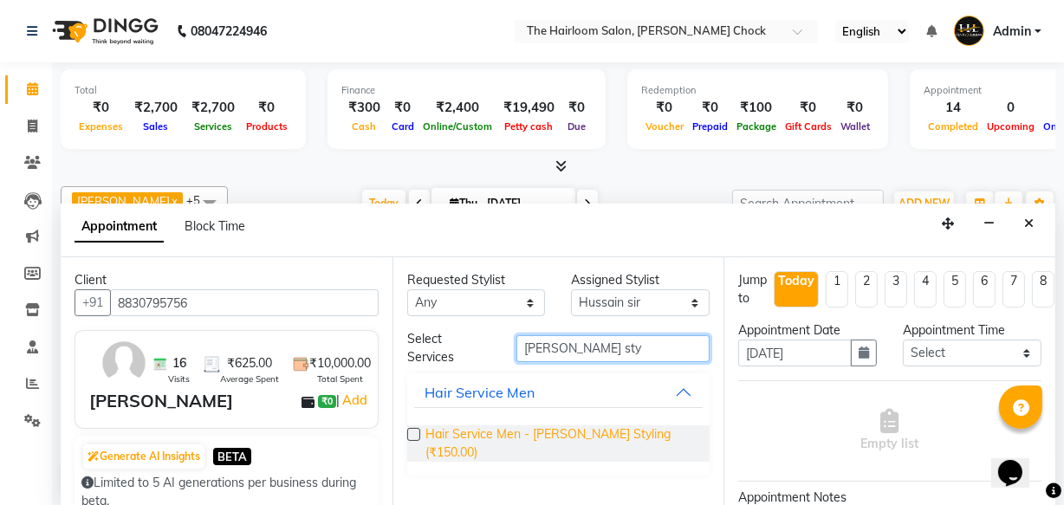
type input "[PERSON_NAME] sty"
click at [556, 429] on span "Hair Service Men - [PERSON_NAME] Styling (₹150.00)" at bounding box center [560, 443] width 271 height 36
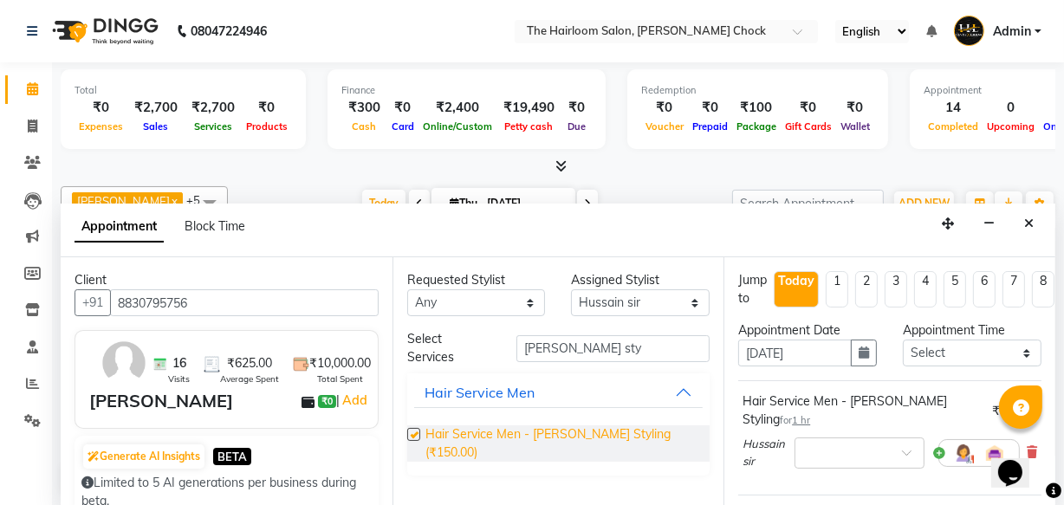
checkbox input "false"
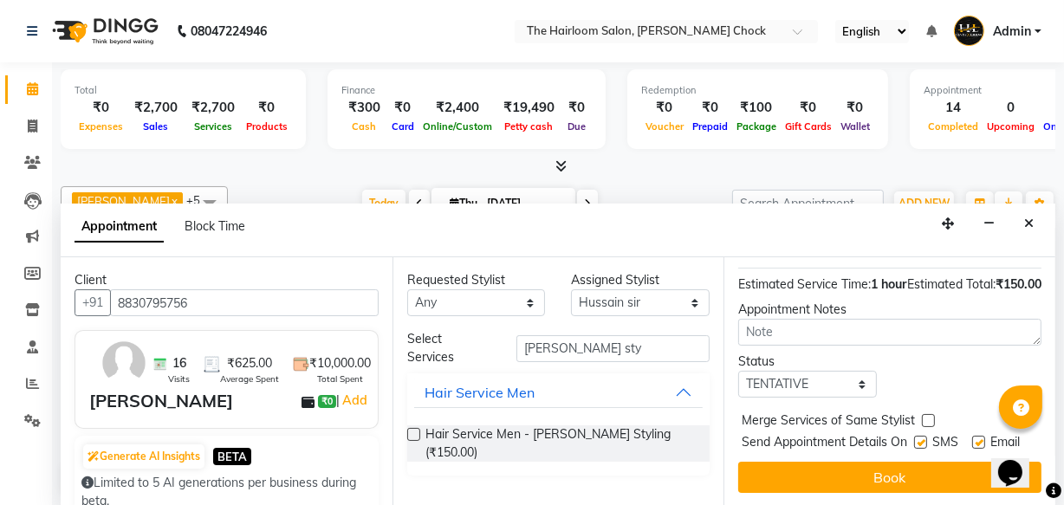
scroll to position [252, 0]
click at [978, 436] on label at bounding box center [978, 442] width 13 height 13
click at [978, 438] on input "checkbox" at bounding box center [977, 443] width 11 height 11
checkbox input "false"
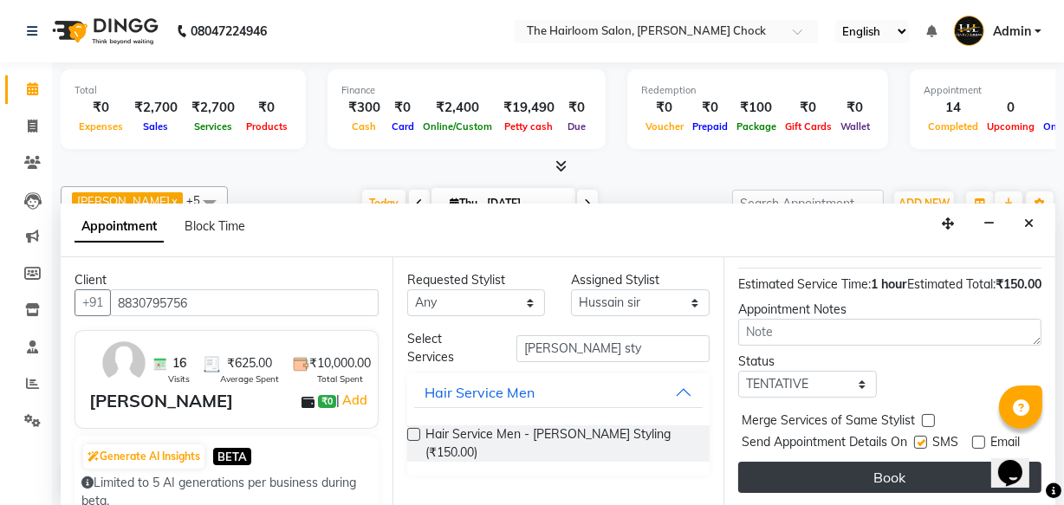
drag, startPoint x: 916, startPoint y: 410, endPoint x: 914, endPoint y: 452, distance: 42.5
click at [916, 436] on label at bounding box center [920, 442] width 13 height 13
click at [916, 438] on input "checkbox" at bounding box center [919, 443] width 11 height 11
checkbox input "false"
click at [912, 464] on button "Book" at bounding box center [889, 477] width 303 height 31
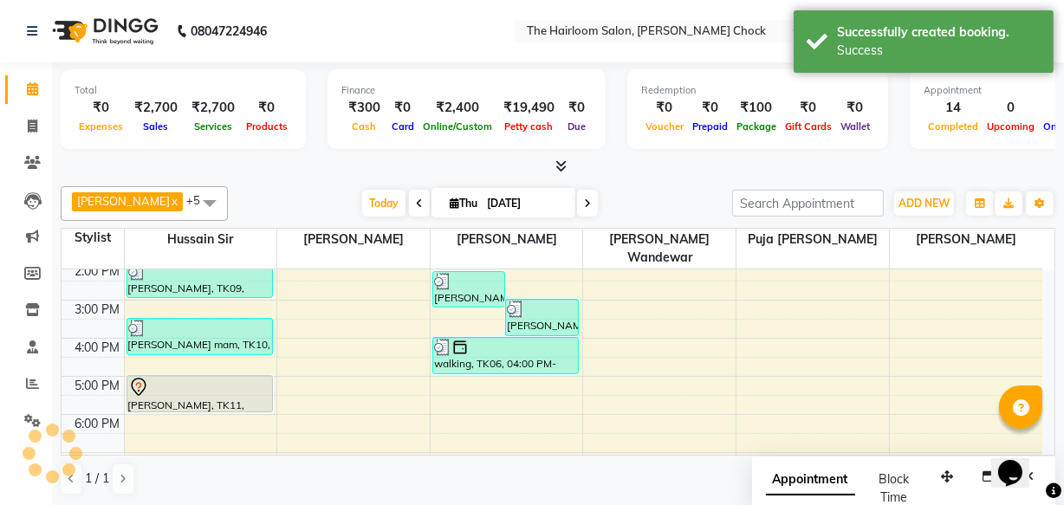
scroll to position [0, 0]
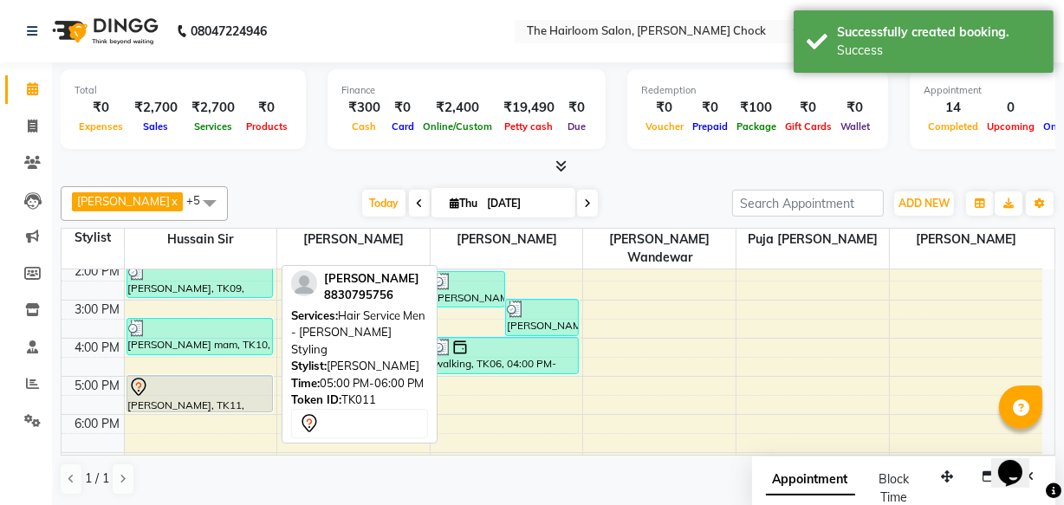
click at [237, 377] on div at bounding box center [199, 387] width 143 height 21
select select "7"
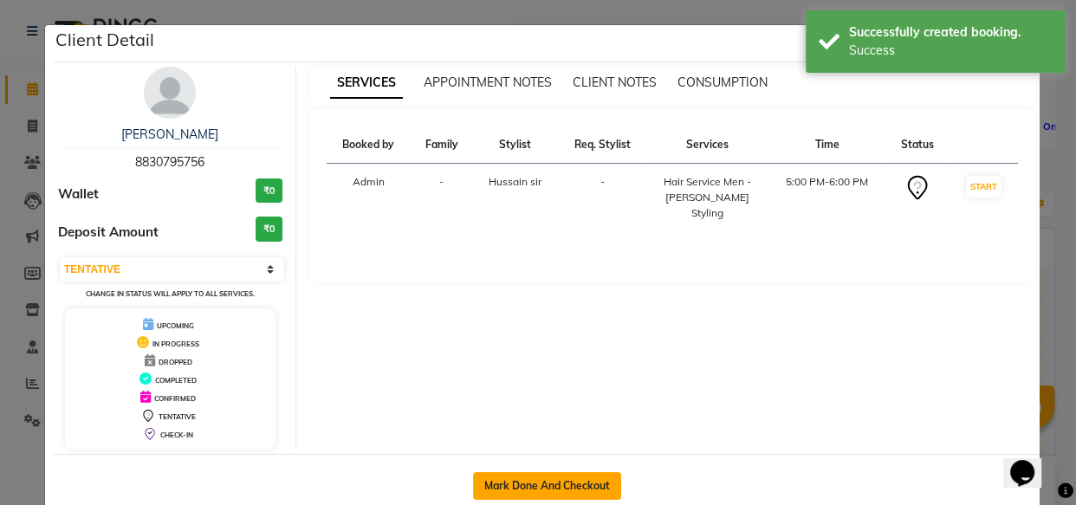
click at [523, 487] on button "Mark Done And Checkout" at bounding box center [547, 486] width 148 height 28
select select "service"
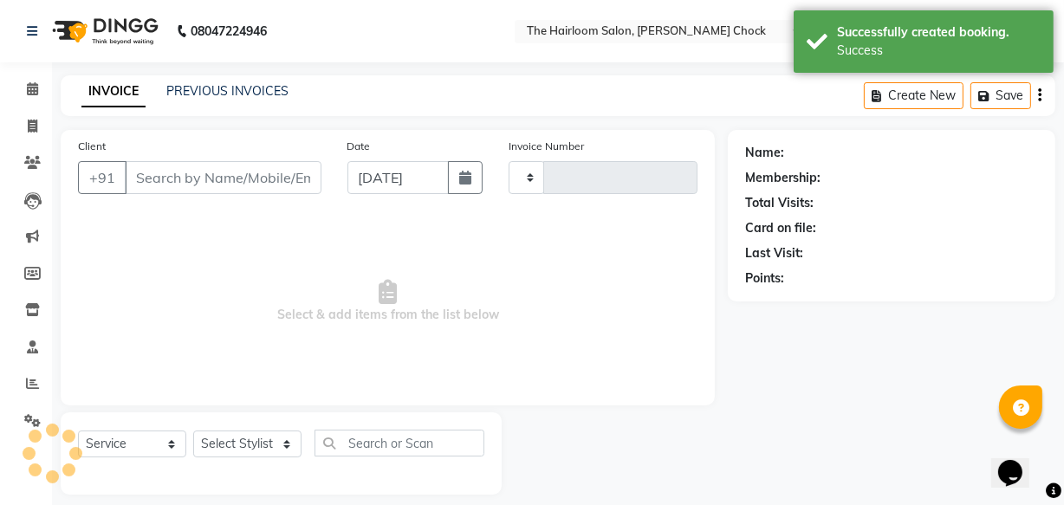
type input "3482"
select select "5926"
type input "8830795756"
select select "41755"
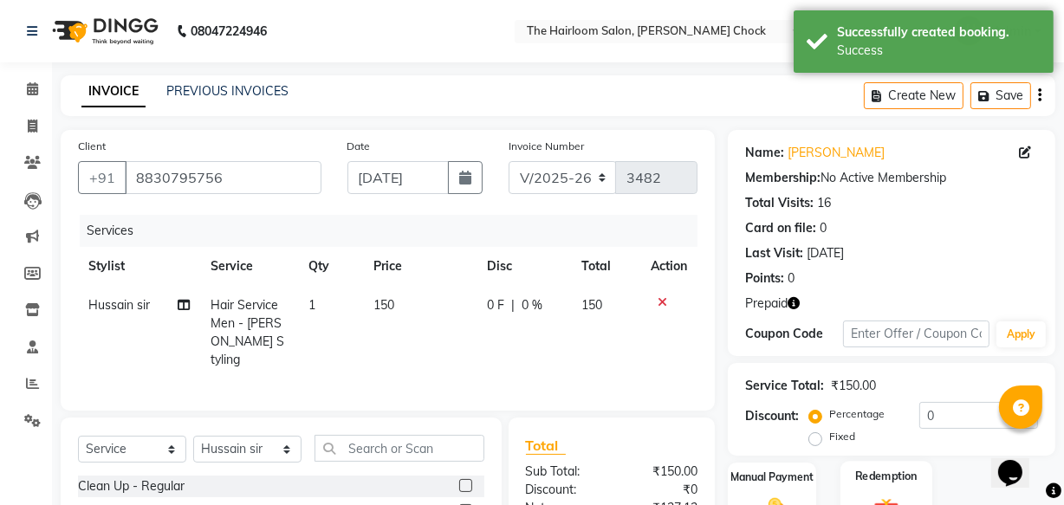
scroll to position [190, 0]
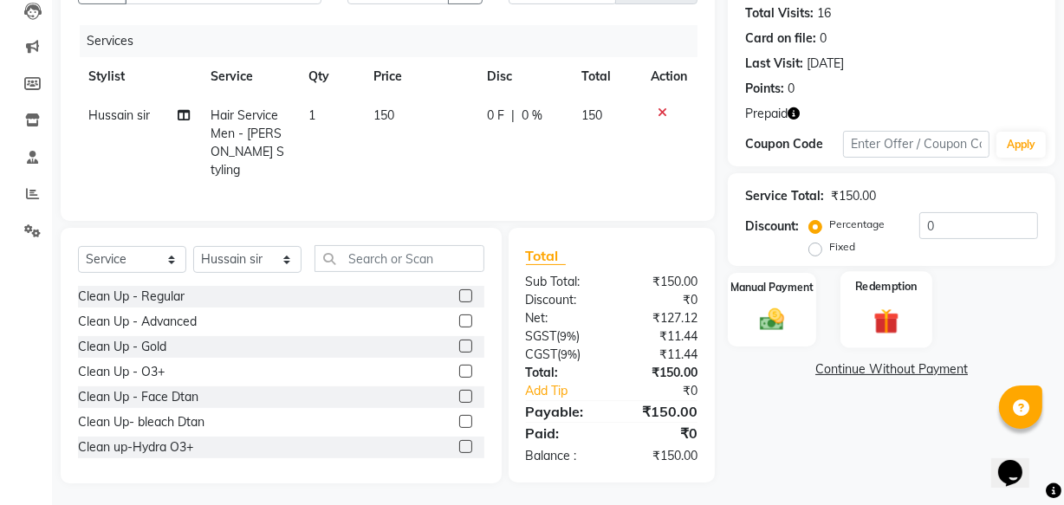
click at [886, 323] on img at bounding box center [887, 321] width 42 height 32
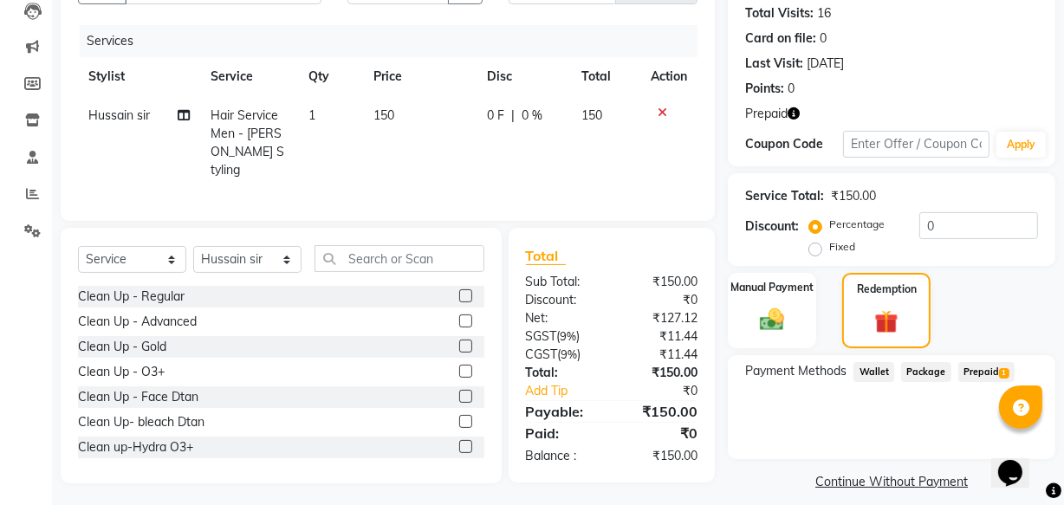
click at [970, 372] on span "Prepaid 1" at bounding box center [986, 372] width 56 height 20
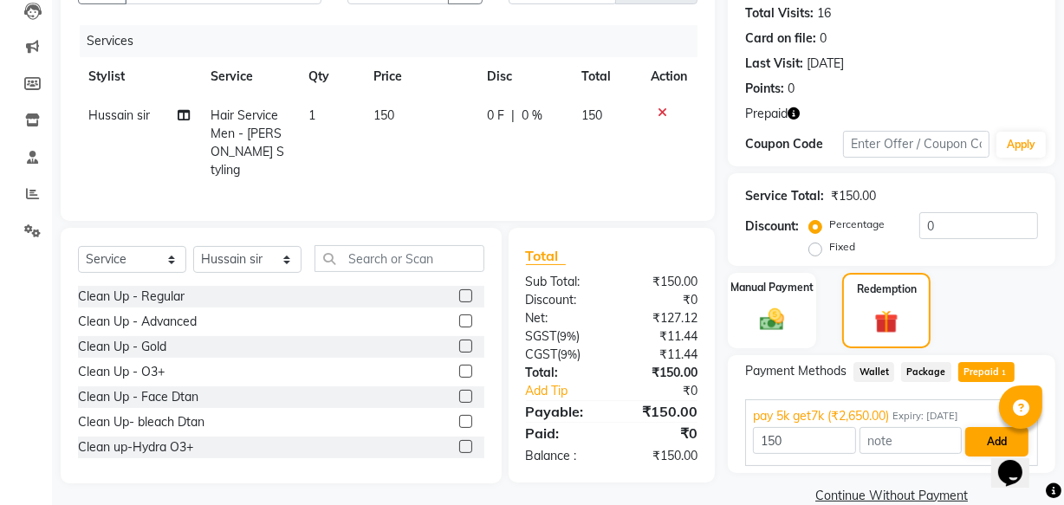
scroll to position [218, 0]
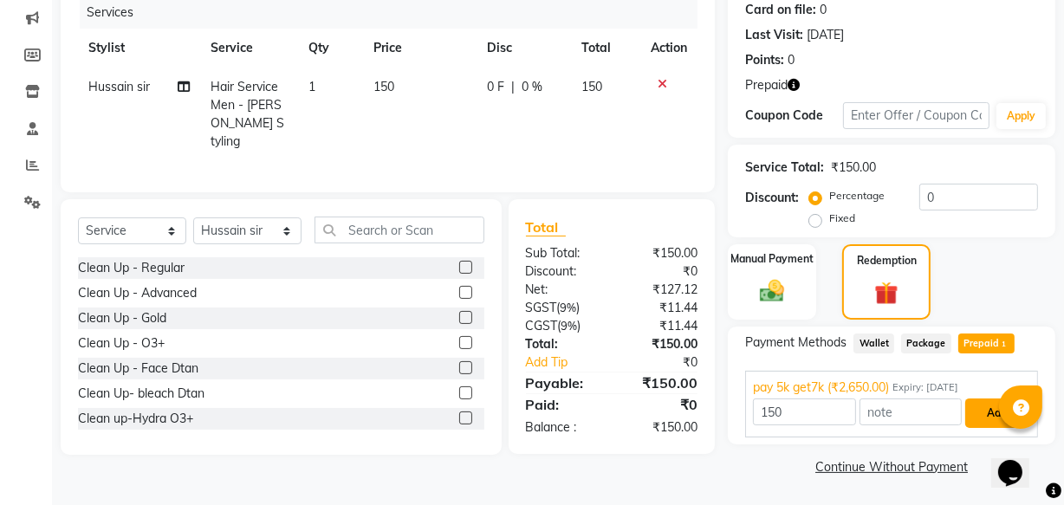
click at [980, 412] on button "Add" at bounding box center [996, 413] width 63 height 29
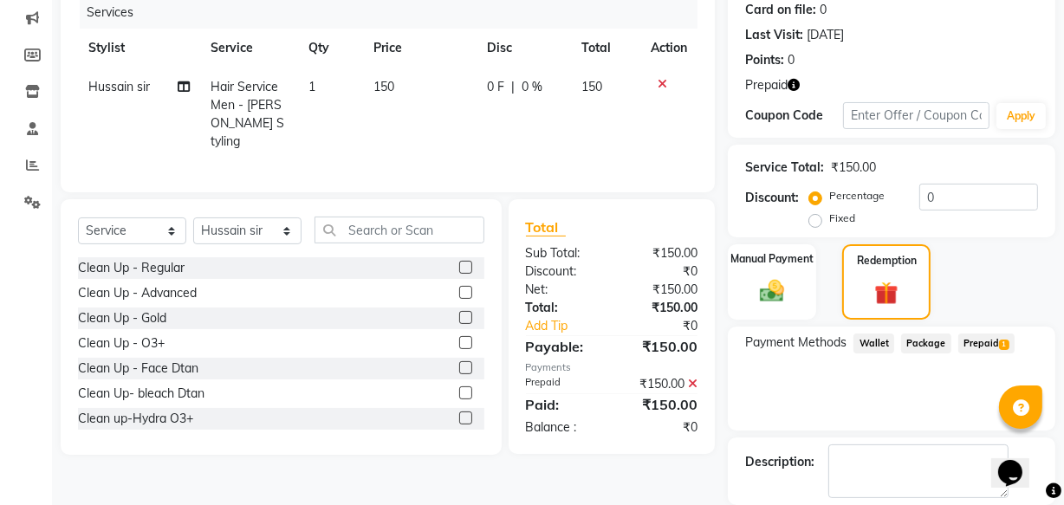
scroll to position [302, 0]
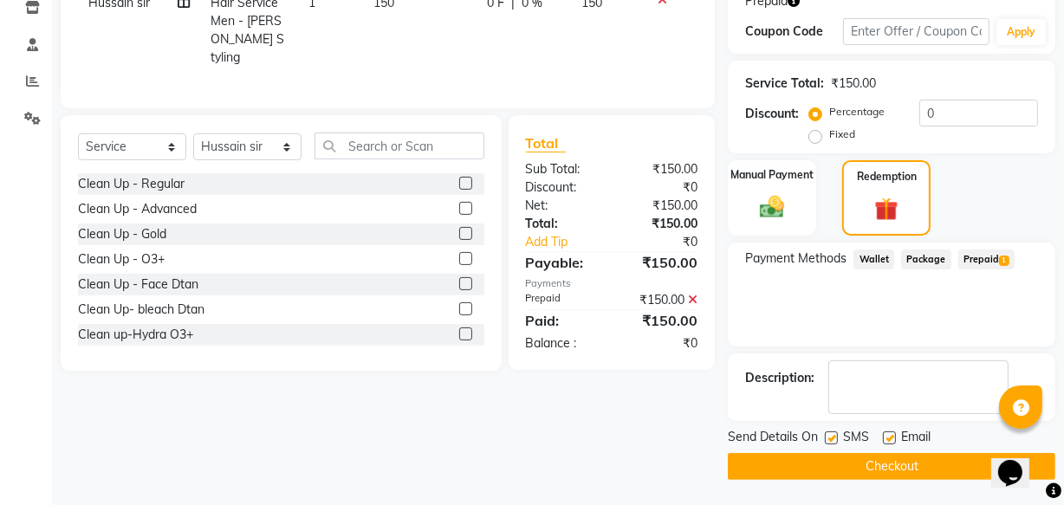
click at [907, 458] on button "Checkout" at bounding box center [892, 466] width 328 height 27
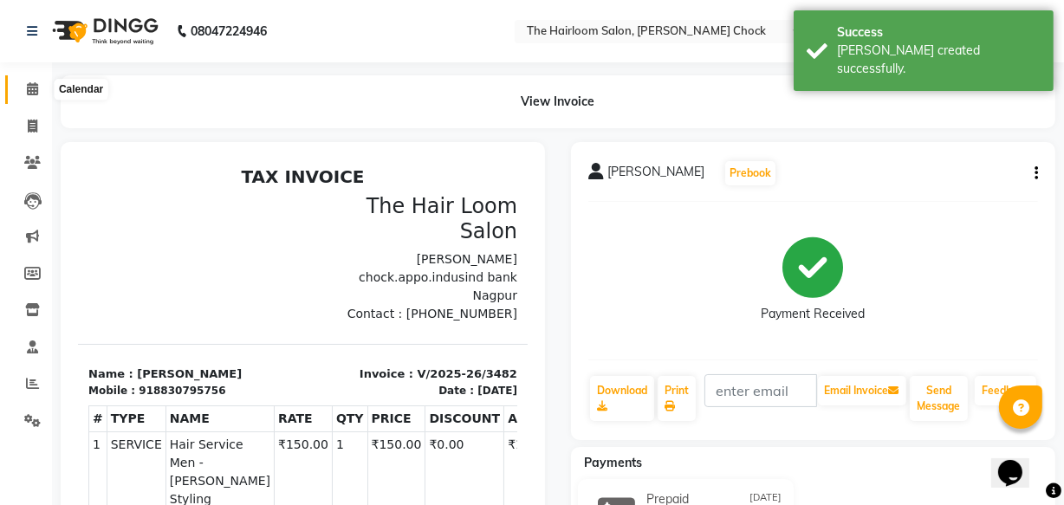
click at [33, 89] on icon at bounding box center [32, 88] width 11 height 13
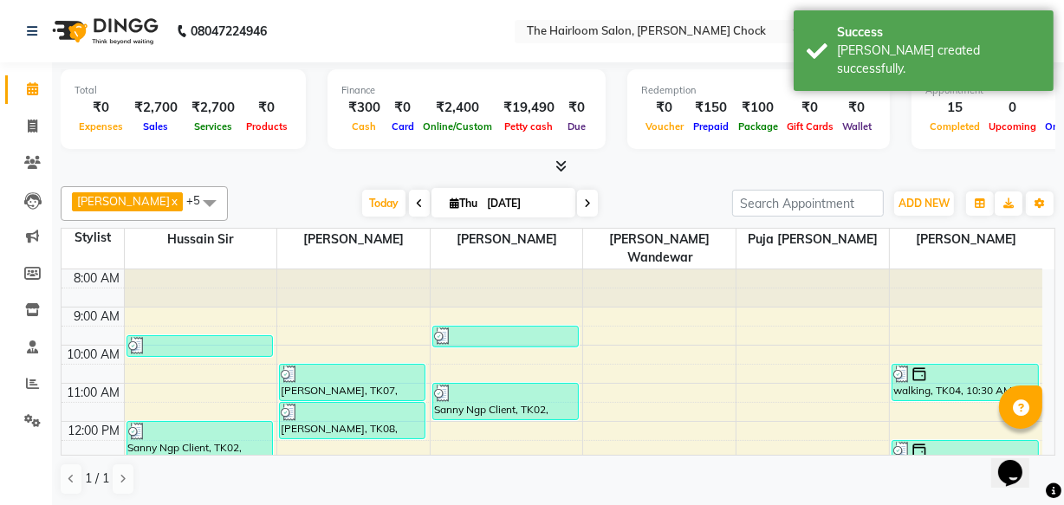
click at [563, 164] on icon at bounding box center [561, 165] width 11 height 13
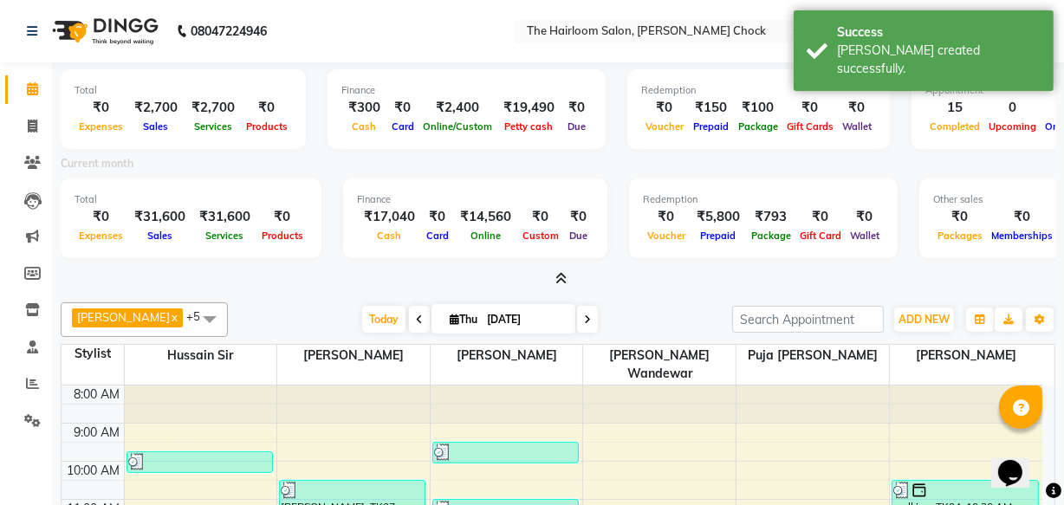
click at [607, 172] on div "Current month" at bounding box center [558, 166] width 1021 height 24
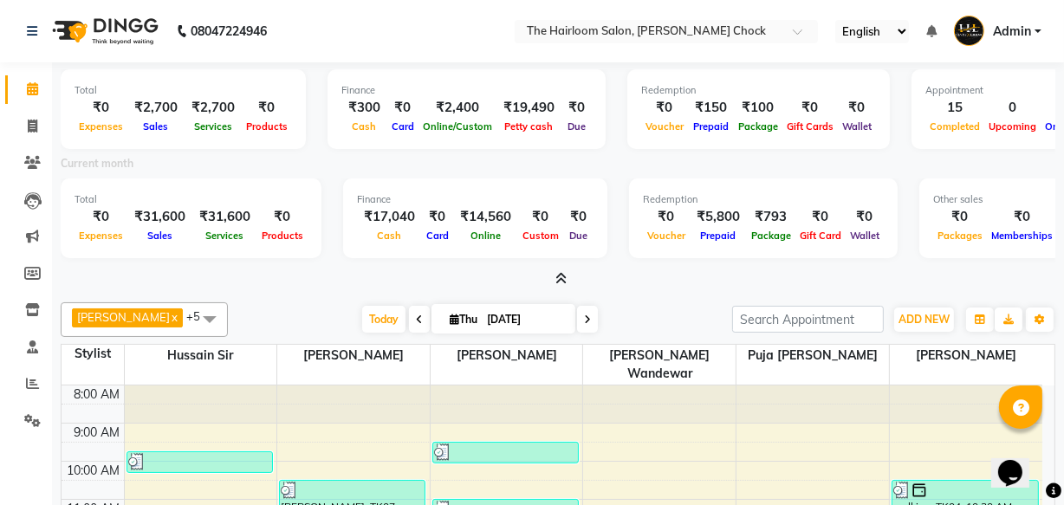
click at [565, 270] on span at bounding box center [558, 279] width 18 height 18
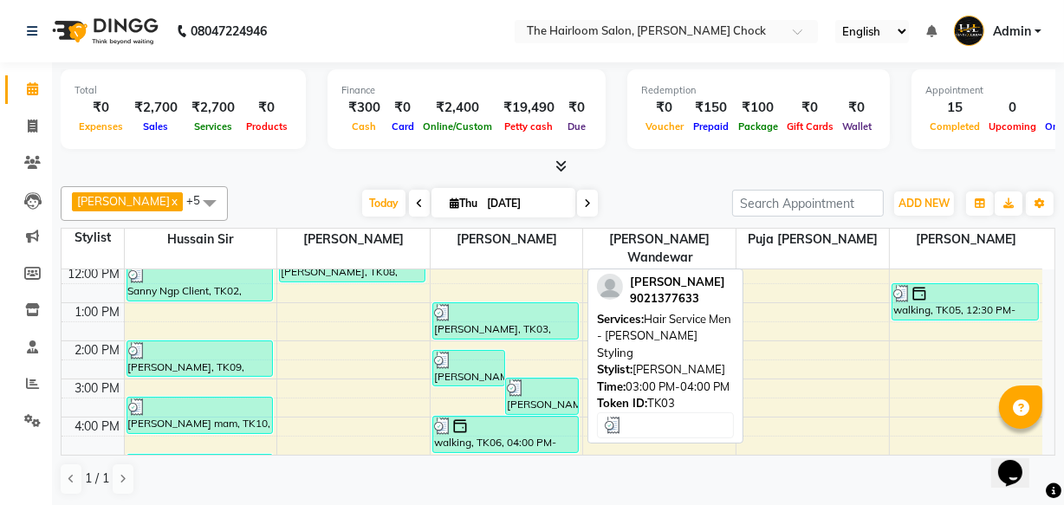
scroll to position [236, 0]
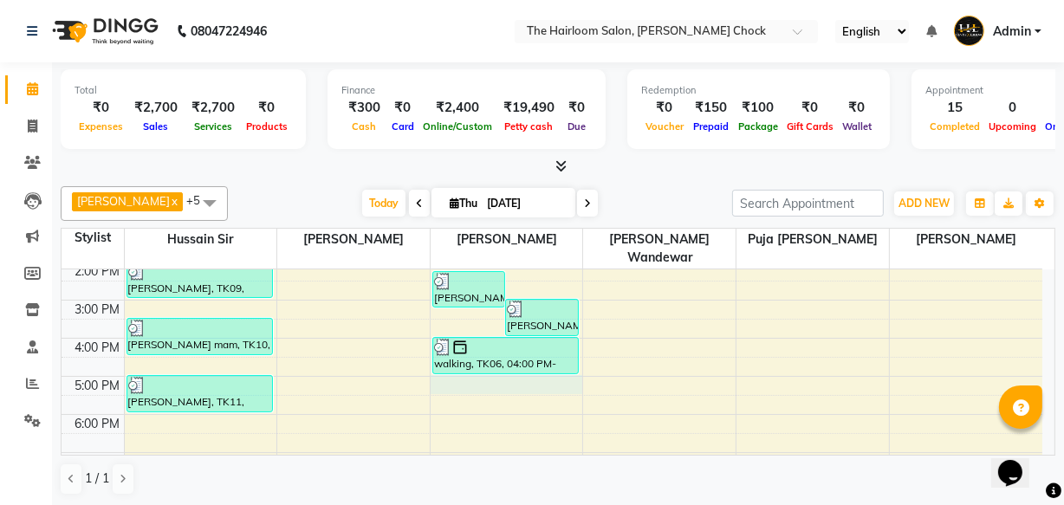
click at [483, 373] on div "8:00 AM 9:00 AM 10:00 AM 11:00 AM 12:00 PM 1:00 PM 2:00 PM 3:00 PM 4:00 PM 5:00…" at bounding box center [552, 338] width 981 height 609
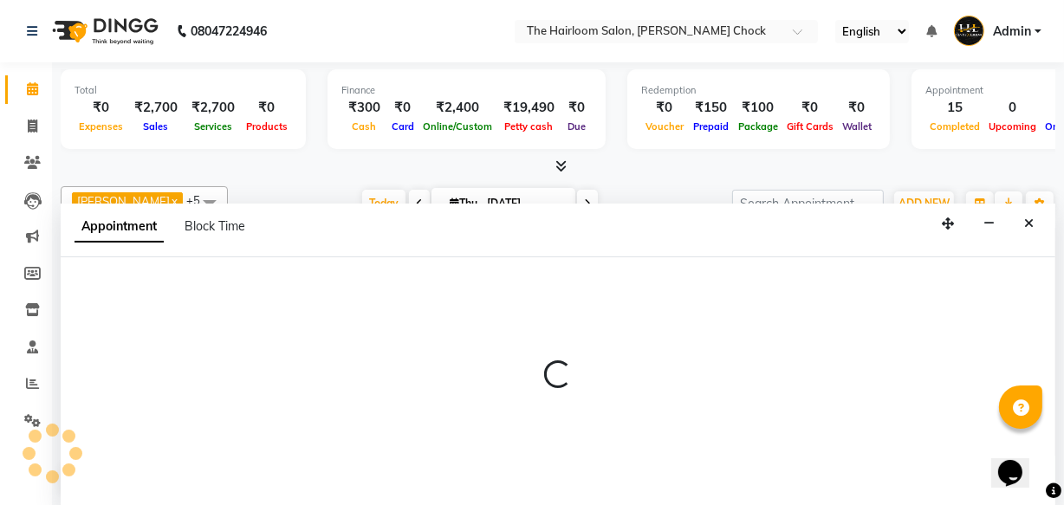
select select "41757"
select select "tentative"
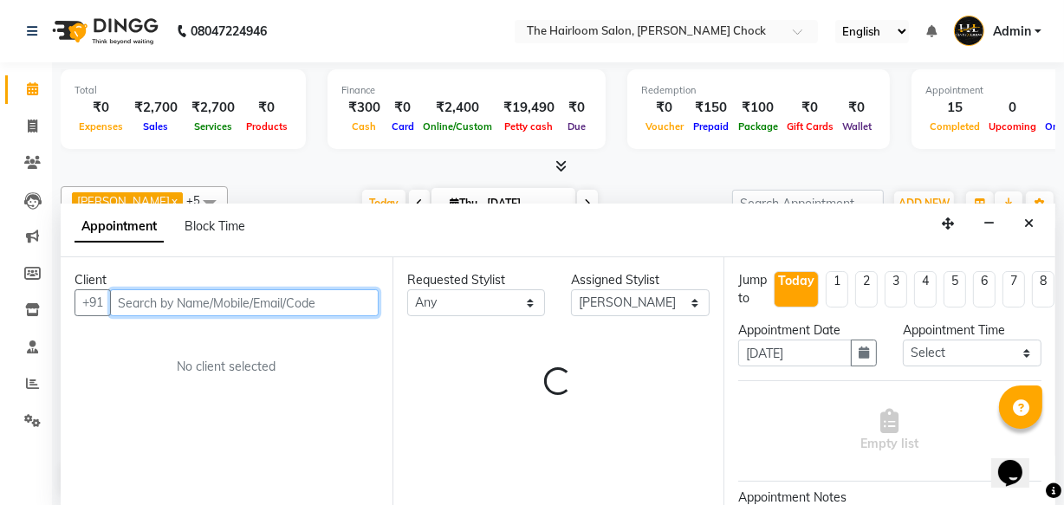
scroll to position [0, 0]
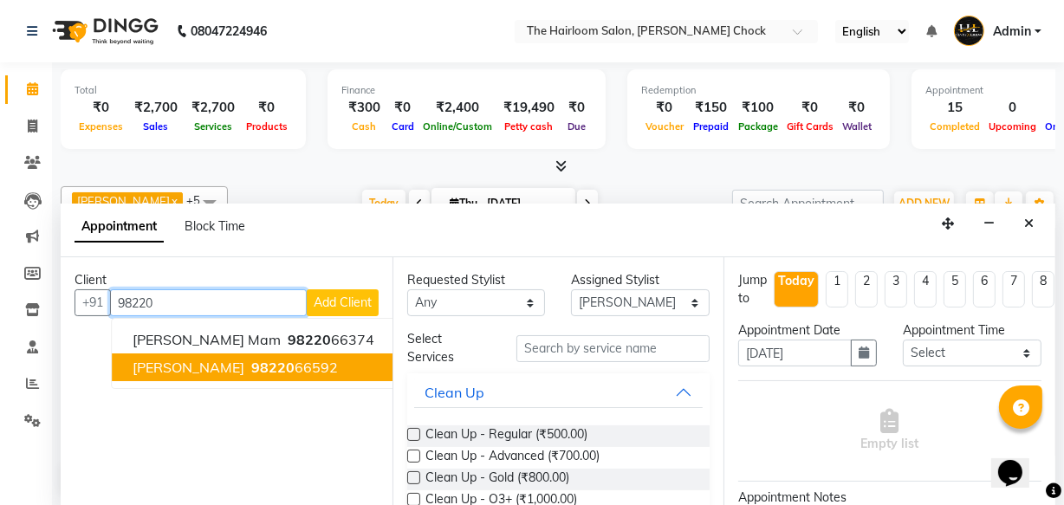
click at [257, 368] on button "[PERSON_NAME] 98220 66592" at bounding box center [253, 368] width 283 height 28
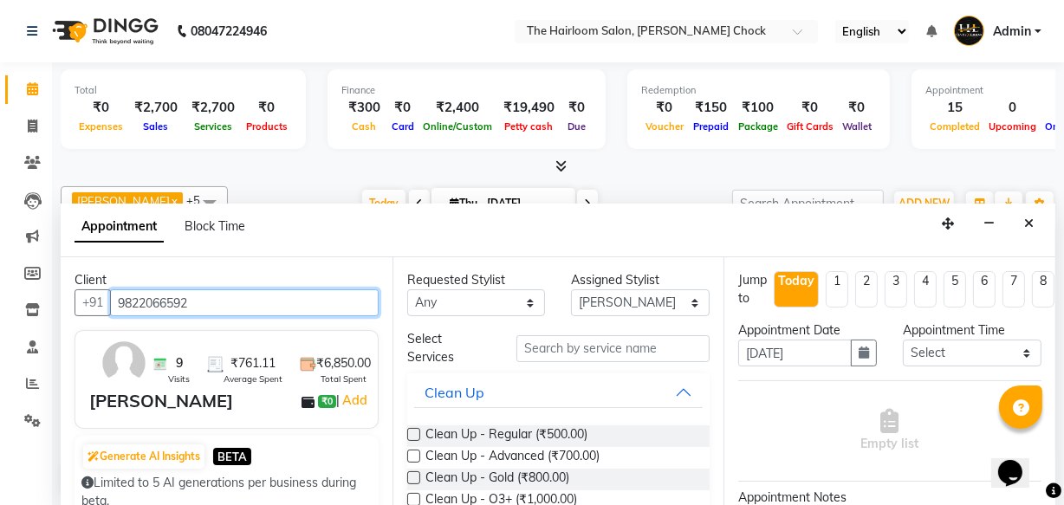
type input "9822066592"
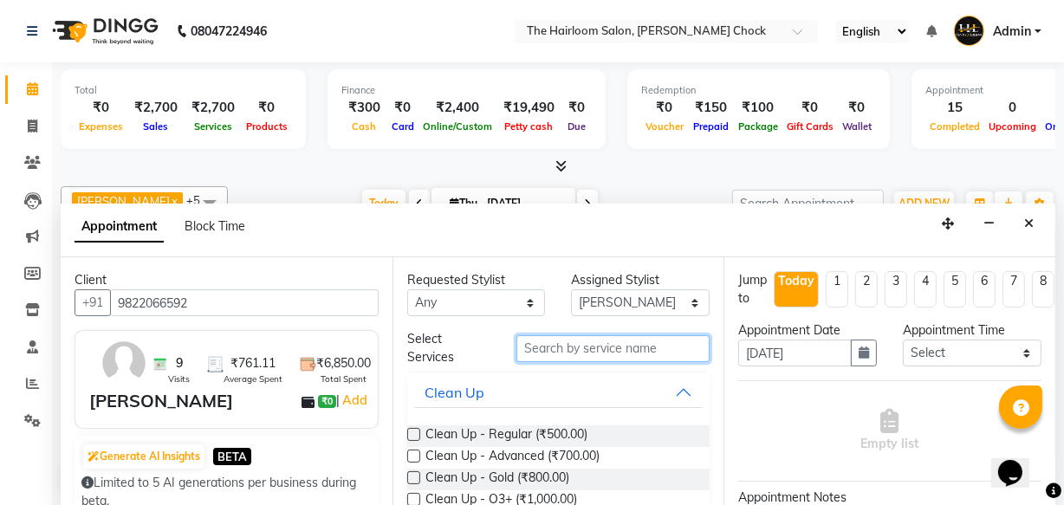
click at [541, 349] on input "text" at bounding box center [612, 348] width 193 height 27
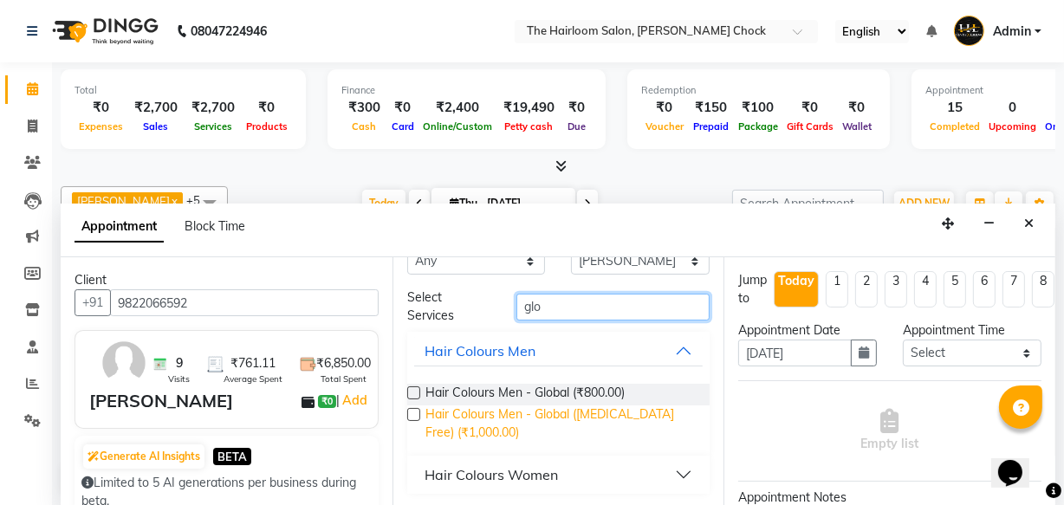
scroll to position [42, 0]
type input "glo"
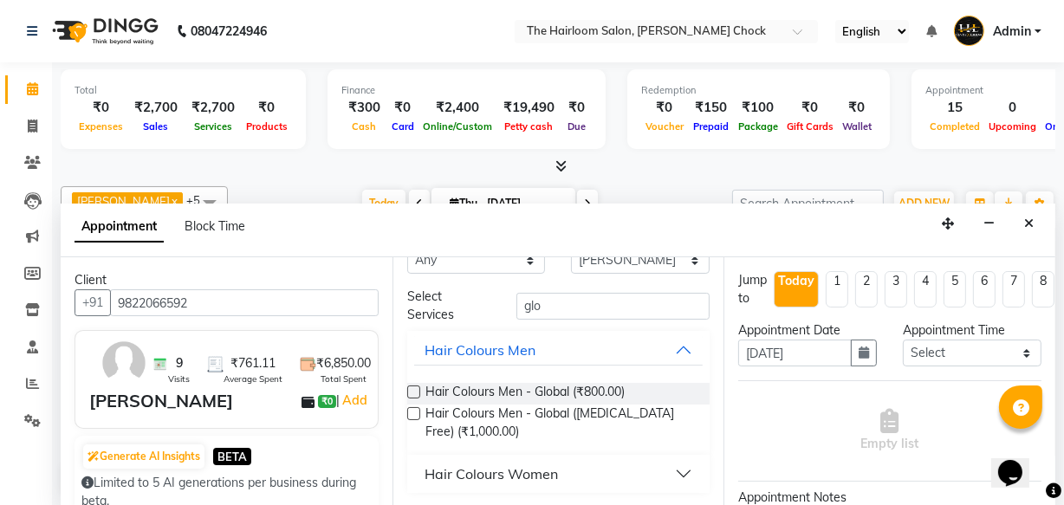
click at [510, 468] on div "Hair Colours Women" at bounding box center [491, 474] width 133 height 21
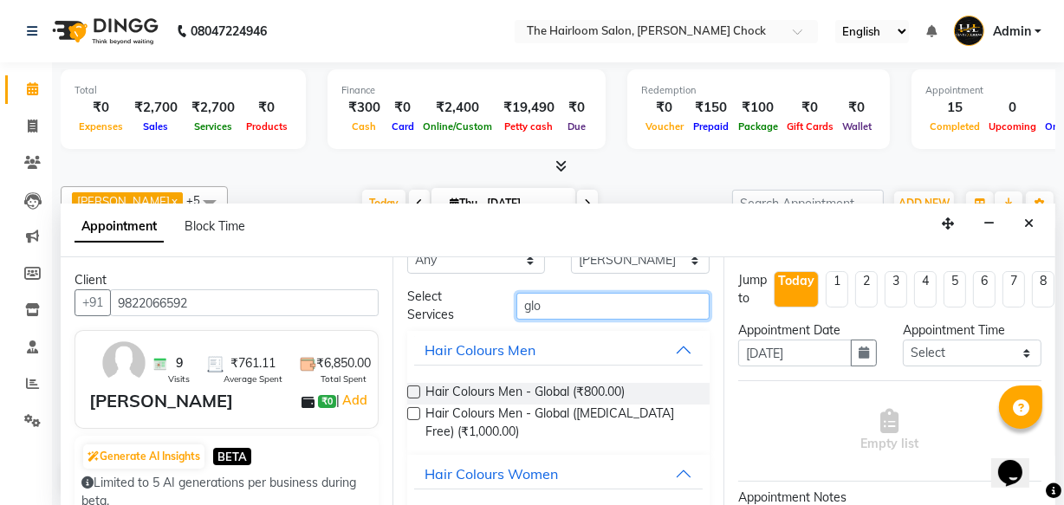
click at [548, 303] on input "glo" at bounding box center [612, 306] width 193 height 27
type input "g"
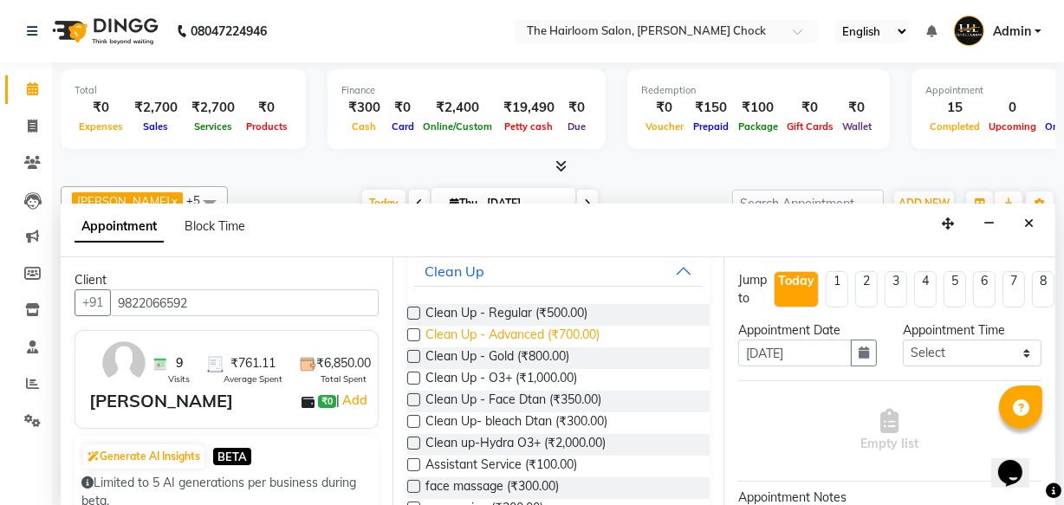
scroll to position [0, 0]
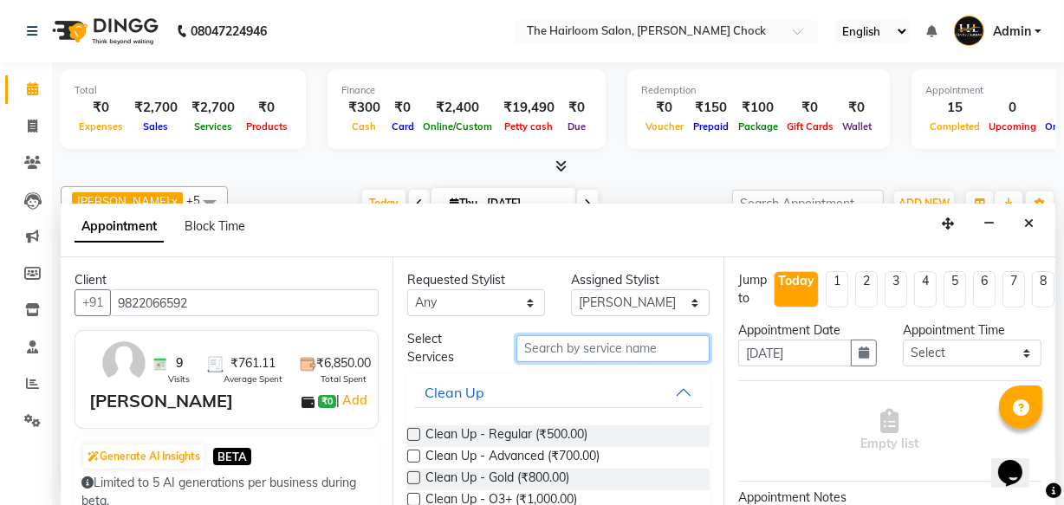
click at [561, 350] on input "text" at bounding box center [612, 348] width 193 height 27
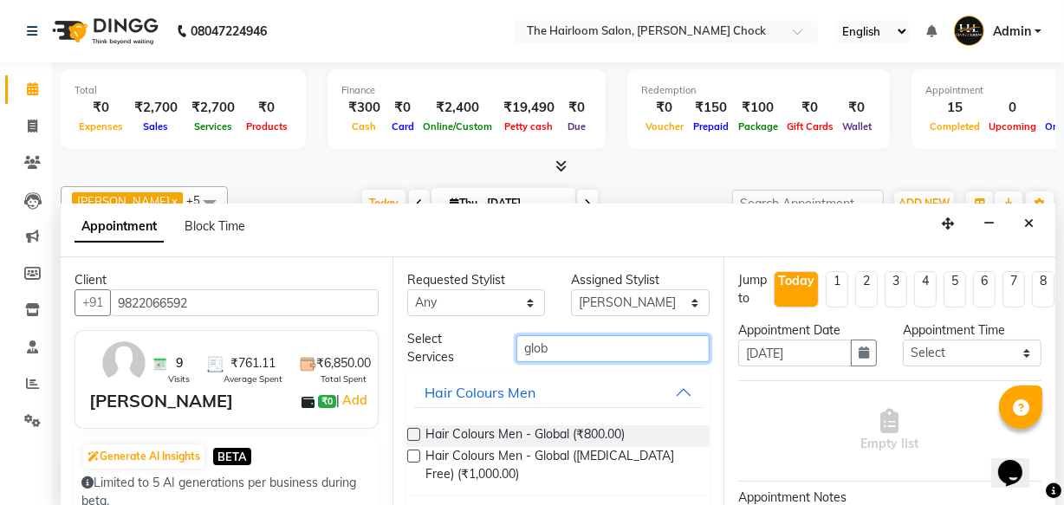
type input "glo"
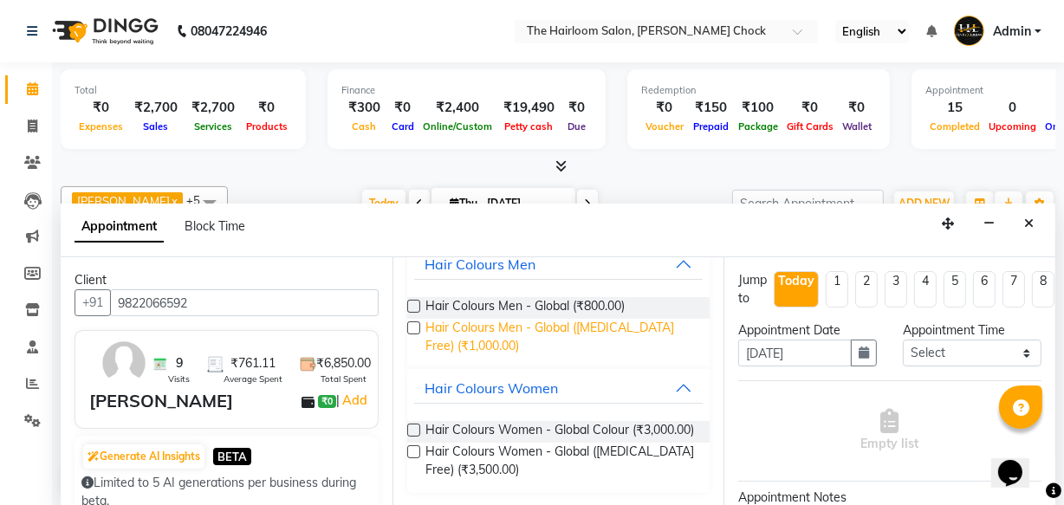
scroll to position [142, 0]
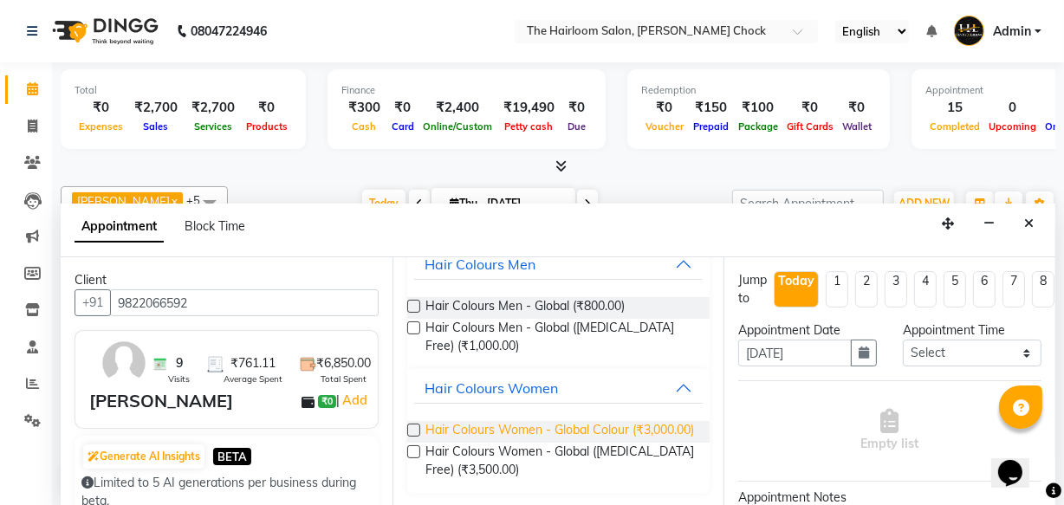
click at [477, 423] on span "Hair Colours Women - Global Colour (₹3,000.00)" at bounding box center [559, 432] width 269 height 22
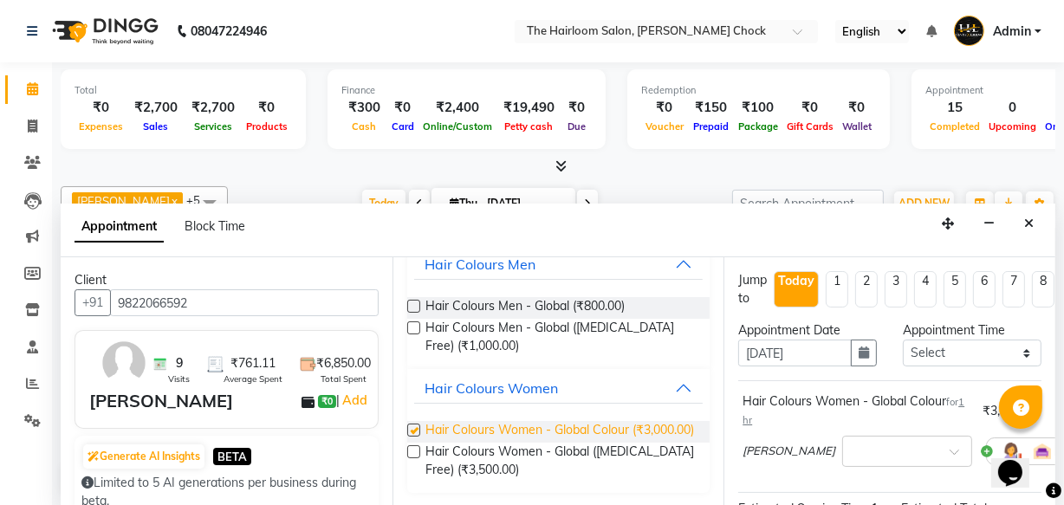
checkbox input "false"
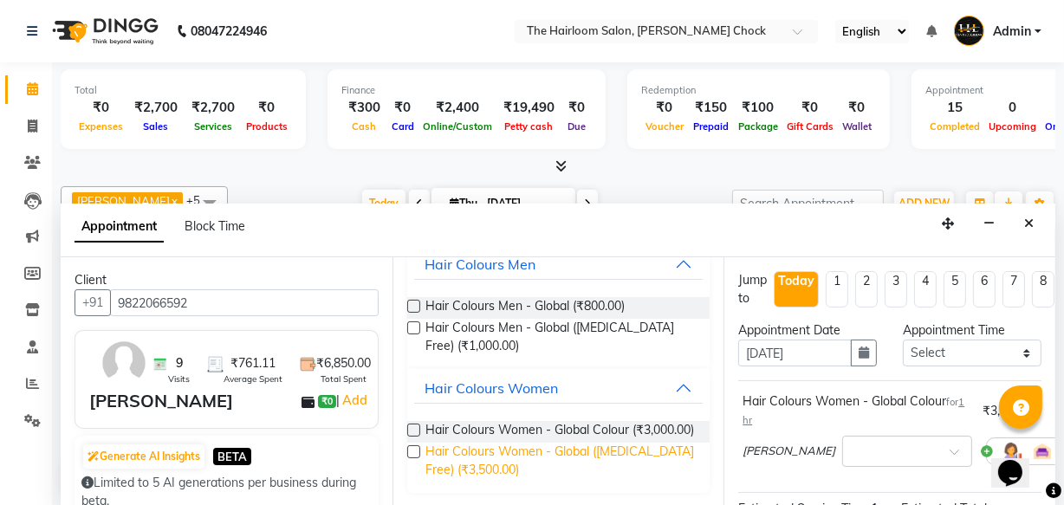
click at [470, 447] on span "Hair Colours Women - Global ([MEDICAL_DATA] Free) (₹3,500.00)" at bounding box center [560, 461] width 271 height 36
checkbox input "false"
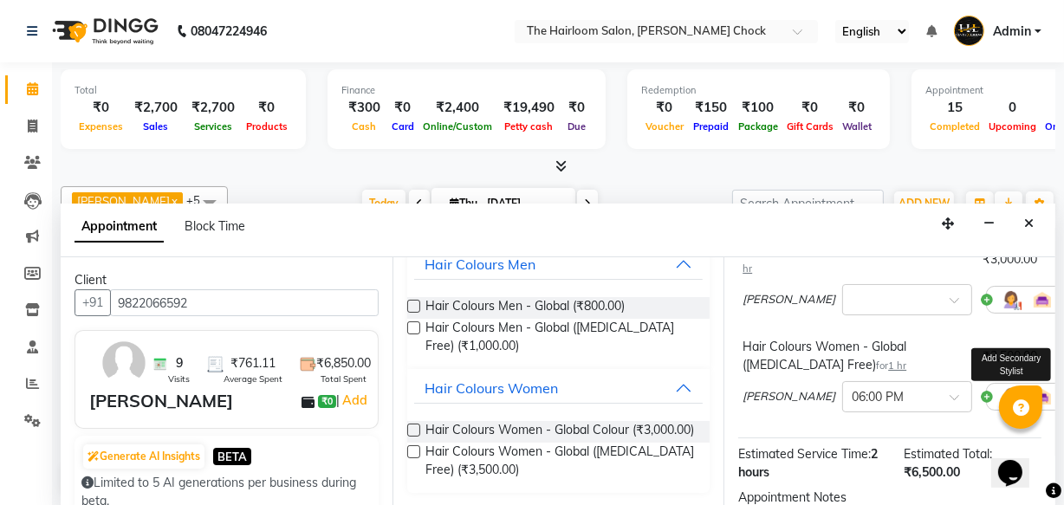
scroll to position [157, 0]
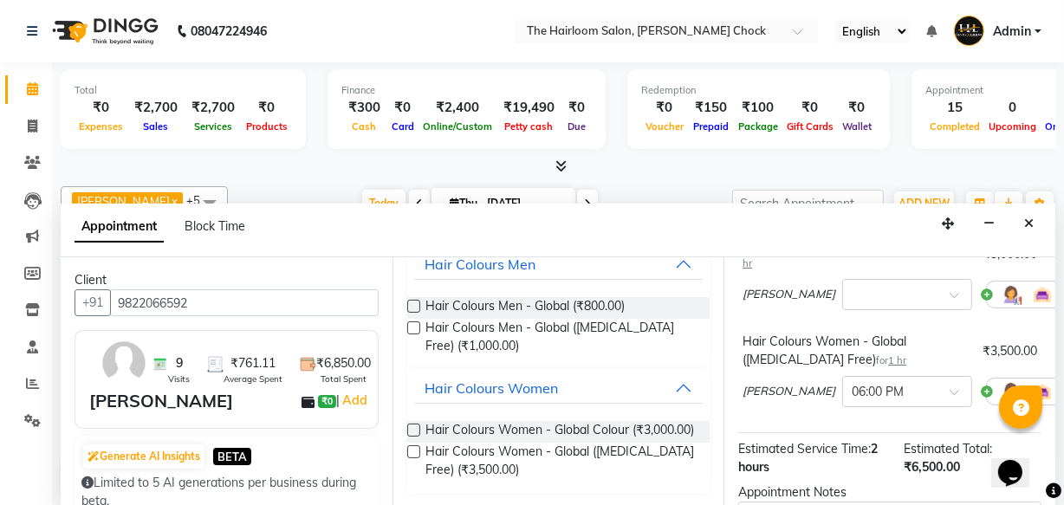
click at [1063, 294] on icon at bounding box center [1079, 295] width 10 height 12
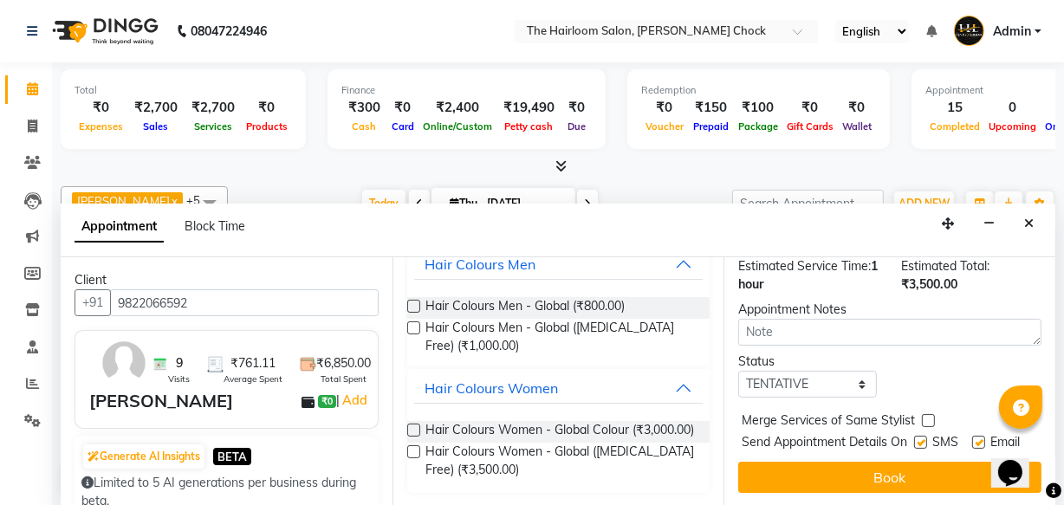
scroll to position [271, 0]
click at [914, 436] on label at bounding box center [920, 442] width 13 height 13
click at [914, 438] on input "checkbox" at bounding box center [919, 443] width 11 height 11
checkbox input "false"
click at [977, 436] on label at bounding box center [978, 442] width 13 height 13
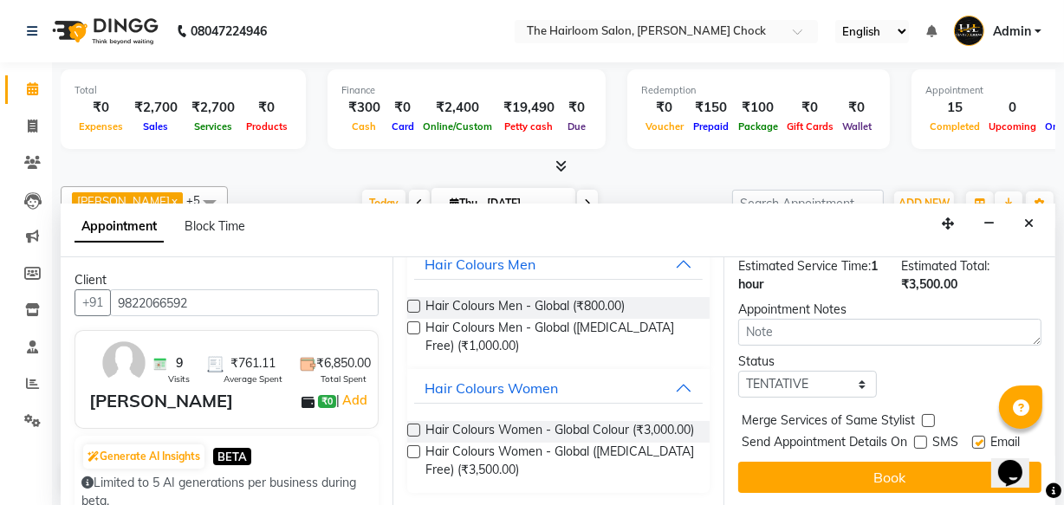
click at [977, 438] on input "checkbox" at bounding box center [977, 443] width 11 height 11
checkbox input "false"
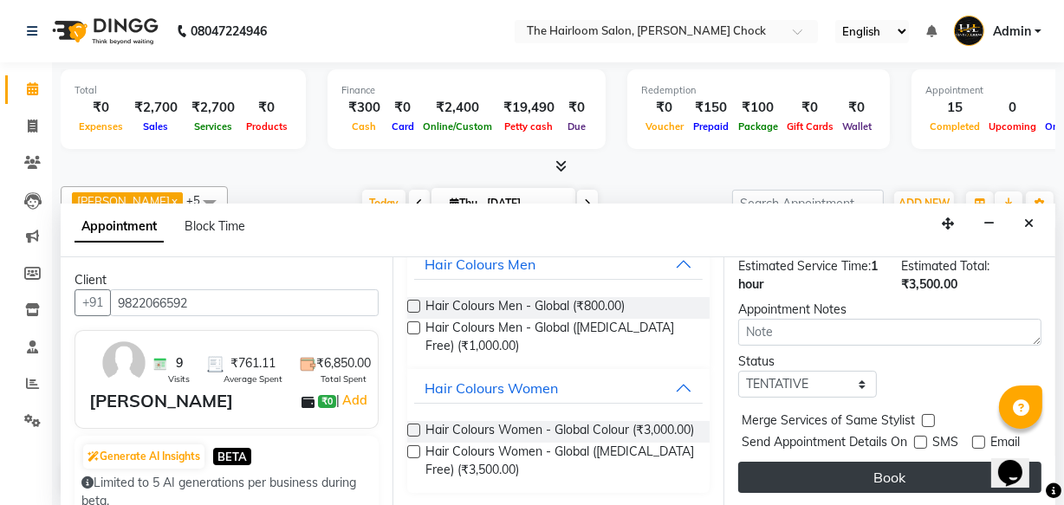
click at [892, 462] on button "Book" at bounding box center [889, 477] width 303 height 31
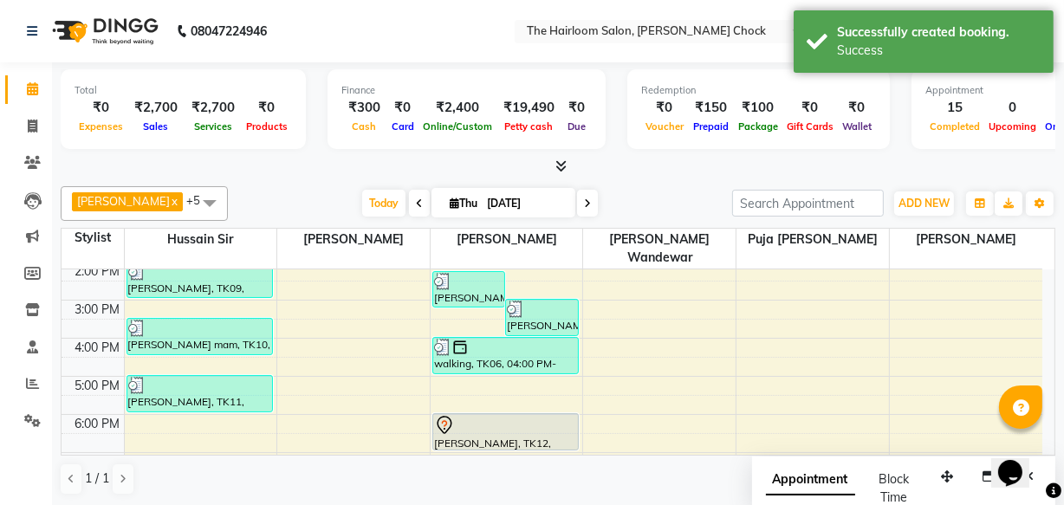
scroll to position [0, 0]
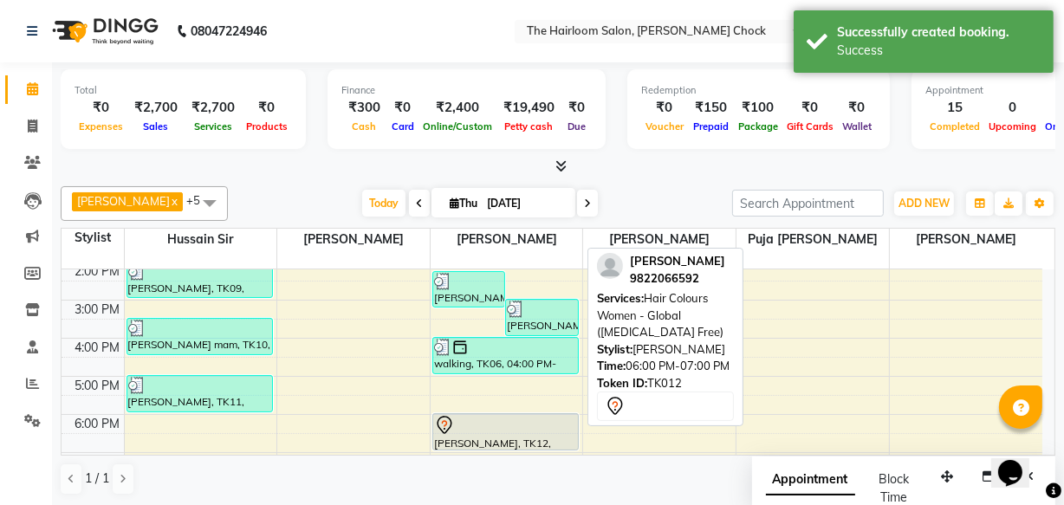
click at [520, 420] on div "[PERSON_NAME], TK12, 06:00 PM-07:00 PM, Hair Colours Women - Global ([MEDICAL_D…" at bounding box center [505, 432] width 145 height 36
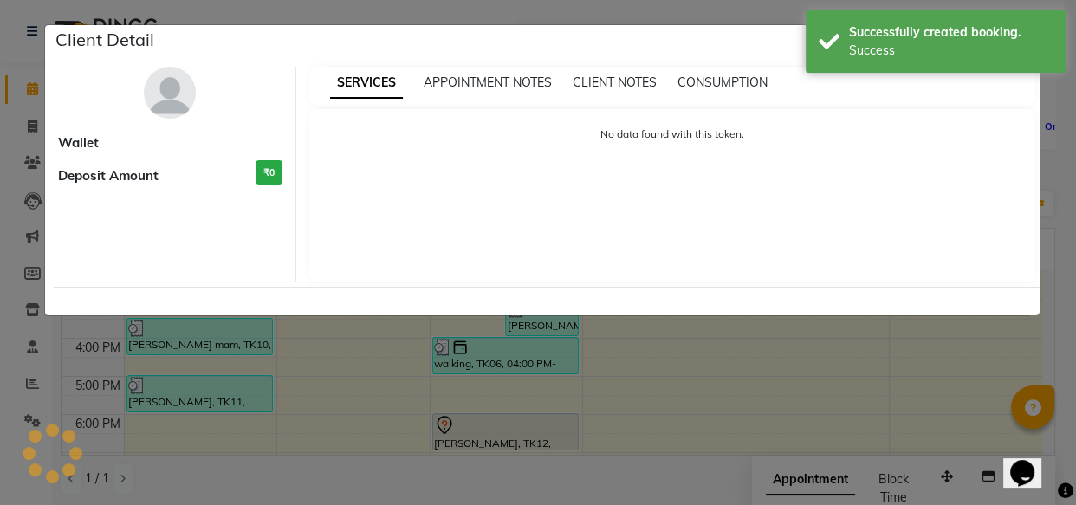
select select "7"
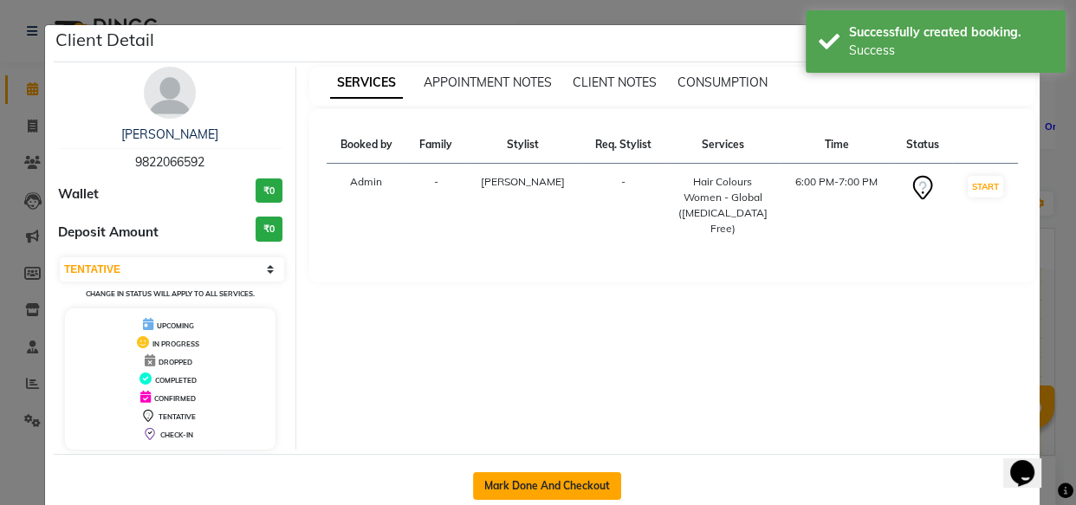
click at [558, 474] on button "Mark Done And Checkout" at bounding box center [547, 486] width 148 height 28
select select "service"
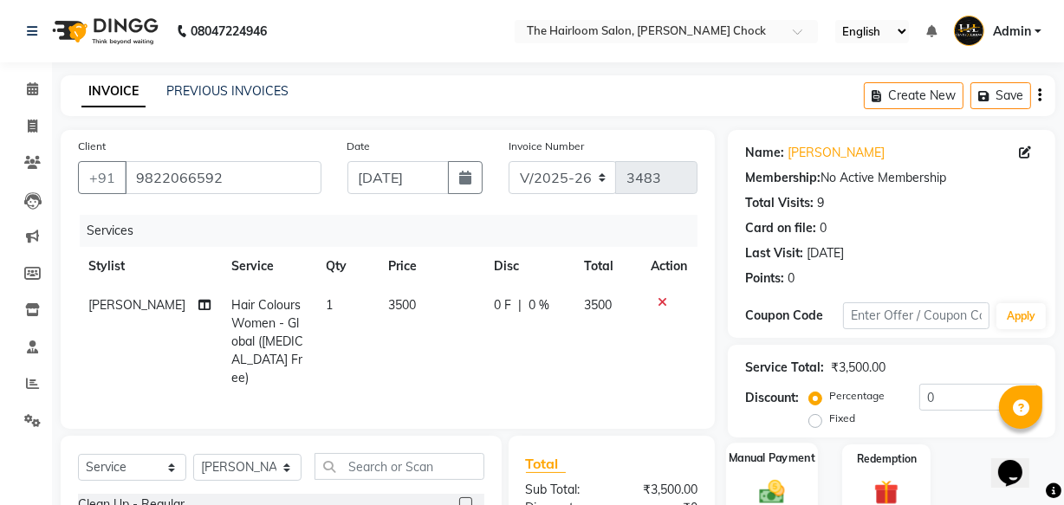
click at [765, 463] on label "Manual Payment" at bounding box center [772, 458] width 87 height 16
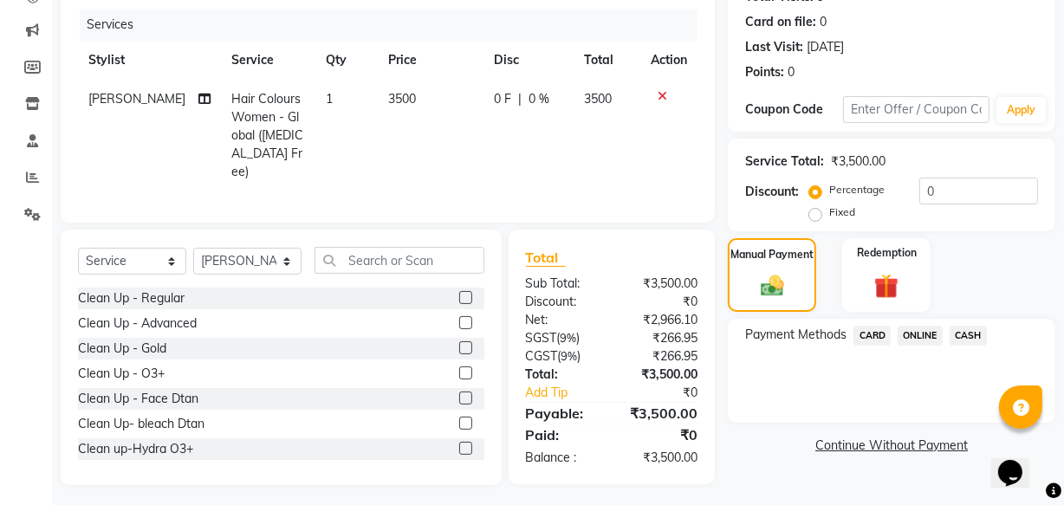
click at [961, 333] on span "CASH" at bounding box center [968, 336] width 37 height 20
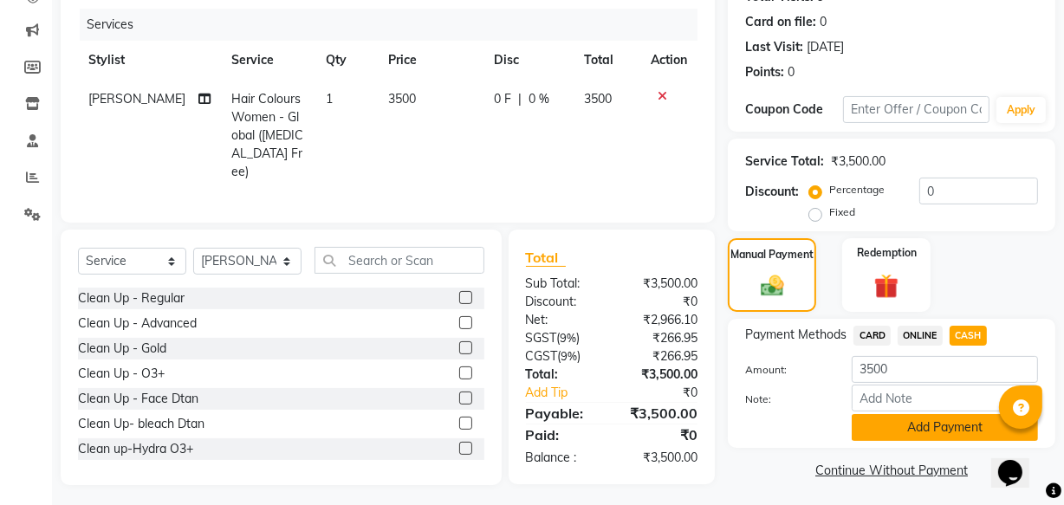
click at [899, 415] on button "Add Payment" at bounding box center [945, 427] width 186 height 27
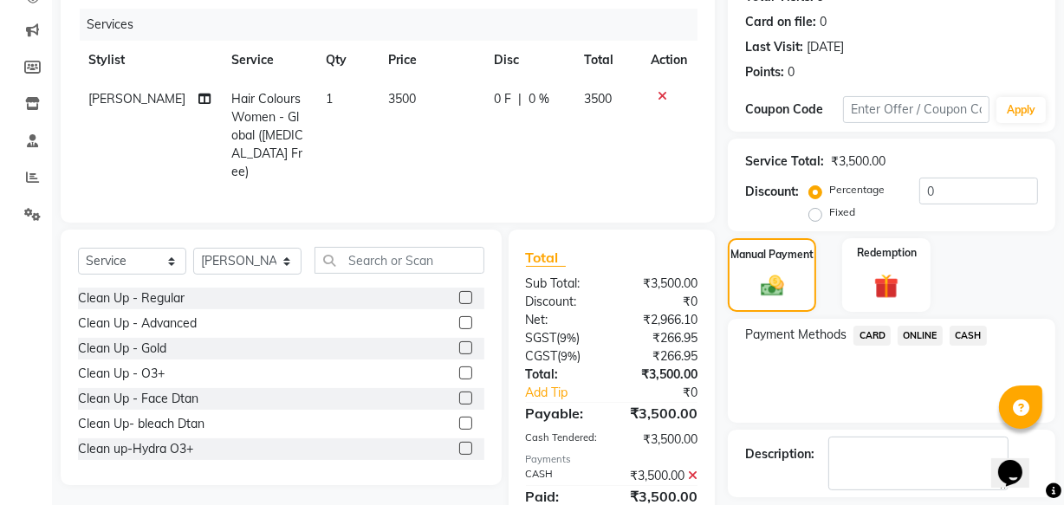
scroll to position [282, 0]
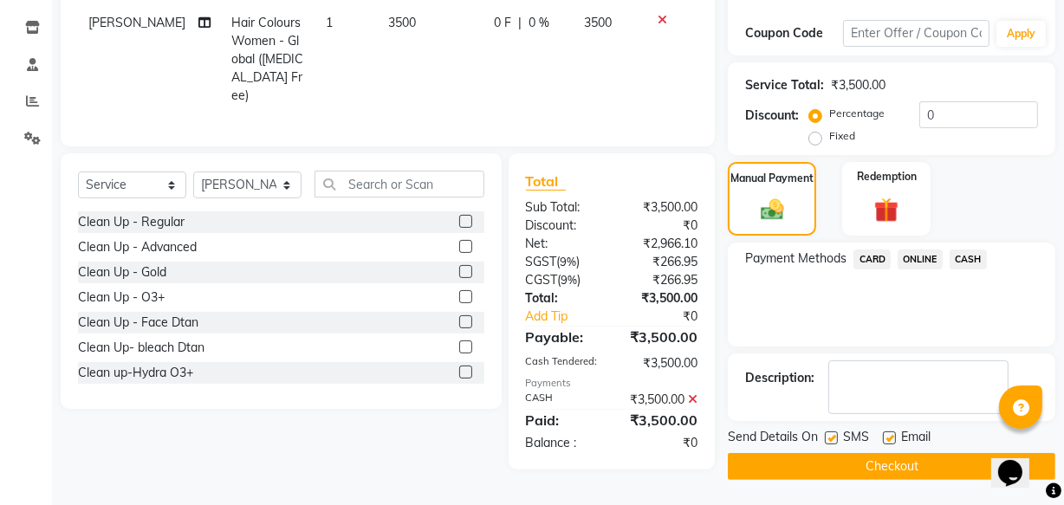
click at [884, 432] on label at bounding box center [889, 438] width 13 height 13
click at [884, 433] on input "checkbox" at bounding box center [888, 438] width 11 height 11
drag, startPoint x: 833, startPoint y: 437, endPoint x: 853, endPoint y: 459, distance: 30.1
click at [836, 437] on label at bounding box center [831, 438] width 13 height 13
click at [836, 437] on input "checkbox" at bounding box center [830, 438] width 11 height 11
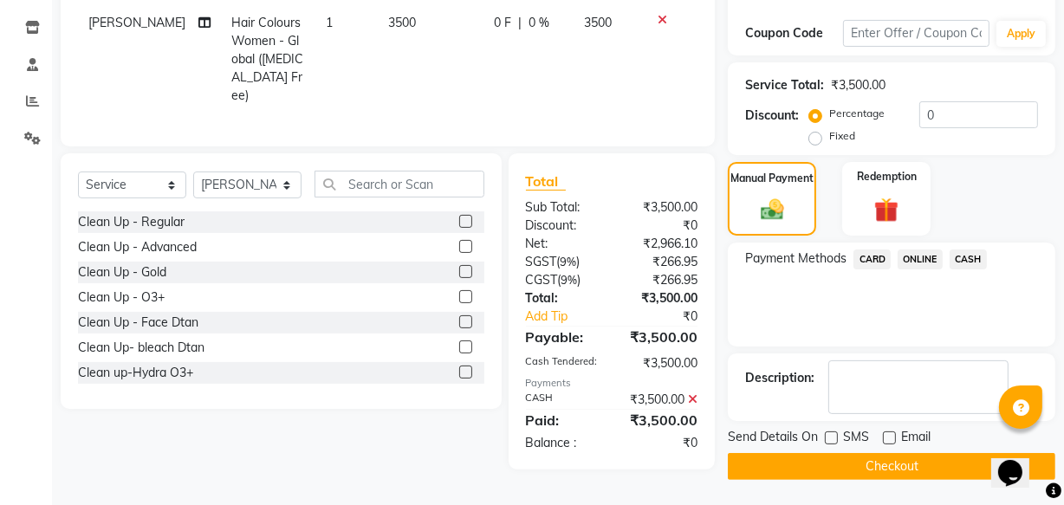
click at [853, 459] on button "Checkout" at bounding box center [892, 466] width 328 height 27
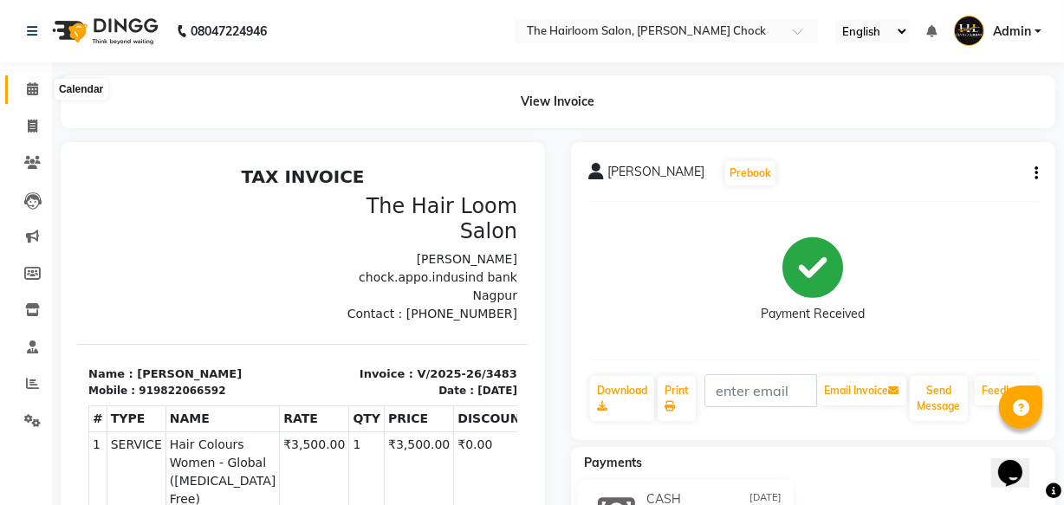
click at [28, 91] on icon at bounding box center [32, 88] width 11 height 13
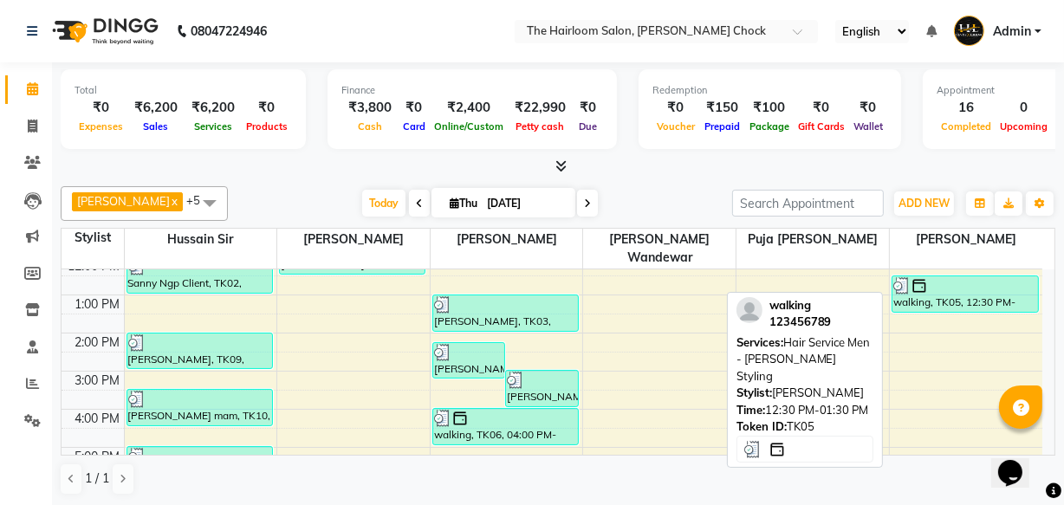
scroll to position [157, 0]
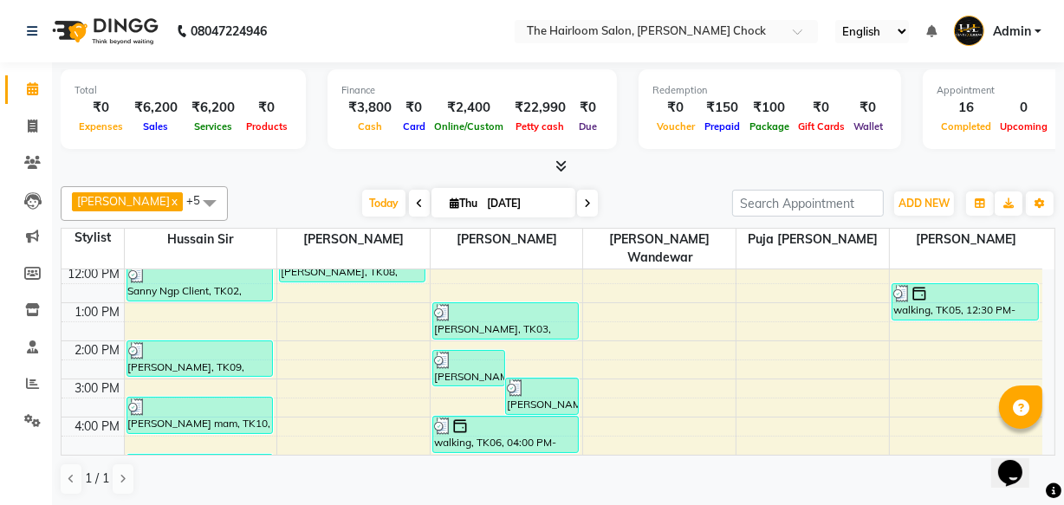
click at [931, 329] on div "8:00 AM 9:00 AM 10:00 AM 11:00 AM 12:00 PM 1:00 PM 2:00 PM 3:00 PM 4:00 PM 5:00…" at bounding box center [552, 417] width 981 height 609
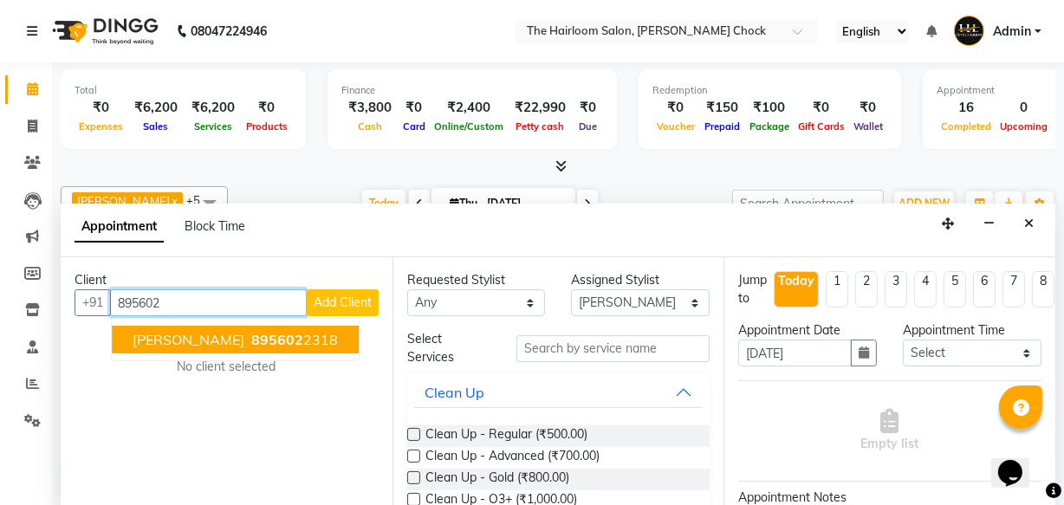
scroll to position [0, 0]
click at [235, 342] on span "[PERSON_NAME]" at bounding box center [189, 339] width 112 height 17
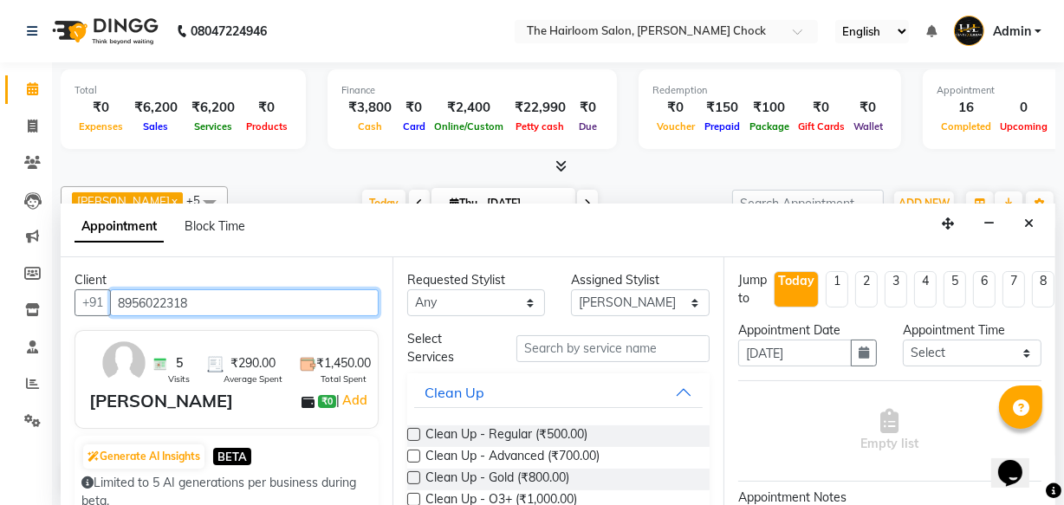
scroll to position [78, 0]
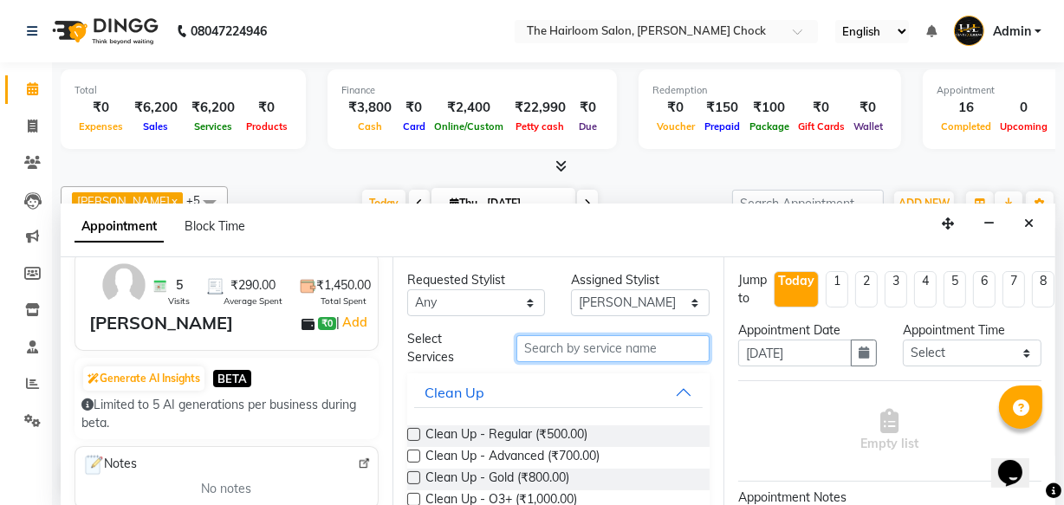
drag, startPoint x: 607, startPoint y: 347, endPoint x: 594, endPoint y: 355, distance: 14.9
click at [606, 347] on input "text" at bounding box center [612, 348] width 193 height 27
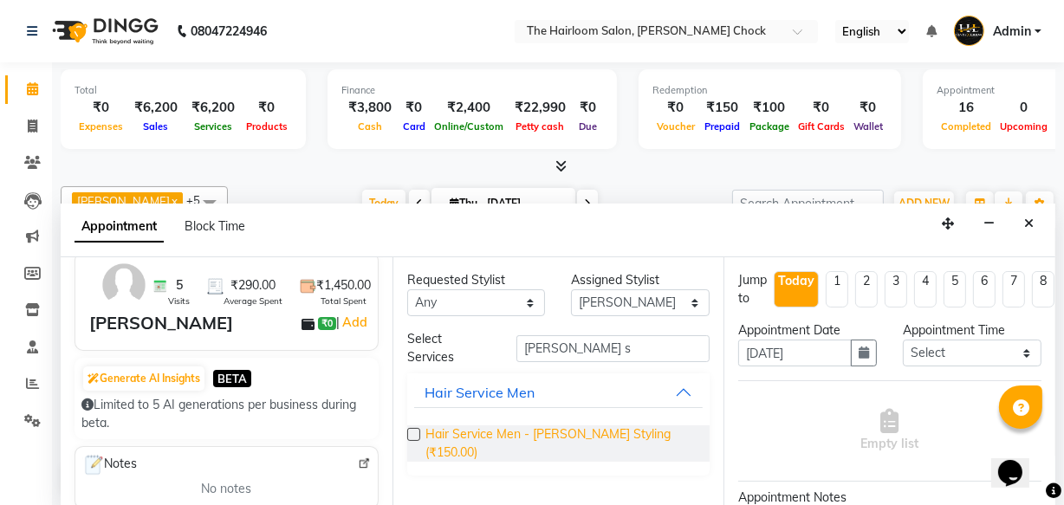
click at [584, 436] on span "Hair Service Men - [PERSON_NAME] Styling (₹150.00)" at bounding box center [560, 443] width 271 height 36
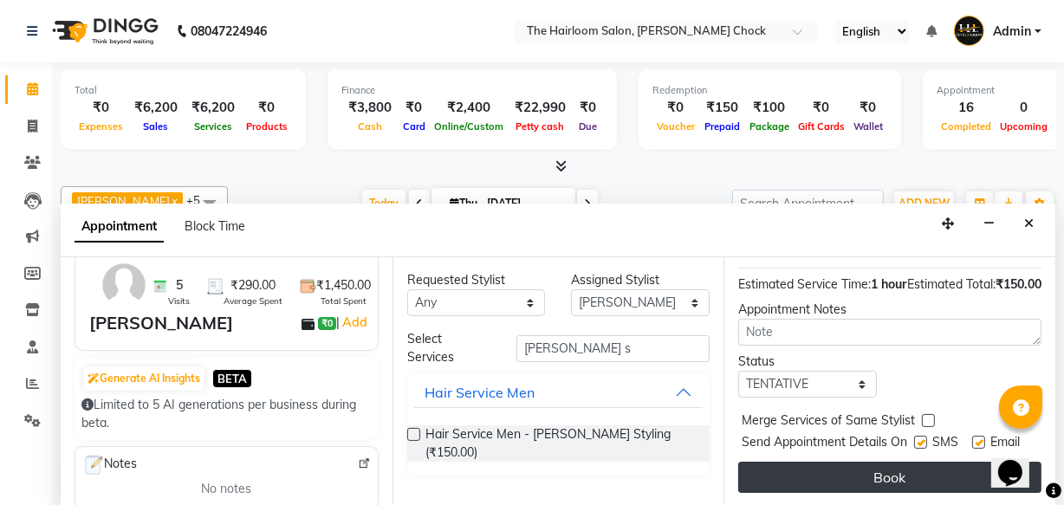
scroll to position [252, 0]
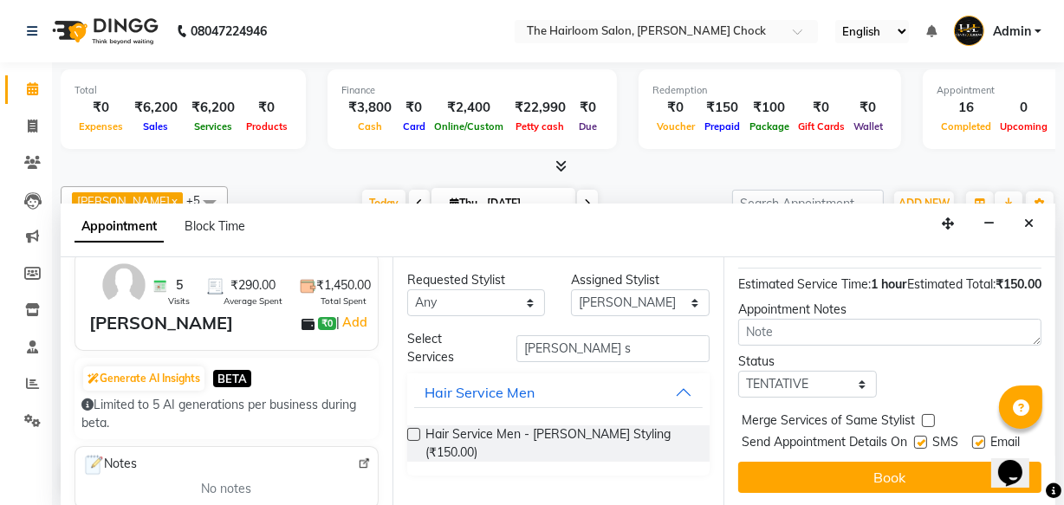
click at [917, 436] on label at bounding box center [920, 442] width 13 height 13
click at [917, 438] on input "checkbox" at bounding box center [919, 443] width 11 height 11
click at [972, 436] on label at bounding box center [978, 442] width 13 height 13
click at [972, 438] on input "checkbox" at bounding box center [977, 443] width 11 height 11
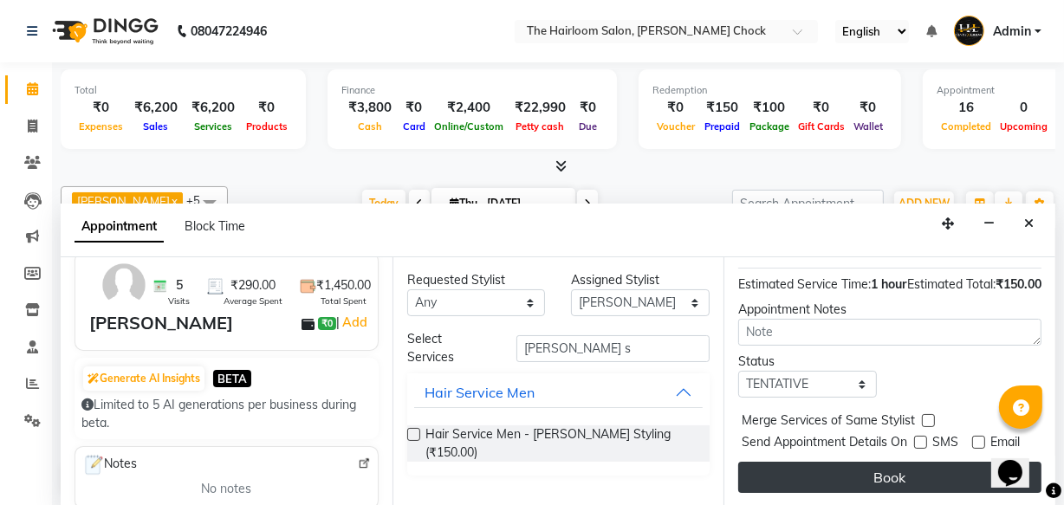
click at [901, 465] on button "Book" at bounding box center [889, 477] width 303 height 31
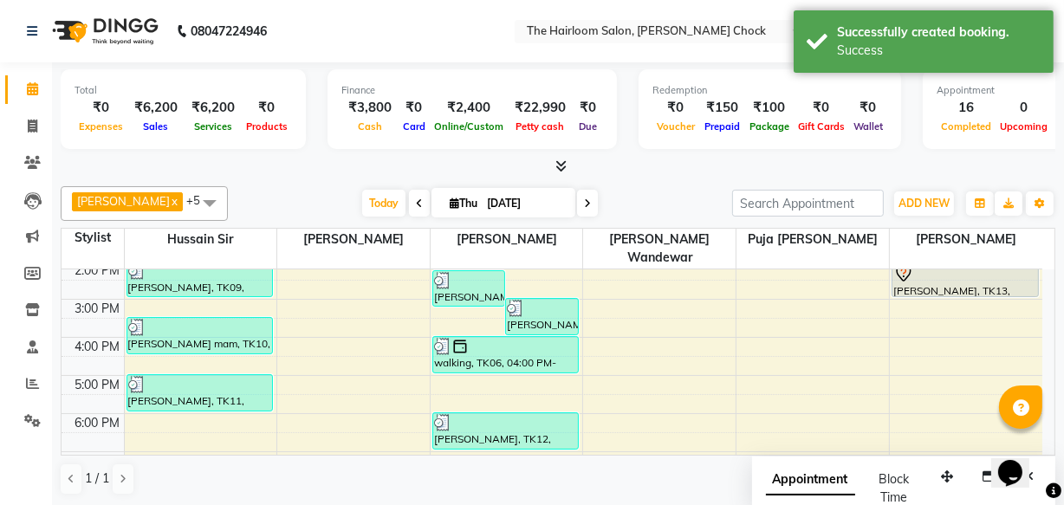
scroll to position [78, 0]
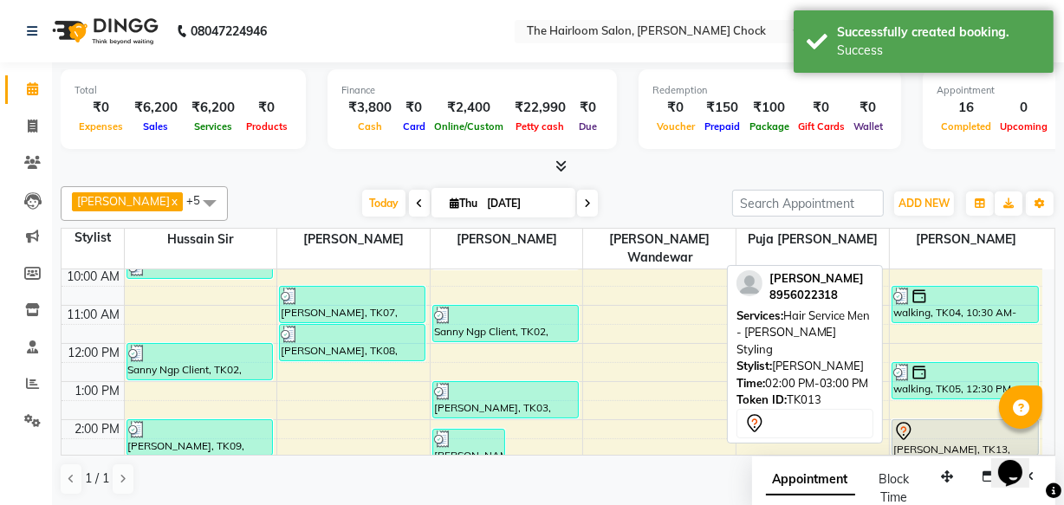
click at [925, 421] on div at bounding box center [965, 431] width 144 height 21
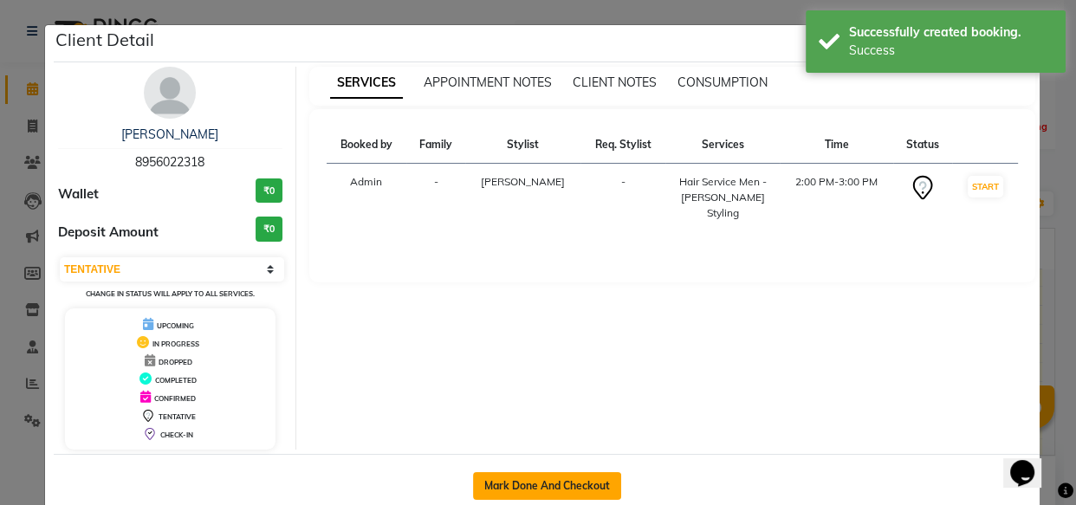
click at [544, 482] on button "Mark Done And Checkout" at bounding box center [547, 486] width 148 height 28
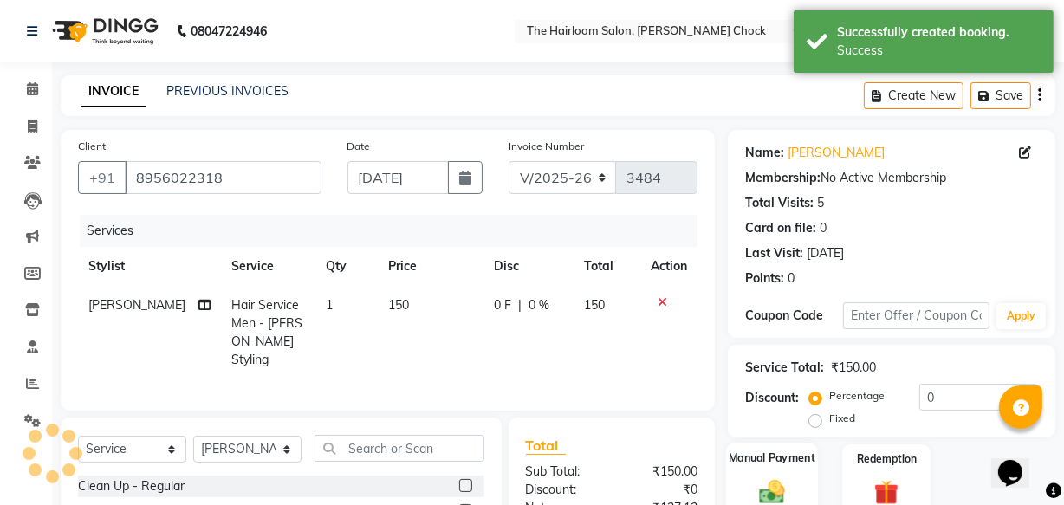
click at [762, 465] on div "Manual Payment" at bounding box center [772, 481] width 92 height 77
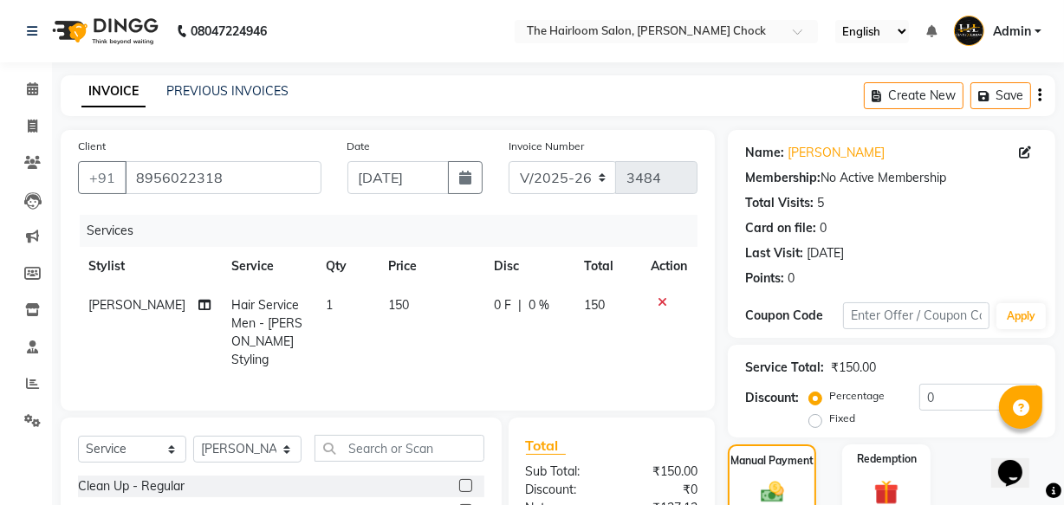
scroll to position [190, 0]
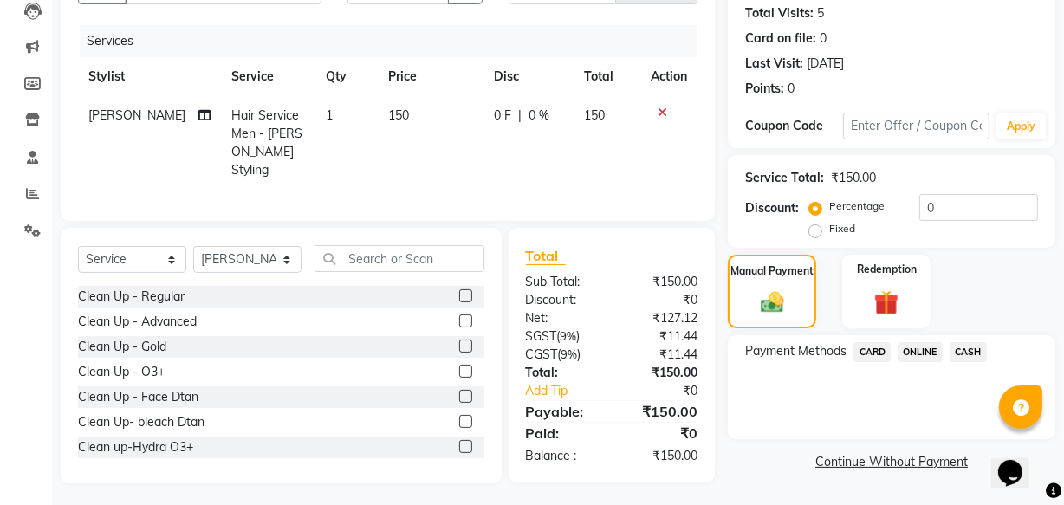
click at [962, 354] on span "CASH" at bounding box center [968, 352] width 37 height 20
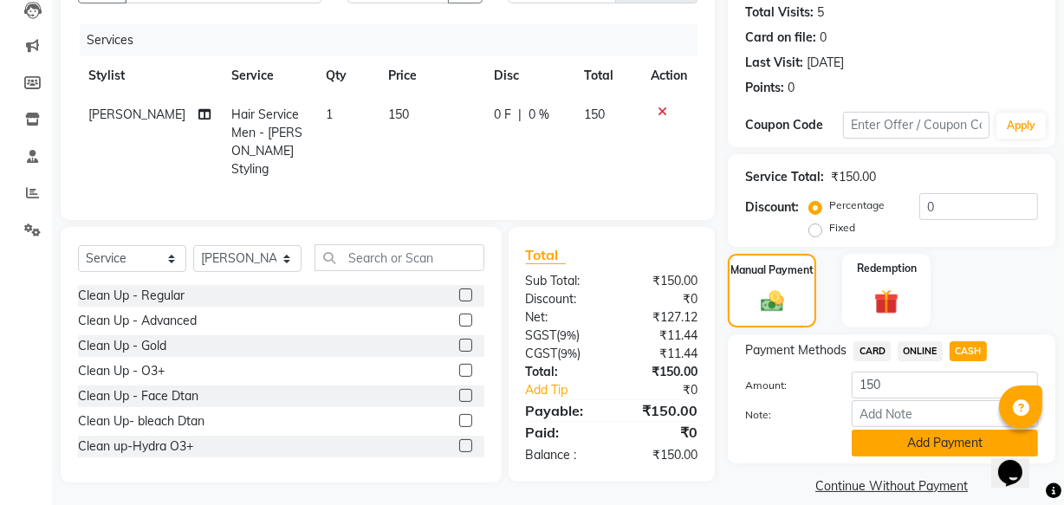
scroll to position [211, 0]
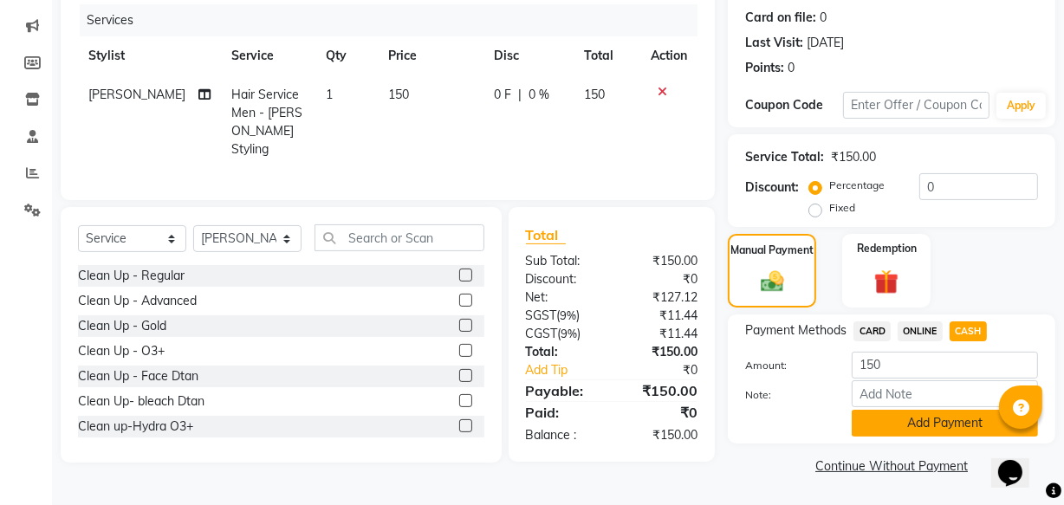
click at [918, 416] on button "Add Payment" at bounding box center [945, 423] width 186 height 27
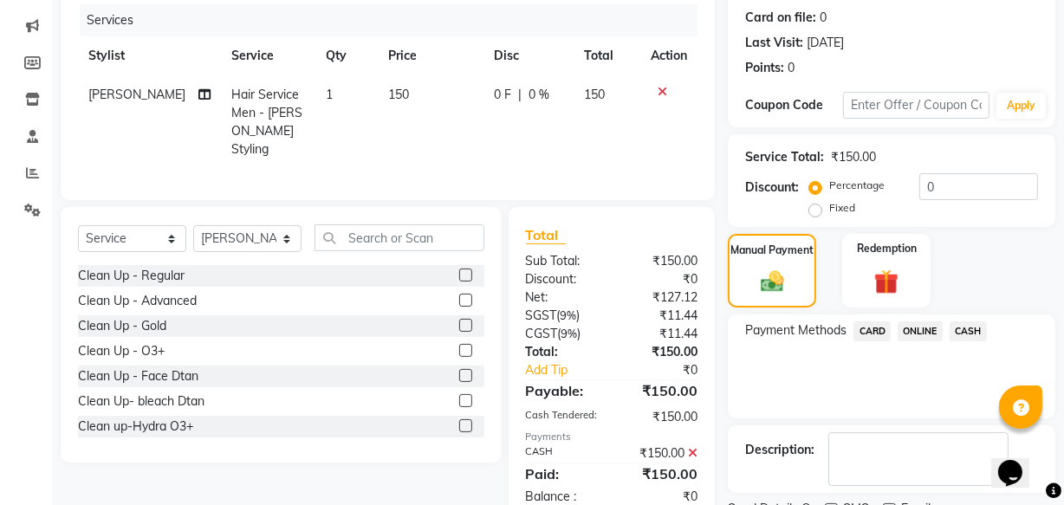
scroll to position [282, 0]
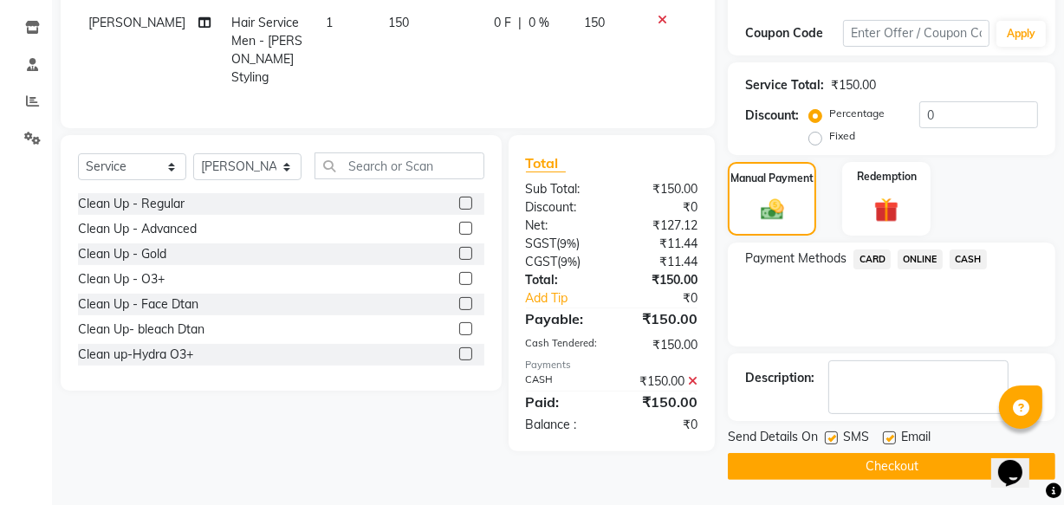
click at [832, 437] on label at bounding box center [831, 438] width 13 height 13
click at [832, 437] on input "checkbox" at bounding box center [830, 438] width 11 height 11
click at [889, 439] on label at bounding box center [889, 438] width 13 height 13
click at [889, 439] on input "checkbox" at bounding box center [888, 438] width 11 height 11
click at [860, 458] on button "Checkout" at bounding box center [892, 466] width 328 height 27
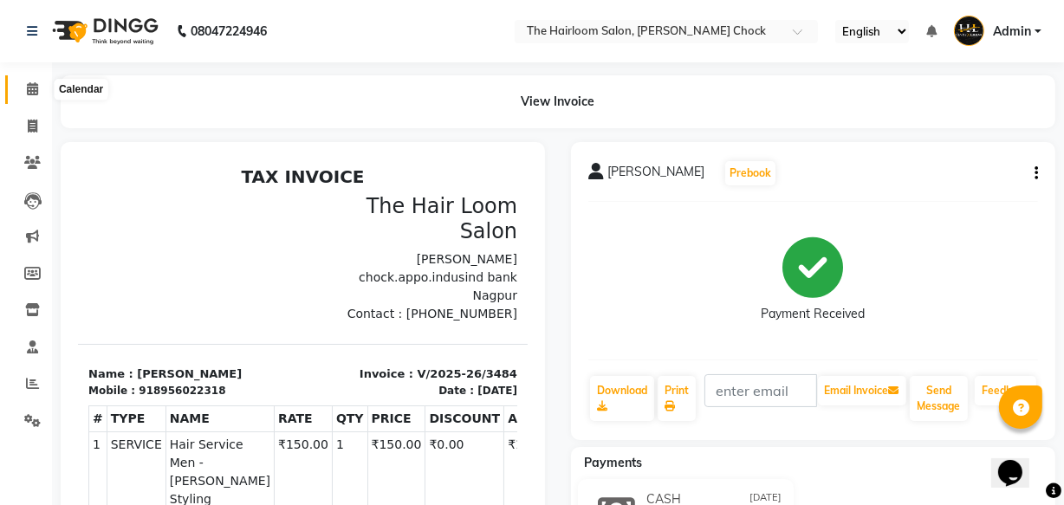
click at [28, 91] on icon at bounding box center [32, 88] width 11 height 13
